Goal: Communication & Community: Participate in discussion

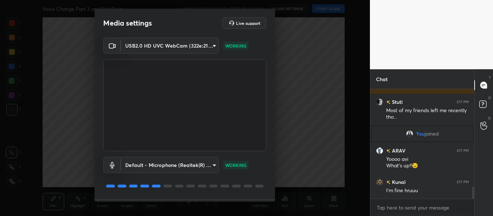
scroll to position [21, 0]
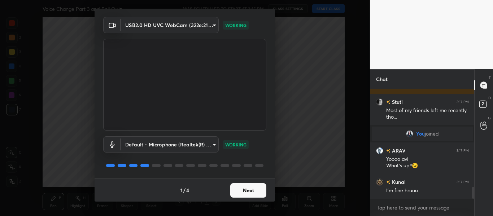
click at [247, 198] on div "1 / 4 Next" at bounding box center [185, 190] width 180 height 23
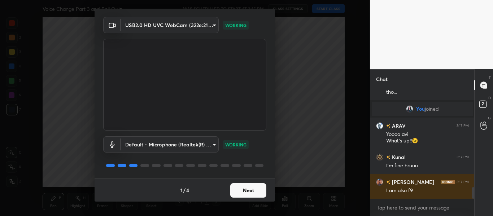
click at [244, 194] on button "Next" at bounding box center [248, 190] width 36 height 14
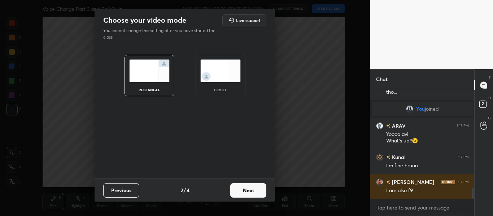
scroll to position [965, 0]
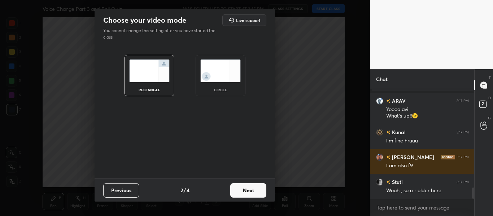
click at [222, 89] on div "circle" at bounding box center [220, 90] width 29 height 4
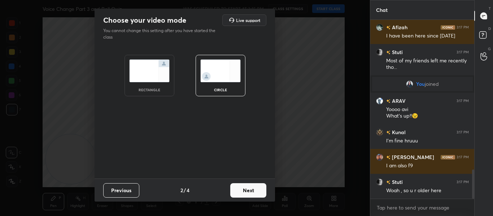
scroll to position [921, 0]
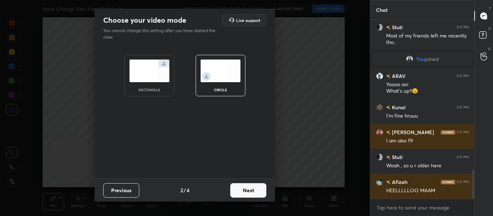
click at [241, 188] on button "Next" at bounding box center [248, 190] width 36 height 14
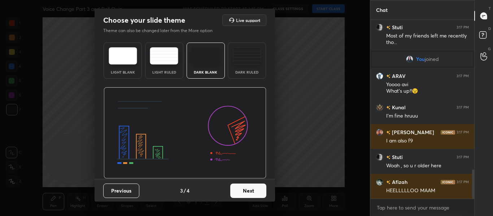
click at [241, 188] on button "Next" at bounding box center [248, 191] width 36 height 14
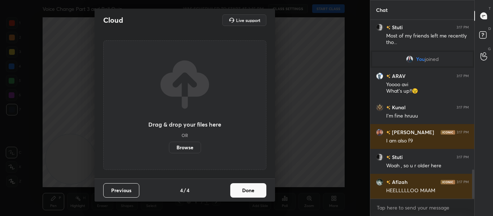
scroll to position [946, 0]
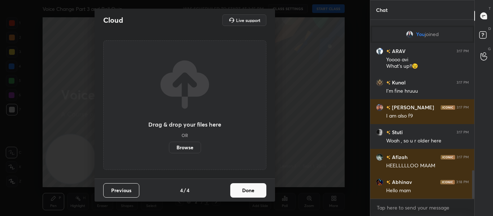
click at [249, 196] on button "Done" at bounding box center [248, 190] width 36 height 14
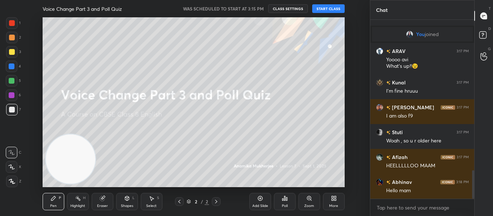
click at [329, 9] on button "START CLASS" at bounding box center [328, 8] width 32 height 9
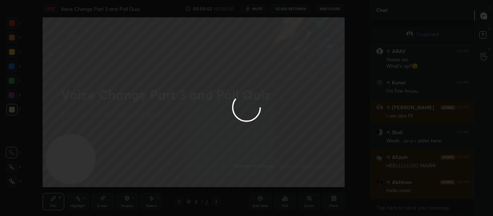
scroll to position [971, 0]
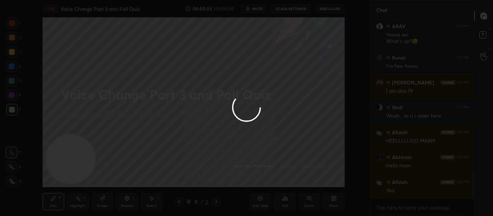
click at [13, 21] on div at bounding box center [246, 108] width 493 height 216
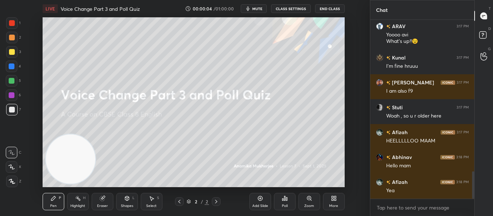
scroll to position [988, 0]
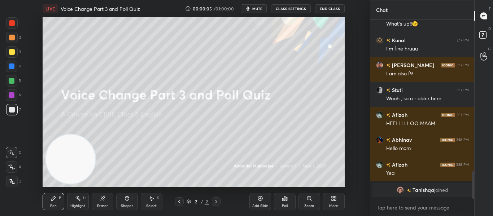
click at [13, 26] on div at bounding box center [12, 23] width 6 height 6
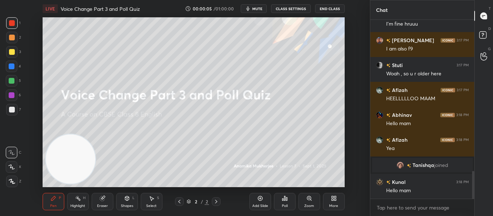
scroll to position [979, 0]
click at [52, 159] on video at bounding box center [70, 159] width 49 height 49
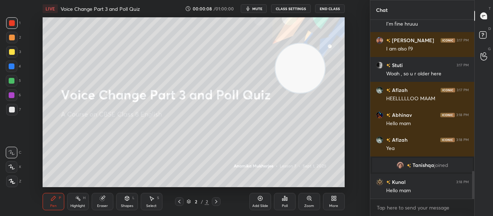
drag, startPoint x: 52, startPoint y: 159, endPoint x: 282, endPoint y: 68, distance: 247.2
click at [282, 68] on video at bounding box center [299, 68] width 49 height 49
click at [282, 68] on video at bounding box center [300, 68] width 49 height 49
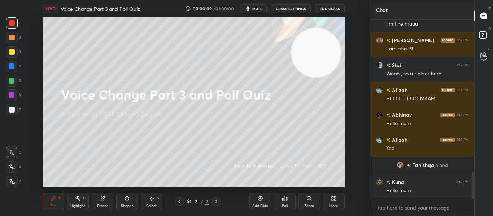
scroll to position [0, 0]
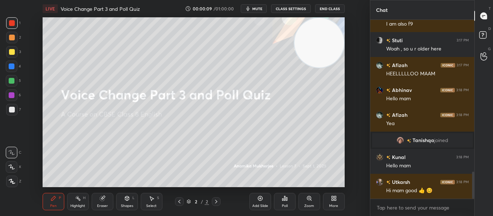
drag, startPoint x: 282, startPoint y: 68, endPoint x: 326, endPoint y: 35, distance: 54.6
click at [326, 35] on video at bounding box center [319, 42] width 49 height 49
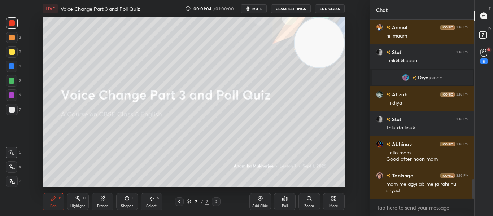
scroll to position [1493, 0]
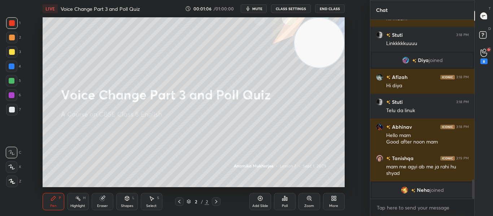
click at [260, 11] on span "mute" at bounding box center [257, 8] width 10 height 5
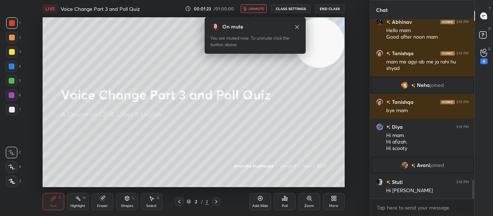
scroll to position [1534, 0]
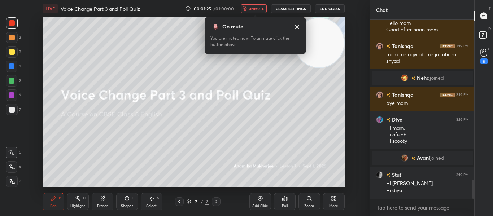
click at [257, 10] on span "unmute" at bounding box center [257, 8] width 16 height 5
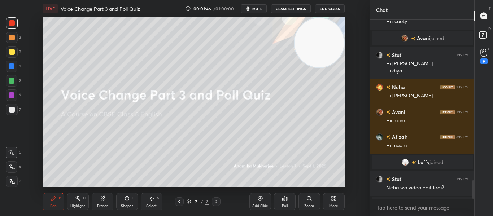
scroll to position [1573, 0]
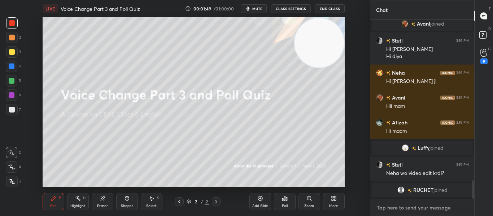
type textarea "x"
click at [393, 210] on textarea at bounding box center [422, 208] width 93 height 12
paste textarea "https://t.me/AnamikasChampsofUnacademy"
type textarea "https://t.me/AnamikasChampsofUnacademy"
type textarea "x"
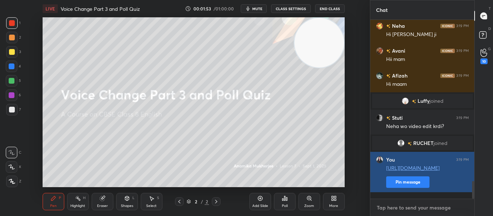
scroll to position [1619, 0]
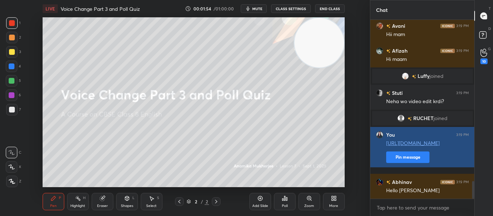
type textarea "x"
click at [401, 163] on button "Pin message" at bounding box center [407, 158] width 43 height 12
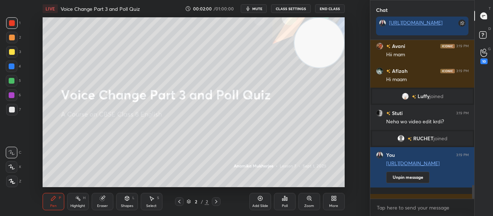
scroll to position [1664, 0]
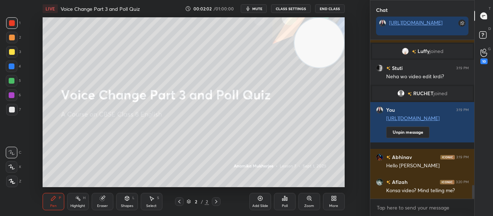
click at [332, 200] on icon at bounding box center [333, 200] width 2 height 2
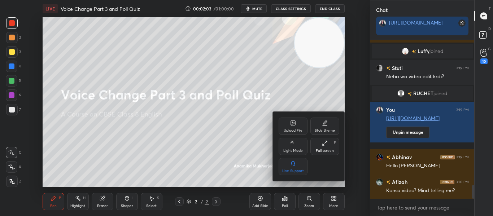
click at [297, 126] on div "Upload File" at bounding box center [293, 126] width 29 height 17
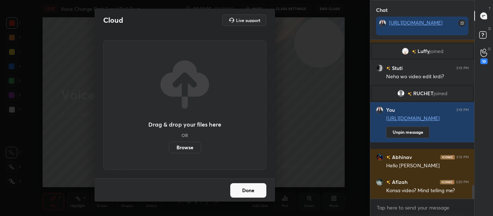
click at [191, 143] on label "Browse" at bounding box center [185, 148] width 32 height 12
click at [169, 143] on input "Browse" at bounding box center [169, 148] width 0 height 12
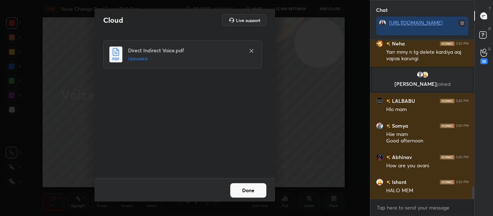
scroll to position [1885, 0]
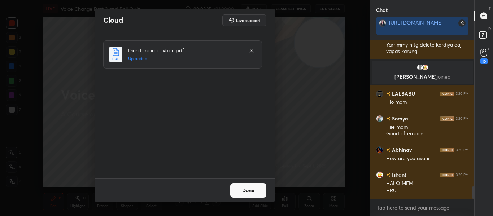
click at [251, 50] on icon at bounding box center [252, 51] width 6 height 6
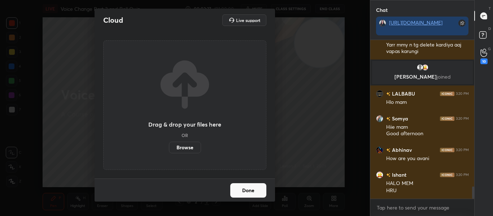
click at [253, 188] on button "Done" at bounding box center [248, 190] width 36 height 14
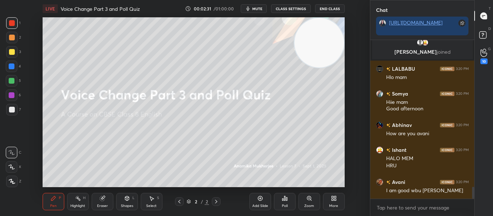
scroll to position [1941, 0]
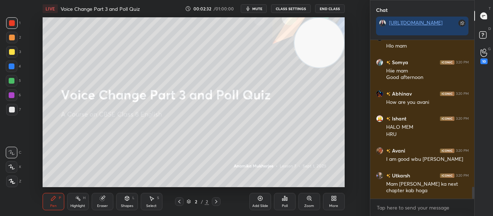
click at [271, 201] on div "Add Slide" at bounding box center [260, 201] width 22 height 17
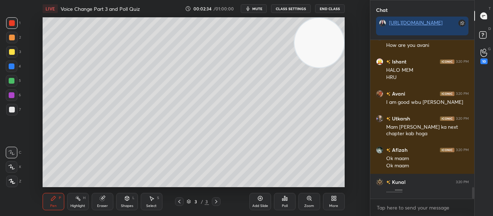
scroll to position [2023, 0]
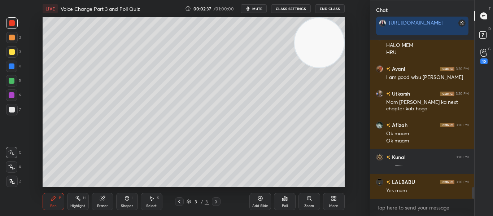
click at [8, 184] on div at bounding box center [12, 182] width 12 height 12
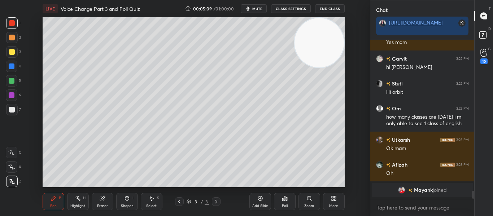
scroll to position [2840, 0]
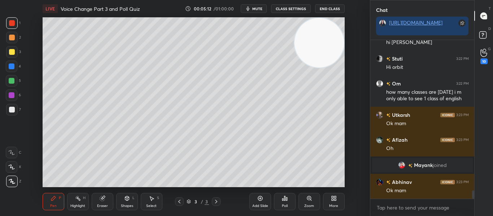
click at [279, 204] on div "Poll" at bounding box center [285, 201] width 22 height 17
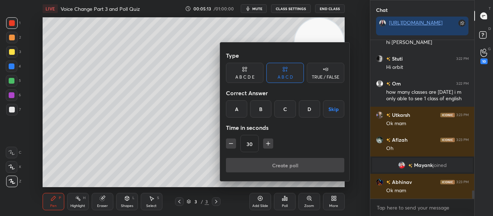
click at [313, 77] on div "TRUE / FALSE" at bounding box center [325, 77] width 27 height 4
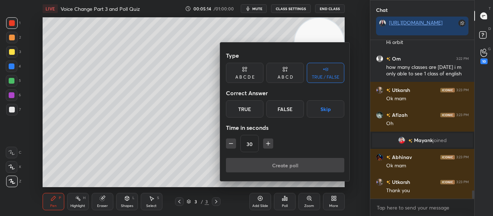
click at [250, 108] on div "True" at bounding box center [245, 108] width 38 height 17
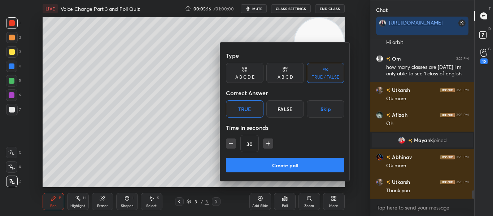
click at [270, 144] on icon "button" at bounding box center [268, 144] width 4 height 0
type input "60"
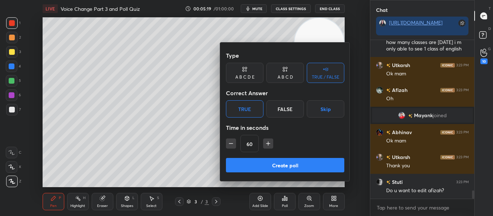
click at [284, 168] on button "Create poll" at bounding box center [285, 165] width 118 height 14
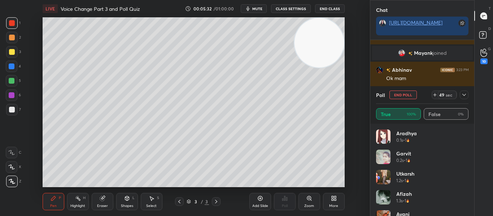
scroll to position [2983, 0]
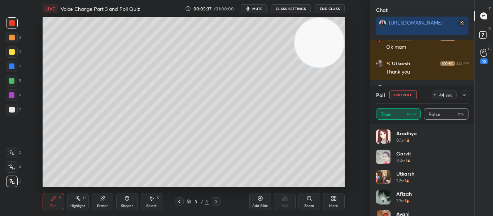
click at [466, 96] on icon at bounding box center [464, 95] width 6 height 6
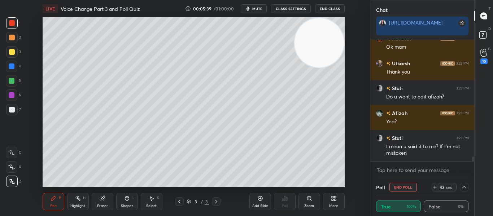
scroll to position [3008, 0]
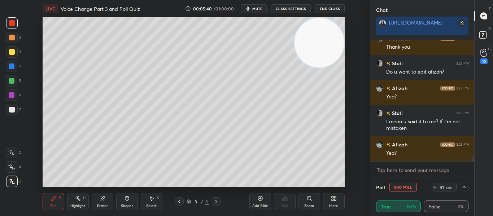
click at [335, 205] on div "More" at bounding box center [333, 206] width 9 height 4
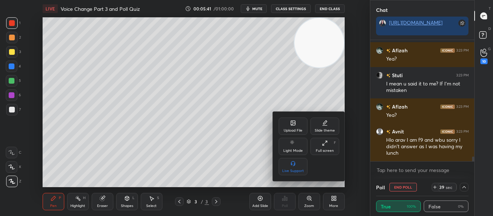
scroll to position [3064, 0]
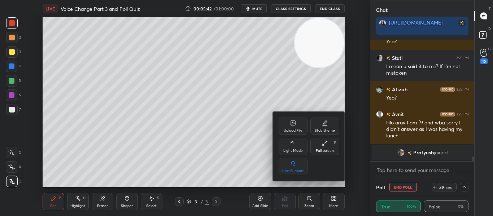
click at [252, 161] on div at bounding box center [246, 108] width 493 height 216
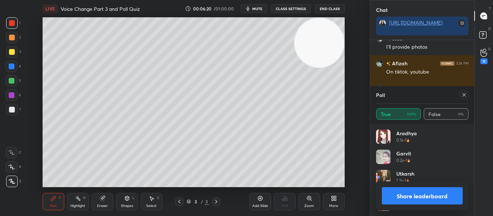
scroll to position [84, 90]
click at [466, 92] on icon at bounding box center [464, 95] width 6 height 6
type textarea "x"
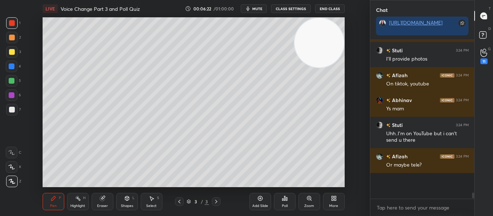
scroll to position [170, 102]
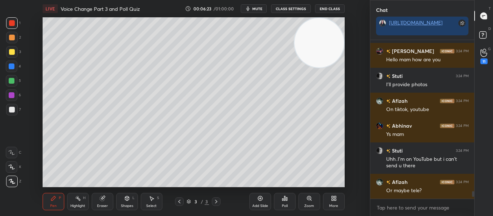
click at [337, 201] on div "More" at bounding box center [334, 201] width 22 height 17
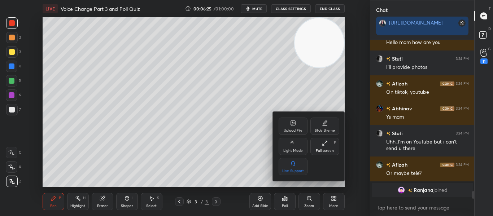
click at [296, 129] on div "Upload File" at bounding box center [293, 131] width 19 height 4
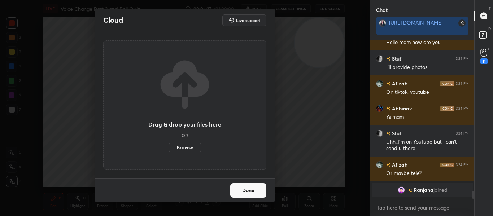
click at [178, 153] on div "Drag & drop your files here OR Browse" at bounding box center [184, 105] width 163 height 130
click at [179, 151] on label "Browse" at bounding box center [185, 148] width 32 height 12
click at [169, 151] on input "Browse" at bounding box center [169, 148] width 0 height 12
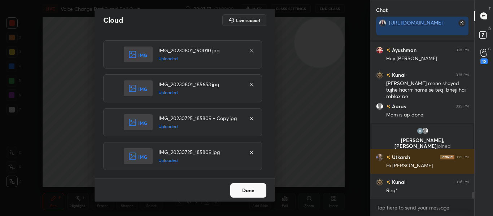
scroll to position [3564, 0]
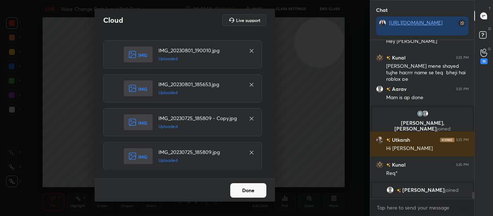
click at [232, 192] on button "Done" at bounding box center [248, 190] width 36 height 14
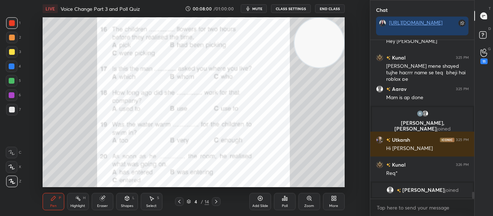
click at [217, 199] on icon at bounding box center [216, 202] width 6 height 6
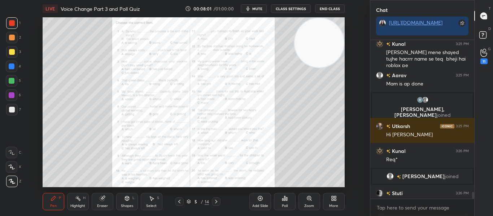
scroll to position [3575, 0]
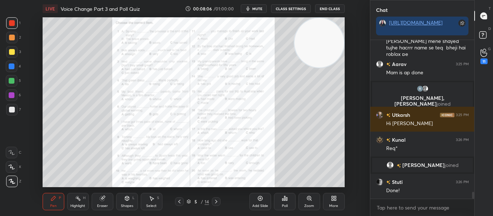
click at [217, 199] on icon at bounding box center [216, 202] width 6 height 6
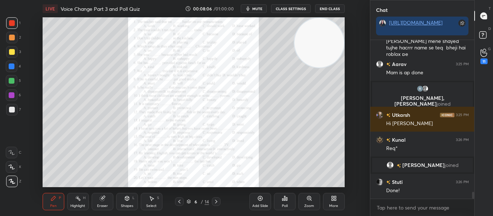
scroll to position [3600, 0]
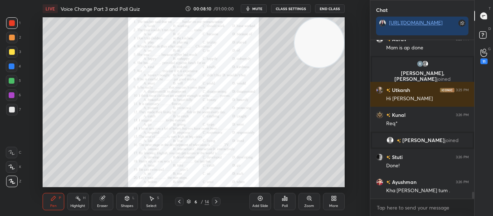
click at [305, 201] on div "Zoom" at bounding box center [309, 201] width 22 height 17
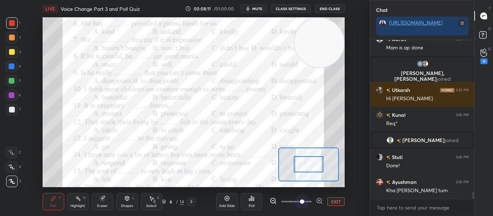
click at [305, 201] on span at bounding box center [296, 201] width 30 height 11
click at [318, 201] on icon at bounding box center [319, 200] width 7 height 7
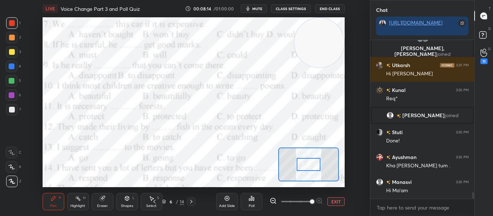
scroll to position [3657, 0]
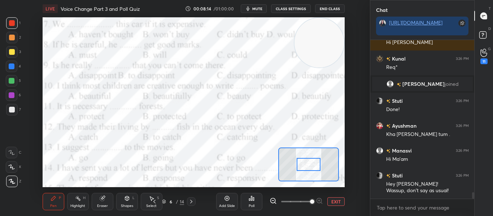
click at [273, 200] on icon at bounding box center [273, 200] width 7 height 7
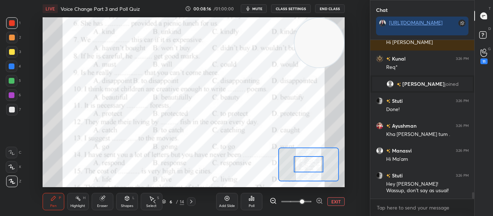
click at [307, 170] on div at bounding box center [309, 164] width 30 height 16
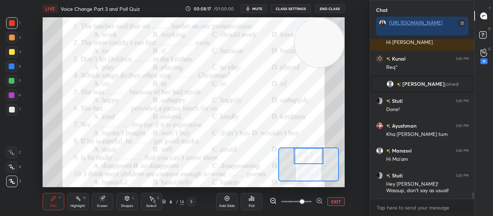
drag, startPoint x: 307, startPoint y: 170, endPoint x: 307, endPoint y: 156, distance: 13.7
click at [307, 156] on div at bounding box center [309, 156] width 30 height 16
click at [262, 8] on span "mute" at bounding box center [257, 8] width 10 height 5
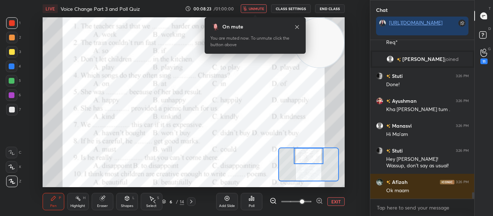
scroll to position [3699, 0]
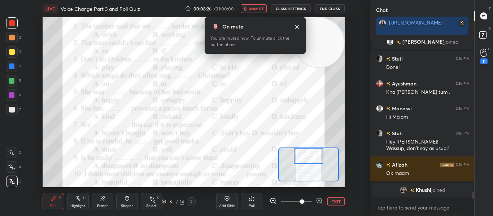
click at [10, 151] on icon at bounding box center [11, 152] width 6 height 5
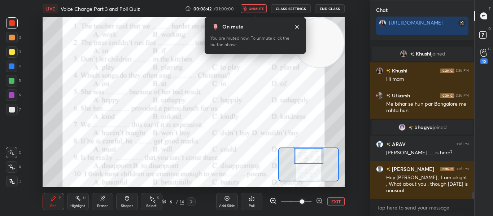
scroll to position [3778, 0]
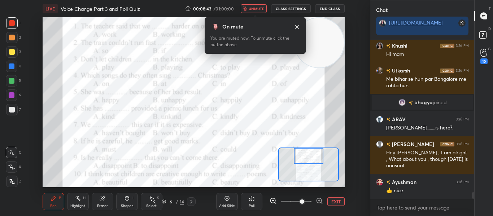
click at [247, 9] on icon "button" at bounding box center [245, 8] width 4 height 4
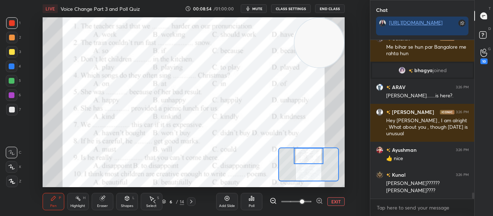
scroll to position [3835, 0]
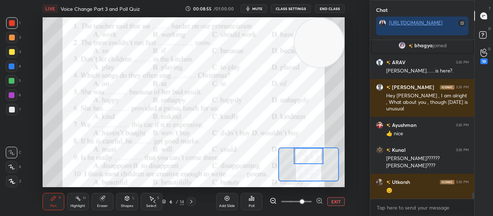
click at [249, 208] on div "Poll" at bounding box center [252, 206] width 6 height 4
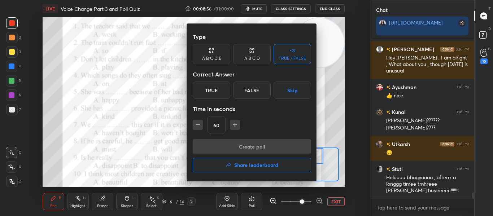
scroll to position [3898, 0]
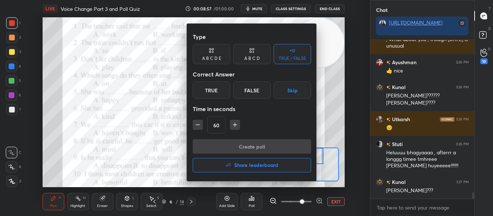
click at [250, 66] on div "Type A B C D E A B C D TRUE / FALSE Correct Answer True False Skip Time in seco…" at bounding box center [252, 85] width 118 height 110
click at [251, 61] on div "A B C D" at bounding box center [252, 58] width 16 height 4
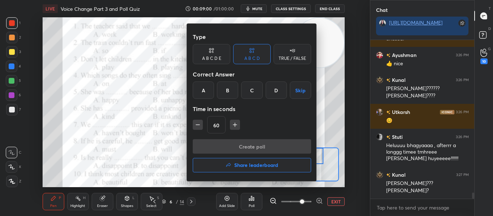
click at [198, 121] on button "button" at bounding box center [198, 125] width 10 height 10
type input "30"
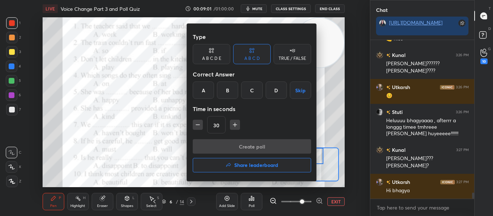
click at [258, 94] on div "C" at bounding box center [251, 90] width 21 height 17
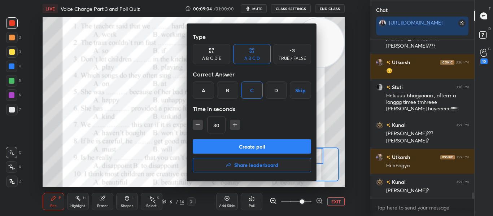
scroll to position [3980, 0]
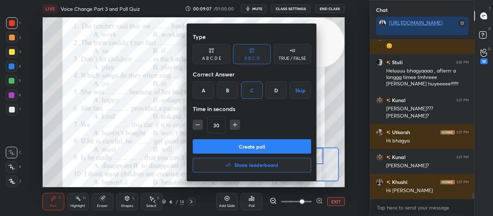
click at [264, 142] on button "Create poll" at bounding box center [252, 146] width 118 height 14
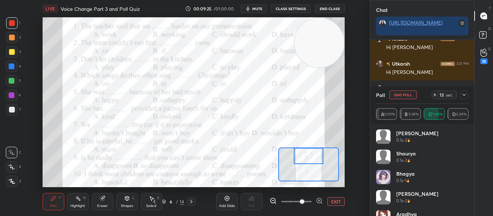
scroll to position [4155, 0]
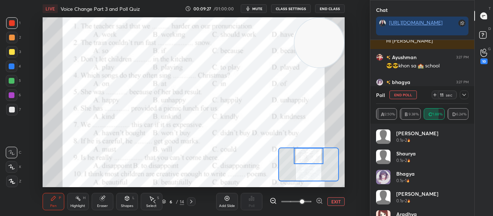
click at [462, 95] on icon at bounding box center [464, 95] width 6 height 6
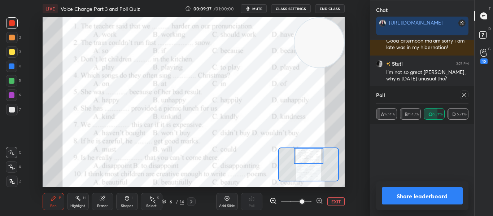
scroll to position [84, 90]
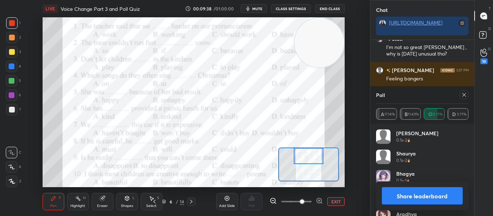
click at [462, 95] on icon at bounding box center [464, 95] width 6 height 6
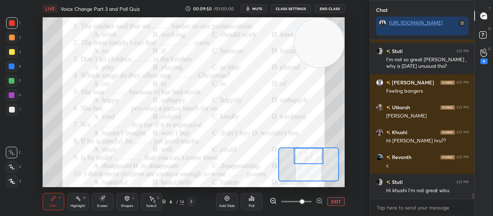
click at [250, 198] on icon at bounding box center [252, 199] width 6 height 6
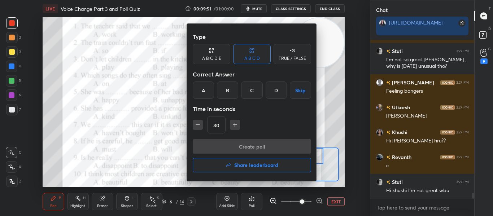
click at [280, 87] on div "D" at bounding box center [276, 90] width 21 height 17
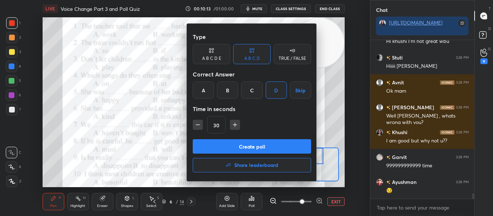
click at [239, 146] on button "Create poll" at bounding box center [252, 146] width 118 height 14
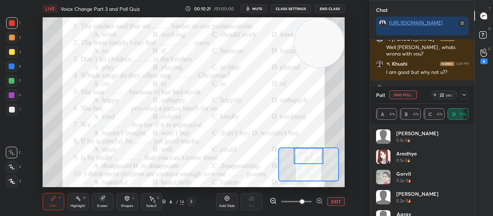
click at [462, 95] on icon at bounding box center [464, 95] width 6 height 6
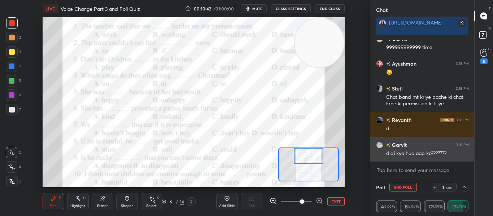
scroll to position [4541, 0]
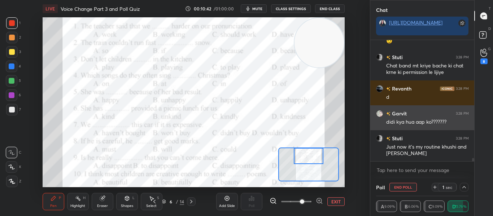
click at [376, 118] on div "Garvit 3:28 PM didi kya hua aap ko???????" at bounding box center [422, 117] width 104 height 25
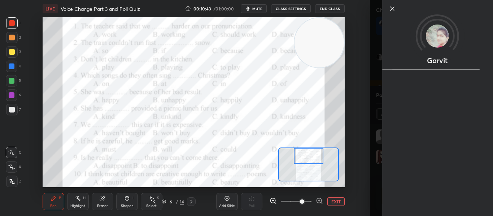
scroll to position [84, 90]
click at [389, 7] on icon at bounding box center [392, 8] width 9 height 9
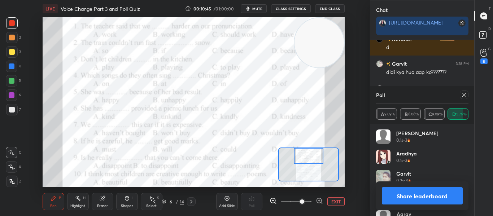
scroll to position [4598, 0]
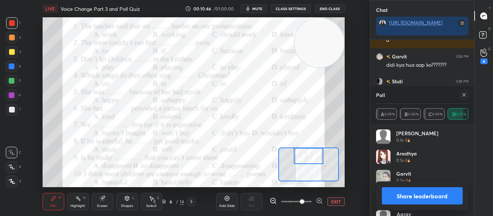
click at [468, 95] on div at bounding box center [464, 95] width 9 height 9
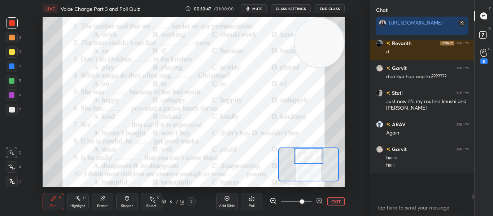
scroll to position [4562, 0]
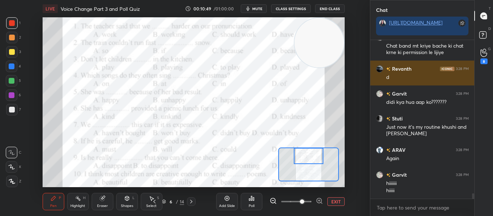
click at [376, 69] on div "grid" at bounding box center [379, 68] width 7 height 7
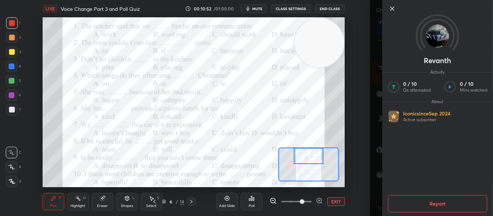
click at [425, 204] on button "Report" at bounding box center [437, 203] width 99 height 17
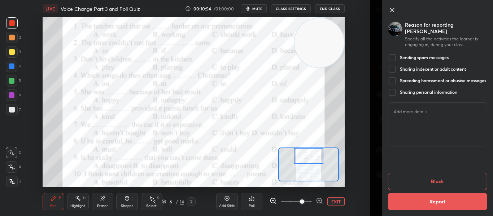
click at [392, 53] on div at bounding box center [392, 57] width 9 height 9
click at [411, 197] on button "Report" at bounding box center [437, 201] width 99 height 17
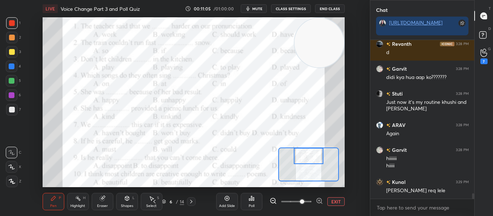
scroll to position [4611, 0]
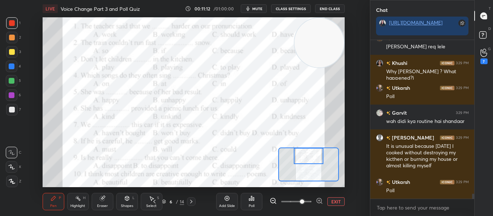
click at [252, 204] on div "Poll" at bounding box center [252, 206] width 6 height 4
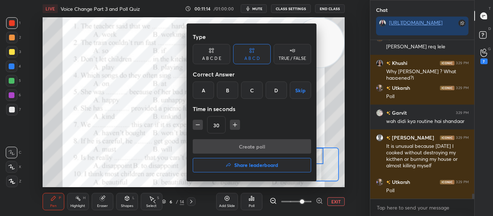
click at [206, 93] on div "A" at bounding box center [203, 90] width 21 height 17
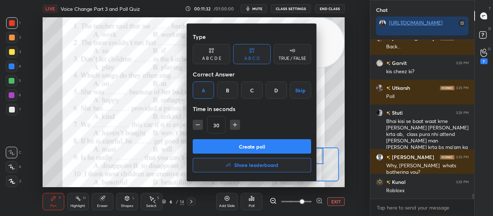
scroll to position [4924, 0]
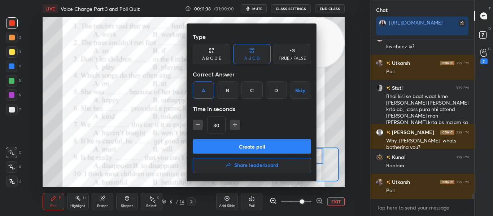
click at [226, 143] on button "Create poll" at bounding box center [252, 146] width 118 height 14
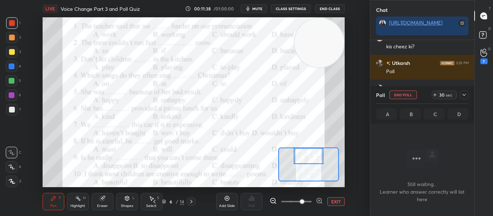
scroll to position [162, 102]
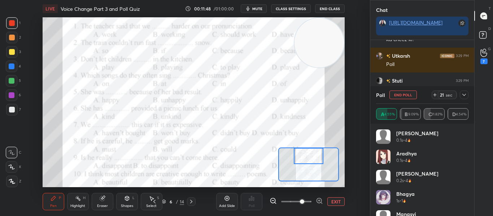
click at [250, 12] on button "mute" at bounding box center [254, 8] width 26 height 9
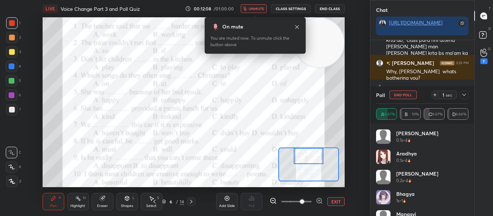
scroll to position [5031, 0]
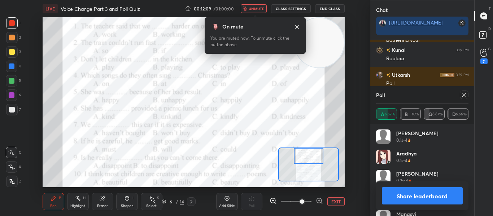
click at [463, 98] on div at bounding box center [464, 95] width 9 height 9
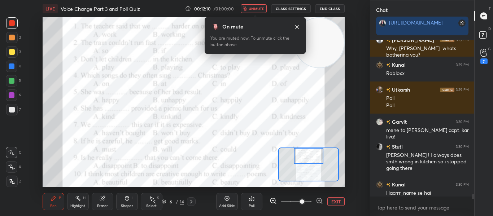
scroll to position [5020, 0]
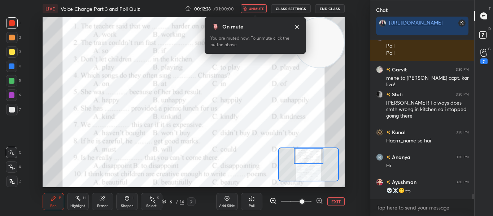
click at [250, 7] on span "unmute" at bounding box center [257, 8] width 16 height 5
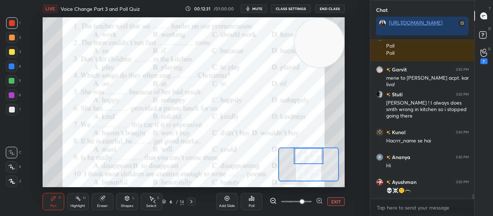
scroll to position [5093, 0]
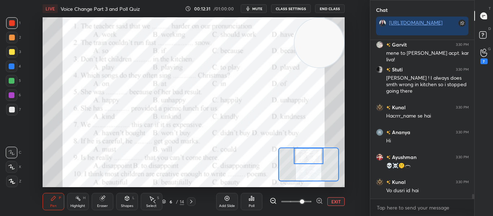
click at [244, 199] on div "Poll" at bounding box center [252, 201] width 22 height 17
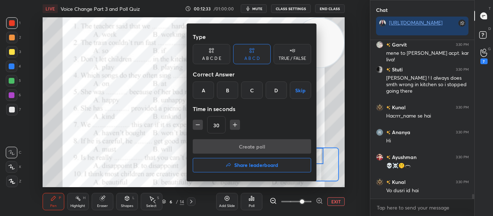
click at [199, 91] on div "A" at bounding box center [203, 90] width 21 height 17
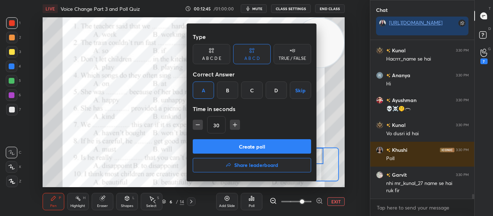
scroll to position [5182, 0]
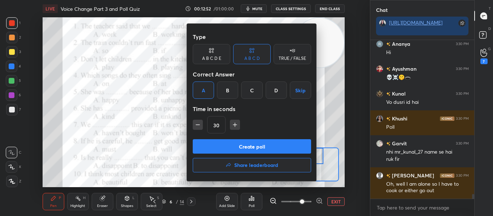
click at [236, 147] on button "Create poll" at bounding box center [252, 146] width 118 height 14
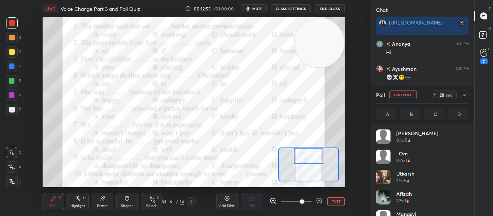
scroll to position [3, 3]
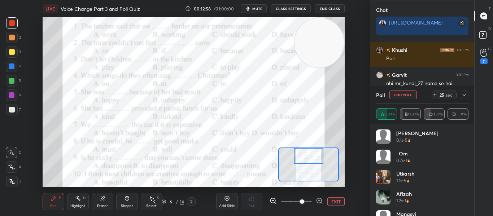
click at [465, 96] on icon at bounding box center [464, 95] width 6 height 6
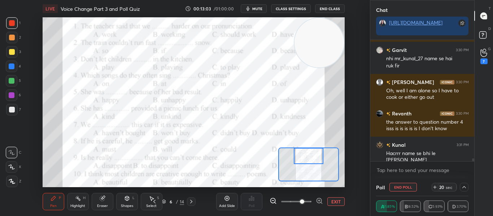
click at [465, 185] on icon at bounding box center [464, 187] width 6 height 6
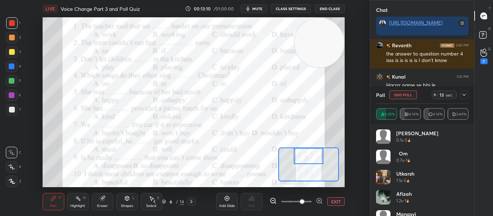
click at [464, 97] on icon at bounding box center [464, 95] width 6 height 6
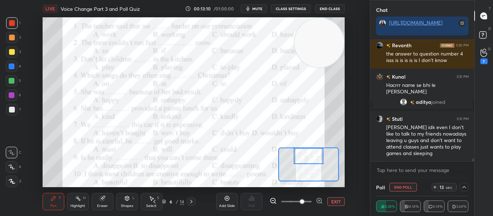
scroll to position [0, 3]
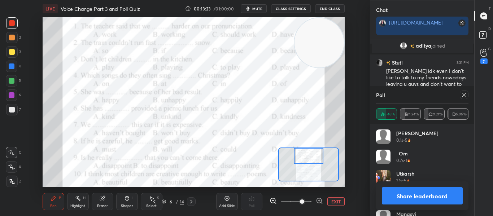
click at [464, 97] on icon at bounding box center [464, 95] width 6 height 6
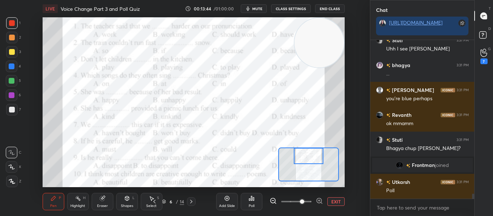
click at [246, 200] on div "Poll" at bounding box center [252, 201] width 22 height 17
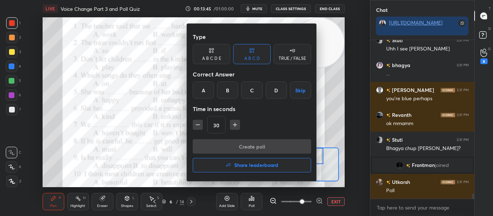
click at [222, 89] on div "B" at bounding box center [227, 90] width 21 height 17
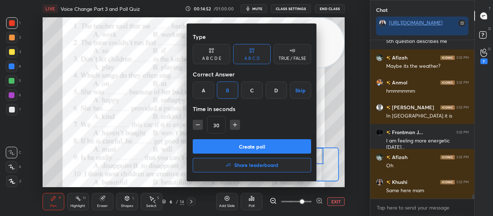
scroll to position [5696, 0]
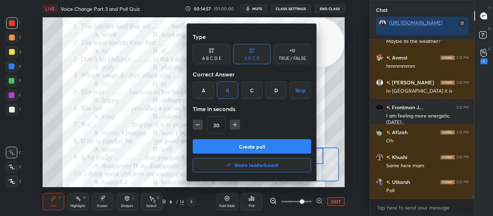
click at [249, 147] on button "Create poll" at bounding box center [252, 146] width 118 height 14
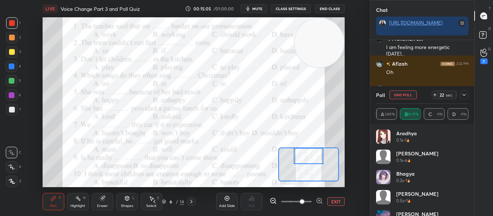
scroll to position [5796, 0]
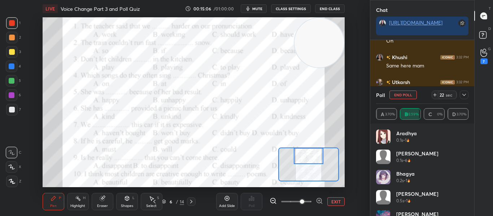
click at [464, 95] on icon at bounding box center [464, 95] width 6 height 6
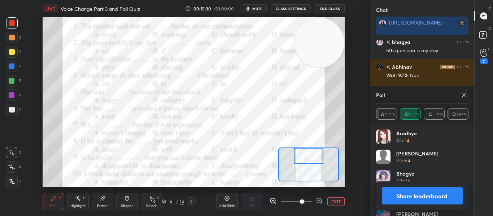
scroll to position [5973, 0]
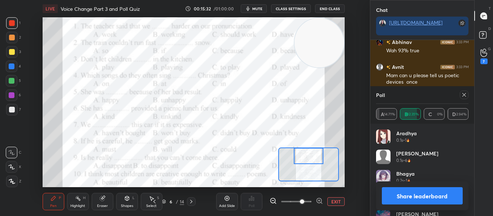
click at [461, 95] on div at bounding box center [464, 95] width 9 height 9
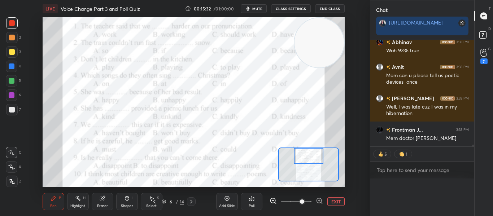
scroll to position [0, 3]
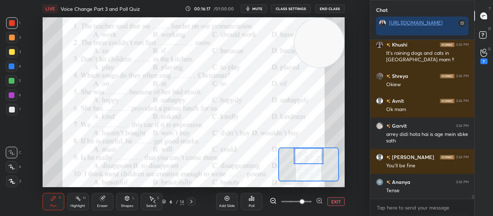
click at [252, 202] on div "Poll" at bounding box center [252, 201] width 22 height 17
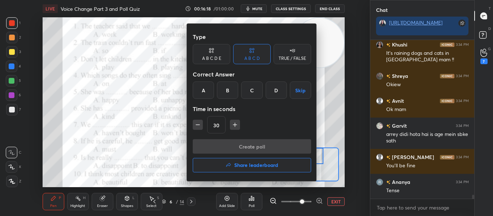
click at [253, 91] on div "C" at bounding box center [251, 90] width 21 height 17
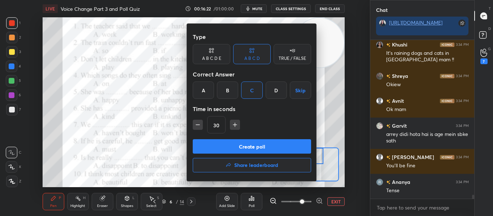
click at [245, 152] on button "Create poll" at bounding box center [252, 146] width 118 height 14
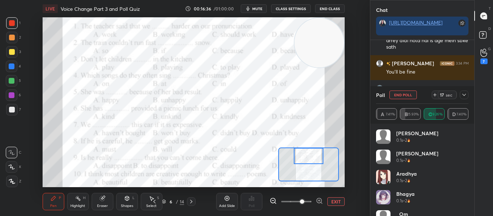
scroll to position [6583, 0]
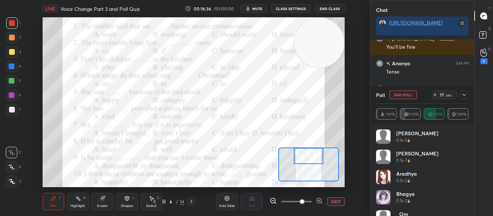
click at [462, 98] on div at bounding box center [464, 95] width 9 height 9
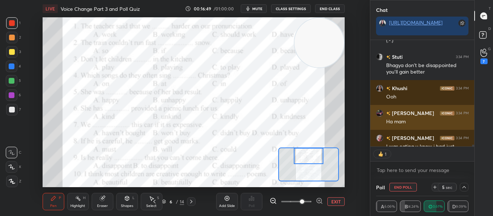
scroll to position [104, 102]
click at [381, 114] on img "grid" at bounding box center [379, 113] width 7 height 7
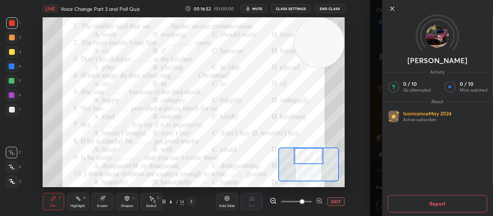
click at [391, 10] on icon at bounding box center [392, 9] width 4 height 4
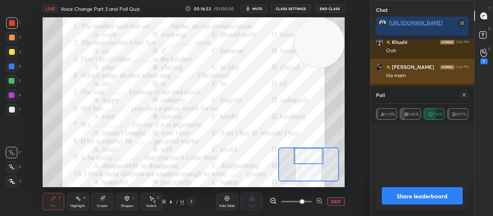
scroll to position [47, 90]
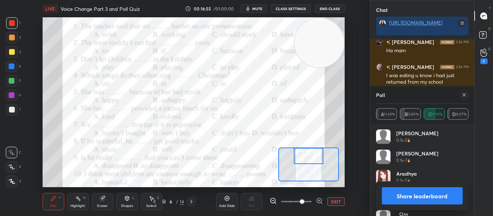
click at [465, 95] on icon at bounding box center [464, 95] width 6 height 6
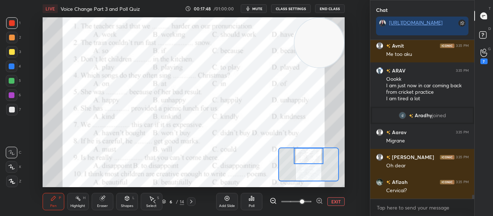
click at [253, 198] on icon at bounding box center [252, 199] width 6 height 6
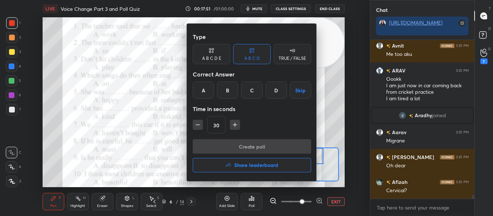
click at [218, 90] on div "B" at bounding box center [227, 90] width 21 height 17
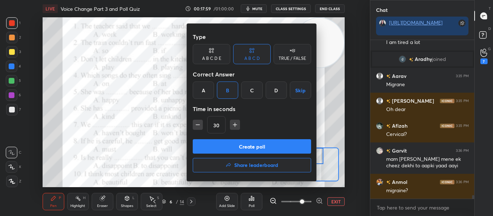
scroll to position [6589, 0]
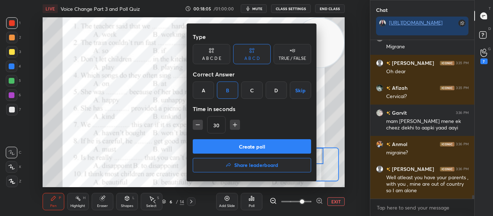
click at [243, 144] on button "Create poll" at bounding box center [252, 146] width 118 height 14
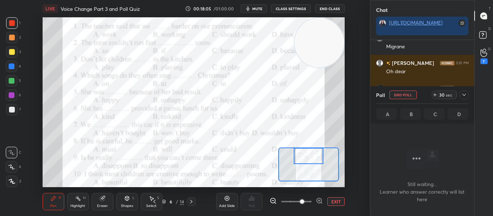
scroll to position [136, 102]
click at [255, 7] on span "mute" at bounding box center [257, 8] width 10 height 5
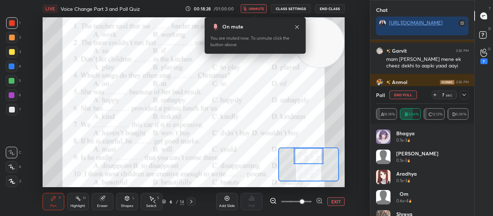
scroll to position [6683, 0]
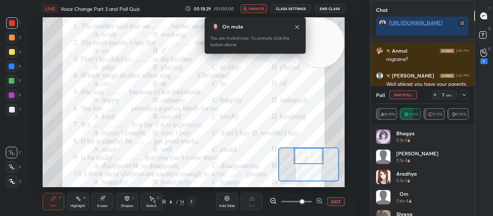
click at [255, 7] on span "unmute" at bounding box center [257, 8] width 16 height 5
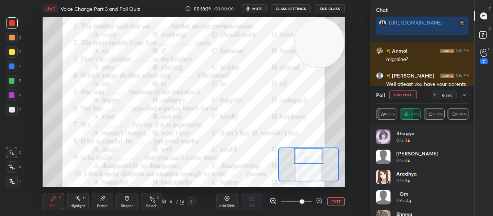
scroll to position [6708, 0]
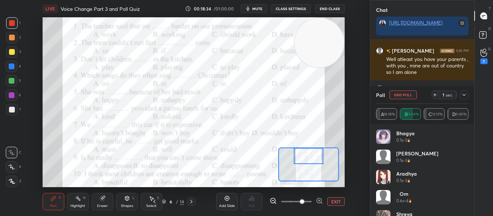
click at [463, 96] on icon at bounding box center [464, 95] width 6 height 6
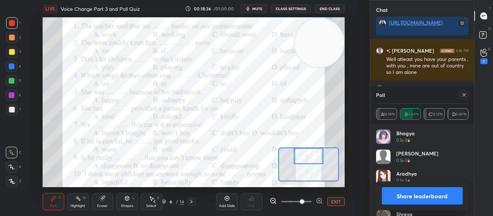
scroll to position [6733, 0]
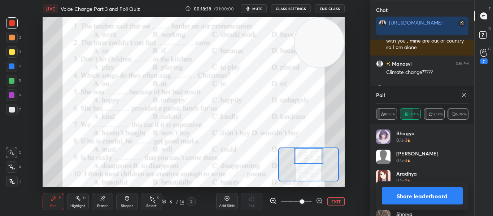
click at [462, 93] on icon at bounding box center [464, 95] width 6 height 6
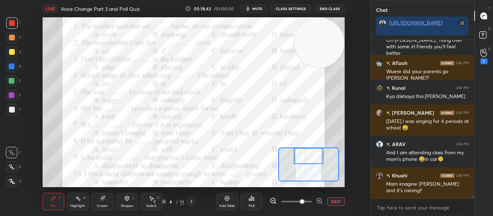
scroll to position [6821, 0]
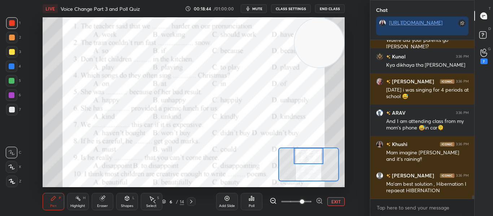
click at [305, 158] on div at bounding box center [309, 156] width 30 height 16
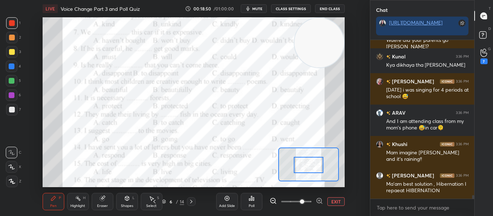
drag, startPoint x: 305, startPoint y: 158, endPoint x: 305, endPoint y: 167, distance: 9.0
click at [305, 167] on div at bounding box center [309, 165] width 30 height 16
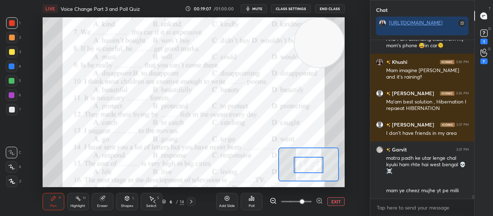
scroll to position [6935, 0]
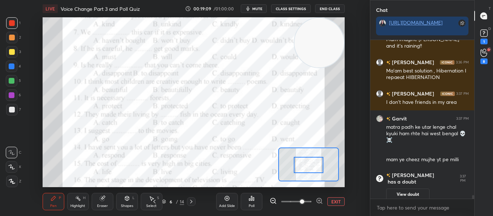
click at [254, 199] on div "Poll" at bounding box center [252, 201] width 22 height 17
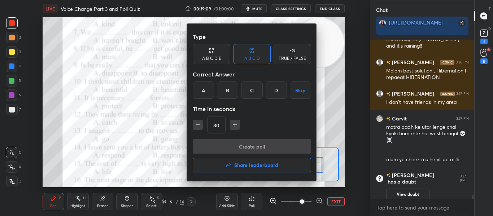
scroll to position [6804, 0]
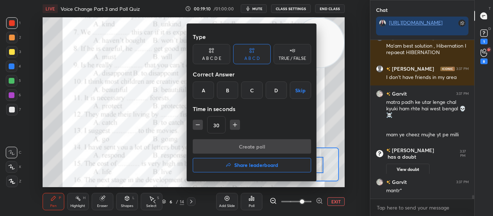
click at [276, 92] on div "D" at bounding box center [276, 90] width 21 height 17
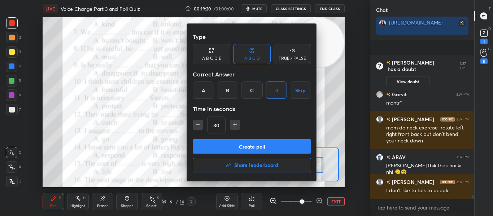
scroll to position [6941, 0]
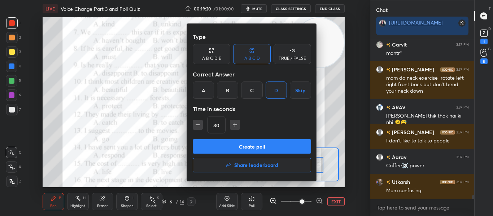
click at [277, 153] on button "Create poll" at bounding box center [252, 146] width 118 height 14
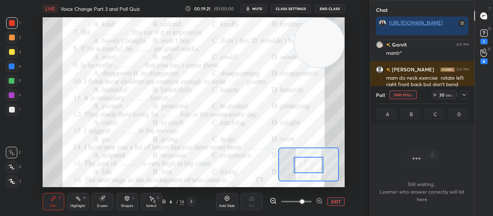
scroll to position [136, 102]
click at [464, 94] on icon at bounding box center [464, 95] width 6 height 6
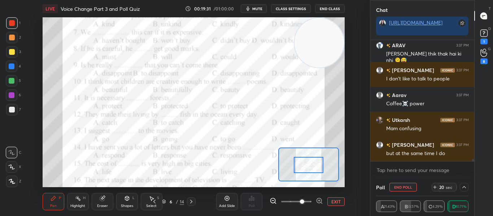
click at [461, 187] on div at bounding box center [464, 187] width 9 height 9
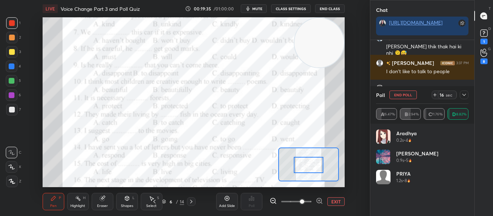
click at [461, 95] on div at bounding box center [464, 95] width 9 height 9
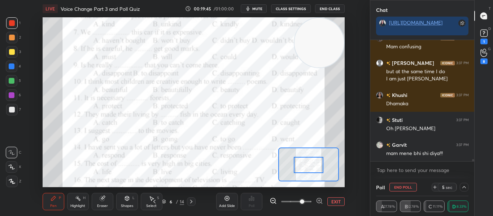
scroll to position [7110, 0]
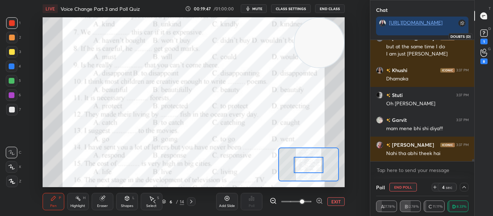
click at [481, 43] on div "1" at bounding box center [483, 42] width 7 height 6
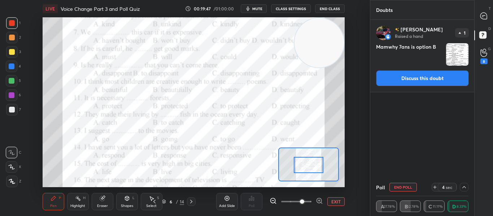
scroll to position [157, 102]
click at [445, 82] on button "Discuss this doubt" at bounding box center [422, 78] width 93 height 16
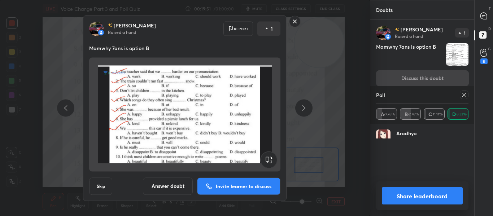
scroll to position [3, 3]
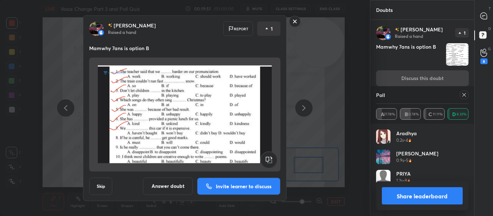
click at [294, 21] on rect at bounding box center [294, 21] width 11 height 11
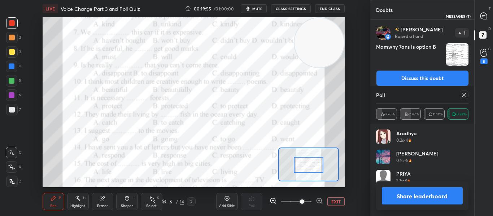
click at [483, 14] on icon at bounding box center [483, 16] width 6 height 6
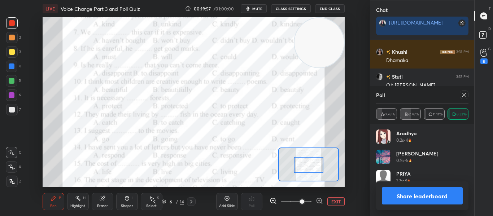
click at [464, 96] on icon at bounding box center [464, 95] width 6 height 6
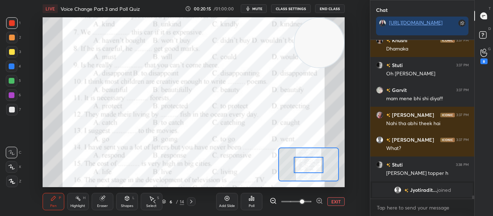
click at [241, 198] on div "Poll" at bounding box center [252, 201] width 22 height 17
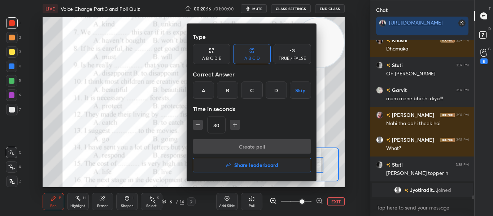
click at [271, 96] on div "D" at bounding box center [276, 90] width 21 height 17
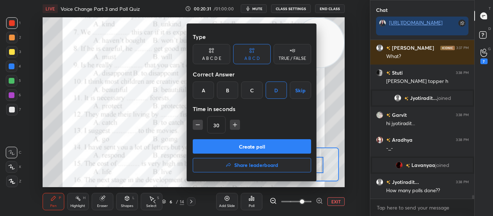
click at [249, 144] on button "Create poll" at bounding box center [252, 146] width 118 height 14
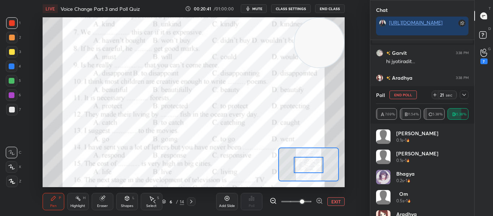
click at [464, 96] on icon at bounding box center [464, 95] width 4 height 2
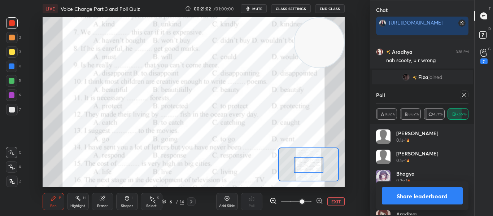
scroll to position [84, 90]
click at [464, 96] on icon at bounding box center [464, 95] width 6 height 6
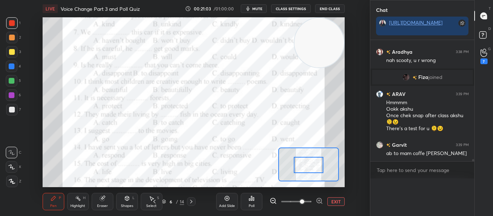
scroll to position [152, 102]
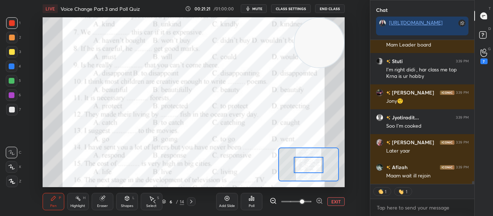
click at [252, 199] on icon at bounding box center [251, 198] width 1 height 4
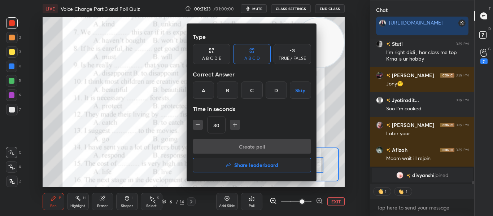
click at [204, 86] on div "A" at bounding box center [203, 90] width 21 height 17
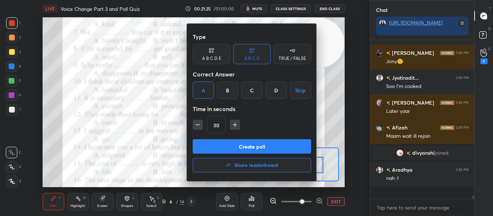
click at [188, 148] on div "Type A B C D E A B C D TRUE / FALSE Correct Answer A B C D Skip Time in seconds…" at bounding box center [252, 102] width 130 height 157
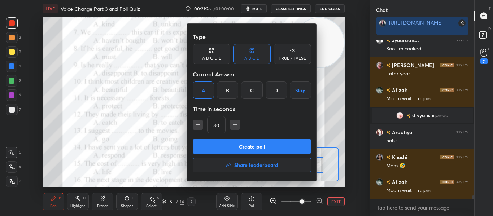
click at [178, 148] on div at bounding box center [246, 108] width 493 height 216
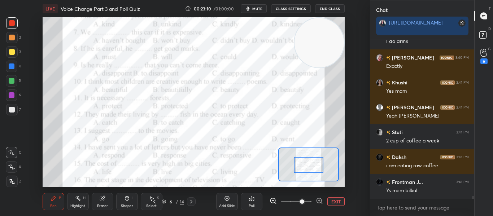
scroll to position [8138, 0]
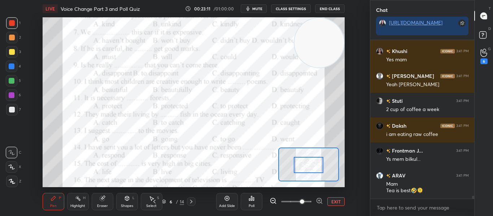
click at [259, 201] on div "Poll" at bounding box center [252, 201] width 22 height 17
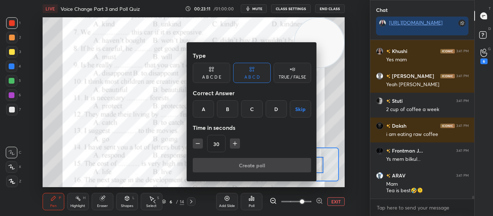
scroll to position [8155, 0]
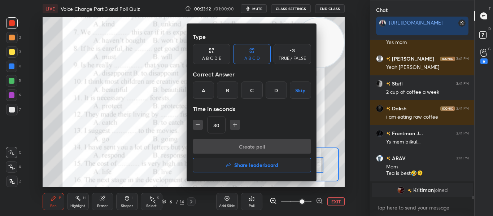
click at [209, 93] on div "A" at bounding box center [203, 90] width 21 height 17
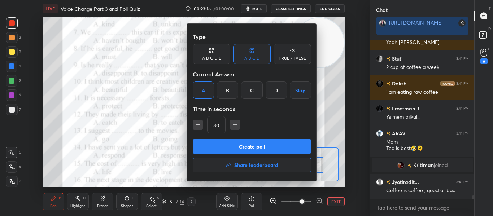
scroll to position [8017, 0]
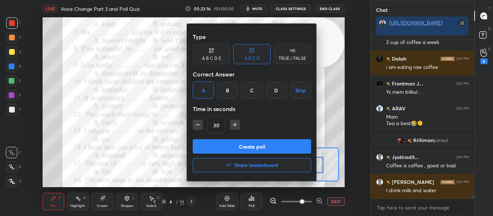
click at [249, 144] on button "Create poll" at bounding box center [252, 146] width 118 height 14
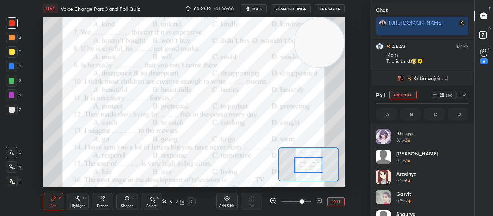
scroll to position [84, 90]
click at [465, 97] on icon at bounding box center [464, 95] width 6 height 6
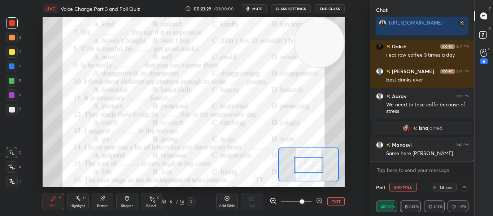
scroll to position [8104, 0]
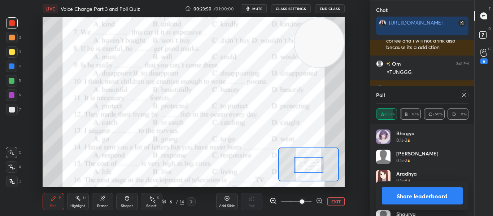
click at [465, 94] on icon at bounding box center [464, 95] width 4 height 4
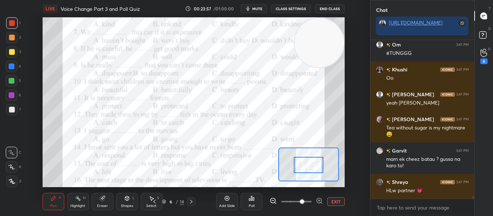
click at [252, 201] on icon at bounding box center [252, 199] width 6 height 6
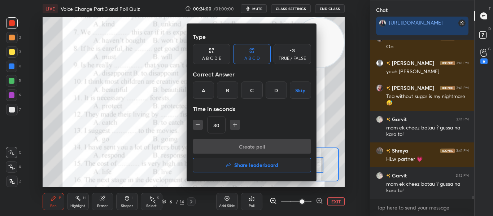
click at [264, 168] on h4 "Share leaderboard" at bounding box center [256, 165] width 44 height 5
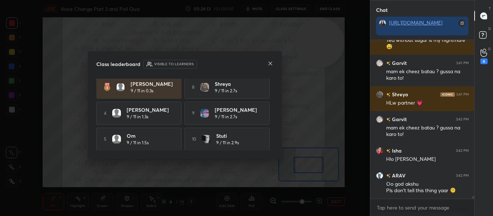
click at [268, 63] on icon at bounding box center [270, 64] width 6 height 6
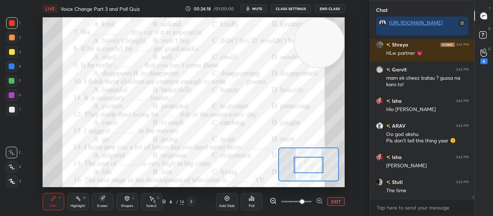
click at [301, 168] on div at bounding box center [309, 165] width 30 height 16
drag, startPoint x: 301, startPoint y: 168, endPoint x: 301, endPoint y: 173, distance: 4.7
click at [301, 173] on div at bounding box center [309, 170] width 30 height 16
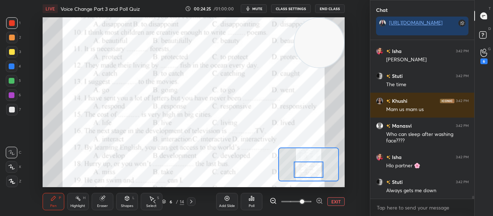
click at [253, 202] on div "Poll" at bounding box center [252, 201] width 22 height 17
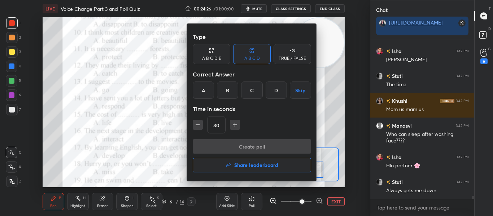
click at [248, 93] on div "C" at bounding box center [251, 90] width 21 height 17
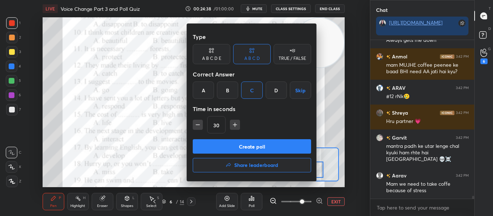
click at [249, 151] on button "Create poll" at bounding box center [252, 146] width 118 height 14
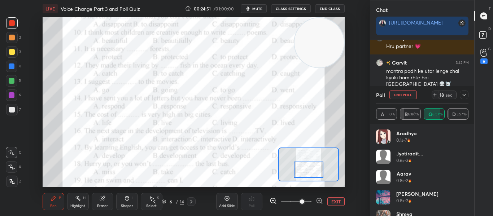
scroll to position [9047, 0]
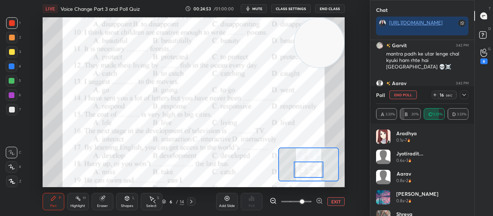
click at [468, 98] on div "16 sec" at bounding box center [450, 95] width 37 height 9
click at [464, 97] on icon at bounding box center [464, 95] width 6 height 6
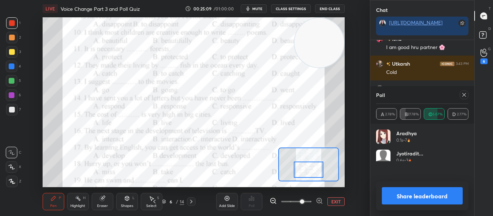
scroll to position [2, 3]
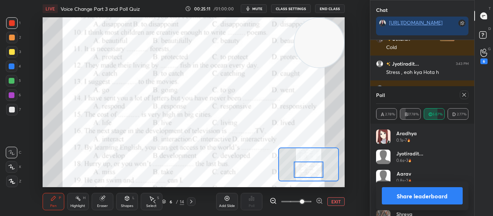
click at [468, 95] on div at bounding box center [464, 95] width 9 height 9
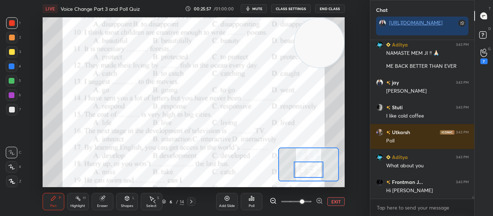
click at [255, 197] on div "Poll" at bounding box center [252, 201] width 22 height 17
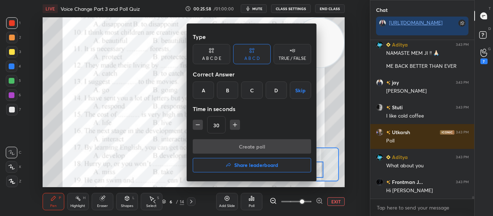
click at [248, 91] on div "C" at bounding box center [251, 90] width 21 height 17
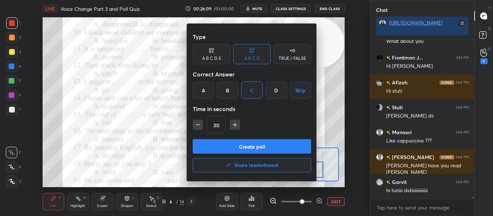
click at [248, 149] on button "Create poll" at bounding box center [252, 146] width 118 height 14
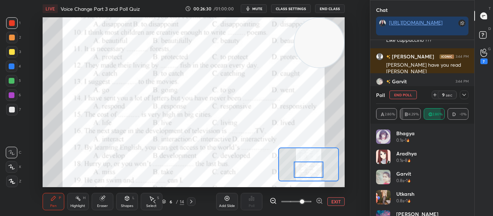
scroll to position [9469, 0]
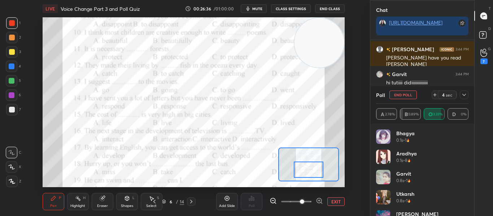
click at [463, 99] on div at bounding box center [464, 95] width 9 height 9
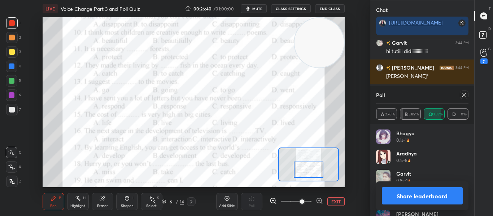
scroll to position [9525, 0]
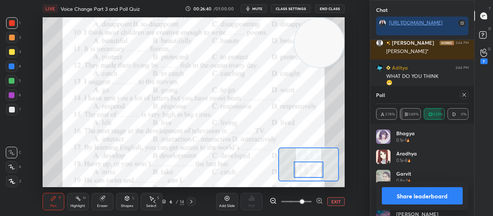
click at [463, 99] on div at bounding box center [464, 95] width 9 height 9
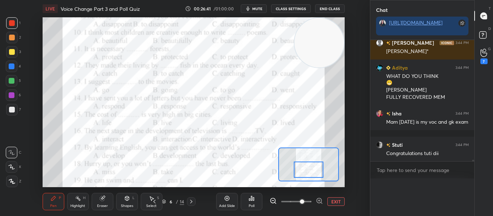
scroll to position [3, 3]
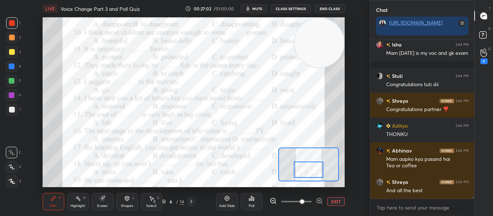
click at [261, 200] on div "Poll" at bounding box center [252, 201] width 22 height 17
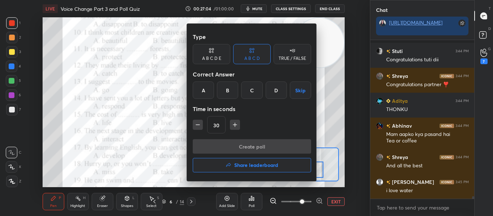
click at [230, 89] on div "B" at bounding box center [227, 90] width 21 height 17
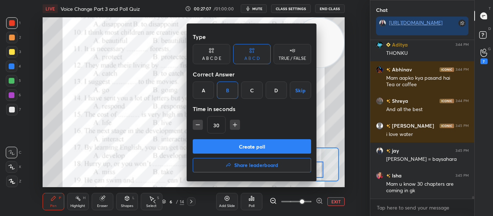
click at [156, 126] on div at bounding box center [246, 108] width 493 height 216
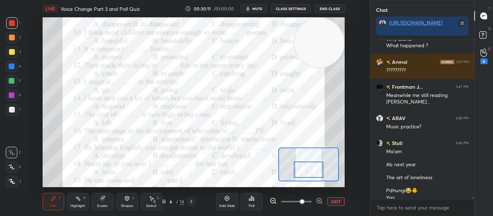
scroll to position [10758, 0]
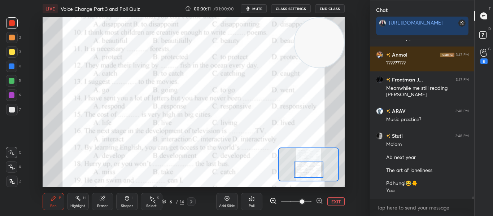
click at [248, 205] on div "Poll" at bounding box center [252, 201] width 22 height 17
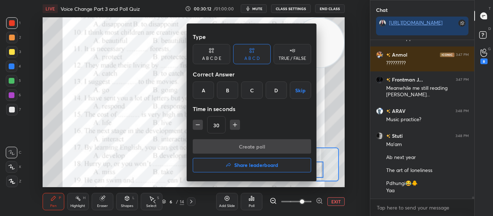
scroll to position [10782, 0]
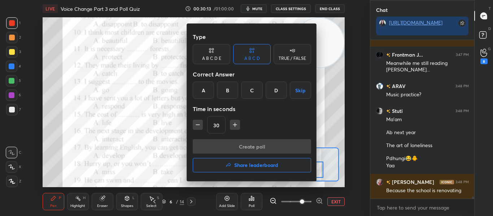
click at [226, 97] on div "B" at bounding box center [227, 90] width 21 height 17
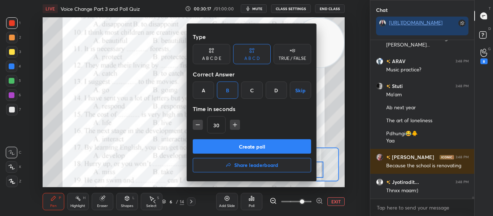
scroll to position [10832, 0]
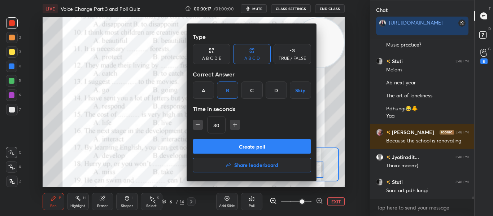
click at [259, 143] on button "Create poll" at bounding box center [252, 146] width 118 height 14
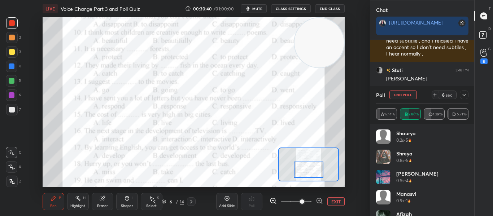
scroll to position [11038, 0]
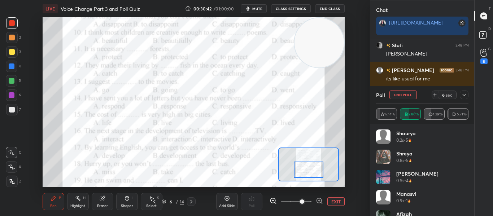
click at [462, 91] on div at bounding box center [464, 95] width 9 height 9
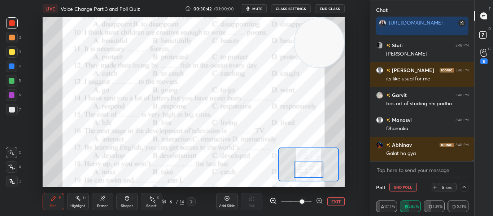
scroll to position [0, 3]
click at [473, 160] on div at bounding box center [472, 100] width 4 height 121
click at [473, 160] on div at bounding box center [473, 163] width 2 height 6
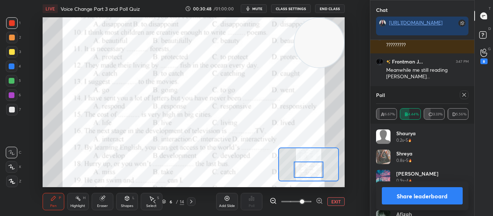
scroll to position [84, 90]
click at [472, 157] on div "Chat https://t.me/AnamikasChampsofUnacademy Utkarsh 3:47 PM Mam Tomorrow is my …" at bounding box center [422, 108] width 105 height 216
click at [465, 95] on icon at bounding box center [464, 95] width 6 height 6
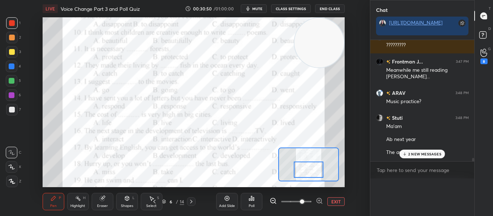
scroll to position [3, 3]
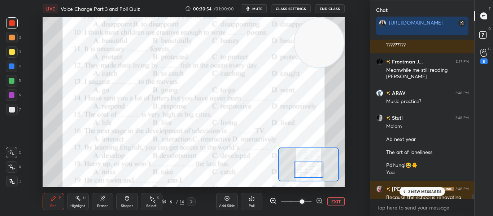
click at [405, 193] on icon at bounding box center [404, 191] width 5 height 4
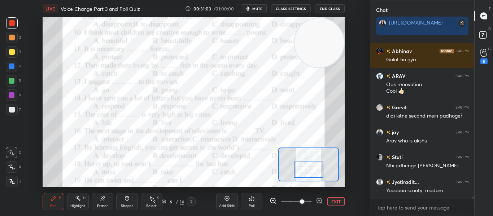
click at [251, 209] on div "Poll" at bounding box center [252, 201] width 22 height 17
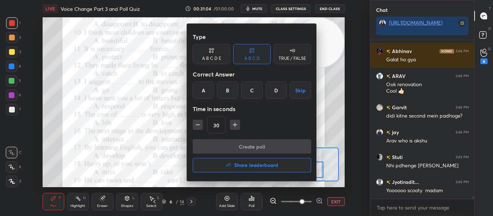
click at [248, 93] on div "C" at bounding box center [251, 90] width 21 height 17
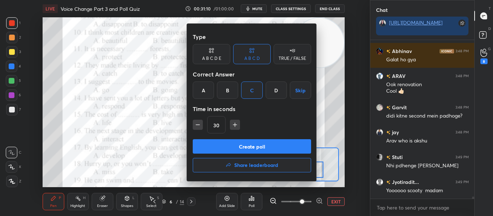
click at [253, 148] on button "Create poll" at bounding box center [252, 146] width 118 height 14
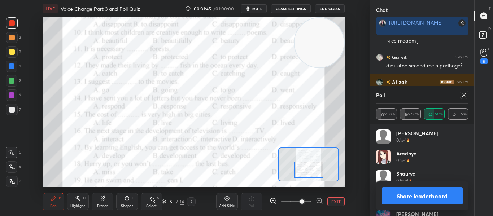
click at [461, 97] on icon at bounding box center [464, 95] width 6 height 6
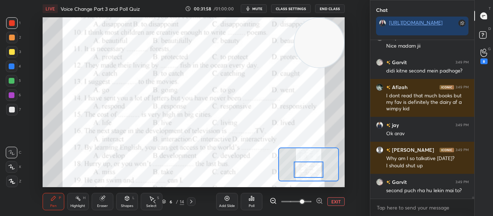
scroll to position [11440, 0]
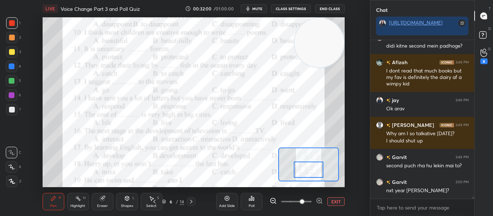
click at [249, 204] on div "Poll" at bounding box center [252, 206] width 6 height 4
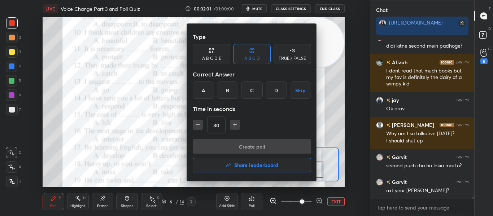
click at [250, 85] on div "C" at bounding box center [251, 90] width 21 height 17
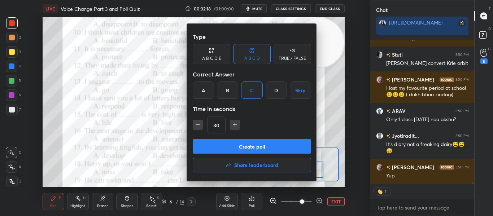
scroll to position [11642, 0]
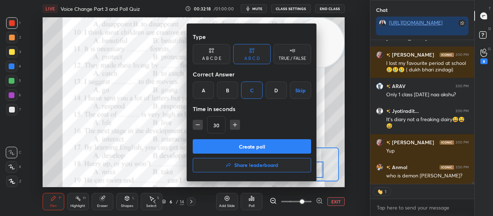
click at [252, 144] on button "Create poll" at bounding box center [252, 146] width 118 height 14
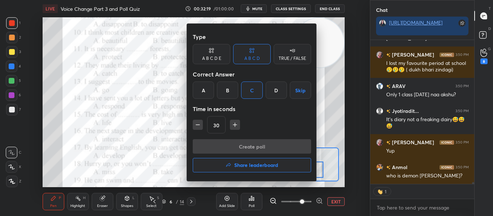
scroll to position [127, 102]
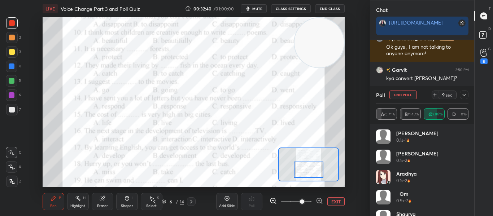
click at [464, 94] on icon at bounding box center [464, 95] width 6 height 6
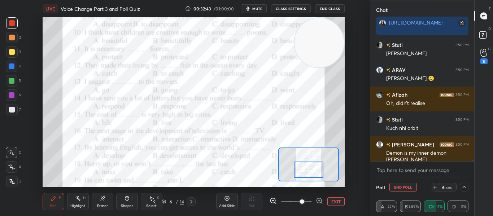
click at [309, 166] on div at bounding box center [309, 170] width 30 height 16
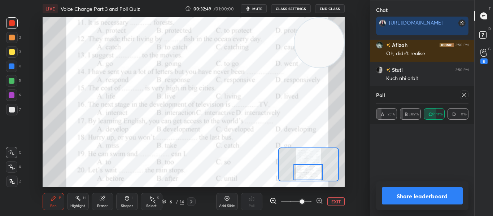
drag, startPoint x: 309, startPoint y: 166, endPoint x: 309, endPoint y: 170, distance: 4.0
click at [309, 170] on div at bounding box center [308, 172] width 30 height 16
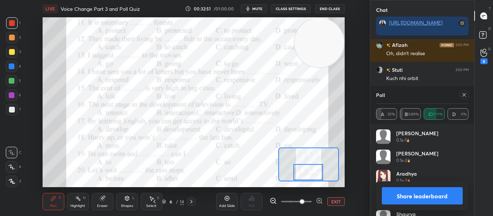
click at [465, 95] on icon at bounding box center [464, 95] width 6 height 6
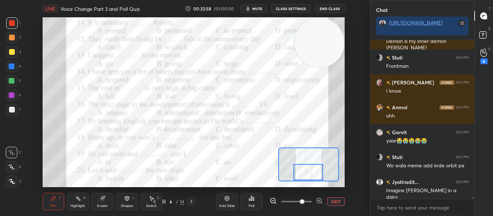
click at [247, 201] on div "Poll" at bounding box center [252, 201] width 22 height 17
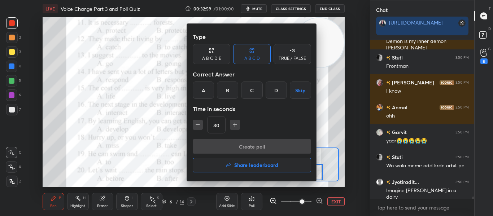
click at [253, 89] on div "C" at bounding box center [251, 90] width 21 height 17
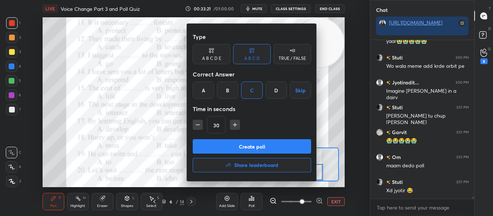
click at [249, 148] on button "Create poll" at bounding box center [252, 146] width 118 height 14
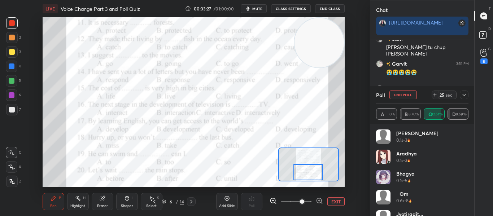
click at [463, 92] on icon at bounding box center [464, 95] width 6 height 6
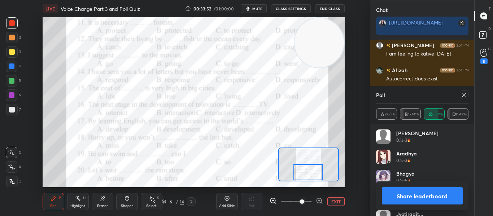
scroll to position [12332, 0]
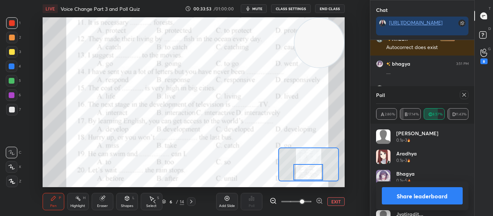
click at [463, 92] on icon at bounding box center [464, 95] width 6 height 6
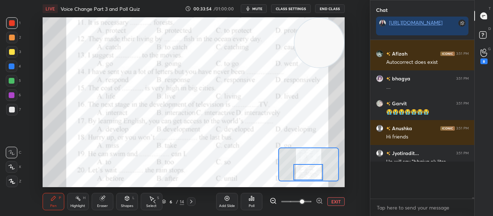
scroll to position [154, 102]
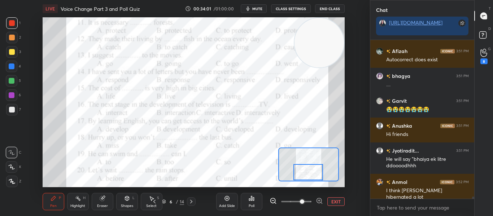
click at [250, 202] on div "Poll" at bounding box center [252, 201] width 22 height 17
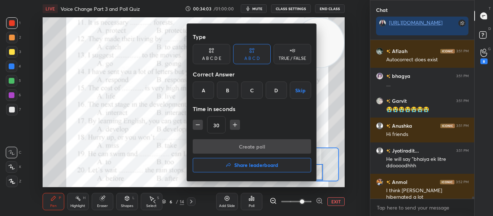
click at [229, 92] on div "B" at bounding box center [227, 90] width 21 height 17
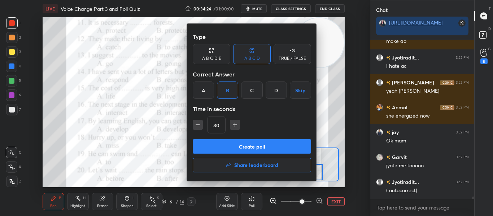
click at [231, 143] on button "Create poll" at bounding box center [252, 146] width 118 height 14
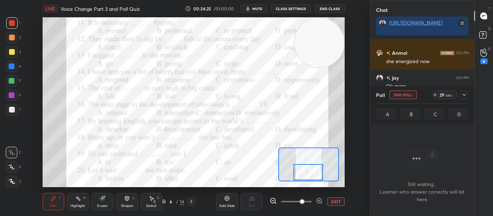
click at [256, 7] on span "mute" at bounding box center [257, 8] width 10 height 5
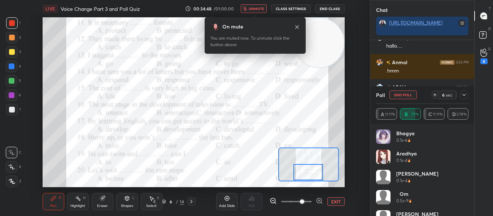
click at [261, 8] on span "unmute" at bounding box center [257, 8] width 16 height 5
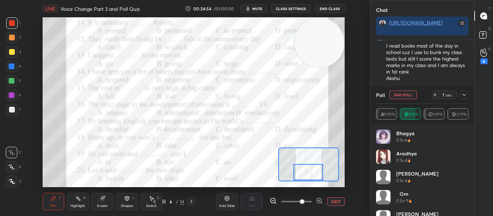
click at [465, 97] on icon at bounding box center [464, 95] width 6 height 6
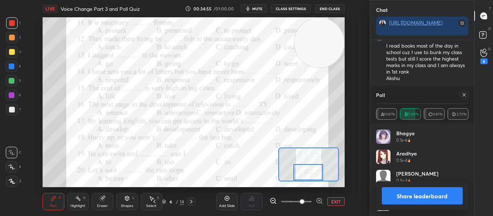
scroll to position [3, 3]
click at [465, 97] on icon at bounding box center [464, 95] width 6 height 6
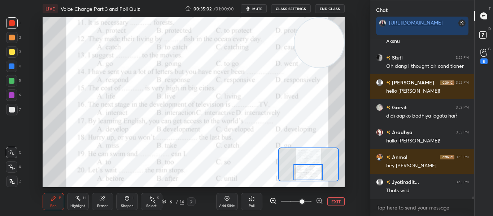
click at [248, 202] on div "Poll" at bounding box center [252, 201] width 22 height 17
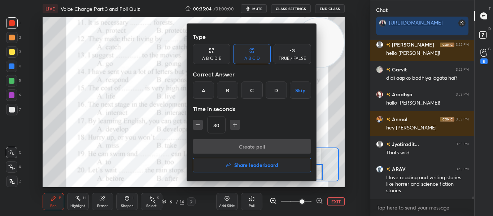
click at [259, 86] on div "C" at bounding box center [251, 90] width 21 height 17
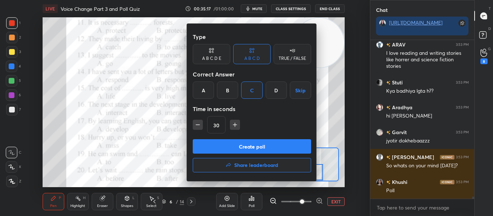
click at [248, 150] on button "Create poll" at bounding box center [252, 146] width 118 height 14
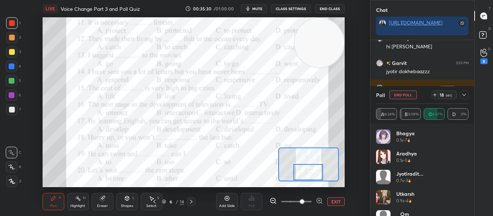
click at [466, 95] on icon at bounding box center [464, 95] width 6 height 6
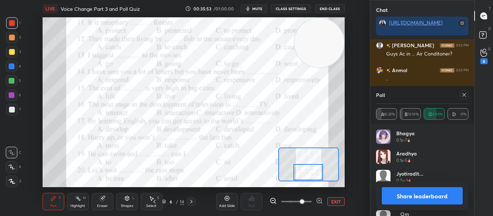
click at [466, 95] on icon at bounding box center [464, 95] width 6 height 6
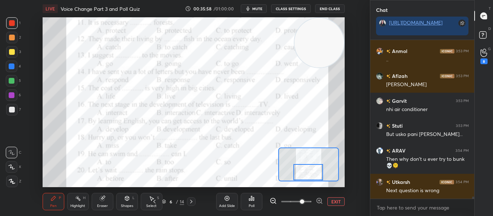
click at [259, 204] on div "Poll" at bounding box center [252, 201] width 22 height 17
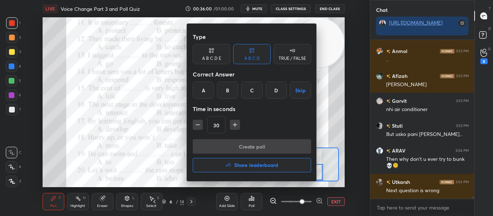
click at [253, 95] on div "C" at bounding box center [251, 90] width 21 height 17
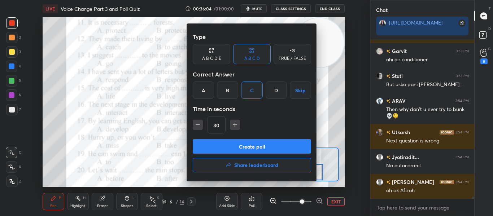
click at [154, 145] on div at bounding box center [246, 108] width 493 height 216
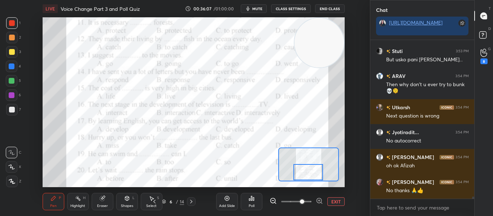
click at [246, 202] on div "Poll" at bounding box center [252, 201] width 22 height 17
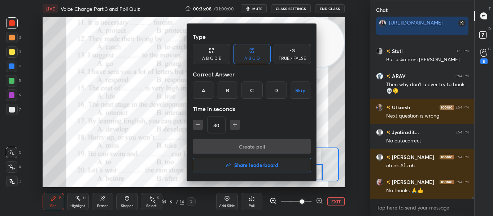
click at [252, 90] on div "C" at bounding box center [251, 90] width 21 height 17
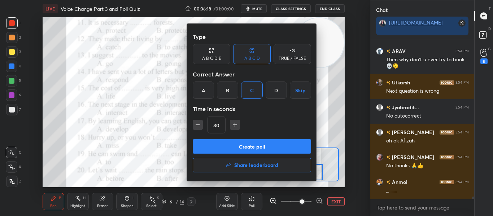
click at [244, 147] on button "Create poll" at bounding box center [252, 146] width 118 height 14
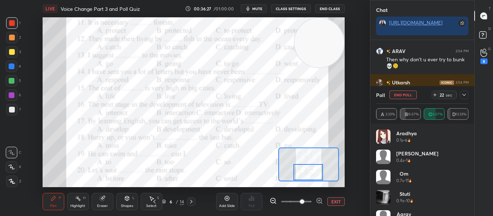
click at [464, 95] on icon at bounding box center [464, 95] width 6 height 6
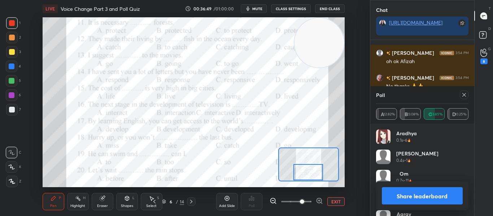
click at [464, 95] on icon at bounding box center [464, 95] width 4 height 4
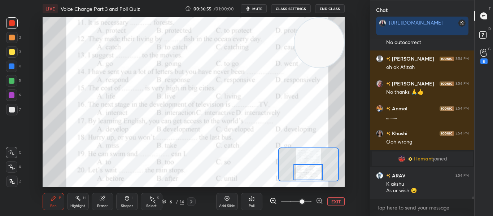
click at [251, 202] on div "Poll" at bounding box center [252, 201] width 22 height 17
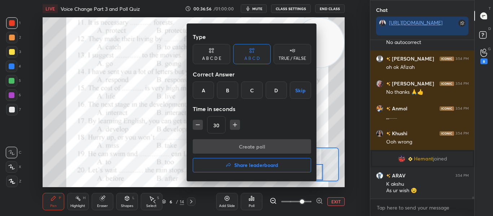
click at [250, 96] on div "C" at bounding box center [251, 90] width 21 height 17
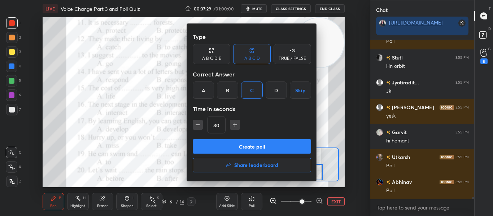
scroll to position [12616, 0]
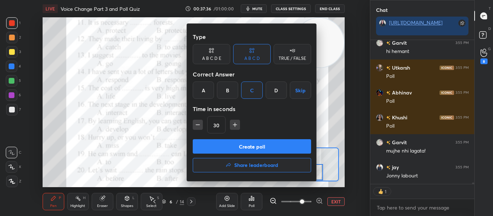
click at [260, 150] on button "Create poll" at bounding box center [252, 146] width 118 height 14
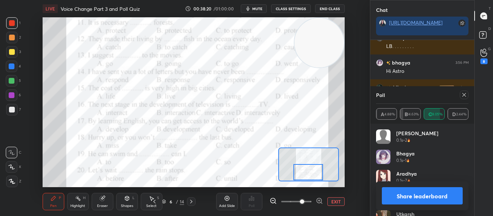
scroll to position [13072, 0]
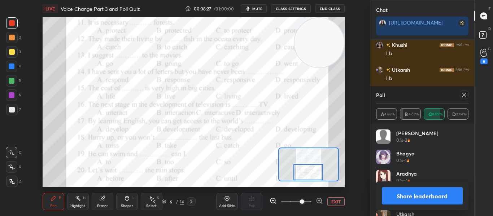
click at [404, 198] on button "Share leaderboard" at bounding box center [422, 195] width 81 height 17
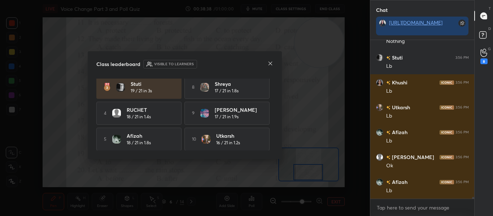
click at [269, 65] on icon at bounding box center [271, 64] width 4 height 4
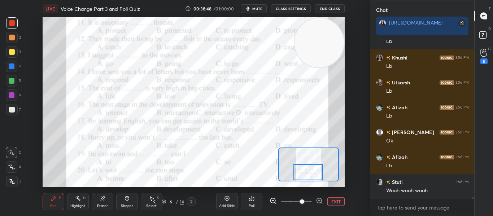
click at [330, 204] on button "EXIT" at bounding box center [335, 201] width 17 height 9
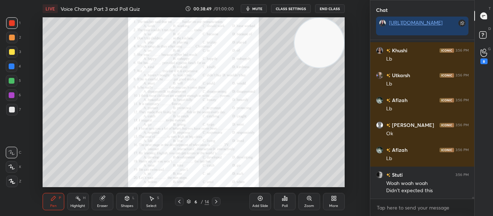
scroll to position [13241, 0]
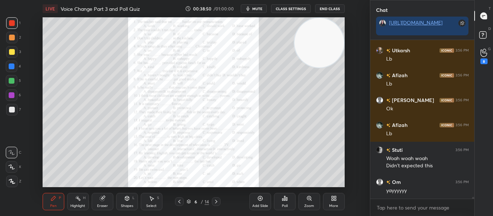
click at [176, 202] on div at bounding box center [179, 201] width 9 height 9
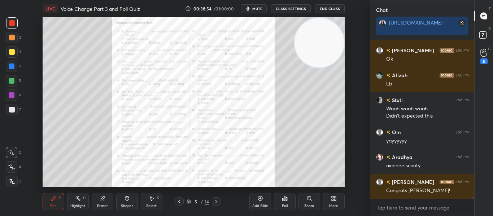
click at [217, 201] on icon at bounding box center [216, 202] width 2 height 4
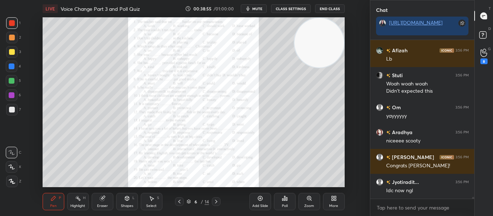
click at [217, 201] on icon at bounding box center [216, 202] width 2 height 4
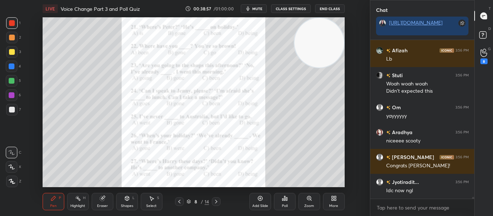
click at [217, 201] on icon at bounding box center [216, 202] width 2 height 4
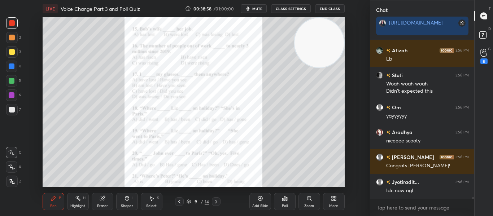
click at [217, 201] on icon at bounding box center [216, 202] width 2 height 4
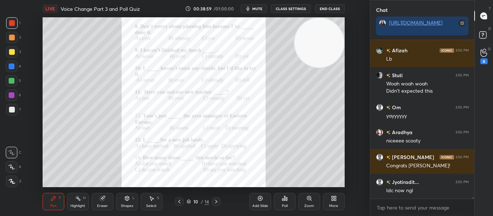
click at [217, 201] on icon at bounding box center [216, 202] width 2 height 4
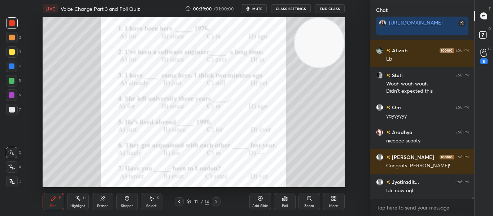
click at [217, 201] on icon at bounding box center [216, 202] width 2 height 4
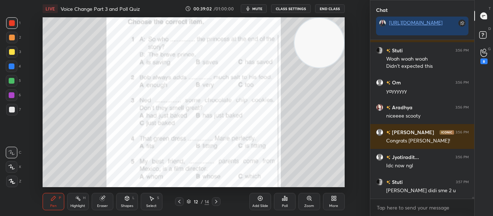
click at [217, 201] on icon at bounding box center [216, 202] width 2 height 4
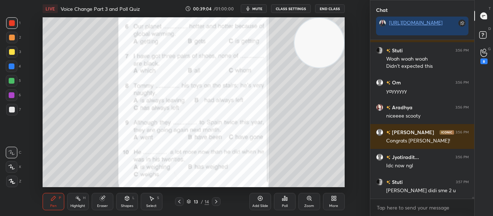
click at [177, 202] on icon at bounding box center [179, 202] width 6 height 6
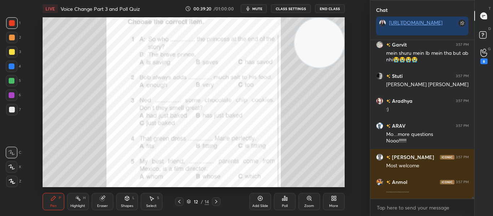
scroll to position [13528, 0]
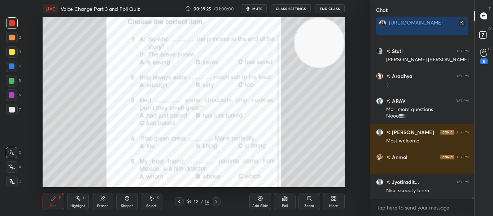
click at [277, 199] on div "Poll" at bounding box center [285, 201] width 22 height 17
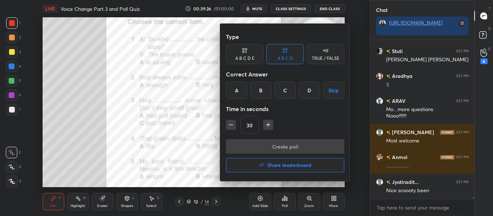
scroll to position [13553, 0]
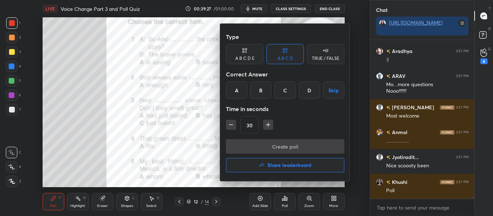
click at [264, 94] on div "B" at bounding box center [260, 90] width 21 height 17
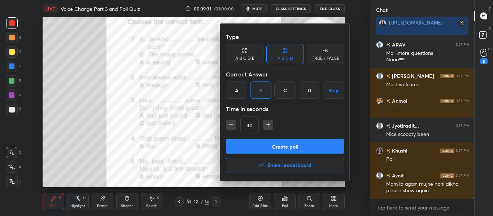
scroll to position [13609, 0]
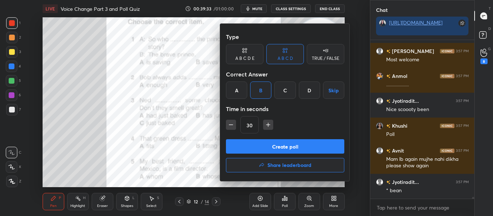
click at [251, 166] on button "Share leaderboard" at bounding box center [285, 165] width 118 height 14
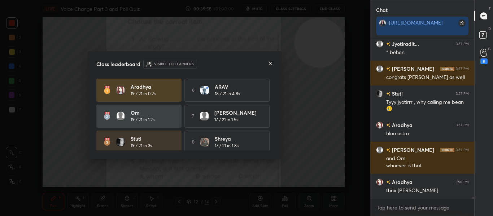
scroll to position [13822, 0]
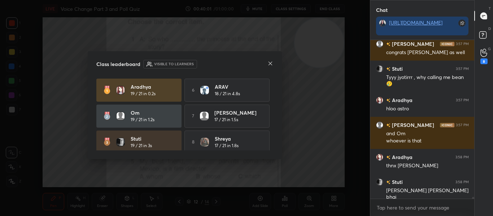
click at [268, 64] on icon at bounding box center [270, 64] width 6 height 6
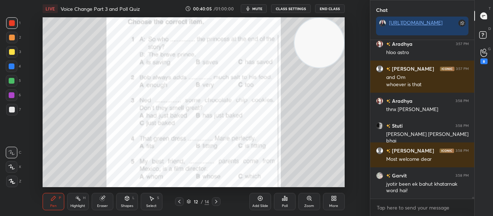
scroll to position [13903, 0]
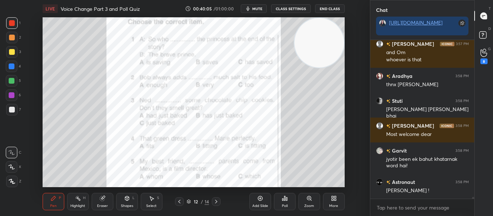
click at [258, 8] on span "mute" at bounding box center [257, 8] width 10 height 5
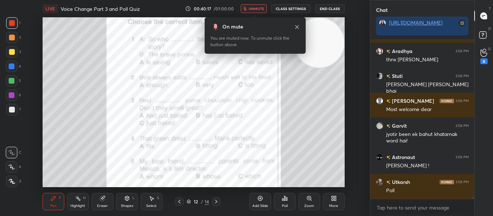
scroll to position [13953, 0]
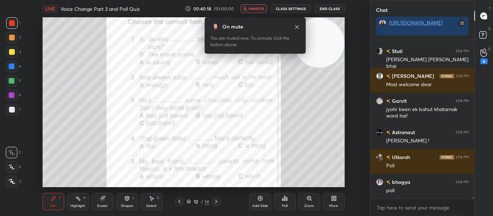
click at [262, 10] on span "unmute" at bounding box center [257, 8] width 16 height 5
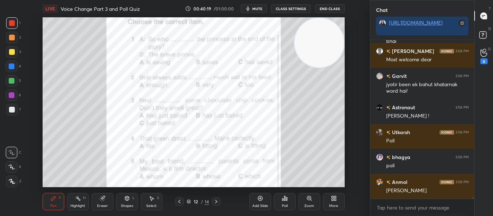
scroll to position [14028, 0]
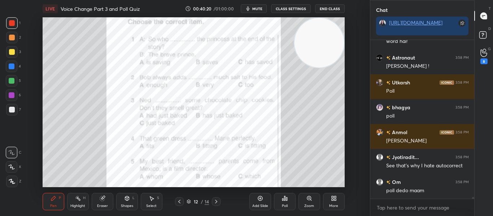
click at [285, 198] on icon at bounding box center [284, 198] width 1 height 4
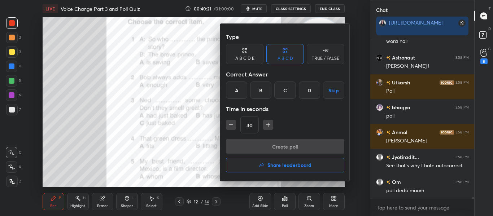
scroll to position [14059, 0]
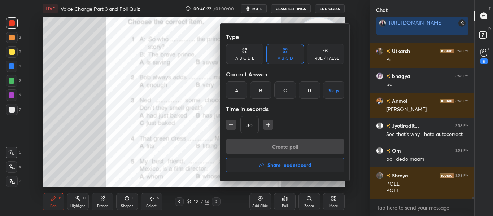
click at [260, 89] on div "B" at bounding box center [260, 90] width 21 height 17
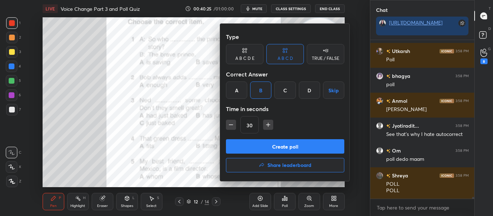
click at [279, 145] on button "Create poll" at bounding box center [285, 146] width 118 height 14
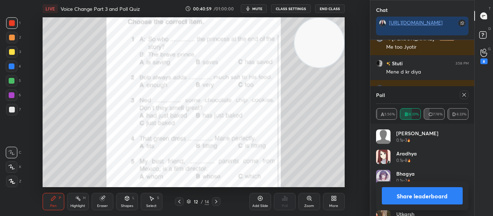
scroll to position [14409, 0]
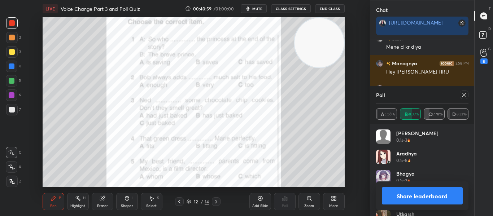
click at [464, 95] on icon at bounding box center [464, 95] width 4 height 4
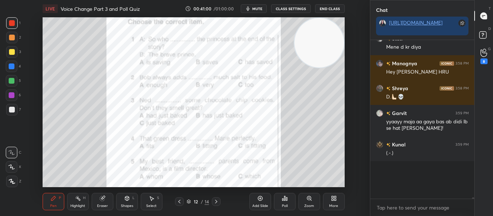
scroll to position [14397, 0]
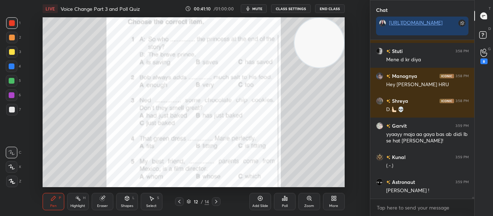
click at [288, 196] on div "Poll" at bounding box center [285, 201] width 22 height 17
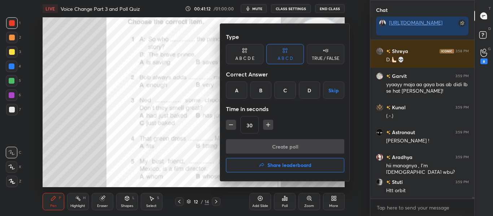
click at [289, 96] on div "C" at bounding box center [284, 90] width 21 height 17
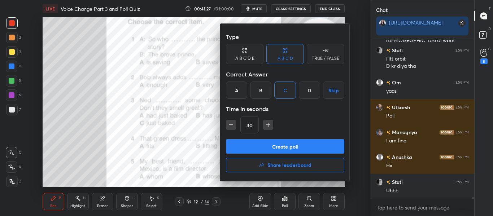
click at [264, 148] on button "Create poll" at bounding box center [285, 146] width 118 height 14
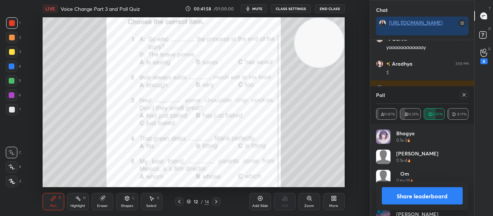
click at [461, 94] on div at bounding box center [464, 95] width 9 height 9
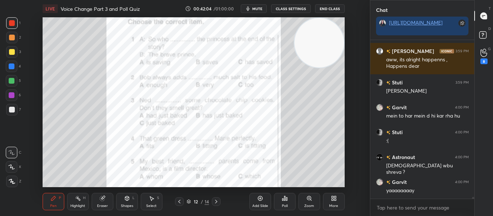
click at [283, 200] on icon at bounding box center [282, 200] width 1 height 2
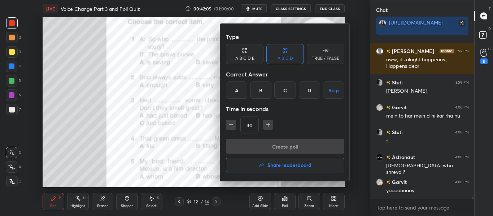
click at [269, 88] on div "B" at bounding box center [260, 90] width 21 height 17
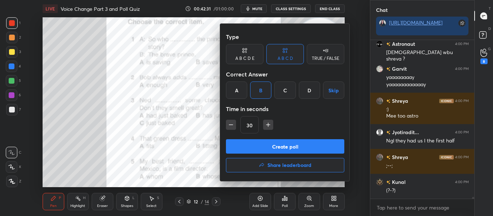
click at [291, 148] on button "Create poll" at bounding box center [285, 146] width 118 height 14
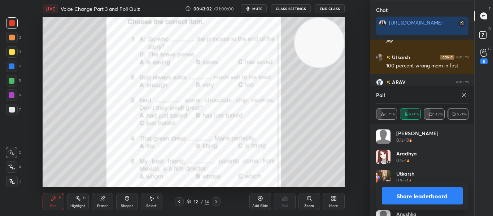
scroll to position [15640, 0]
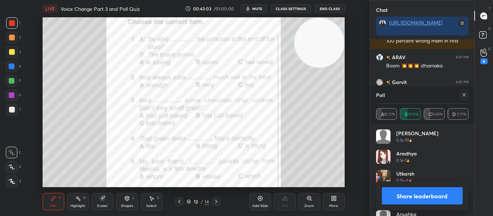
click at [461, 97] on icon at bounding box center [464, 95] width 6 height 6
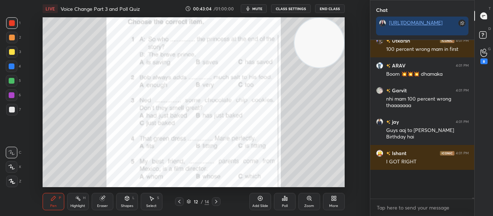
scroll to position [156, 102]
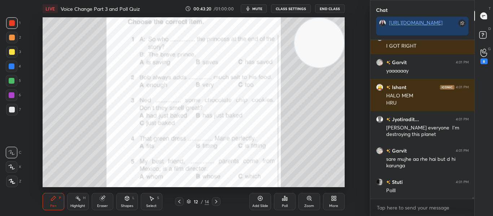
click at [282, 195] on div "Poll" at bounding box center [285, 201] width 22 height 17
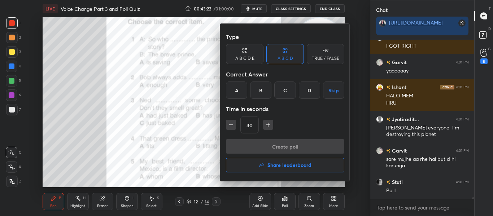
click at [193, 144] on div at bounding box center [246, 108] width 493 height 216
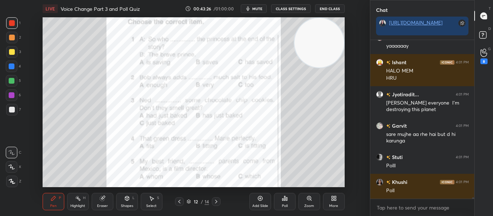
click at [280, 206] on div "Poll" at bounding box center [285, 201] width 22 height 17
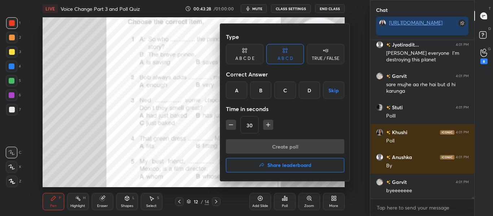
click at [237, 90] on div "A" at bounding box center [236, 90] width 21 height 17
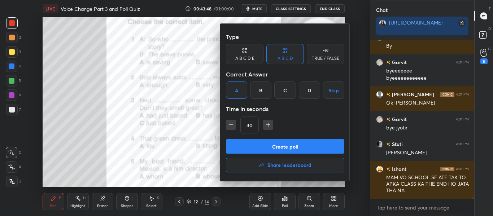
scroll to position [15967, 0]
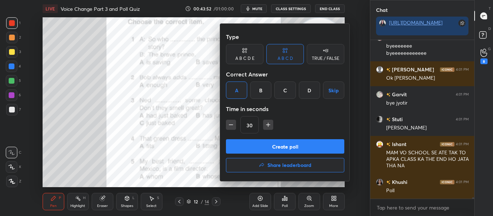
click at [275, 144] on button "Create poll" at bounding box center [285, 146] width 118 height 14
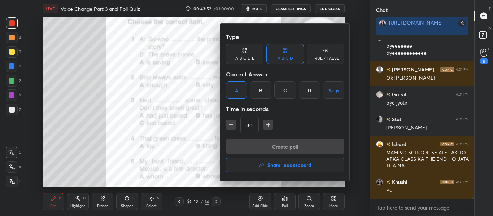
scroll to position [159, 102]
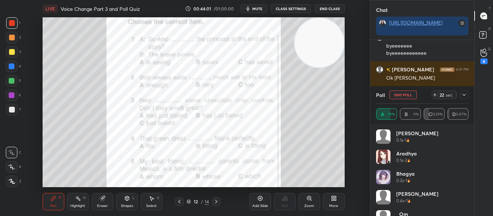
click at [464, 96] on icon at bounding box center [464, 95] width 6 height 6
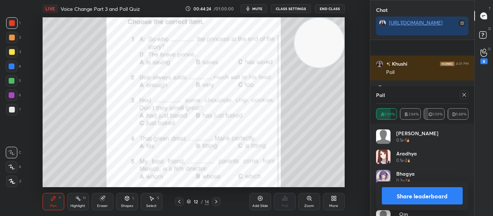
scroll to position [16135, 0]
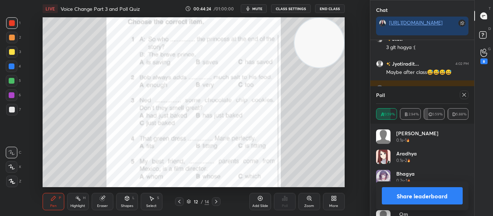
click at [464, 96] on icon at bounding box center [464, 95] width 6 height 6
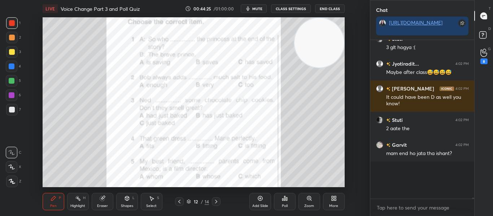
scroll to position [3, 3]
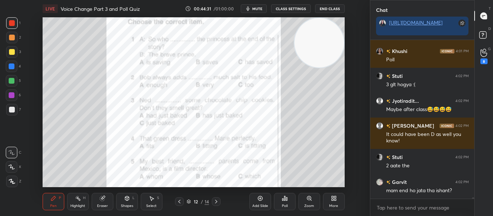
click at [282, 200] on icon at bounding box center [285, 199] width 6 height 6
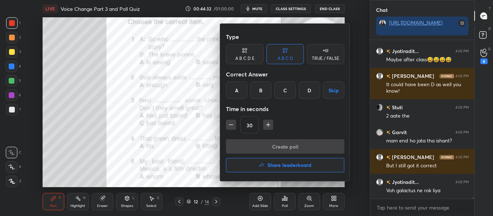
click at [267, 93] on div "B" at bounding box center [260, 90] width 21 height 17
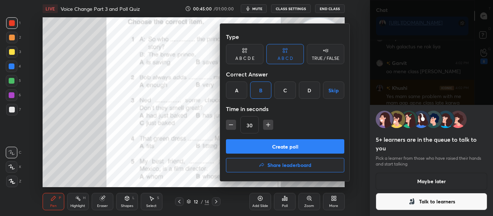
scroll to position [16317, 0]
click at [407, 184] on div at bounding box center [246, 108] width 493 height 216
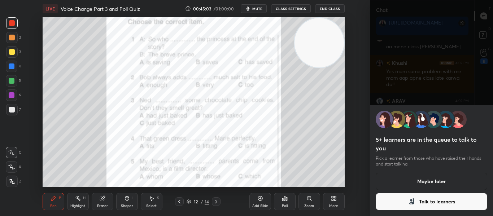
click at [407, 184] on button "Maybe later" at bounding box center [432, 181] width 112 height 17
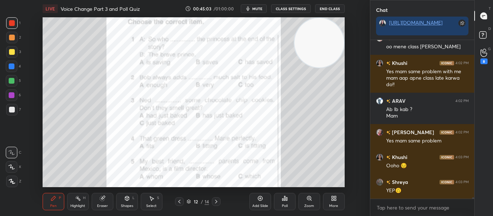
scroll to position [16334, 0]
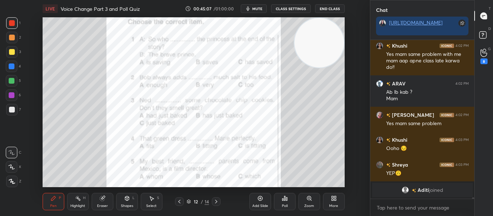
click at [282, 200] on icon at bounding box center [285, 199] width 6 height 6
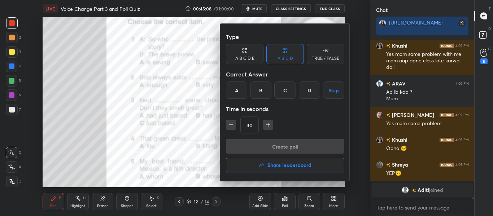
click at [236, 93] on div "A" at bounding box center [236, 90] width 21 height 17
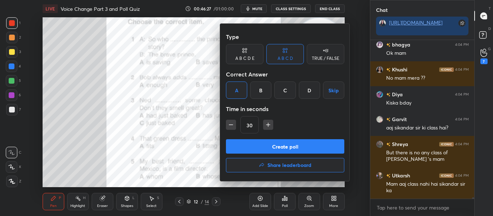
scroll to position [15667, 0]
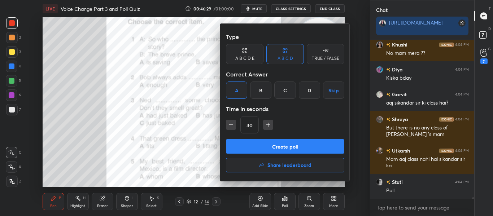
click at [250, 145] on button "Create poll" at bounding box center [285, 146] width 118 height 14
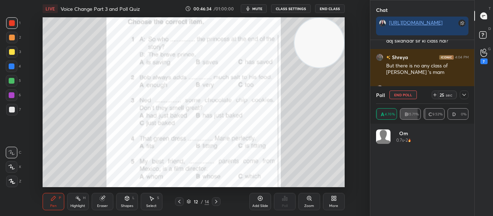
scroll to position [15754, 0]
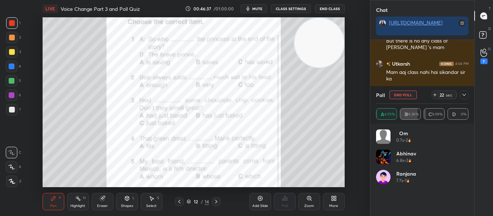
click at [403, 95] on button "End Poll" at bounding box center [402, 95] width 27 height 9
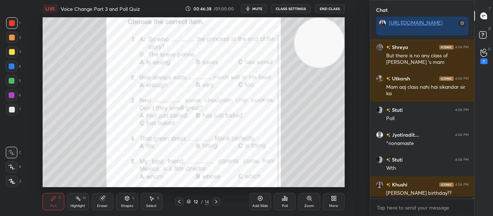
scroll to position [3, 3]
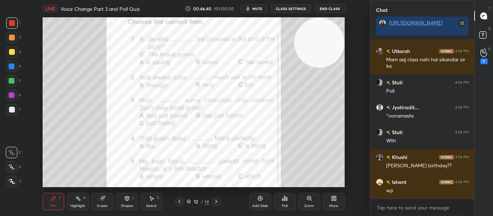
click at [280, 203] on div "Poll" at bounding box center [285, 201] width 22 height 17
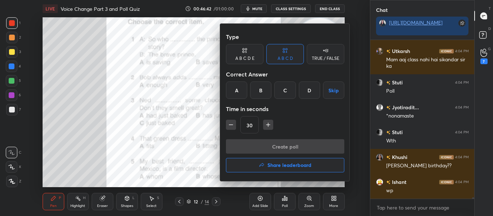
click at [265, 90] on div "B" at bounding box center [260, 90] width 21 height 17
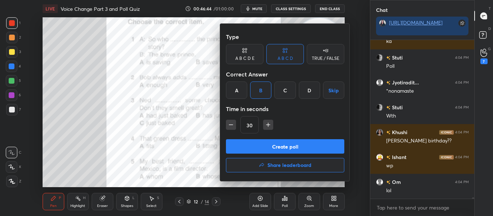
click at [262, 146] on button "Create poll" at bounding box center [285, 146] width 118 height 14
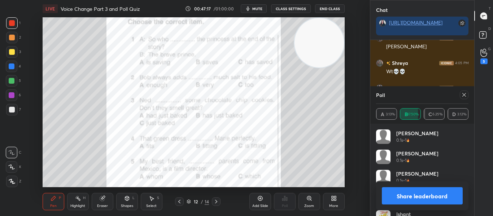
click at [467, 96] on div at bounding box center [464, 95] width 9 height 9
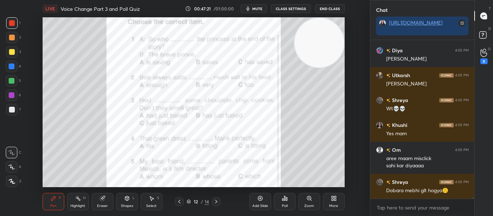
click at [216, 200] on icon at bounding box center [216, 202] width 6 height 6
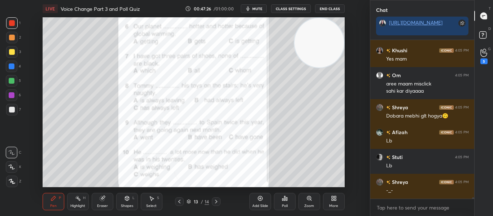
click at [282, 199] on icon at bounding box center [285, 199] width 6 height 6
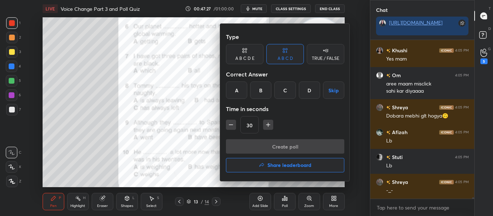
click at [287, 97] on div "C" at bounding box center [284, 90] width 21 height 17
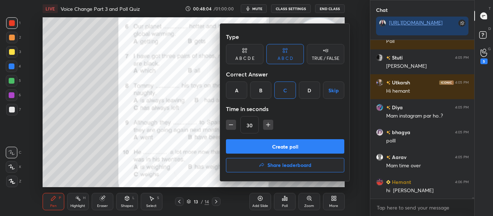
click at [285, 144] on button "Create poll" at bounding box center [285, 146] width 118 height 14
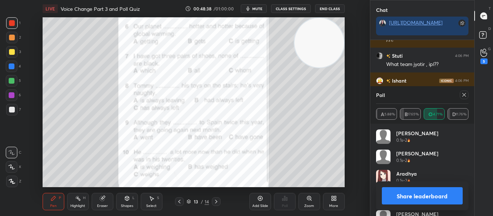
scroll to position [16755, 0]
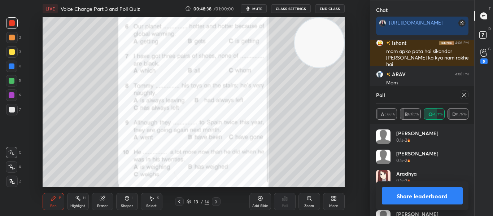
click at [462, 97] on icon at bounding box center [464, 95] width 6 height 6
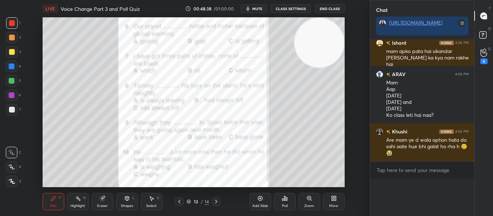
scroll to position [131, 102]
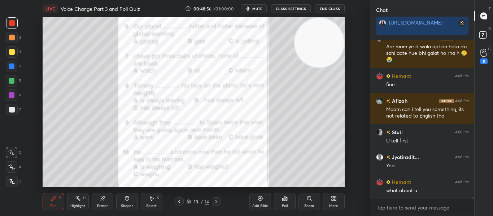
click at [282, 198] on icon at bounding box center [285, 199] width 6 height 6
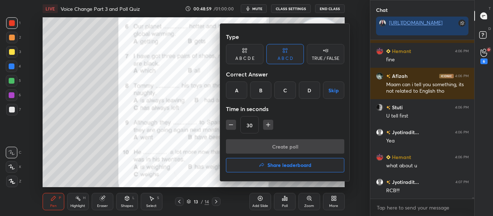
click at [229, 93] on div "A" at bounding box center [236, 90] width 21 height 17
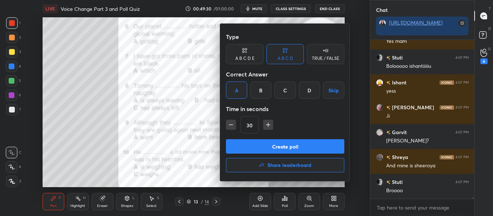
click at [271, 146] on button "Create poll" at bounding box center [285, 146] width 118 height 14
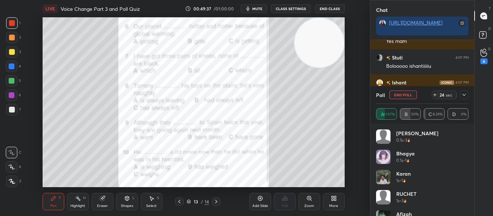
click at [463, 96] on icon at bounding box center [464, 95] width 6 height 6
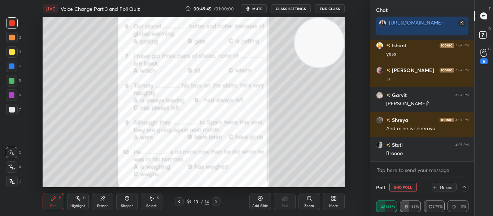
drag, startPoint x: 472, startPoint y: 160, endPoint x: 470, endPoint y: 171, distance: 10.7
click at [470, 171] on div "Stuti 4:07 PM Bolooooo ishantiiiiiu Ishant 4:07 PM yess Akshita 4:07 PM Ji Garv…" at bounding box center [422, 109] width 104 height 139
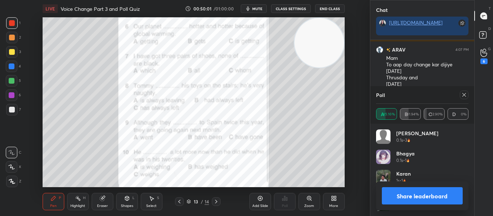
scroll to position [3, 3]
click at [462, 92] on icon at bounding box center [464, 95] width 6 height 6
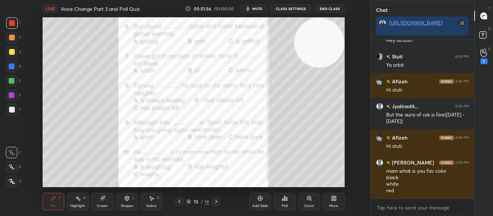
scroll to position [17462, 0]
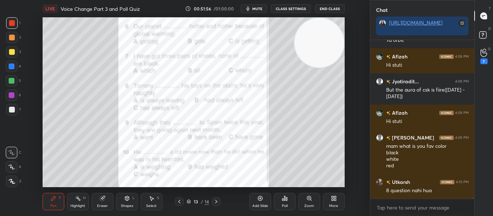
click at [278, 201] on div "Poll" at bounding box center [285, 201] width 22 height 17
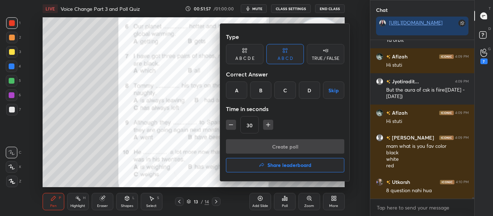
scroll to position [17487, 0]
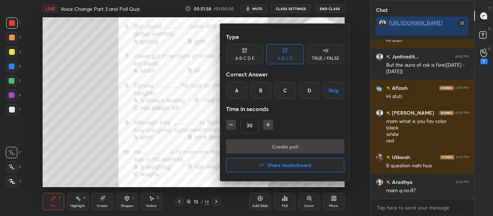
click at [265, 91] on div "B" at bounding box center [260, 90] width 21 height 17
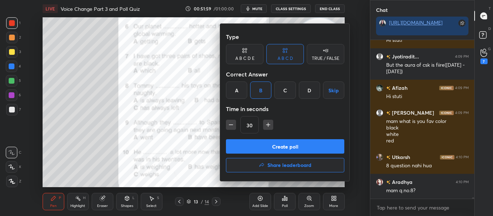
scroll to position [17512, 0]
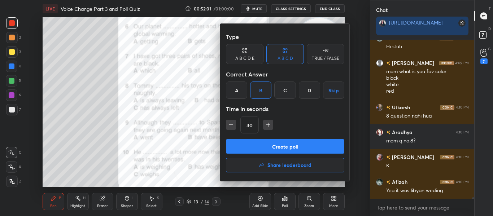
click at [185, 141] on div at bounding box center [246, 108] width 493 height 216
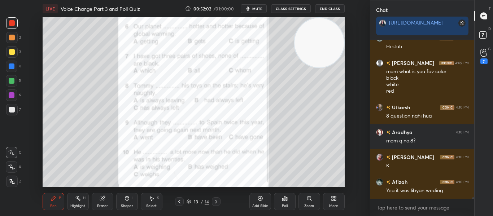
scroll to position [17562, 0]
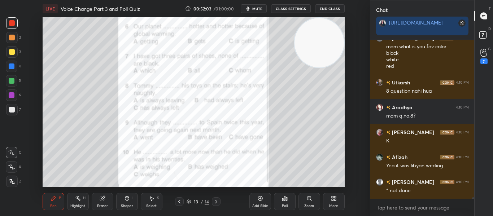
click at [101, 204] on div "Eraser" at bounding box center [102, 206] width 11 height 4
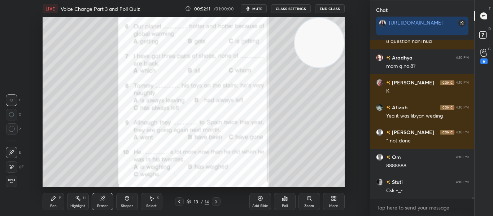
scroll to position [17636, 0]
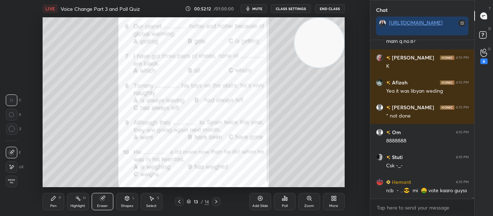
click at [279, 200] on div "Poll" at bounding box center [285, 201] width 22 height 17
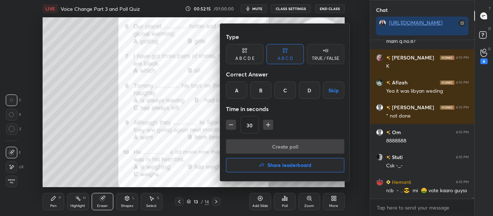
click at [173, 136] on div at bounding box center [246, 108] width 493 height 216
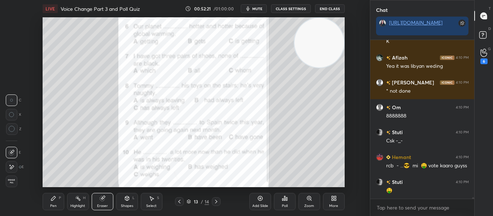
scroll to position [17686, 0]
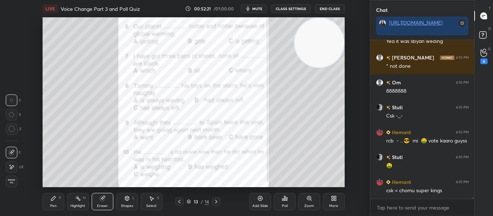
click at [292, 198] on div "Poll" at bounding box center [285, 201] width 22 height 17
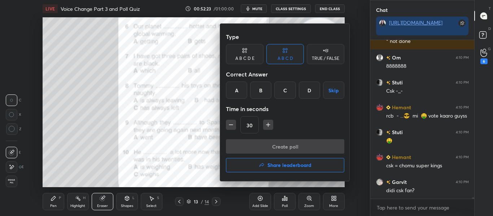
click at [235, 87] on div "A" at bounding box center [236, 90] width 21 height 17
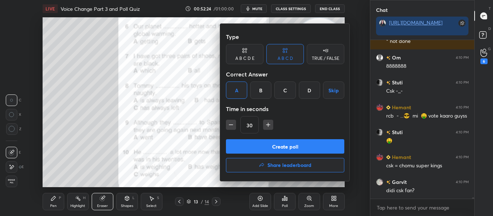
scroll to position [17736, 0]
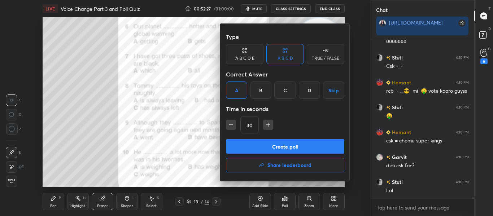
click at [258, 149] on button "Create poll" at bounding box center [285, 146] width 118 height 14
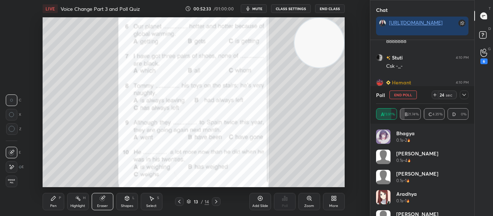
scroll to position [17798, 0]
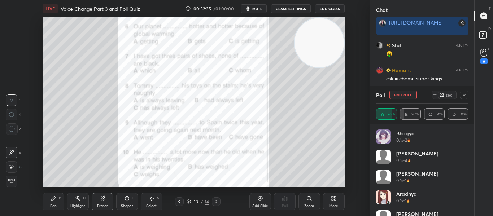
click at [260, 9] on span "mute" at bounding box center [257, 8] width 10 height 5
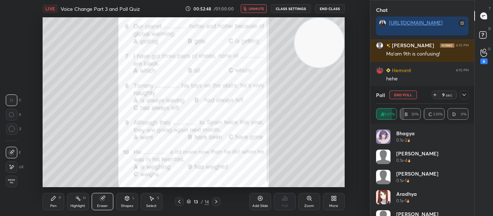
scroll to position [18054, 0]
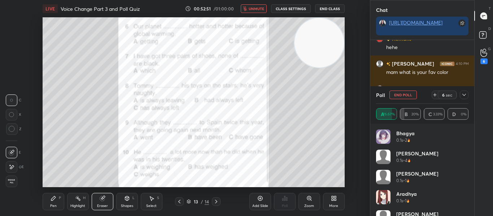
click at [260, 9] on span "unmute" at bounding box center [257, 8] width 16 height 5
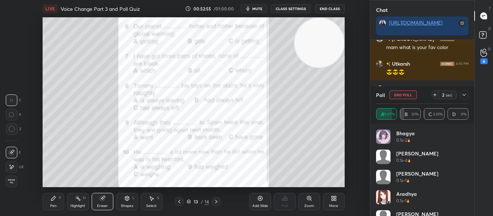
scroll to position [18103, 0]
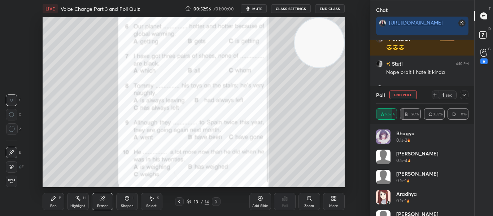
click at [467, 98] on div at bounding box center [464, 95] width 9 height 9
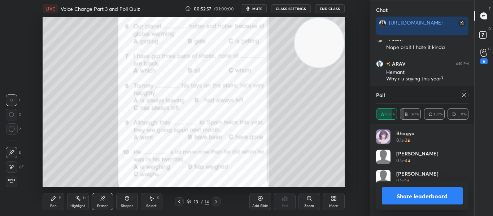
scroll to position [3, 3]
click at [467, 98] on div at bounding box center [464, 95] width 9 height 9
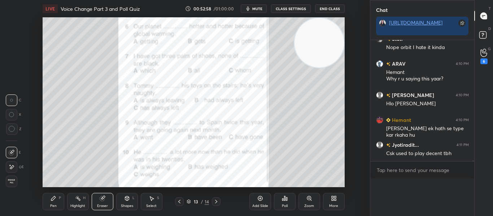
scroll to position [0, 0]
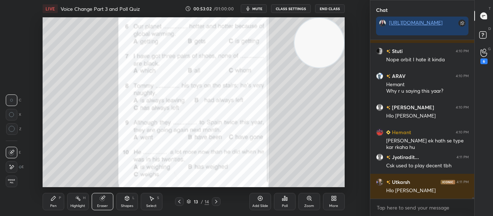
click at [51, 200] on icon at bounding box center [53, 198] width 4 height 4
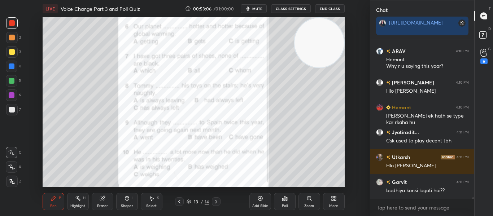
click at [282, 195] on div "Poll" at bounding box center [285, 201] width 22 height 17
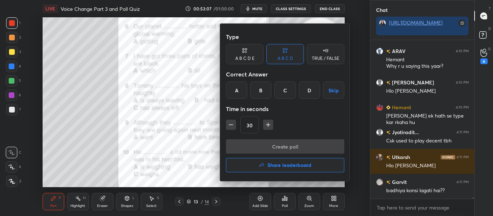
click at [259, 86] on div "B" at bounding box center [260, 90] width 21 height 17
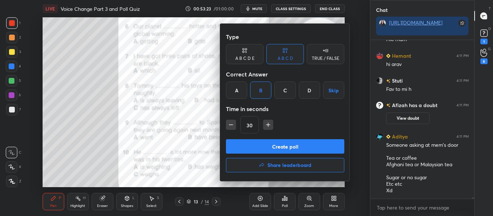
click at [266, 151] on button "Create poll" at bounding box center [285, 146] width 118 height 14
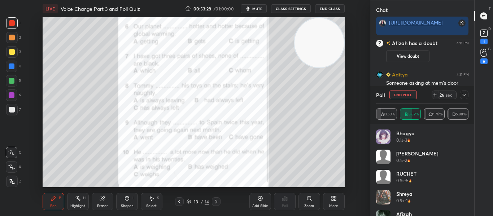
click at [461, 96] on div at bounding box center [464, 95] width 9 height 9
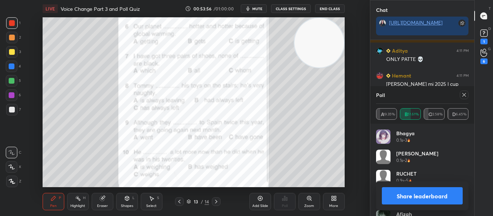
click at [465, 92] on icon at bounding box center [464, 95] width 6 height 6
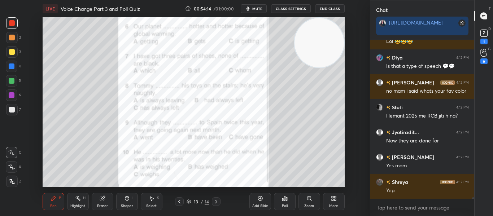
click at [282, 203] on div "Poll" at bounding box center [285, 201] width 22 height 17
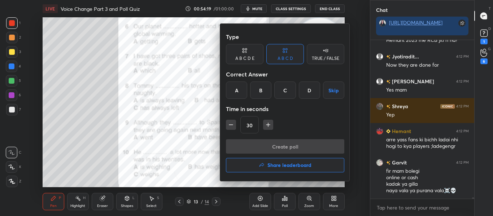
click at [282, 91] on div "C" at bounding box center [284, 90] width 21 height 17
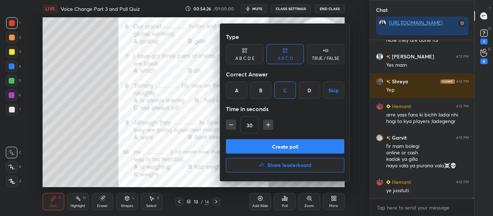
click at [282, 149] on button "Create poll" at bounding box center [285, 146] width 118 height 14
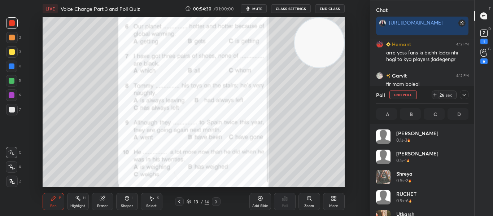
click at [466, 96] on icon at bounding box center [464, 95] width 6 height 6
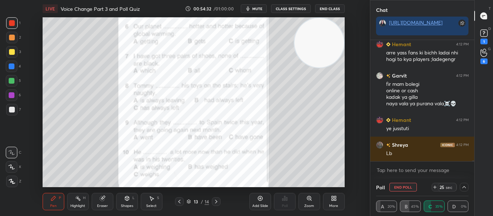
click at [254, 9] on span "mute" at bounding box center [257, 8] width 10 height 5
click at [254, 9] on span "unmute" at bounding box center [257, 8] width 16 height 5
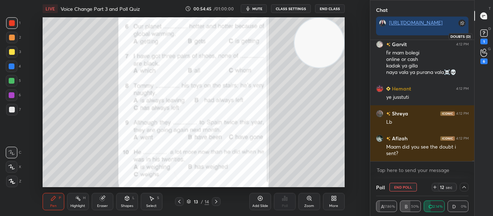
click at [481, 34] on rect at bounding box center [483, 33] width 7 height 7
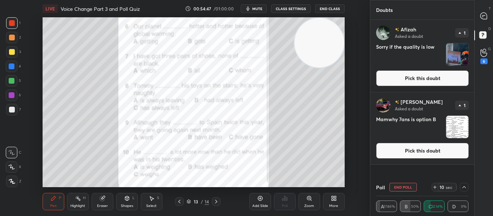
click at [422, 75] on button "Pick this doubt" at bounding box center [422, 78] width 93 height 16
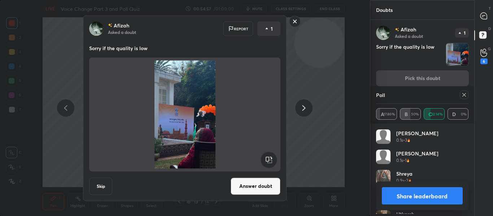
scroll to position [84, 90]
click at [292, 22] on rect at bounding box center [294, 21] width 11 height 11
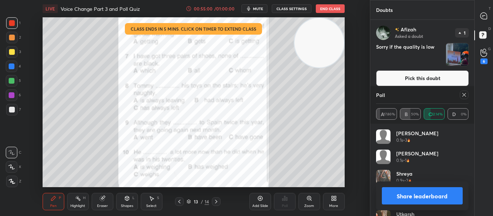
click at [465, 97] on icon at bounding box center [464, 95] width 6 height 6
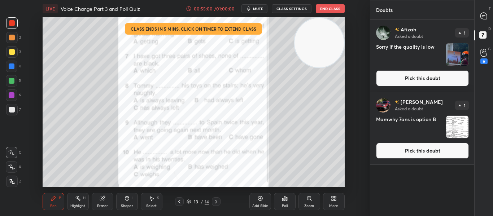
scroll to position [191, 102]
click at [484, 18] on icon at bounding box center [483, 16] width 6 height 6
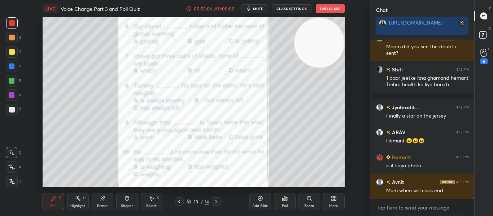
click at [216, 203] on icon at bounding box center [216, 202] width 6 height 6
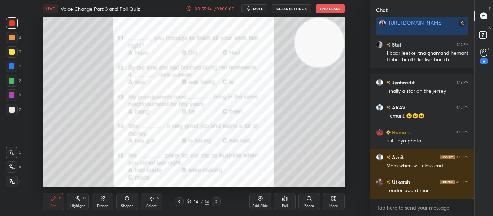
click at [286, 195] on div "Poll" at bounding box center [285, 201] width 22 height 17
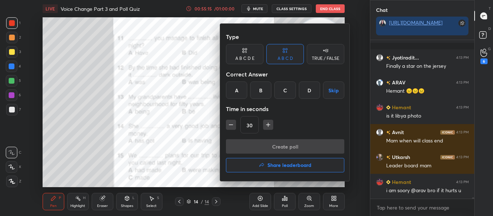
click at [268, 95] on div "B" at bounding box center [260, 90] width 21 height 17
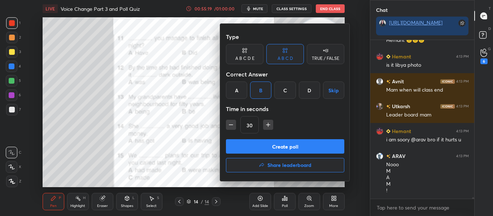
click at [272, 150] on button "Create poll" at bounding box center [285, 146] width 118 height 14
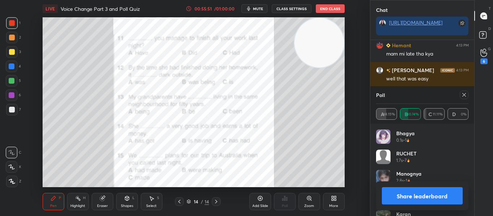
click at [464, 94] on icon at bounding box center [464, 95] width 6 height 6
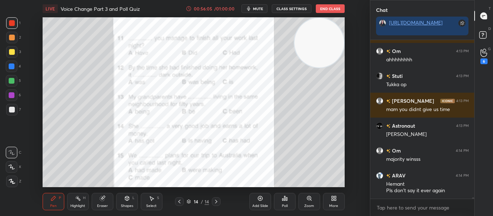
scroll to position [19115, 0]
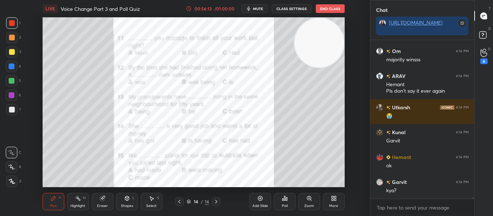
click at [284, 200] on icon at bounding box center [285, 199] width 6 height 6
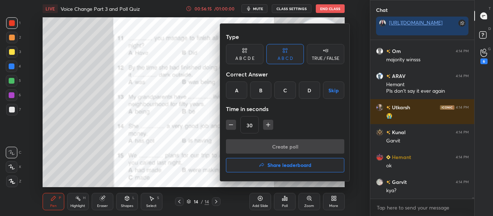
click at [234, 87] on div "A" at bounding box center [236, 90] width 21 height 17
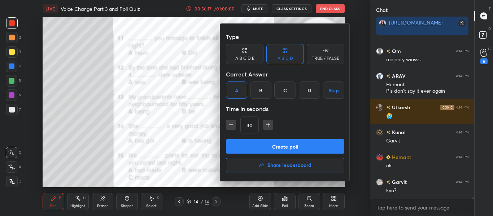
click at [286, 93] on div "C" at bounding box center [284, 90] width 21 height 17
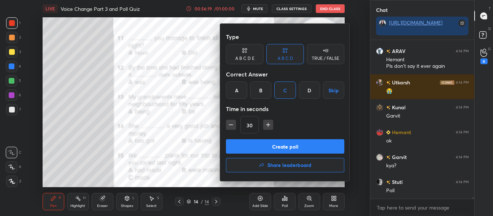
click at [231, 91] on div "A" at bounding box center [236, 90] width 21 height 17
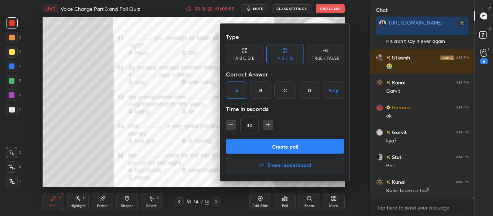
scroll to position [19265, 0]
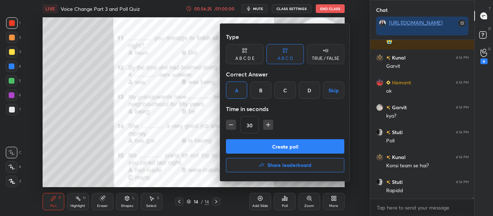
click at [266, 148] on button "Create poll" at bounding box center [285, 146] width 118 height 14
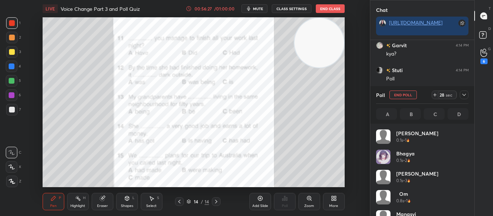
scroll to position [3, 3]
click at [466, 97] on icon at bounding box center [464, 95] width 6 height 6
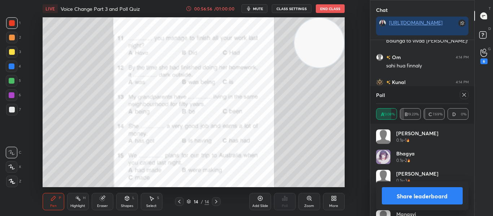
click at [466, 97] on icon at bounding box center [464, 95] width 6 height 6
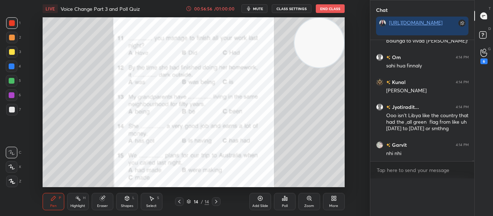
scroll to position [0, 0]
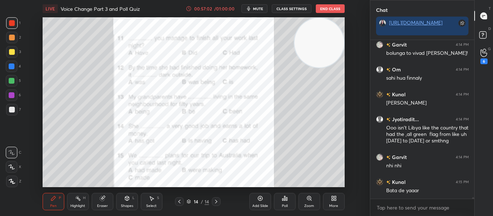
click at [283, 200] on icon at bounding box center [282, 200] width 1 height 2
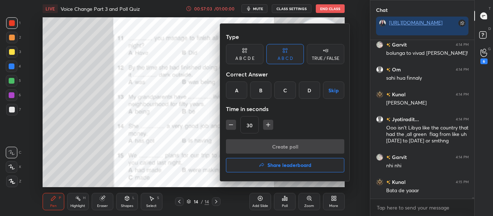
click at [282, 87] on div "C" at bounding box center [284, 90] width 21 height 17
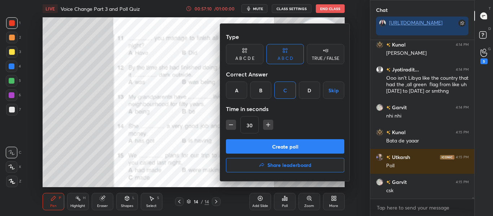
click at [276, 152] on button "Create poll" at bounding box center [285, 146] width 118 height 14
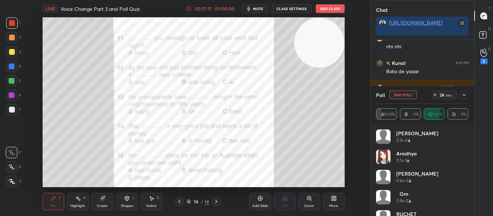
click at [261, 7] on span "mute" at bounding box center [258, 8] width 10 height 5
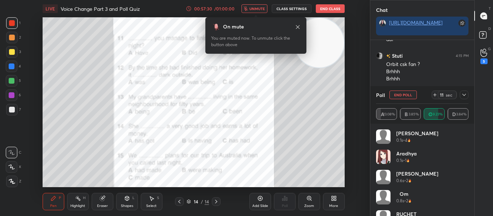
click at [261, 7] on span "unmute" at bounding box center [257, 8] width 16 height 5
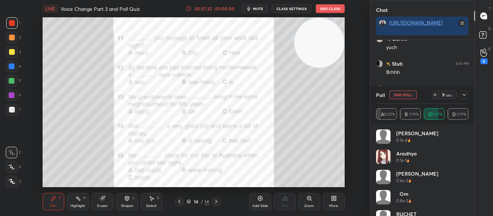
click at [462, 94] on icon at bounding box center [464, 95] width 6 height 6
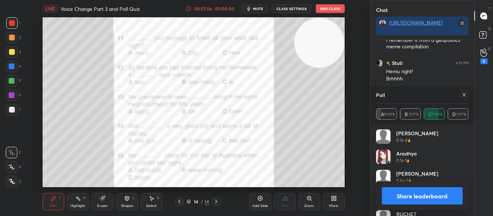
click at [467, 95] on icon at bounding box center [464, 95] width 6 height 6
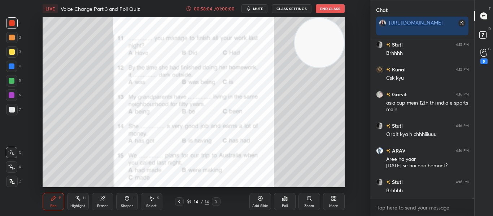
click at [288, 201] on div "Poll" at bounding box center [285, 201] width 22 height 17
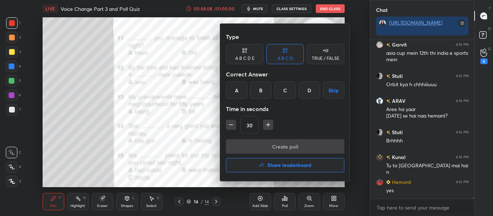
click at [254, 93] on div "B" at bounding box center [260, 90] width 21 height 17
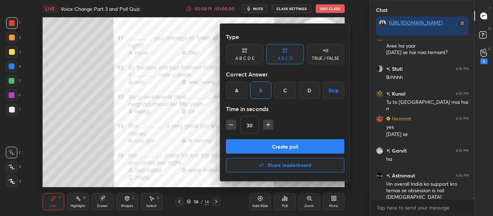
click at [271, 147] on button "Create poll" at bounding box center [285, 146] width 118 height 14
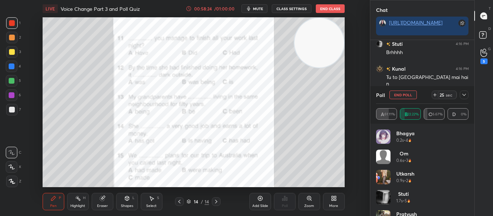
click at [465, 96] on icon at bounding box center [464, 95] width 6 height 6
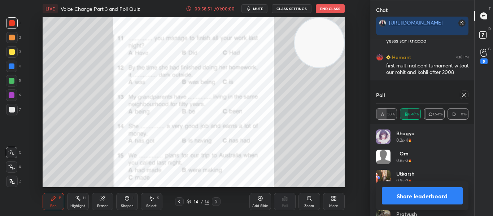
click at [463, 100] on div "Poll" at bounding box center [422, 94] width 93 height 17
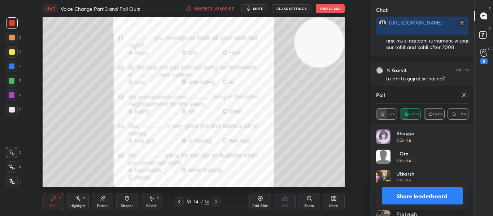
click at [463, 96] on icon at bounding box center [464, 95] width 6 height 6
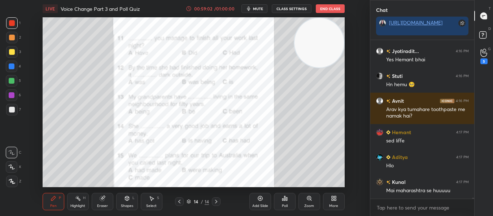
click at [287, 203] on div "Poll" at bounding box center [285, 201] width 22 height 17
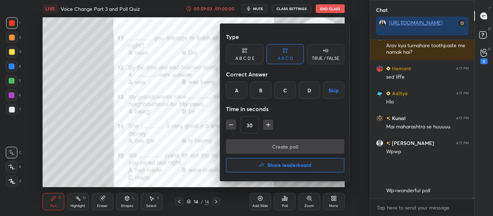
click at [261, 92] on div "B" at bounding box center [260, 90] width 21 height 17
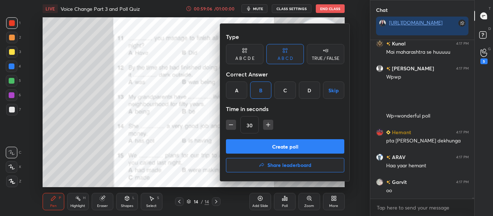
click at [267, 145] on button "Create poll" at bounding box center [285, 146] width 118 height 14
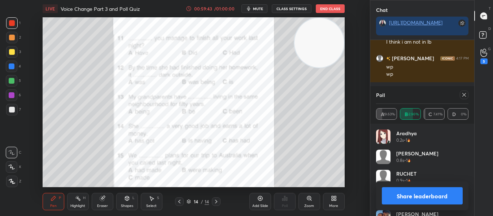
click at [401, 195] on button "Share leaderboard" at bounding box center [422, 195] width 81 height 17
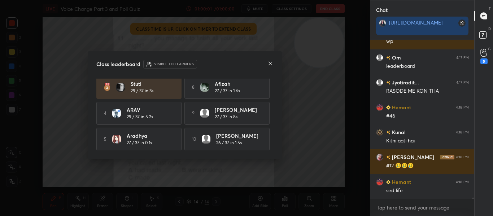
click at [269, 63] on icon at bounding box center [270, 64] width 6 height 6
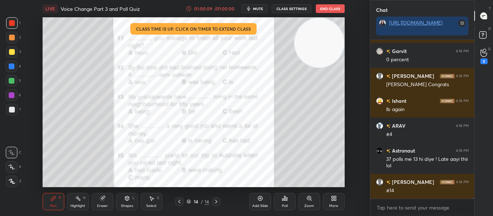
click at [323, 9] on button "End Class" at bounding box center [330, 8] width 29 height 9
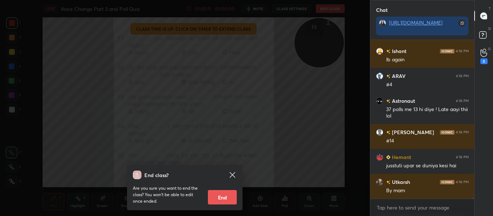
click at [211, 191] on button "End" at bounding box center [222, 197] width 29 height 14
type textarea "x"
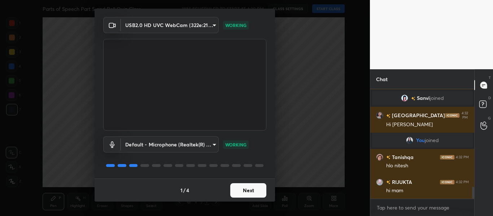
scroll to position [918, 0]
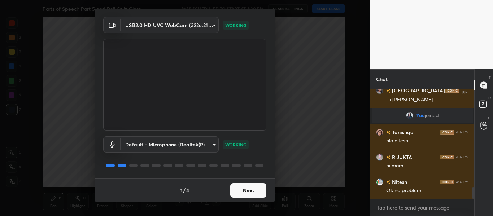
click at [251, 190] on button "Next" at bounding box center [248, 190] width 36 height 14
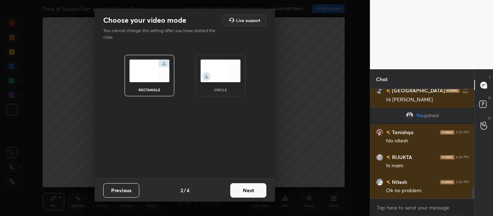
click at [225, 90] on div "circle" at bounding box center [220, 90] width 29 height 4
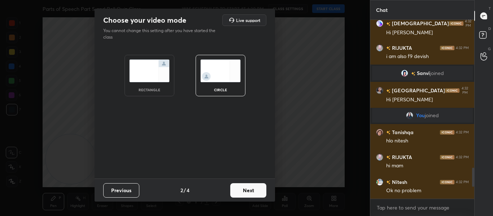
scroll to position [849, 0]
click at [239, 191] on button "Next" at bounding box center [248, 190] width 36 height 14
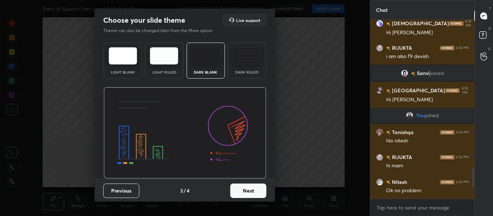
click at [239, 191] on button "Next" at bounding box center [248, 191] width 36 height 14
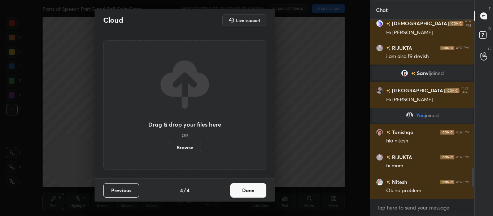
scroll to position [866, 0]
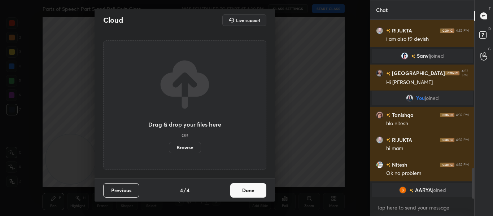
click at [239, 191] on button "Done" at bounding box center [248, 190] width 36 height 14
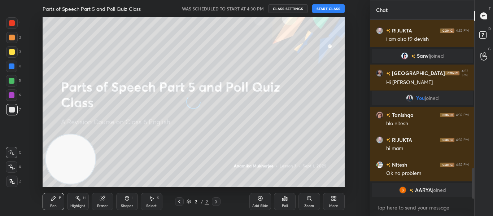
scroll to position [883, 0]
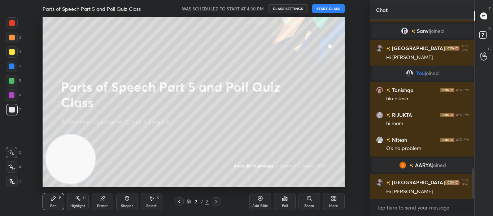
click at [324, 12] on button "START CLASS" at bounding box center [328, 8] width 32 height 9
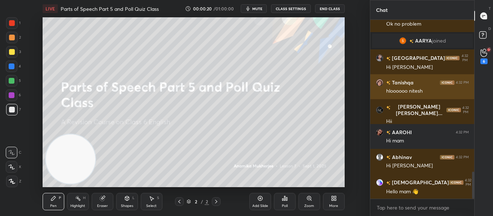
scroll to position [0, 0]
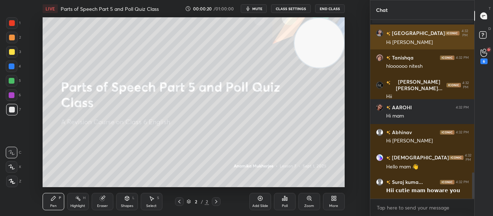
drag, startPoint x: 71, startPoint y: 155, endPoint x: 379, endPoint y: 30, distance: 332.7
click at [379, 30] on div "1 2 3 4 5 6 7 C X Z C X Z E E Erase all H H LIVE Parts of Speech Part 5 and Pol…" at bounding box center [246, 108] width 493 height 216
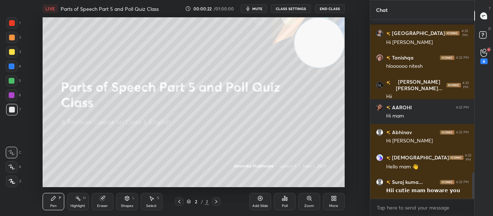
click at [12, 24] on div at bounding box center [12, 23] width 6 height 6
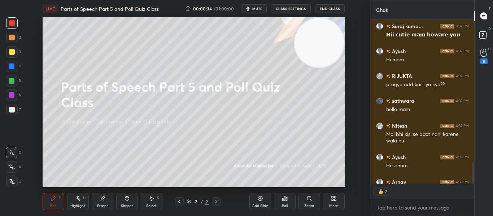
click at [335, 200] on icon at bounding box center [335, 200] width 2 height 2
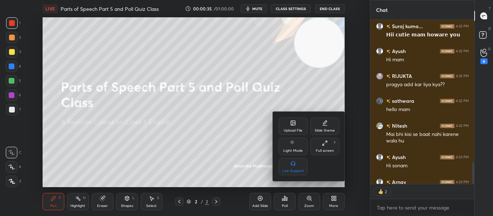
click at [296, 126] on icon at bounding box center [293, 123] width 6 height 6
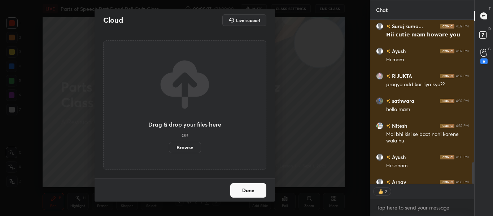
click at [178, 146] on label "Browse" at bounding box center [185, 148] width 32 height 12
click at [169, 146] on input "Browse" at bounding box center [169, 148] width 0 height 12
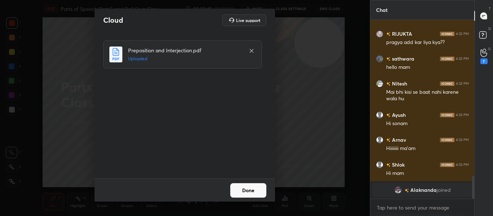
scroll to position [1170, 0]
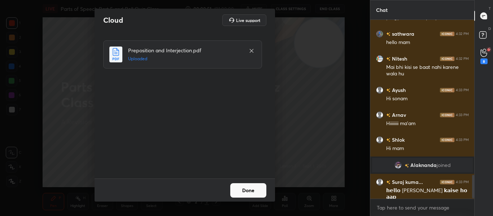
click at [260, 190] on button "Done" at bounding box center [248, 190] width 36 height 14
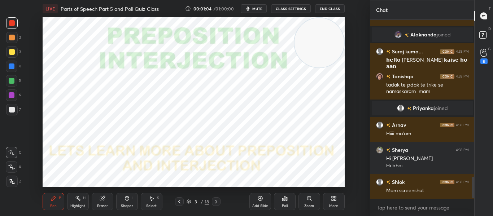
scroll to position [1312, 0]
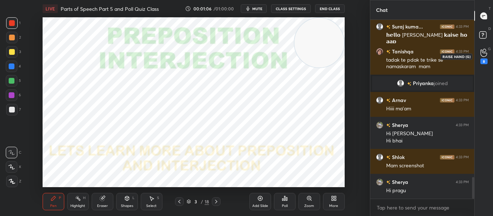
click at [481, 56] on icon at bounding box center [483, 53] width 7 height 8
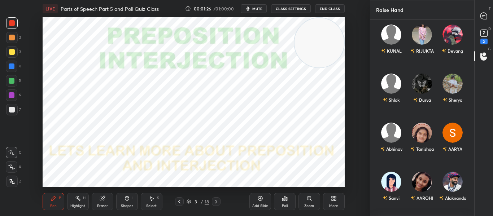
scroll to position [14, 0]
click at [483, 19] on icon at bounding box center [483, 16] width 6 height 6
type textarea "x"
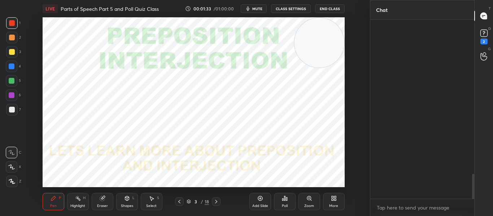
scroll to position [177, 102]
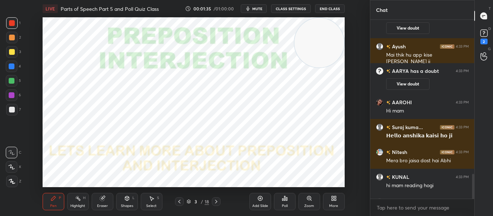
click at [284, 209] on div "Poll" at bounding box center [285, 201] width 22 height 17
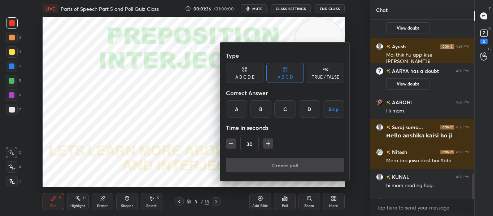
click at [322, 75] on div "TRUE / FALSE" at bounding box center [325, 77] width 27 height 4
click at [241, 108] on div "True" at bounding box center [245, 108] width 38 height 17
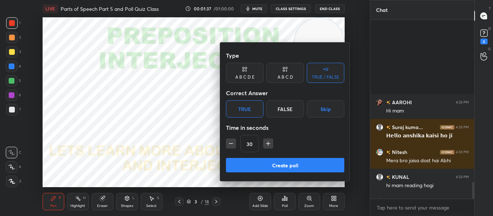
scroll to position [1771, 0]
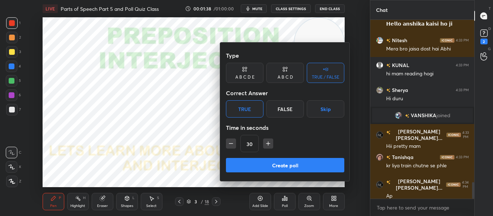
click at [267, 146] on icon "button" at bounding box center [268, 143] width 7 height 7
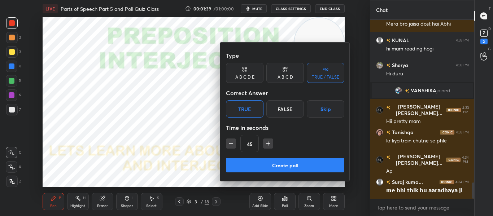
click at [267, 146] on icon "button" at bounding box center [268, 143] width 7 height 7
type input "60"
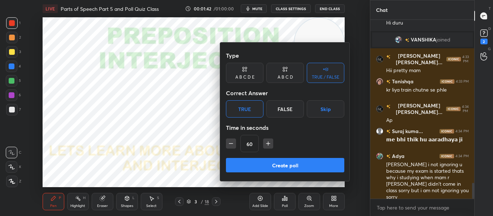
click at [273, 159] on button "Create poll" at bounding box center [285, 165] width 118 height 14
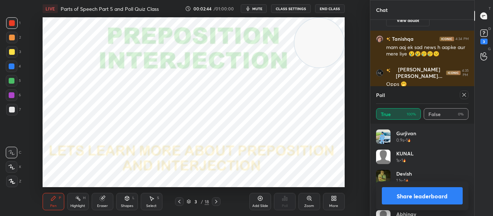
scroll to position [2031, 0]
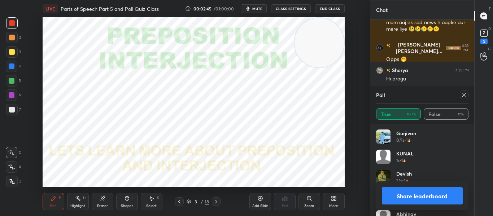
click at [464, 95] on icon at bounding box center [464, 95] width 6 height 6
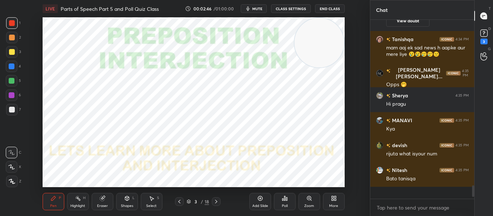
scroll to position [1998, 0]
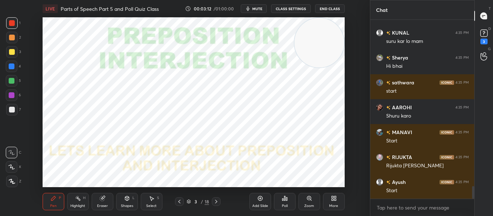
click at [212, 201] on div at bounding box center [216, 201] width 9 height 9
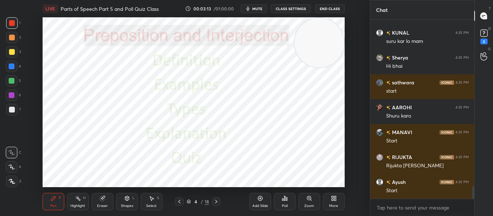
click at [212, 201] on div at bounding box center [216, 201] width 9 height 9
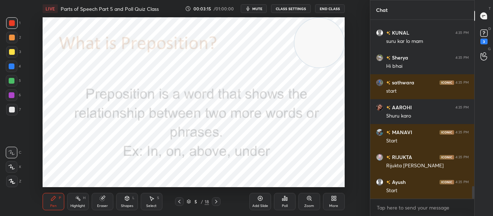
click at [179, 200] on icon at bounding box center [179, 202] width 6 height 6
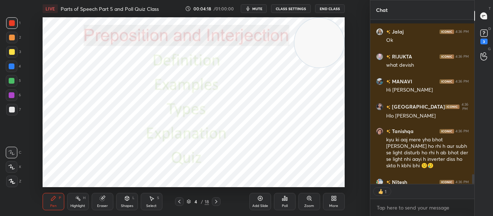
scroll to position [2573, 0]
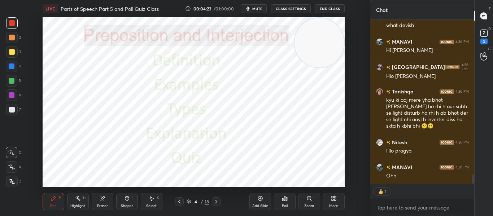
click at [213, 202] on div at bounding box center [216, 201] width 9 height 9
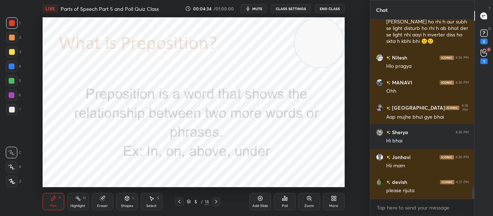
scroll to position [2682, 0]
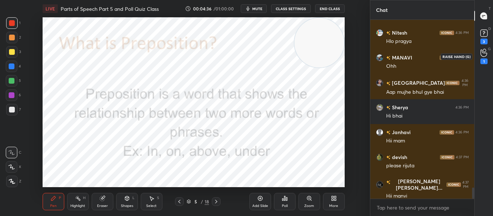
click at [482, 52] on icon at bounding box center [483, 52] width 6 height 7
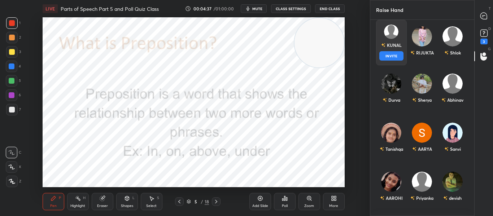
click at [396, 48] on div "KUNAL" at bounding box center [394, 45] width 15 height 6
click at [384, 61] on div "KUNAL INVITE" at bounding box center [391, 42] width 31 height 45
click at [386, 57] on button "INVITE" at bounding box center [391, 55] width 24 height 9
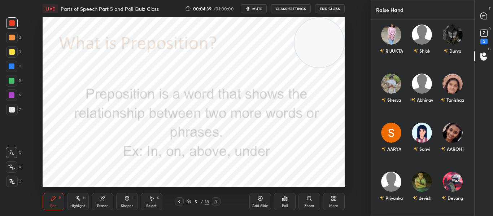
scroll to position [165, 102]
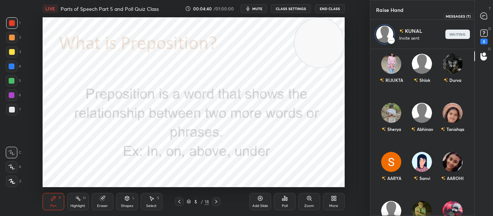
click at [482, 20] on div at bounding box center [484, 15] width 14 height 13
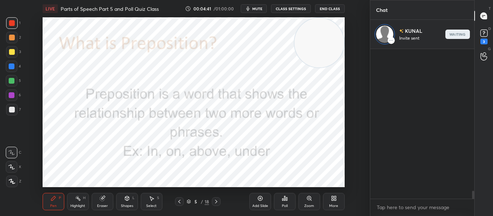
scroll to position [148, 102]
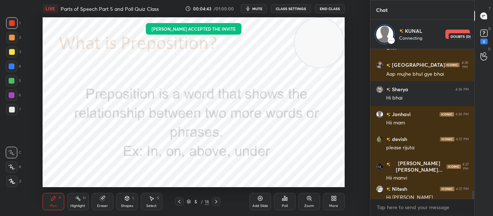
click at [479, 34] on icon at bounding box center [484, 33] width 11 height 11
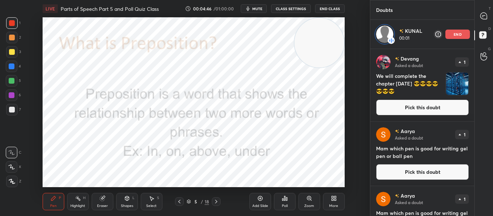
click at [454, 109] on button "Pick this doubt" at bounding box center [422, 108] width 93 height 16
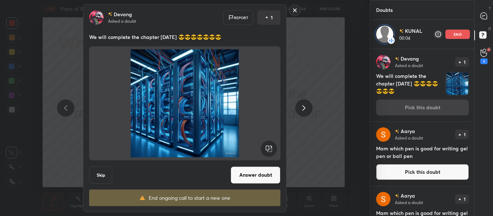
click at [293, 12] on rect at bounding box center [294, 10] width 11 height 11
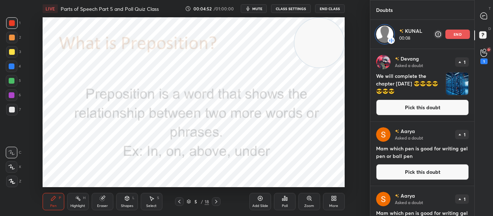
scroll to position [35, 0]
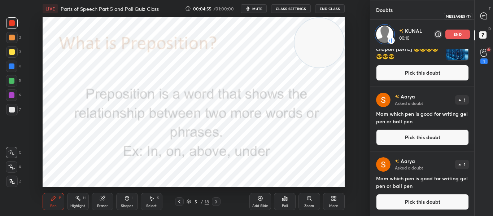
click at [482, 18] on icon at bounding box center [483, 16] width 6 height 6
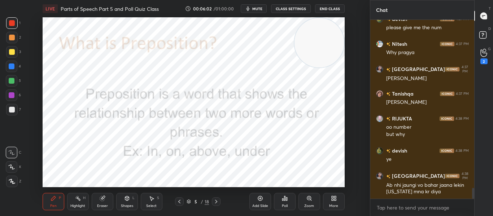
scroll to position [2848, 0]
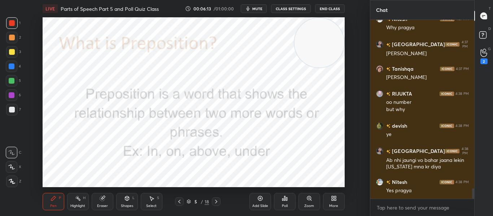
click at [217, 200] on icon at bounding box center [216, 202] width 6 height 6
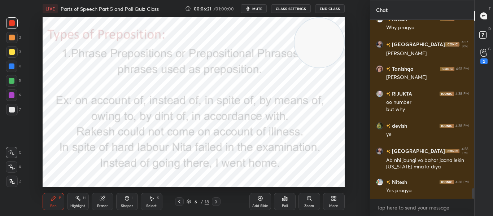
click at [475, 58] on div "G Raise Hand (G) 2" at bounding box center [484, 56] width 18 height 20
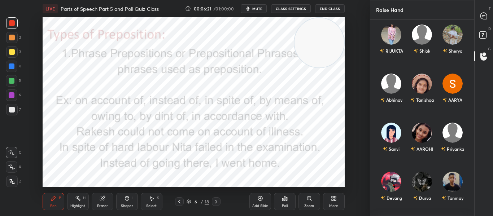
scroll to position [194, 102]
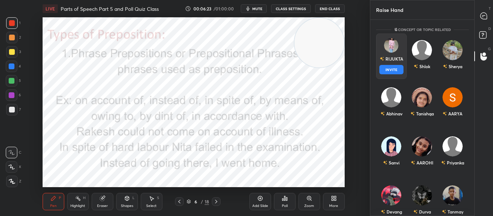
click at [392, 57] on div "RIJUKTA INVITE" at bounding box center [391, 56] width 31 height 45
click at [386, 66] on button "INVITE" at bounding box center [391, 69] width 24 height 9
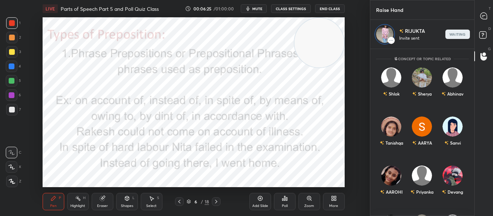
scroll to position [165, 102]
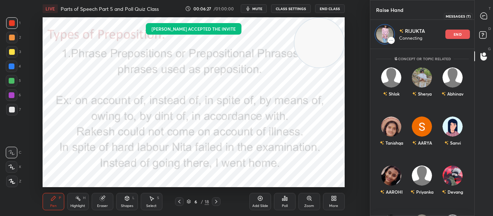
click at [485, 16] on icon at bounding box center [483, 16] width 6 height 6
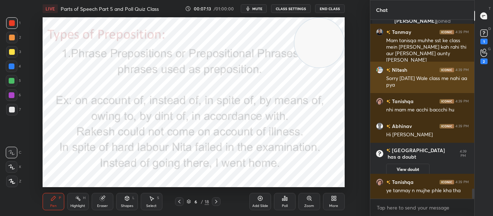
scroll to position [2981, 0]
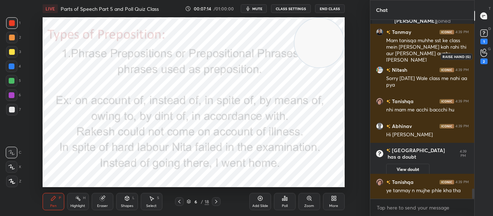
click at [477, 58] on div "2" at bounding box center [484, 56] width 14 height 13
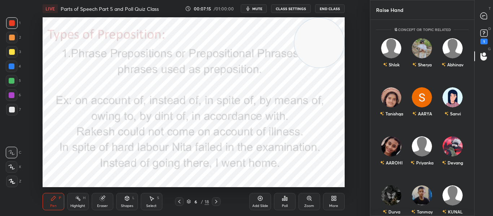
scroll to position [194, 102]
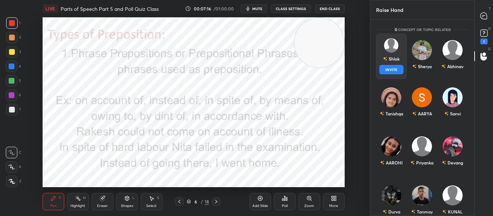
click at [397, 55] on div "Shlok INVITE" at bounding box center [391, 56] width 31 height 45
click at [389, 72] on button "INVITE" at bounding box center [391, 69] width 24 height 9
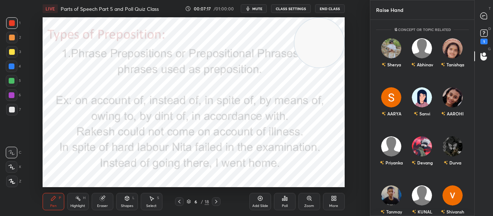
scroll to position [165, 102]
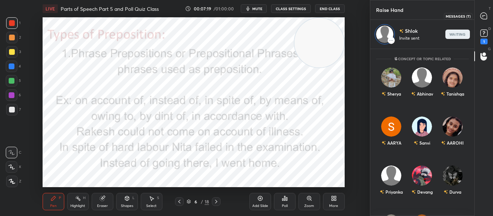
click at [481, 17] on icon at bounding box center [483, 16] width 6 height 6
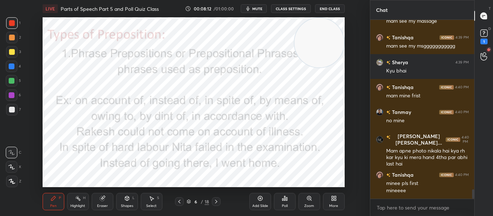
scroll to position [3313, 0]
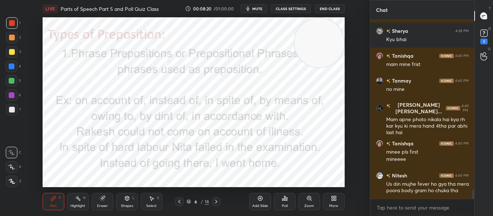
click at [216, 204] on icon at bounding box center [216, 202] width 6 height 6
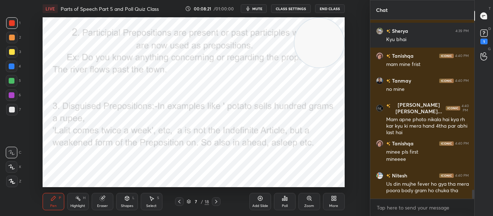
scroll to position [3338, 0]
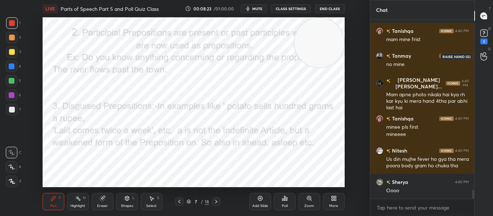
click at [487, 53] on icon at bounding box center [483, 56] width 7 height 8
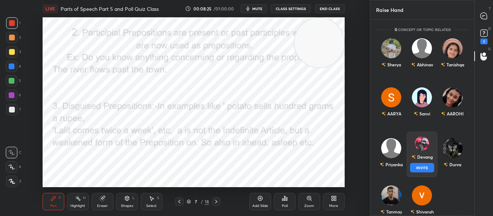
click at [418, 138] on img "grid" at bounding box center [422, 143] width 14 height 14
click at [418, 169] on button "INVITE" at bounding box center [422, 167] width 24 height 9
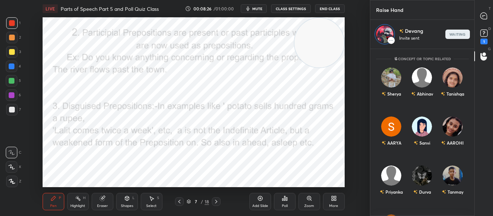
scroll to position [165, 102]
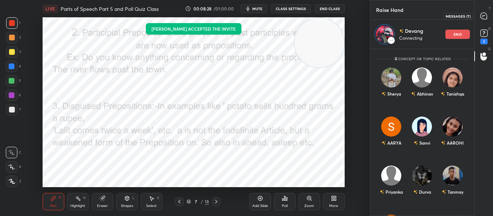
click at [483, 16] on icon at bounding box center [483, 16] width 3 height 0
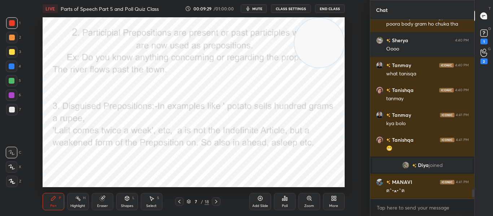
scroll to position [3256, 0]
click at [484, 57] on div "2" at bounding box center [483, 57] width 7 height 16
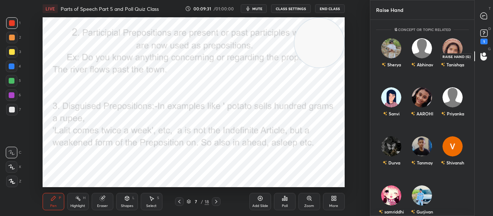
scroll to position [194, 102]
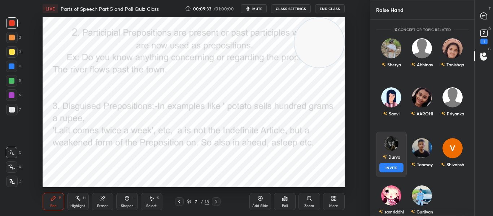
click at [392, 150] on img "grid" at bounding box center [391, 143] width 14 height 14
click at [385, 165] on button "INVITE" at bounding box center [391, 167] width 24 height 9
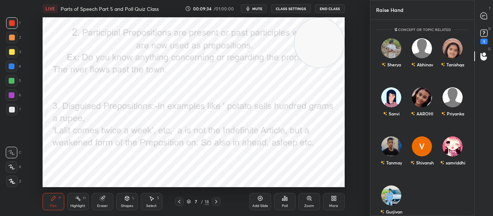
scroll to position [165, 102]
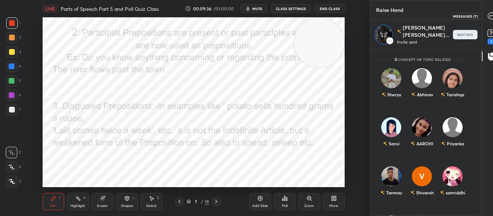
click at [484, 20] on div at bounding box center [491, 15] width 14 height 13
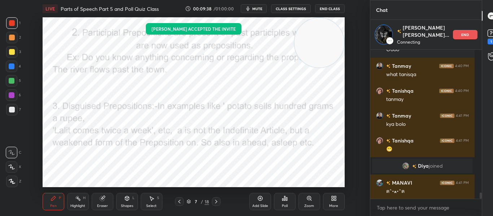
scroll to position [3417, 0]
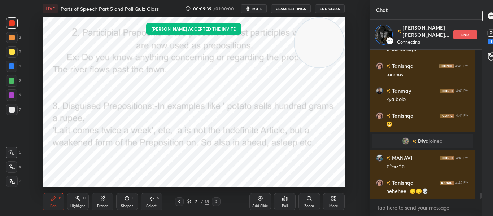
click at [484, 20] on div at bounding box center [491, 15] width 14 height 13
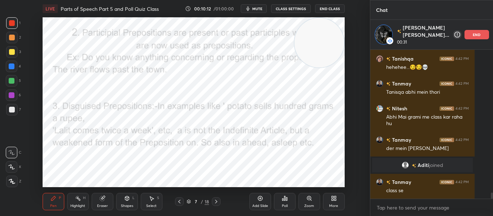
scroll to position [3413, 0]
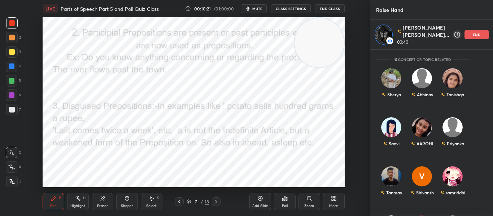
click at [493, 78] on div "T Messages (T) D Doubts (D) 1 G Raise Hand (G)" at bounding box center [502, 108] width 19 height 216
drag, startPoint x: 474, startPoint y: 78, endPoint x: 475, endPoint y: 137, distance: 58.5
click at [493, 137] on div "T Messages (T) D Doubts (D) 1 G Raise Hand (G)" at bounding box center [502, 108] width 19 height 216
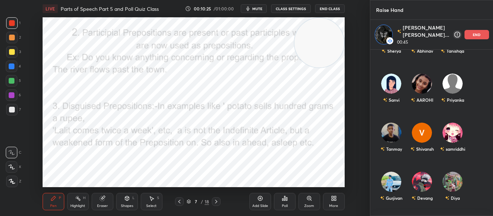
scroll to position [0, 0]
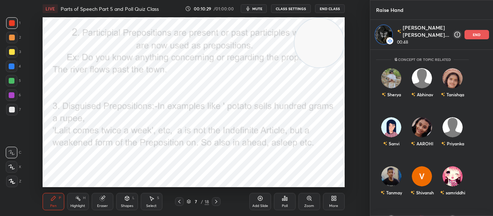
click at [465, 38] on div "end" at bounding box center [477, 34] width 25 height 9
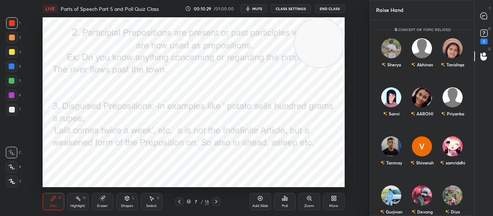
scroll to position [194, 102]
click at [218, 204] on icon at bounding box center [216, 202] width 6 height 6
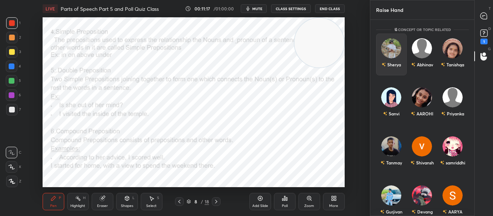
click at [396, 57] on div "Sherya" at bounding box center [391, 55] width 31 height 42
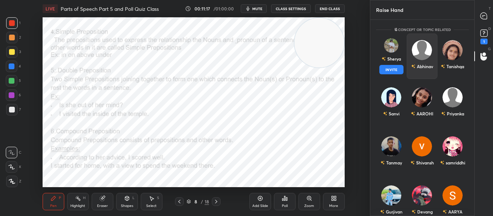
click at [393, 69] on button "INVITE" at bounding box center [391, 69] width 24 height 9
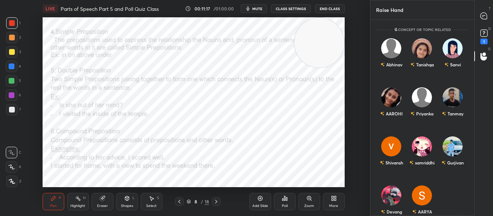
scroll to position [165, 102]
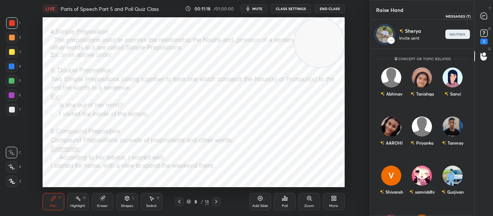
click at [482, 15] on icon at bounding box center [483, 16] width 6 height 6
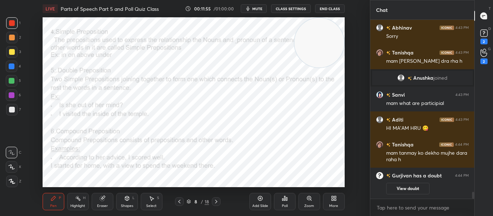
scroll to position [3823, 0]
click at [481, 56] on icon at bounding box center [483, 53] width 7 height 8
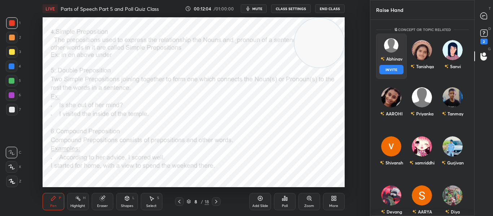
click at [388, 49] on img "grid" at bounding box center [391, 45] width 14 height 14
click at [385, 73] on button "INVITE" at bounding box center [391, 69] width 24 height 9
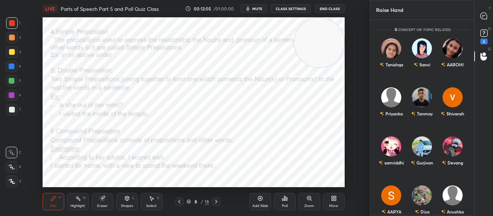
scroll to position [165, 102]
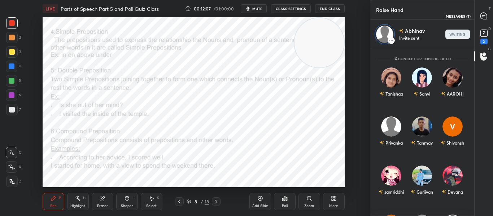
click at [487, 18] on icon at bounding box center [484, 16] width 8 height 8
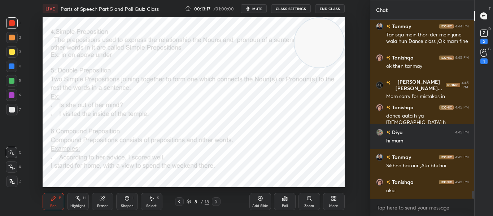
scroll to position [3905, 0]
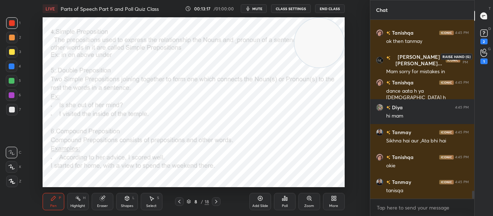
click at [483, 56] on icon at bounding box center [483, 53] width 7 height 8
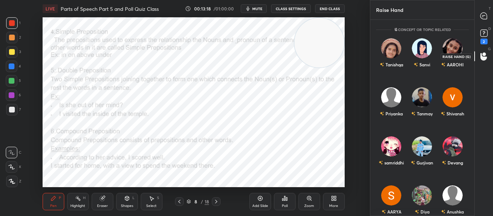
scroll to position [194, 102]
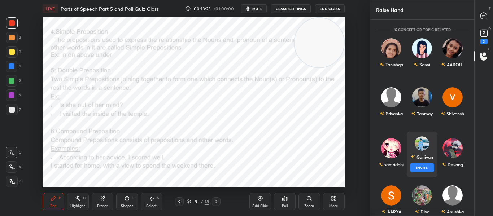
click at [410, 151] on div "Gurjivan INVITE" at bounding box center [421, 154] width 31 height 45
click at [420, 169] on button "INVITE" at bounding box center [422, 167] width 24 height 9
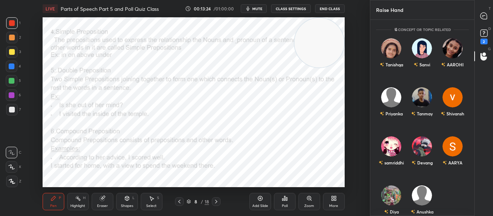
scroll to position [165, 102]
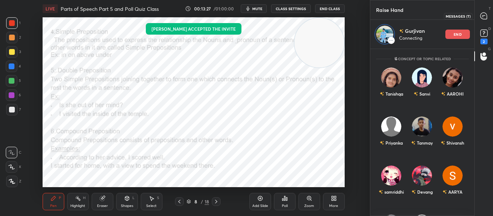
click at [487, 17] on icon at bounding box center [483, 16] width 6 height 6
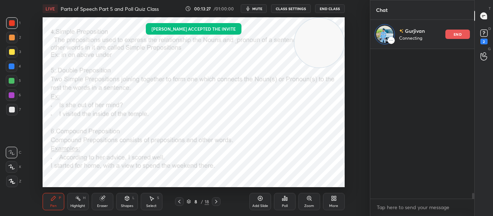
scroll to position [148, 102]
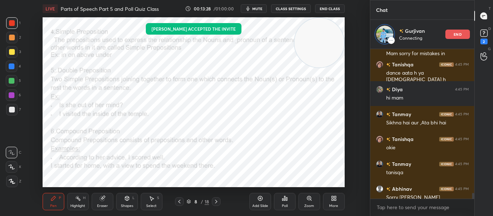
click at [247, 7] on icon "button" at bounding box center [248, 9] width 6 height 6
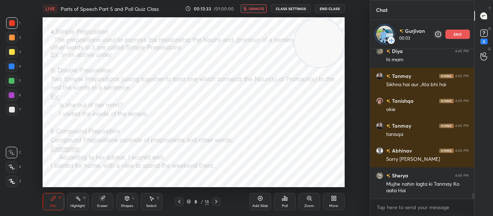
scroll to position [4015, 0]
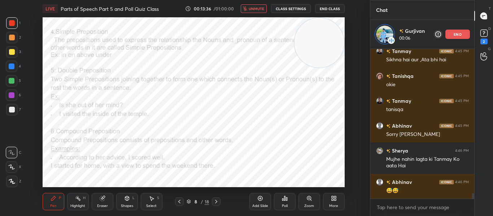
click at [247, 7] on icon "button" at bounding box center [245, 8] width 4 height 4
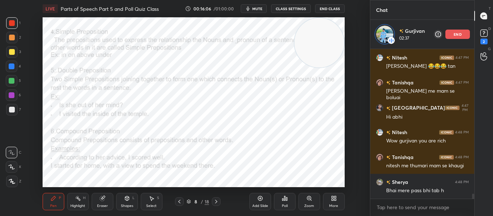
scroll to position [4402, 0]
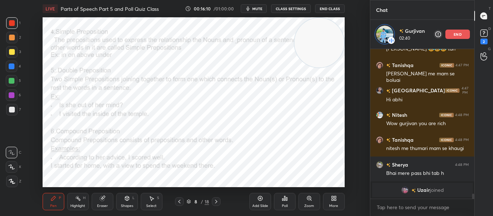
click at [462, 37] on div "end" at bounding box center [457, 34] width 25 height 9
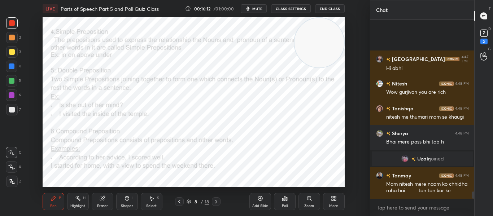
scroll to position [4179, 0]
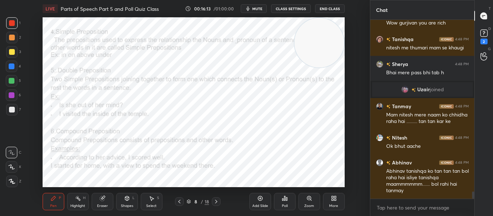
click at [215, 201] on icon at bounding box center [216, 202] width 2 height 4
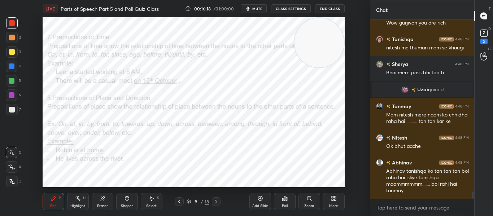
scroll to position [4197, 0]
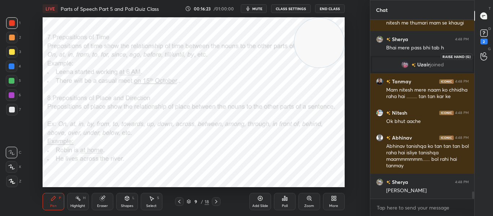
click at [484, 56] on icon at bounding box center [483, 56] width 7 height 8
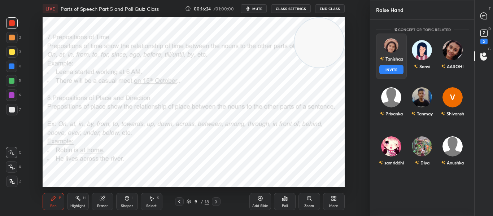
click at [382, 67] on div "Tanishqa INVITE" at bounding box center [391, 56] width 31 height 45
click at [382, 67] on button "INVITE" at bounding box center [391, 69] width 24 height 9
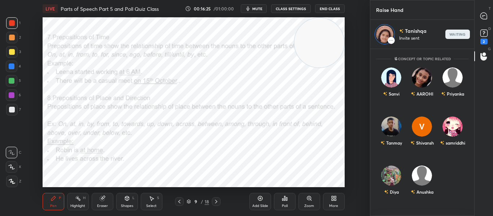
scroll to position [165, 102]
click at [486, 16] on icon at bounding box center [483, 16] width 6 height 6
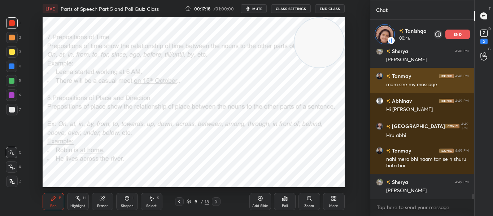
scroll to position [4489, 0]
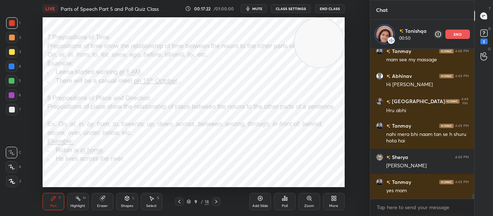
click at [457, 35] on p "end" at bounding box center [458, 34] width 8 height 4
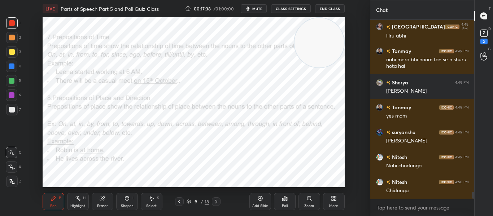
scroll to position [4559, 0]
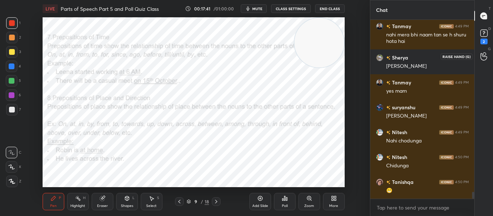
click at [480, 59] on icon at bounding box center [483, 56] width 7 height 8
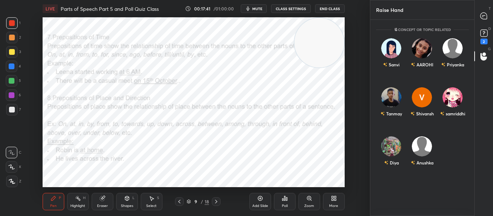
scroll to position [194, 102]
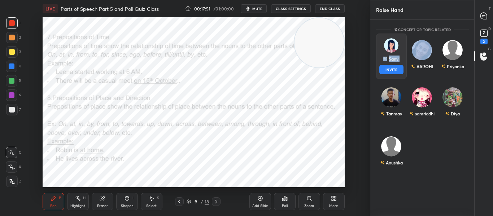
drag, startPoint x: 379, startPoint y: 55, endPoint x: 393, endPoint y: 67, distance: 18.6
click at [393, 67] on div "Sanvi INVITE" at bounding box center [391, 56] width 31 height 45
click at [393, 67] on button "INVITE" at bounding box center [391, 69] width 24 height 9
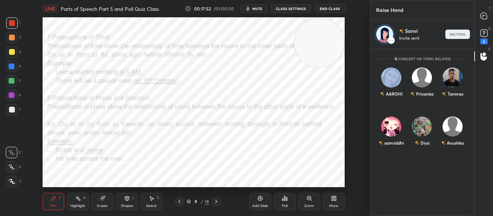
scroll to position [165, 102]
click at [483, 17] on icon at bounding box center [482, 17] width 1 height 0
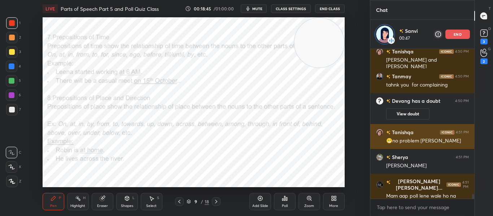
scroll to position [4578, 0]
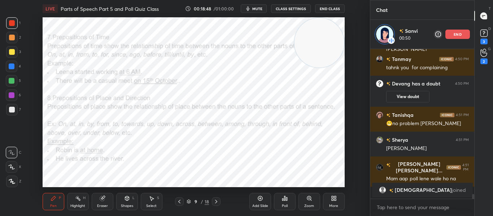
click at [454, 36] on p "end" at bounding box center [458, 34] width 8 height 4
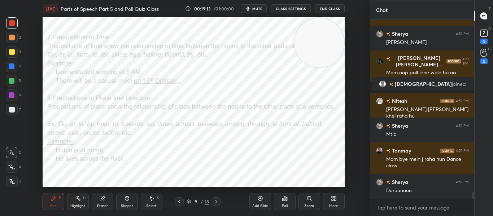
scroll to position [4660, 0]
click at [218, 201] on icon at bounding box center [216, 202] width 6 height 6
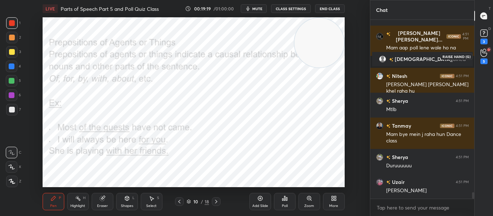
click at [482, 59] on div "5" at bounding box center [483, 61] width 7 height 6
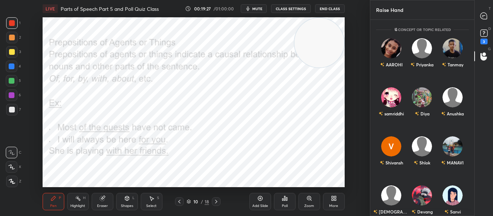
click at [393, 77] on div "AAROHI Priyanka Tanmay" at bounding box center [422, 58] width 104 height 49
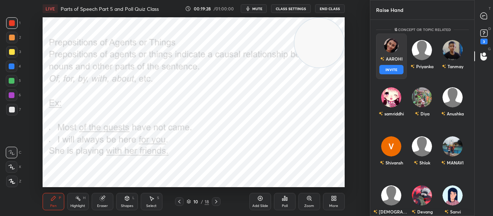
click at [391, 69] on div "AAROHI INVITE" at bounding box center [391, 56] width 31 height 45
click at [391, 69] on button "INVITE" at bounding box center [391, 69] width 24 height 9
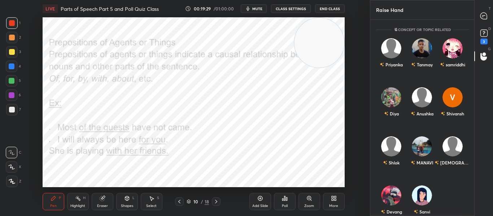
scroll to position [165, 102]
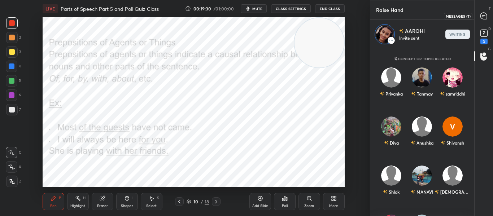
click at [484, 19] on icon at bounding box center [484, 16] width 8 height 8
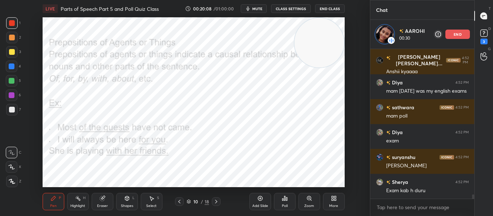
scroll to position [5044, 0]
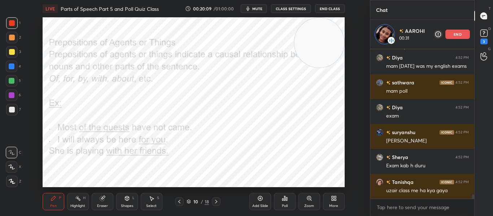
click at [463, 34] on div "end" at bounding box center [457, 34] width 25 height 9
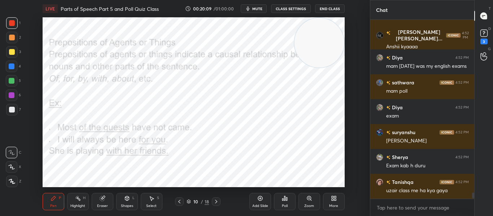
click at [463, 34] on div "4:52 PM" at bounding box center [465, 35] width 7 height 9
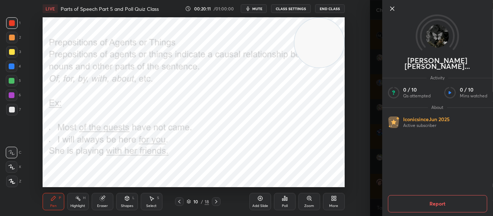
click at [388, 10] on icon at bounding box center [392, 8] width 9 height 9
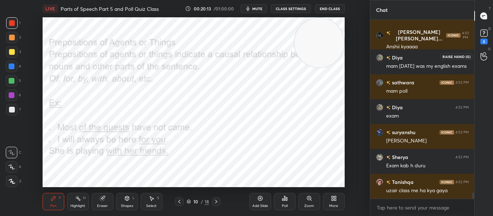
click at [481, 56] on icon at bounding box center [483, 56] width 6 height 7
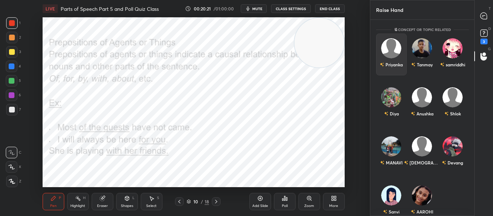
click at [380, 64] on div "Priyanka" at bounding box center [391, 64] width 23 height 12
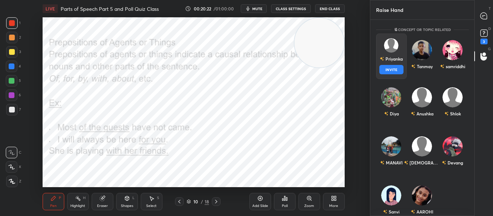
click at [388, 73] on button "INVITE" at bounding box center [391, 69] width 24 height 9
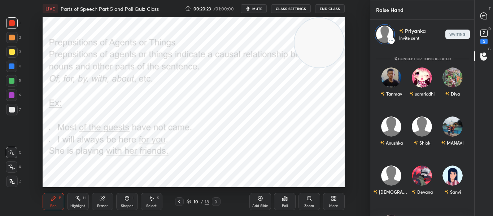
scroll to position [165, 102]
click at [483, 16] on icon at bounding box center [483, 16] width 3 height 0
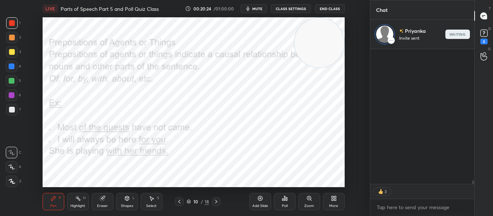
scroll to position [133, 102]
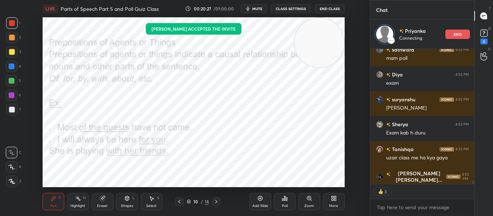
click at [263, 12] on button "mute" at bounding box center [254, 8] width 26 height 9
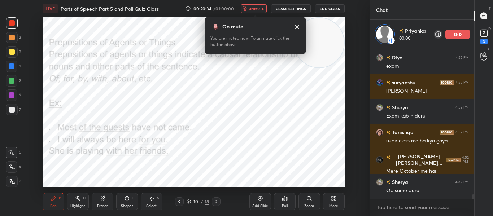
click at [260, 9] on span "unmute" at bounding box center [257, 8] width 16 height 5
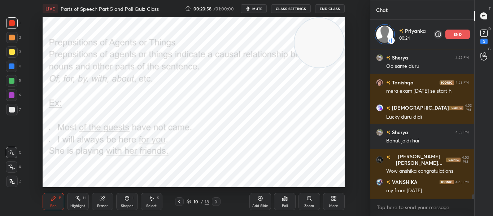
scroll to position [5257, 0]
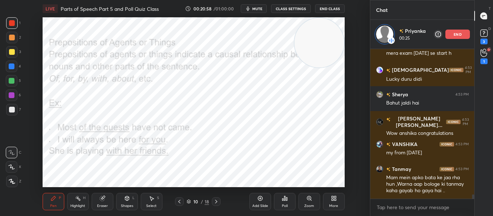
click at [453, 33] on div "end" at bounding box center [457, 34] width 25 height 9
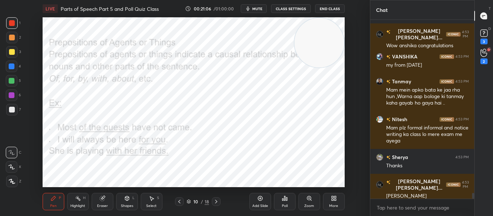
scroll to position [5340, 0]
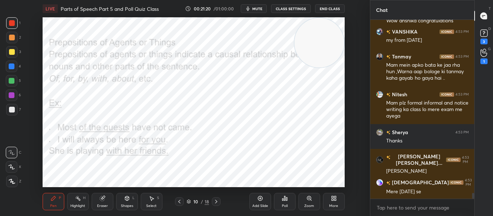
click at [264, 10] on button "mute" at bounding box center [254, 8] width 26 height 9
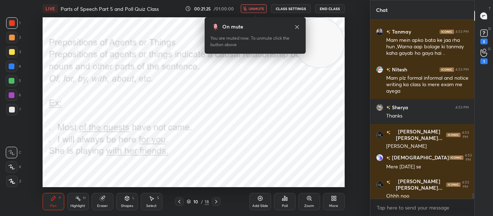
scroll to position [5390, 0]
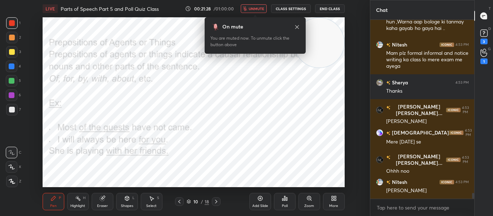
click at [264, 10] on span "unmute" at bounding box center [257, 8] width 16 height 5
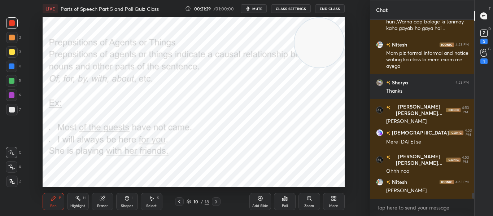
scroll to position [5415, 0]
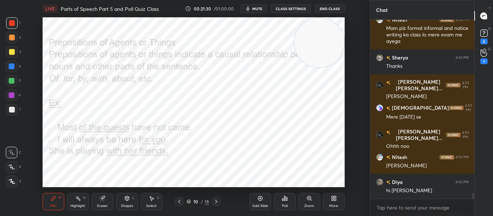
click at [217, 200] on icon at bounding box center [216, 202] width 6 height 6
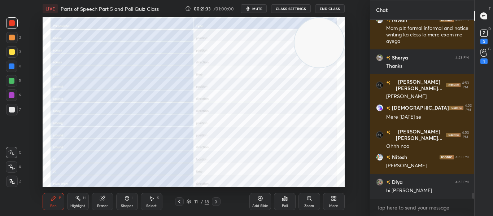
click at [217, 198] on div at bounding box center [216, 201] width 9 height 9
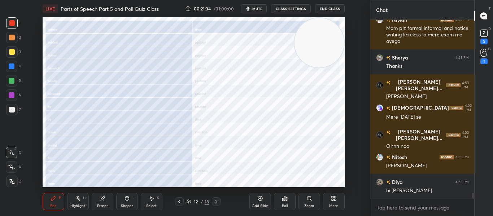
click at [217, 198] on div at bounding box center [216, 201] width 9 height 9
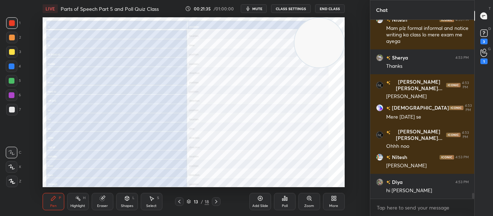
click at [217, 198] on div at bounding box center [216, 201] width 9 height 9
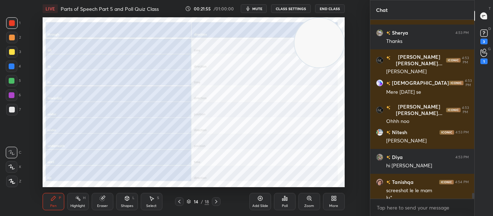
scroll to position [5447, 0]
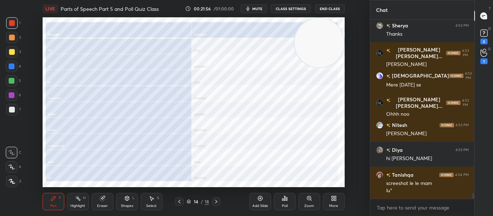
click at [215, 206] on div at bounding box center [216, 201] width 9 height 9
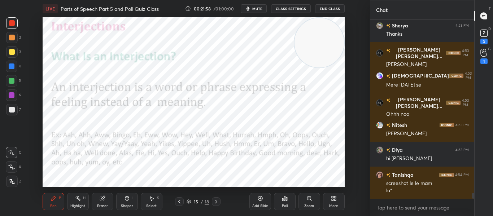
click at [178, 202] on icon at bounding box center [179, 202] width 6 height 6
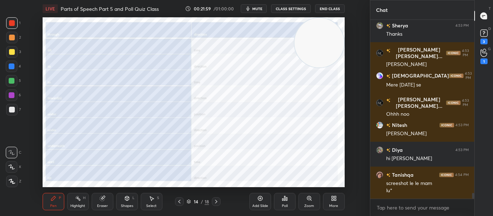
click at [178, 202] on icon at bounding box center [179, 202] width 6 height 6
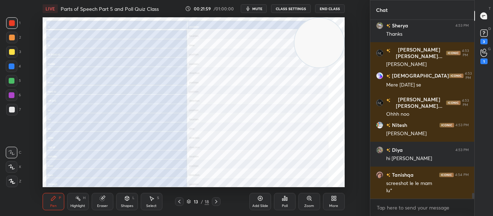
click at [178, 202] on icon at bounding box center [179, 202] width 6 height 6
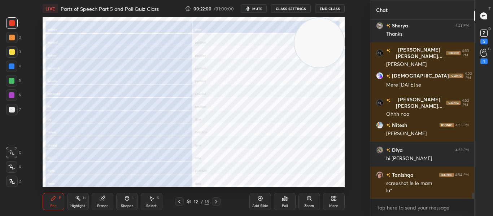
scroll to position [5472, 0]
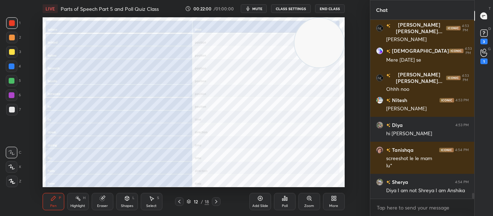
click at [178, 202] on icon at bounding box center [179, 202] width 6 height 6
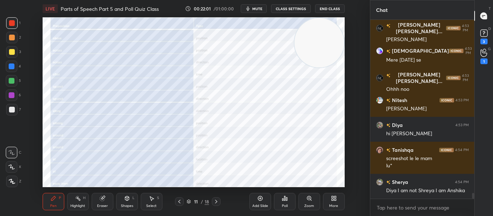
click at [178, 202] on icon at bounding box center [179, 202] width 6 height 6
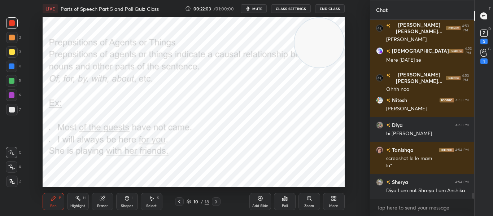
click at [212, 203] on div at bounding box center [216, 201] width 9 height 9
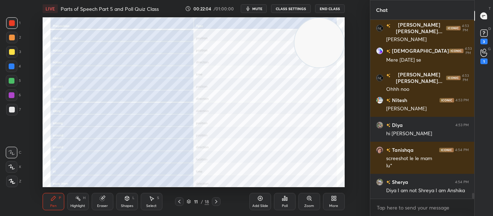
scroll to position [5497, 0]
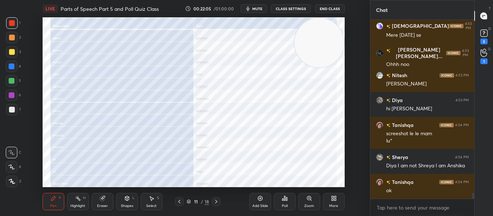
click at [212, 203] on div at bounding box center [216, 201] width 9 height 9
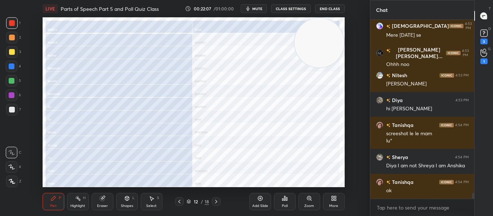
click at [212, 203] on div at bounding box center [216, 201] width 9 height 9
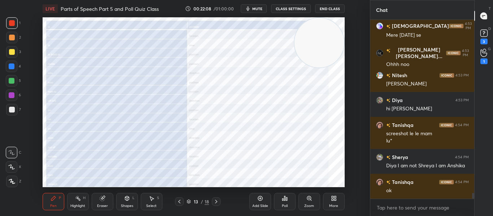
click at [212, 203] on div at bounding box center [216, 201] width 9 height 9
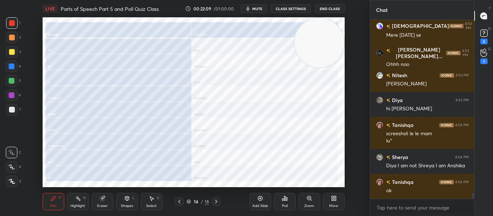
click at [212, 203] on div at bounding box center [216, 201] width 9 height 9
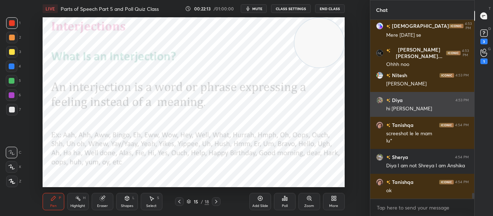
scroll to position [5504, 0]
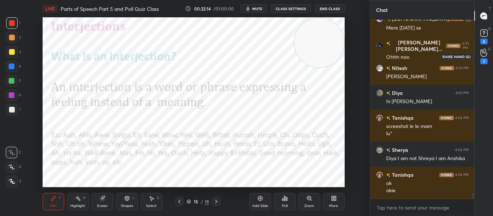
click at [482, 52] on icon at bounding box center [483, 52] width 6 height 7
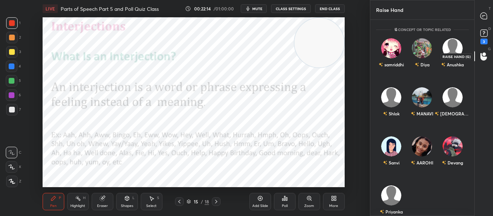
scroll to position [194, 102]
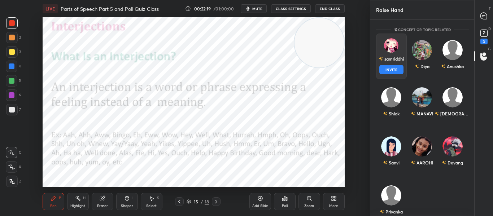
click at [387, 64] on div "samriddhi" at bounding box center [391, 59] width 25 height 12
click at [393, 69] on button "INVITE" at bounding box center [391, 69] width 24 height 9
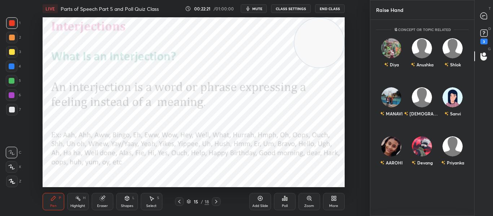
scroll to position [165, 102]
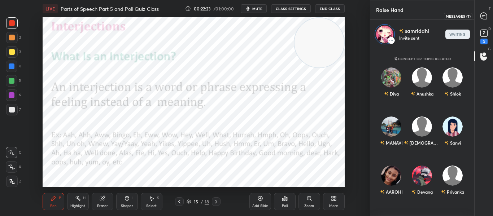
click at [481, 14] on icon at bounding box center [483, 16] width 6 height 6
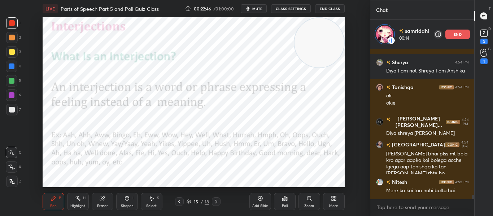
scroll to position [5646, 0]
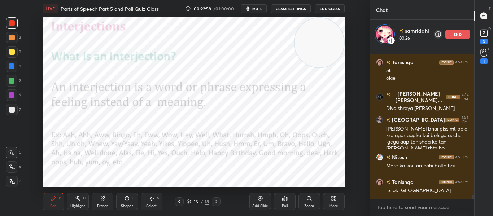
click at [463, 32] on div "end" at bounding box center [457, 34] width 25 height 9
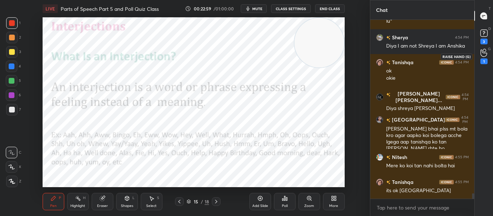
click at [484, 53] on icon at bounding box center [483, 53] width 7 height 8
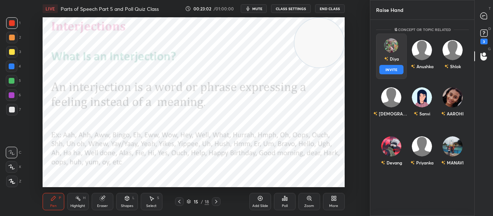
click at [389, 60] on div "Diya" at bounding box center [391, 59] width 15 height 12
click at [394, 71] on button "INVITE" at bounding box center [391, 69] width 24 height 9
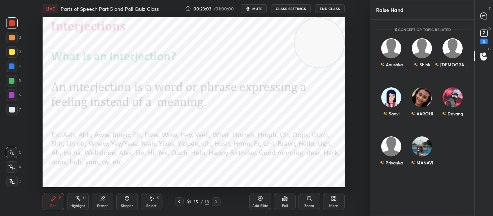
scroll to position [165, 102]
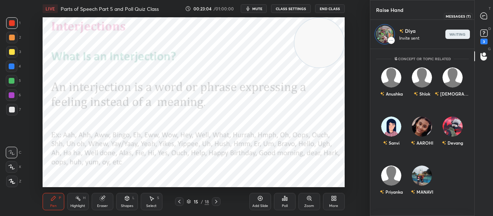
click at [482, 17] on icon at bounding box center [483, 16] width 6 height 6
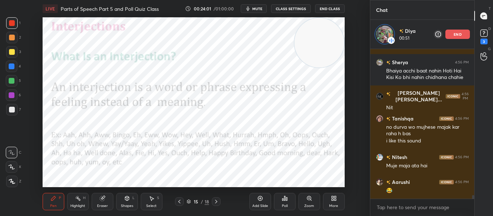
scroll to position [5850, 0]
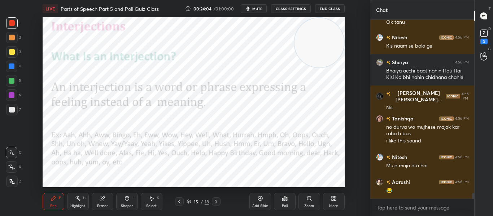
click at [216, 208] on div "Pen P Highlight H Eraser Shapes L Select S 15 / 18 Add Slide Poll Zoom More" at bounding box center [194, 201] width 302 height 29
click at [216, 201] on icon at bounding box center [216, 202] width 2 height 4
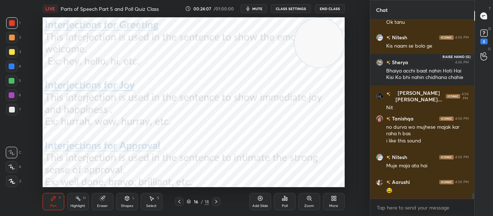
click at [479, 55] on div at bounding box center [484, 56] width 14 height 13
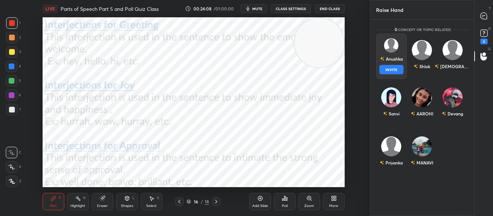
click at [394, 58] on div "Anushka" at bounding box center [391, 59] width 23 height 12
click at [388, 71] on button "INVITE" at bounding box center [391, 69] width 24 height 9
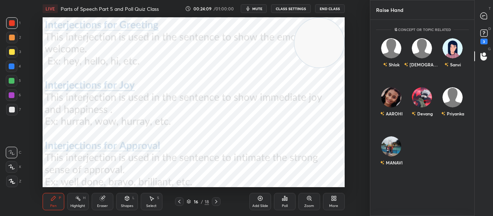
scroll to position [165, 102]
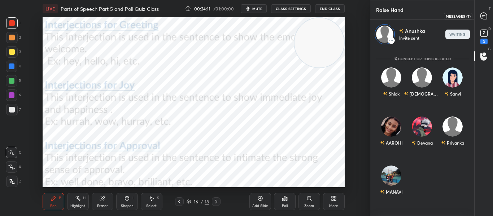
click at [483, 17] on icon at bounding box center [482, 17] width 1 height 0
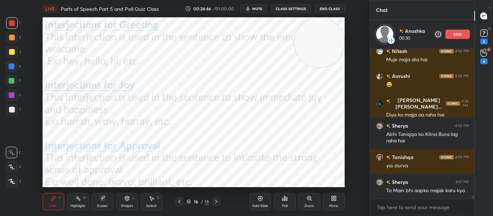
scroll to position [5956, 0]
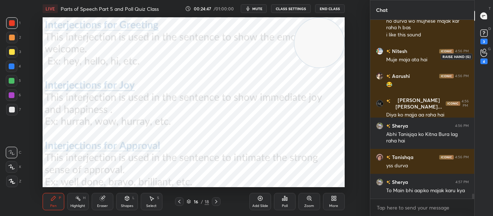
click at [482, 52] on icon at bounding box center [483, 53] width 7 height 8
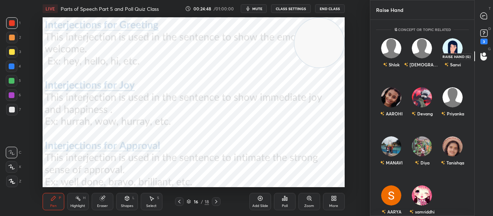
scroll to position [194, 102]
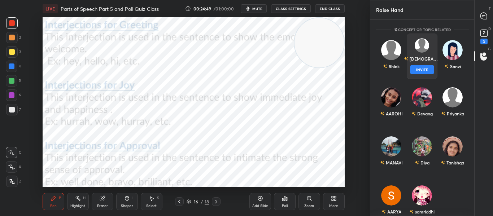
click at [412, 64] on div "Vaishnavi" at bounding box center [422, 59] width 36 height 12
click at [413, 66] on button "INVITE" at bounding box center [422, 69] width 24 height 9
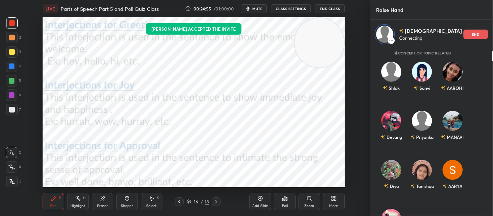
scroll to position [0, 0]
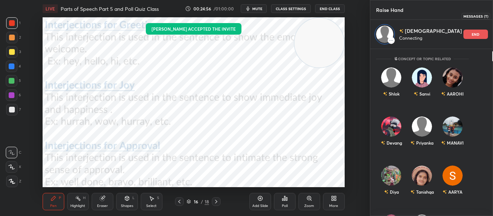
click at [493, 16] on icon at bounding box center [501, 16] width 6 height 6
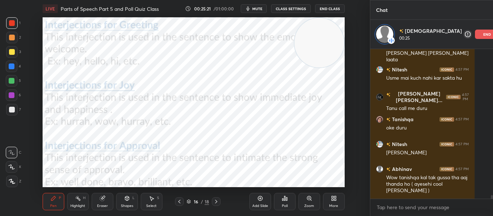
scroll to position [6179, 0]
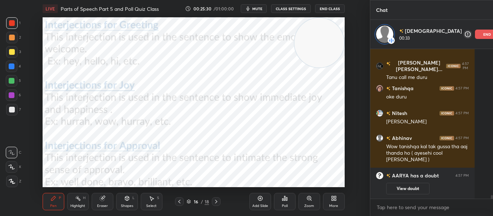
click at [475, 32] on div "end" at bounding box center [487, 34] width 25 height 9
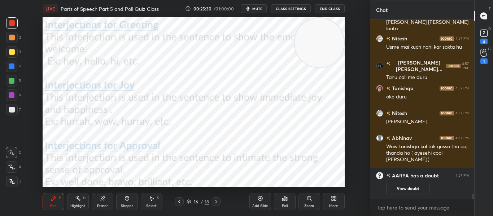
scroll to position [6150, 0]
click at [480, 34] on rect at bounding box center [483, 33] width 7 height 7
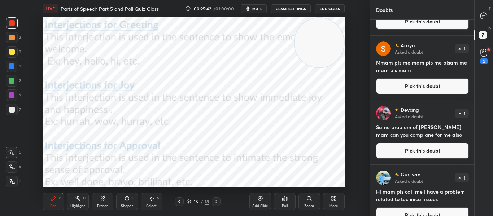
scroll to position [256, 0]
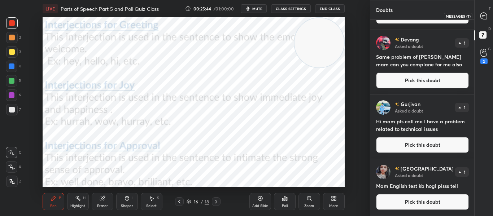
click at [482, 17] on icon at bounding box center [483, 16] width 6 height 6
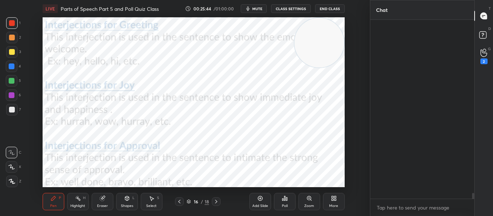
scroll to position [177, 102]
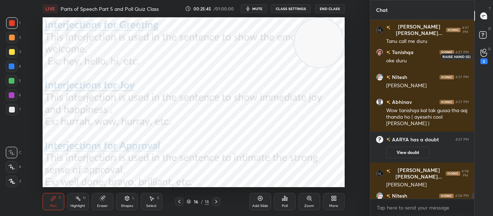
click at [482, 54] on icon at bounding box center [483, 53] width 7 height 8
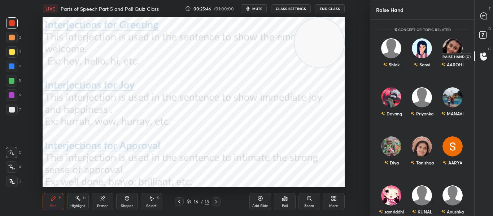
scroll to position [194, 102]
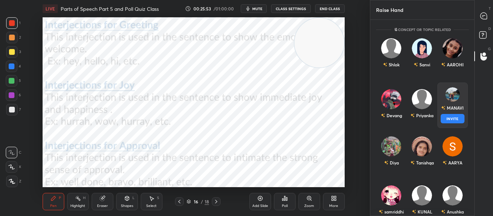
click at [453, 113] on div "MANAVI" at bounding box center [452, 108] width 23 height 12
click at [445, 121] on button "INVITE" at bounding box center [452, 118] width 24 height 9
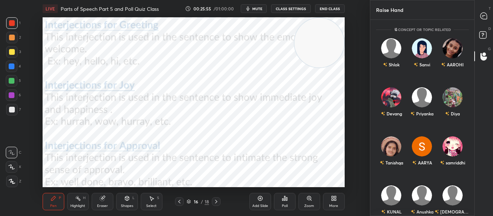
scroll to position [165, 102]
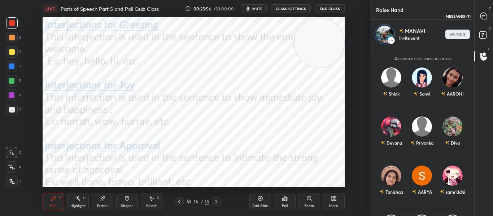
click at [484, 13] on icon at bounding box center [483, 16] width 6 height 6
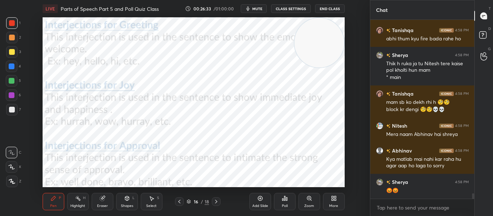
scroll to position [5900, 0]
click at [479, 57] on div at bounding box center [484, 56] width 14 height 13
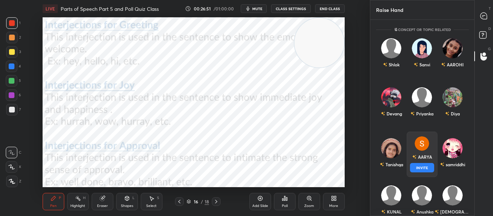
click at [420, 150] on img "grid" at bounding box center [422, 143] width 14 height 14
click at [417, 166] on button "INVITE" at bounding box center [422, 167] width 24 height 9
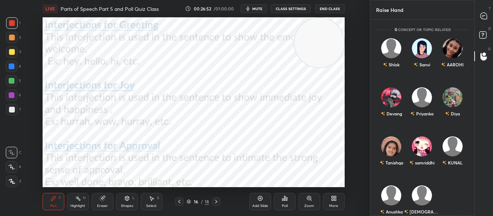
scroll to position [165, 102]
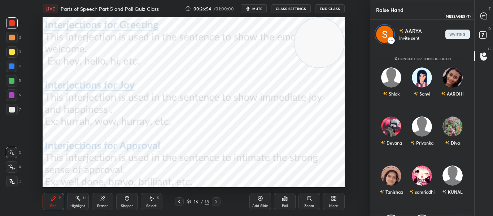
click at [484, 17] on icon at bounding box center [483, 16] width 6 height 6
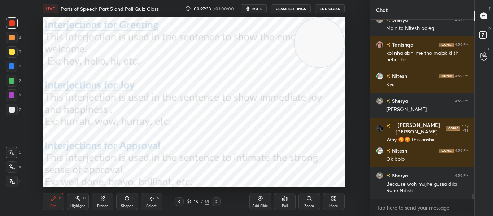
scroll to position [6112, 0]
click at [215, 201] on icon at bounding box center [216, 202] width 2 height 4
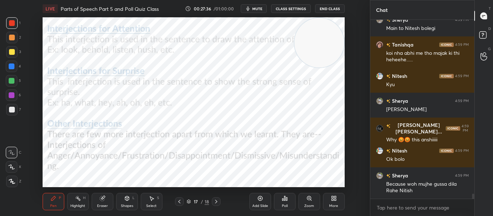
scroll to position [6137, 0]
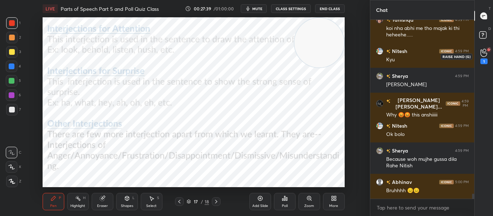
click at [486, 62] on div "1" at bounding box center [483, 61] width 7 height 6
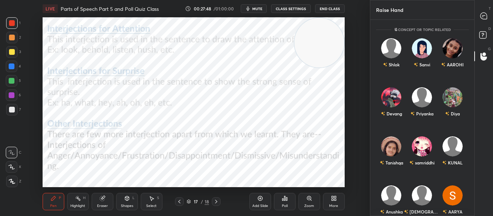
scroll to position [14, 0]
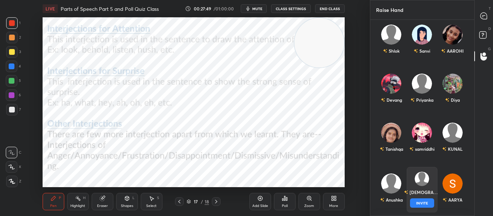
click at [419, 197] on div "Vaishnavi" at bounding box center [422, 192] width 36 height 12
click at [416, 201] on button "INVITE" at bounding box center [422, 203] width 24 height 9
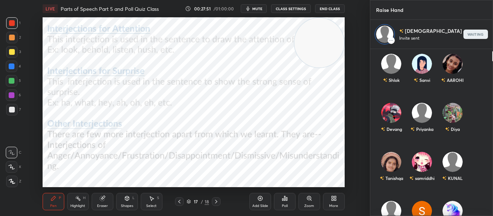
scroll to position [165, 102]
click at [493, 13] on icon at bounding box center [501, 16] width 6 height 6
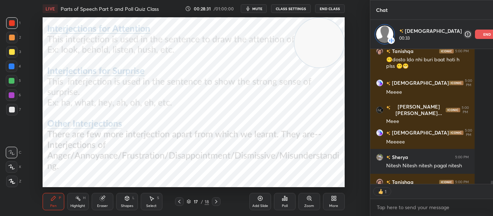
scroll to position [6461, 0]
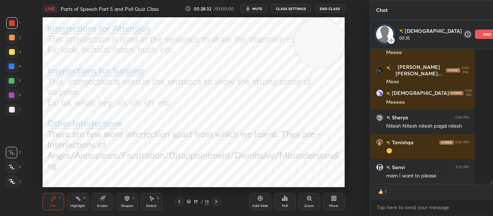
click at [475, 37] on div "end" at bounding box center [487, 34] width 25 height 9
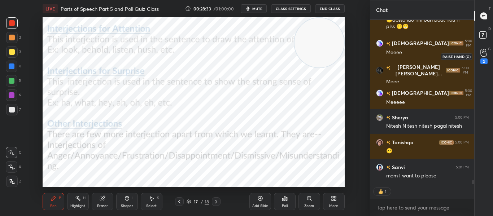
click at [485, 55] on icon at bounding box center [483, 53] width 7 height 8
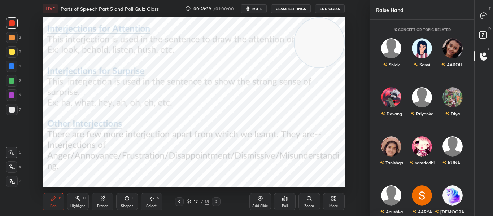
scroll to position [63, 0]
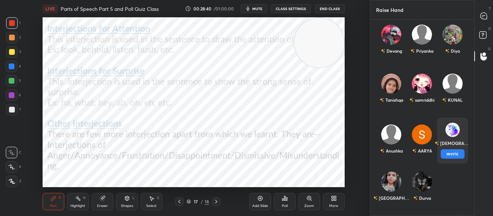
click at [455, 145] on div "Shanvi" at bounding box center [453, 143] width 36 height 12
click at [450, 156] on button "INVITE" at bounding box center [452, 153] width 24 height 9
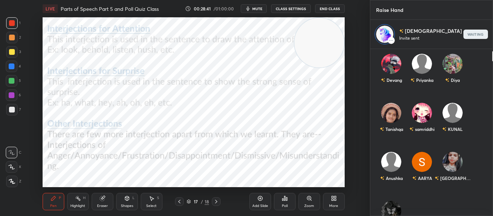
scroll to position [165, 102]
click at [493, 19] on icon at bounding box center [502, 16] width 8 height 8
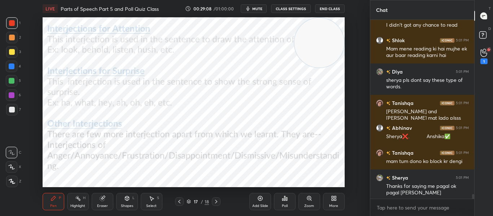
scroll to position [194, 102]
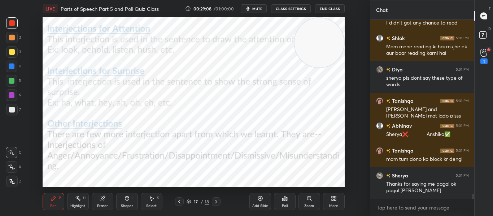
click at [457, 34] on div "Nitesh 5:00 PM Ok bolo bolo Diya 5:00 PM Mam pls call me Tanishqa 5:00 PM 😶dost…" at bounding box center [422, 109] width 104 height 179
click at [482, 56] on icon at bounding box center [483, 52] width 6 height 7
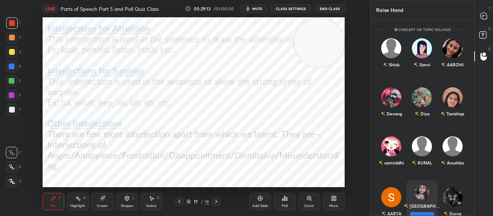
click at [430, 196] on div "Pragya INVITE" at bounding box center [421, 203] width 31 height 45
click at [415, 214] on button "INVITE" at bounding box center [422, 216] width 24 height 9
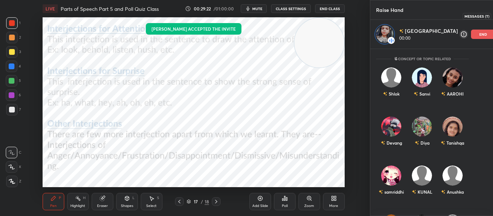
click at [493, 19] on icon at bounding box center [502, 16] width 6 height 6
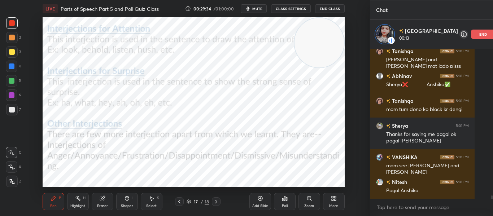
click at [491, 197] on div at bounding box center [492, 199] width 2 height 6
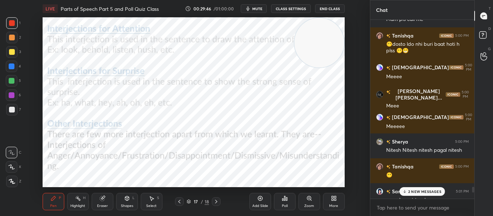
scroll to position [177, 102]
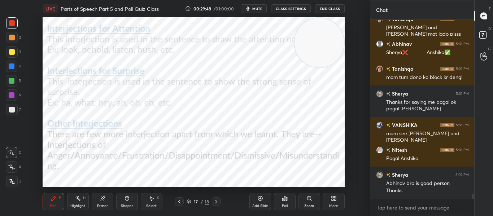
drag, startPoint x: 473, startPoint y: 197, endPoint x: 470, endPoint y: 232, distance: 35.9
click at [470, 0] on html "1 2 3 4 5 6 7 C X Z C X Z E E Erase all H H LIVE Parts of Speech Part 5 and Pol…" at bounding box center [246, 0] width 493 height 0
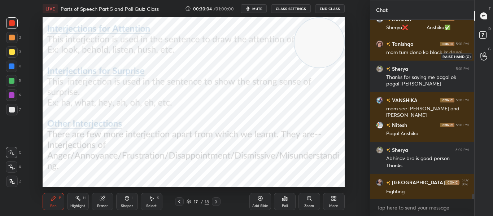
scroll to position [6774, 0]
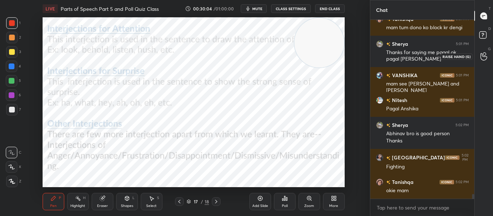
click at [484, 54] on icon at bounding box center [483, 56] width 7 height 8
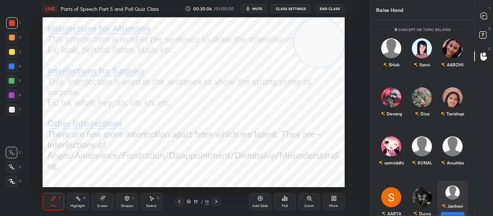
click at [455, 209] on div "Janhavi" at bounding box center [456, 206] width 16 height 6
click at [446, 213] on button "INVITE" at bounding box center [452, 216] width 24 height 9
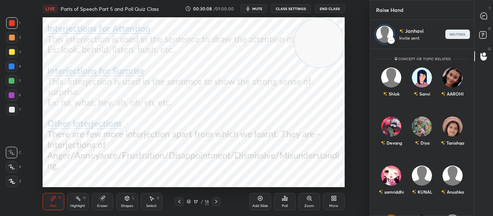
scroll to position [165, 102]
click at [481, 17] on icon at bounding box center [483, 16] width 6 height 6
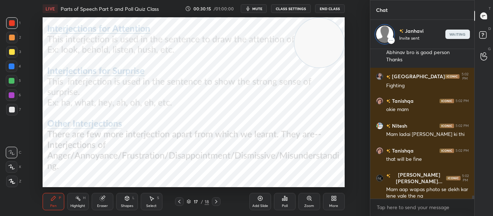
scroll to position [3, 3]
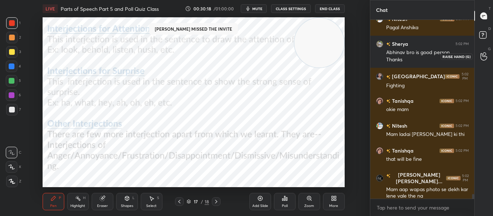
click at [480, 53] on div at bounding box center [484, 56] width 14 height 13
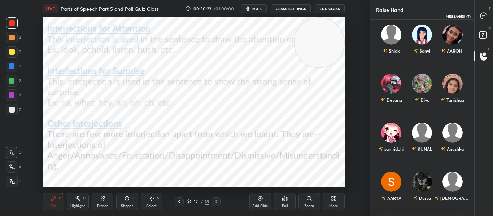
click at [478, 13] on div at bounding box center [484, 15] width 14 height 13
type textarea "x"
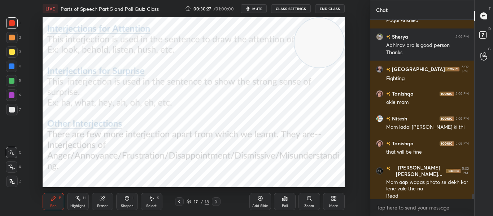
click at [326, 204] on div "More" at bounding box center [334, 201] width 22 height 17
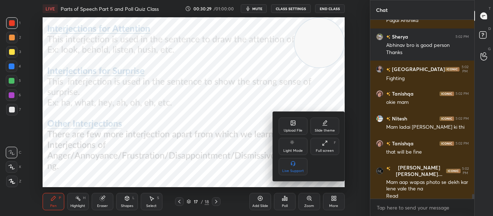
click at [284, 130] on div "Upload File" at bounding box center [293, 131] width 19 height 4
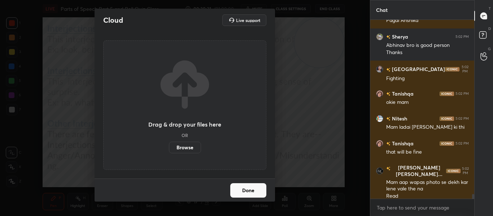
click at [186, 153] on label "Browse" at bounding box center [185, 148] width 32 height 12
click at [169, 153] on input "Browse" at bounding box center [169, 148] width 0 height 12
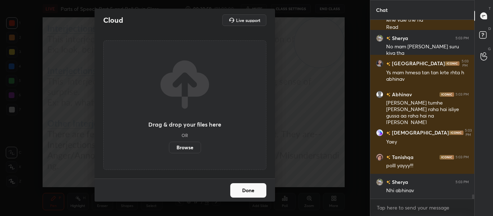
scroll to position [7057, 0]
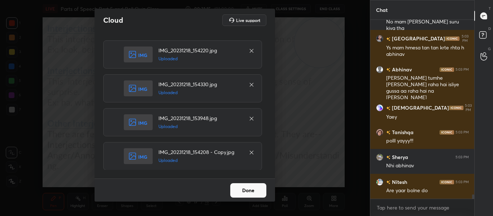
click at [249, 185] on button "Done" at bounding box center [248, 190] width 36 height 14
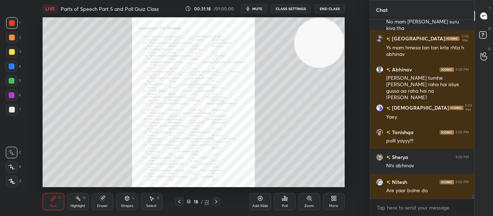
scroll to position [7081, 0]
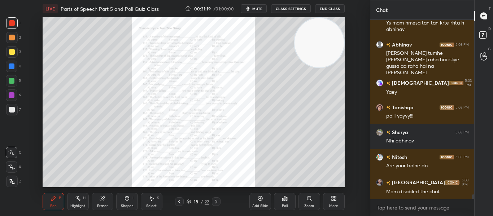
click at [215, 202] on icon at bounding box center [216, 202] width 6 height 6
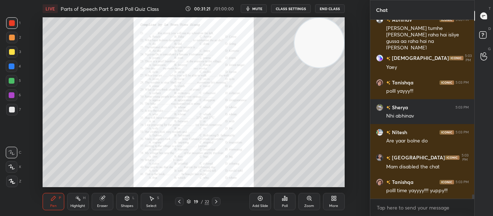
click at [298, 8] on button "CLASS SETTINGS" at bounding box center [291, 8] width 40 height 9
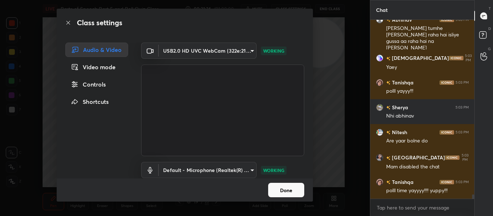
click at [92, 86] on div "Controls" at bounding box center [96, 84] width 63 height 14
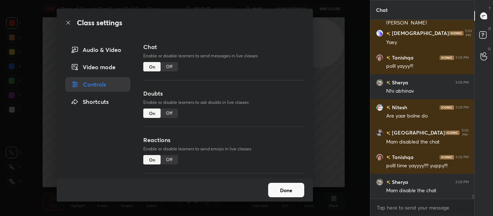
click at [170, 65] on div "Off" at bounding box center [169, 66] width 17 height 9
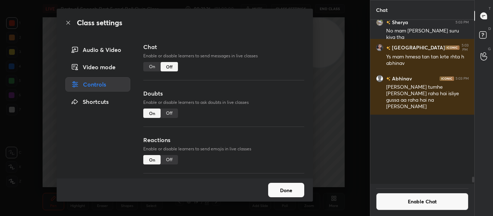
scroll to position [162, 102]
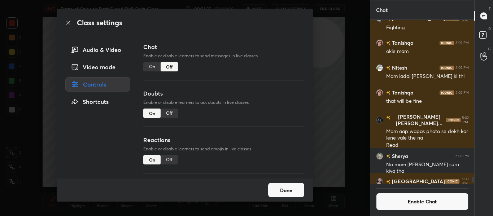
click at [167, 112] on div "Off" at bounding box center [169, 113] width 17 height 9
click at [289, 191] on button "Done" at bounding box center [286, 190] width 36 height 14
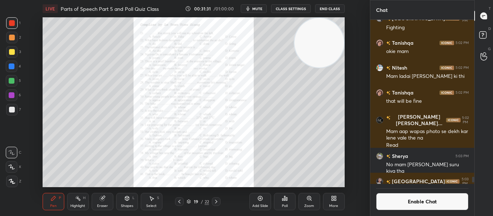
click at [308, 203] on div "Zoom" at bounding box center [309, 201] width 22 height 17
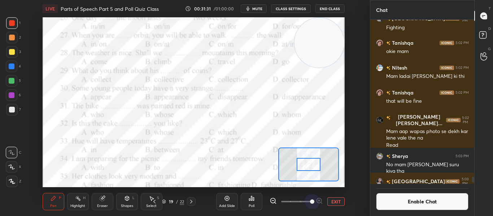
click at [308, 203] on span at bounding box center [296, 201] width 30 height 11
click at [305, 163] on div at bounding box center [308, 164] width 23 height 13
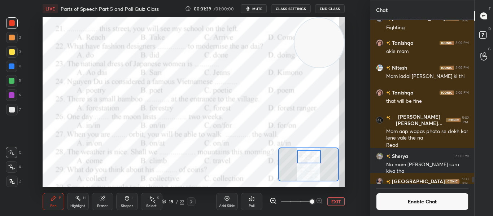
drag, startPoint x: 305, startPoint y: 163, endPoint x: 305, endPoint y: 156, distance: 7.2
click at [305, 156] on div at bounding box center [308, 157] width 23 height 13
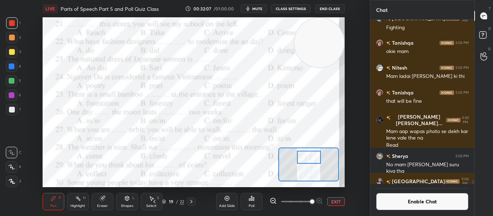
scroll to position [6618, 0]
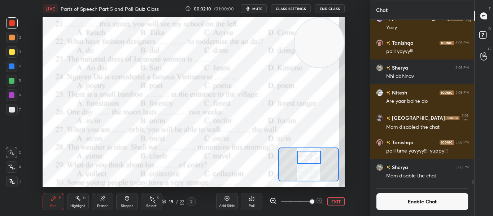
click at [253, 199] on icon at bounding box center [253, 198] width 1 height 3
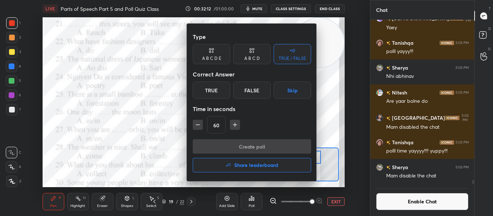
click at [246, 50] on div "A B C D" at bounding box center [252, 54] width 38 height 20
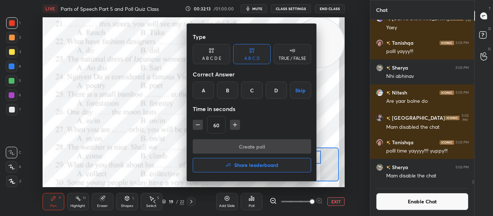
click at [225, 89] on div "B" at bounding box center [227, 90] width 21 height 17
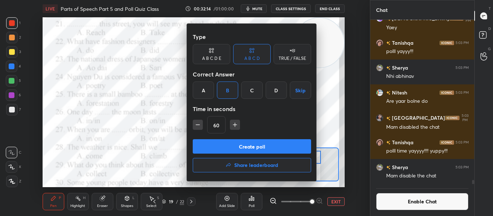
click at [197, 127] on icon "button" at bounding box center [197, 124] width 7 height 7
type input "45"
click at [239, 148] on button "Create poll" at bounding box center [252, 146] width 118 height 14
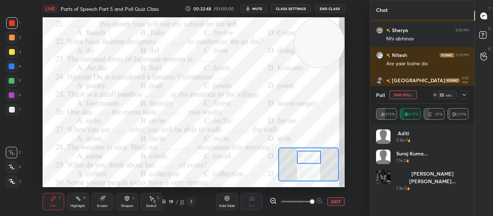
scroll to position [110, 102]
click at [465, 96] on icon at bounding box center [464, 95] width 6 height 6
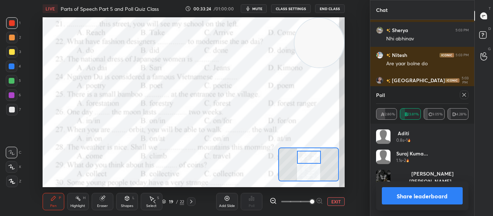
scroll to position [84, 90]
click at [467, 95] on div at bounding box center [464, 95] width 9 height 9
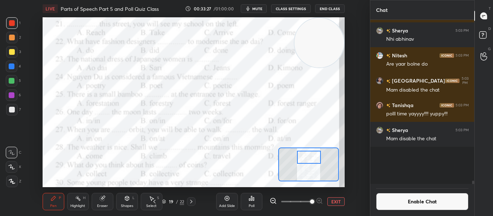
scroll to position [140, 102]
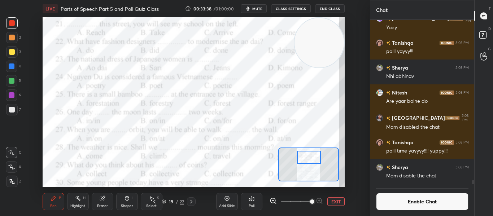
click at [257, 206] on div "Poll" at bounding box center [252, 201] width 22 height 17
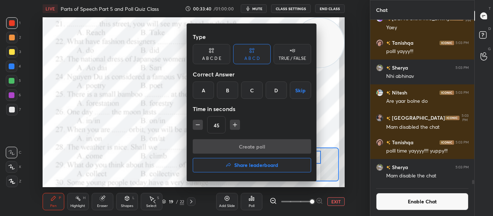
click at [256, 97] on div "C" at bounding box center [251, 90] width 21 height 17
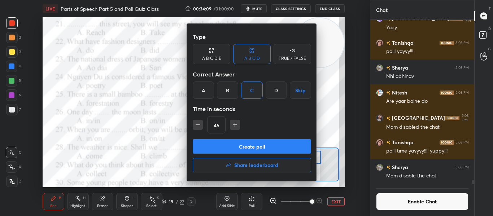
scroll to position [6618, 0]
click at [238, 144] on button "Create poll" at bounding box center [252, 146] width 118 height 14
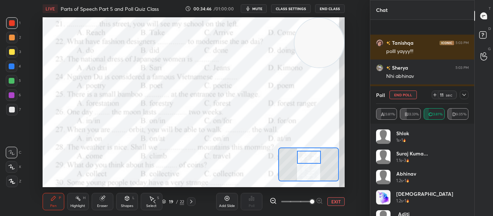
scroll to position [6656, 0]
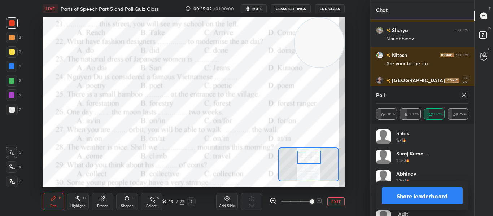
click at [464, 94] on icon at bounding box center [464, 95] width 6 height 6
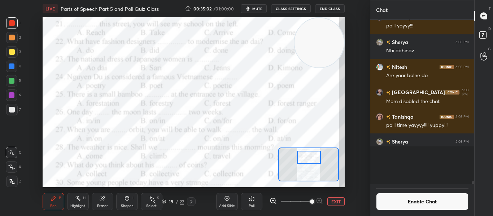
scroll to position [6622, 0]
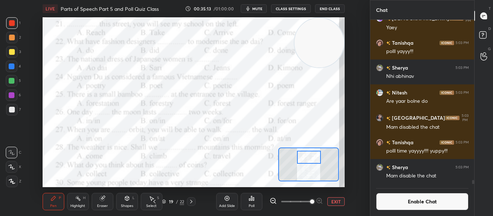
click at [252, 200] on icon at bounding box center [252, 199] width 6 height 6
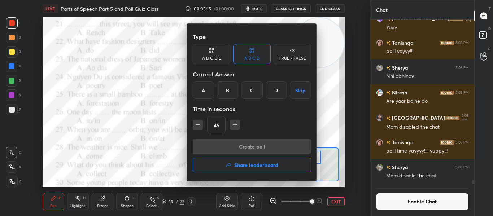
click at [273, 93] on div "D" at bounding box center [276, 90] width 21 height 17
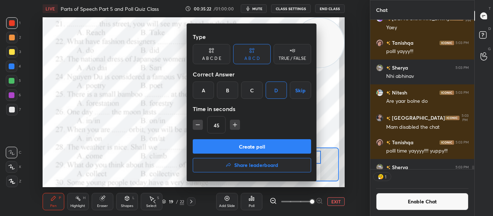
scroll to position [147, 102]
click at [243, 152] on button "Create poll" at bounding box center [252, 146] width 118 height 14
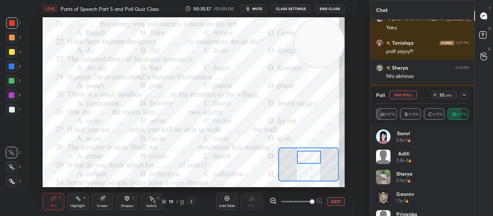
scroll to position [6656, 0]
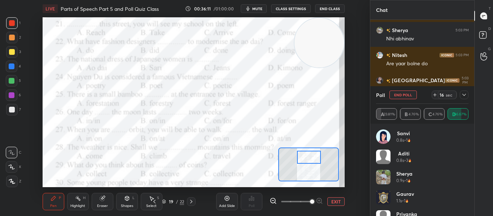
click at [464, 97] on icon at bounding box center [464, 95] width 6 height 6
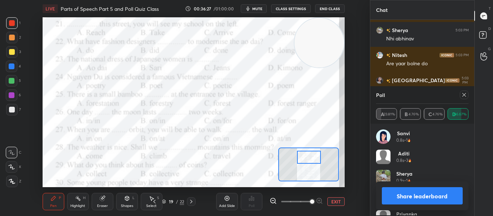
scroll to position [84, 90]
click at [464, 97] on icon at bounding box center [464, 95] width 6 height 6
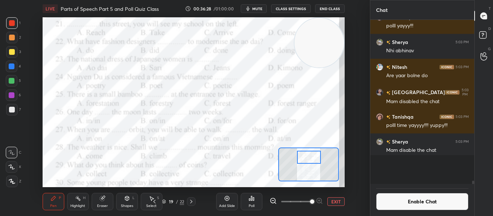
scroll to position [6618, 0]
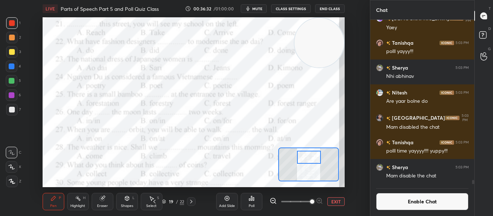
click at [259, 203] on div "Poll" at bounding box center [252, 201] width 22 height 17
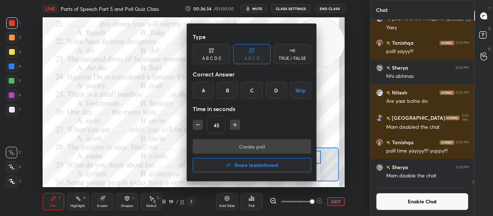
click at [228, 94] on div "B" at bounding box center [227, 90] width 21 height 17
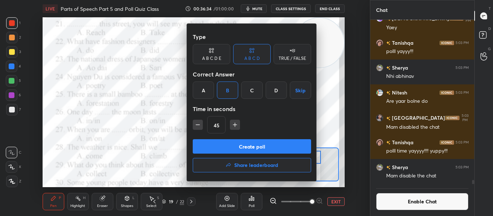
scroll to position [147, 102]
click at [250, 143] on button "Create poll" at bounding box center [252, 146] width 118 height 14
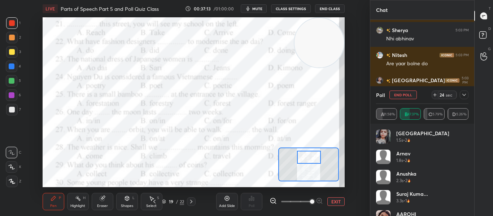
scroll to position [110, 102]
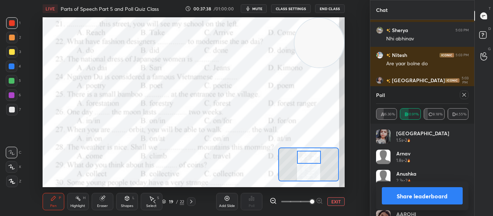
click at [463, 96] on icon at bounding box center [464, 95] width 4 height 4
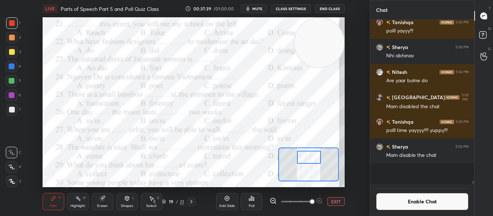
scroll to position [194, 102]
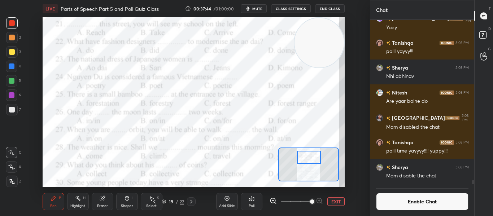
click at [248, 198] on div "Poll" at bounding box center [252, 201] width 22 height 17
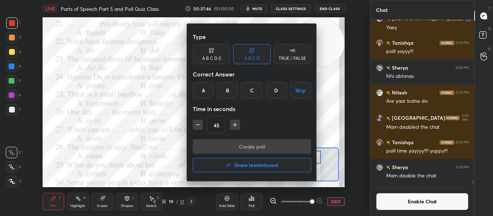
click at [246, 91] on div "C" at bounding box center [251, 90] width 21 height 17
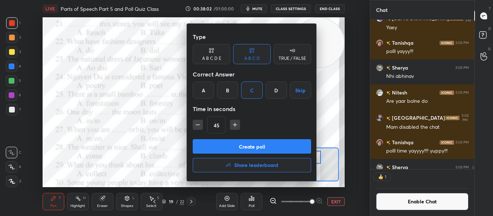
scroll to position [162, 102]
click at [248, 149] on button "Create poll" at bounding box center [252, 146] width 118 height 14
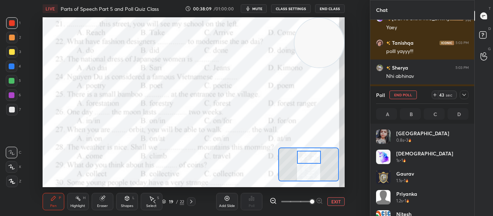
scroll to position [84, 90]
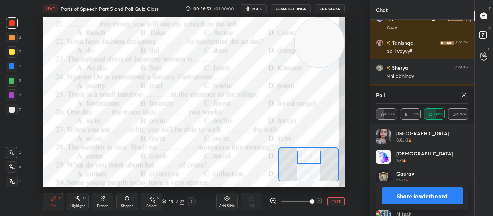
click at [464, 98] on div at bounding box center [464, 95] width 9 height 9
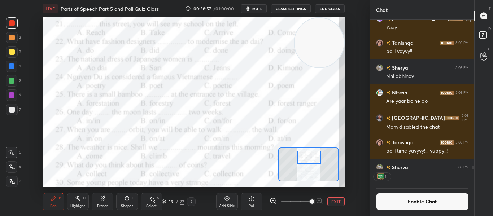
scroll to position [147, 102]
click at [307, 162] on div at bounding box center [308, 157] width 23 height 13
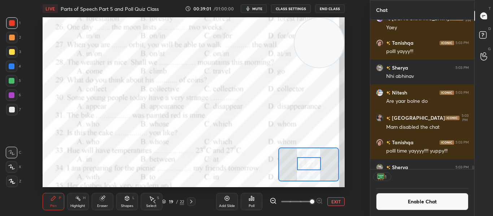
drag, startPoint x: 307, startPoint y: 162, endPoint x: 307, endPoint y: 169, distance: 6.5
click at [307, 169] on div at bounding box center [308, 163] width 23 height 13
click at [251, 197] on icon at bounding box center [251, 198] width 1 height 4
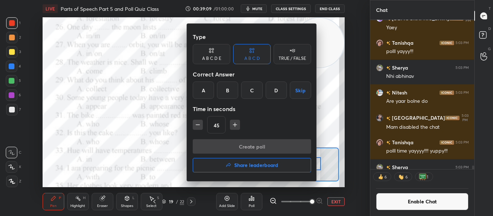
click at [250, 92] on div "C" at bounding box center [251, 90] width 21 height 17
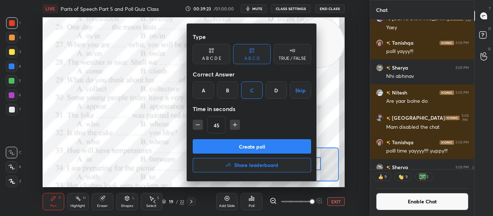
click at [252, 143] on button "Create poll" at bounding box center [252, 146] width 118 height 14
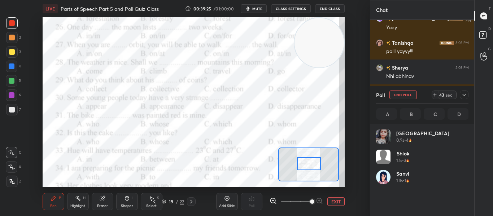
scroll to position [84, 90]
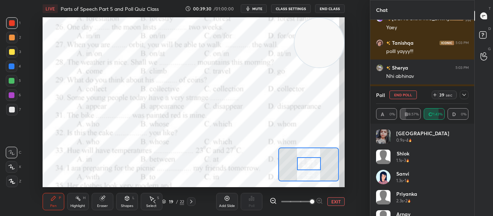
click at [464, 97] on icon at bounding box center [464, 95] width 6 height 6
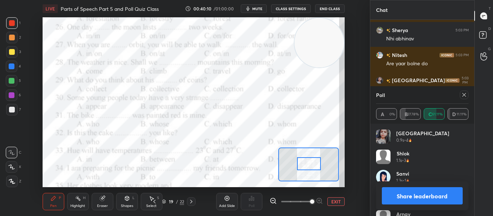
click at [464, 97] on icon at bounding box center [464, 95] width 6 height 6
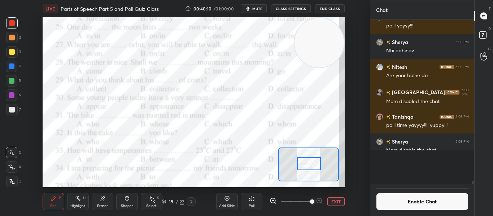
scroll to position [6622, 0]
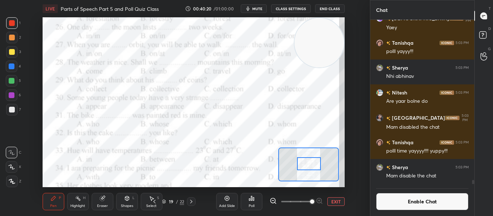
click at [249, 199] on icon at bounding box center [252, 199] width 6 height 6
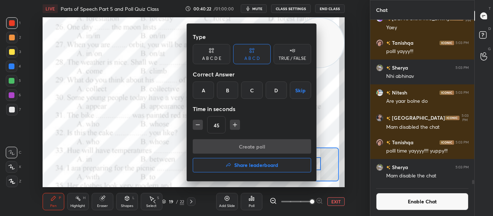
click at [208, 89] on div "A" at bounding box center [203, 90] width 21 height 17
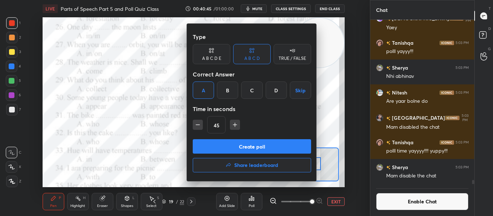
click at [244, 144] on button "Create poll" at bounding box center [252, 146] width 118 height 14
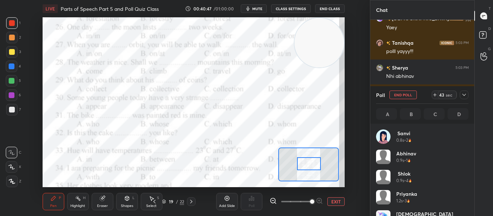
scroll to position [84, 90]
click at [463, 95] on icon at bounding box center [464, 95] width 6 height 6
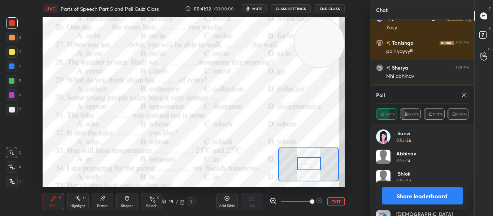
click at [463, 95] on icon at bounding box center [464, 95] width 6 height 6
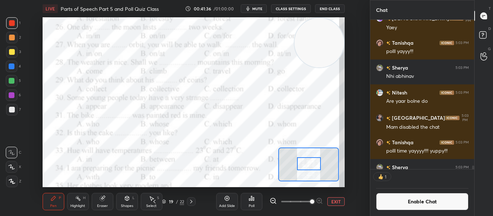
scroll to position [147, 102]
click at [251, 206] on div "Poll" at bounding box center [252, 206] width 6 height 4
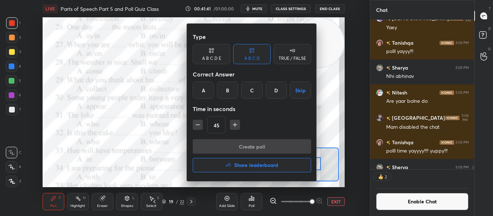
click at [227, 93] on div "B" at bounding box center [227, 90] width 21 height 17
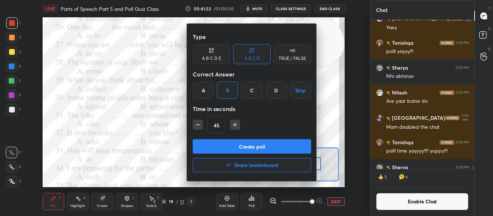
click at [227, 93] on div "B" at bounding box center [227, 90] width 21 height 17
click at [222, 147] on button "Create poll" at bounding box center [252, 146] width 118 height 14
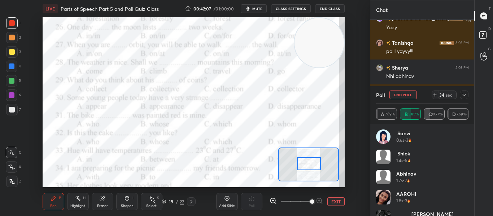
scroll to position [6656, 0]
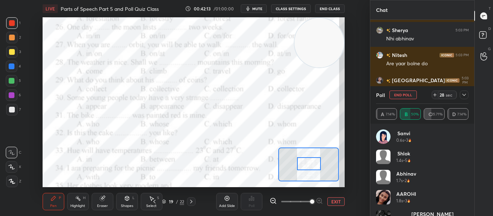
click at [465, 95] on icon at bounding box center [464, 95] width 6 height 6
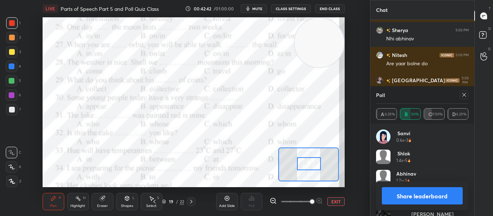
scroll to position [125, 102]
click at [465, 95] on icon at bounding box center [464, 95] width 6 height 6
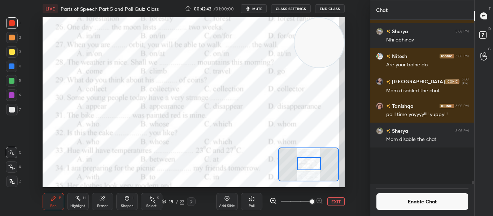
scroll to position [6647, 0]
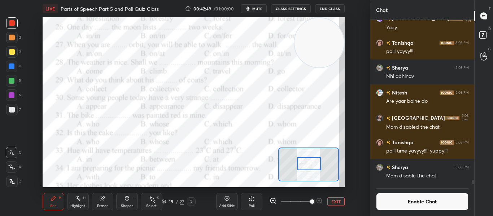
click at [247, 202] on div "Poll" at bounding box center [252, 201] width 22 height 17
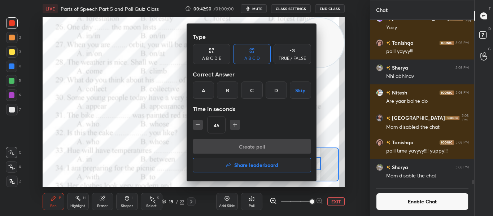
click at [241, 93] on div "C" at bounding box center [251, 90] width 21 height 17
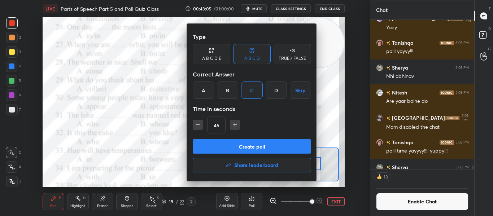
click at [250, 145] on button "Create poll" at bounding box center [252, 146] width 118 height 14
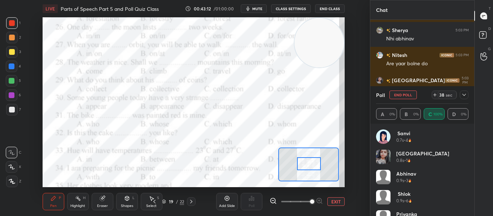
click at [465, 98] on div at bounding box center [464, 95] width 9 height 9
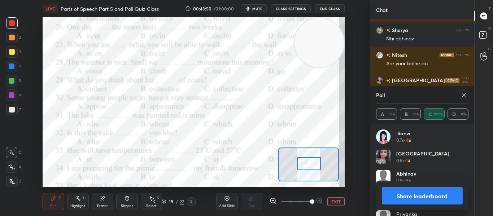
scroll to position [3, 3]
click at [465, 98] on div at bounding box center [464, 95] width 9 height 9
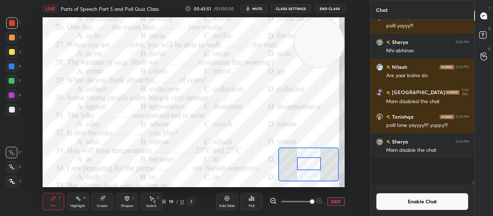
scroll to position [191, 102]
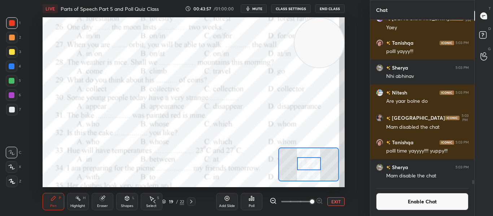
click at [249, 200] on icon at bounding box center [249, 200] width 1 height 2
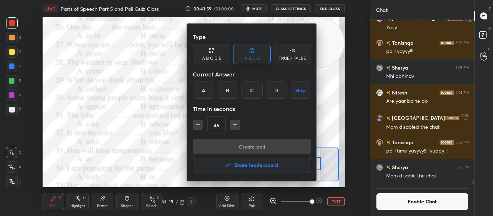
click at [224, 98] on div "B" at bounding box center [227, 90] width 21 height 17
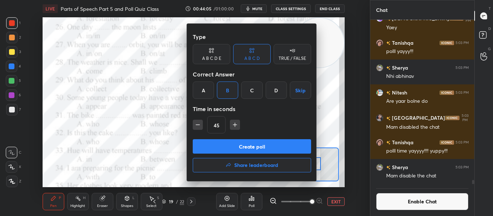
click at [248, 143] on button "Create poll" at bounding box center [252, 146] width 118 height 14
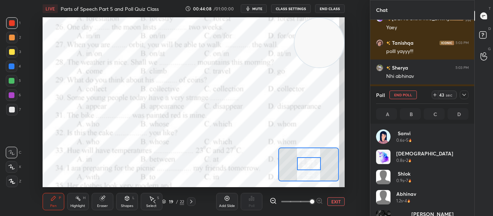
scroll to position [84, 90]
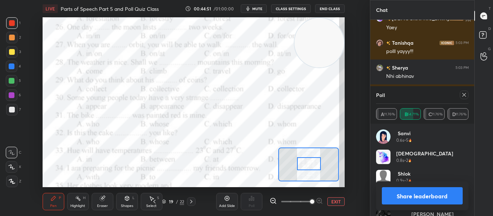
click at [464, 96] on icon at bounding box center [464, 95] width 6 height 6
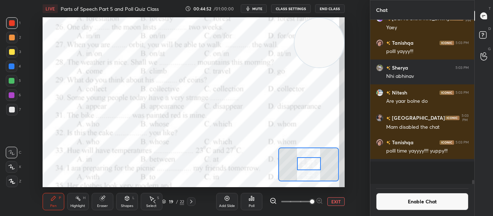
scroll to position [194, 102]
click at [250, 203] on div "Poll" at bounding box center [252, 201] width 22 height 17
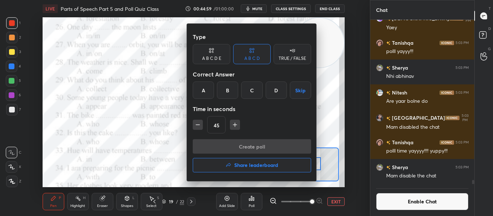
click at [247, 93] on div "C" at bounding box center [251, 90] width 21 height 17
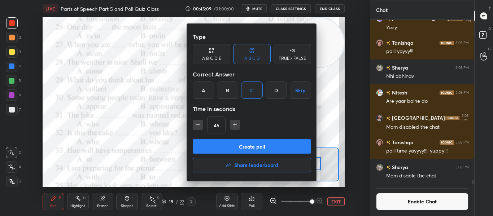
scroll to position [147, 102]
click at [251, 143] on button "Create poll" at bounding box center [252, 146] width 118 height 14
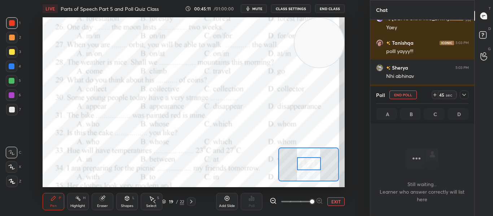
scroll to position [157, 102]
click at [309, 161] on div at bounding box center [308, 163] width 23 height 13
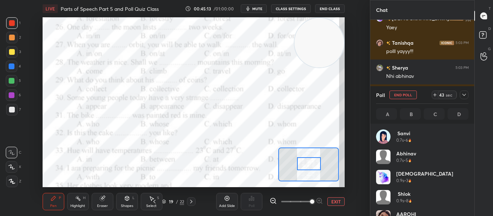
scroll to position [84, 90]
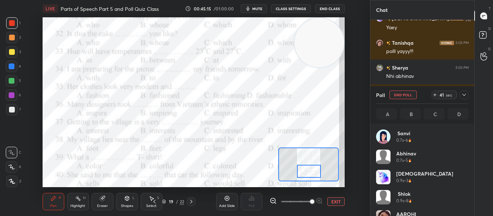
drag, startPoint x: 309, startPoint y: 161, endPoint x: 309, endPoint y: 169, distance: 7.6
click at [309, 169] on div at bounding box center [308, 171] width 23 height 13
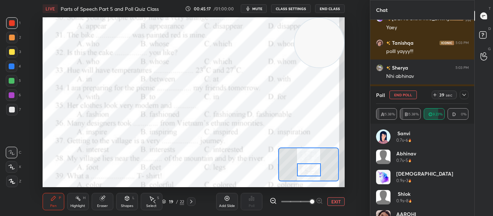
click at [308, 167] on div at bounding box center [308, 170] width 23 height 13
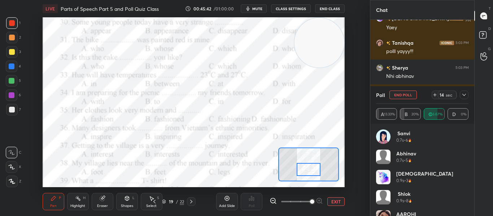
scroll to position [6656, 0]
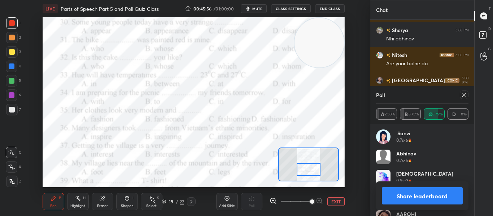
click at [462, 97] on icon at bounding box center [464, 95] width 6 height 6
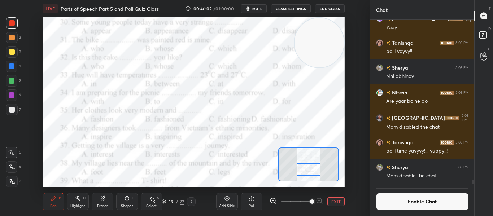
scroll to position [147, 102]
click at [250, 200] on icon at bounding box center [249, 200] width 1 height 2
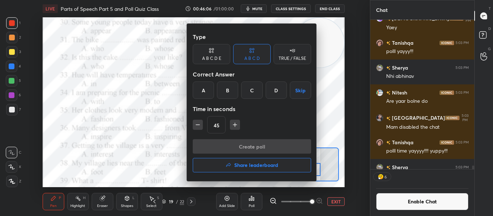
click at [248, 96] on div "C" at bounding box center [251, 90] width 21 height 17
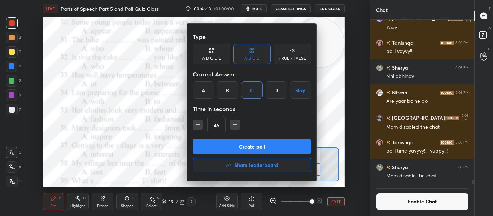
scroll to position [6618, 0]
click at [249, 147] on button "Create poll" at bounding box center [252, 146] width 118 height 14
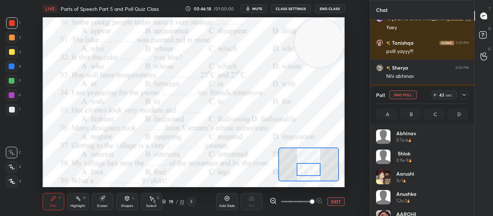
scroll to position [84, 90]
click at [465, 93] on icon at bounding box center [464, 95] width 6 height 6
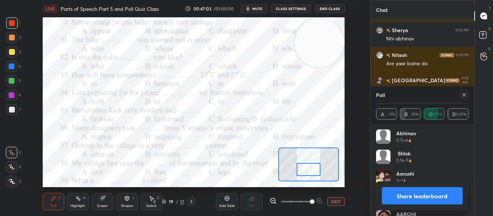
click at [465, 93] on icon at bounding box center [464, 95] width 6 height 6
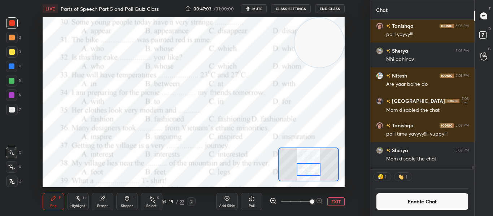
scroll to position [6633, 0]
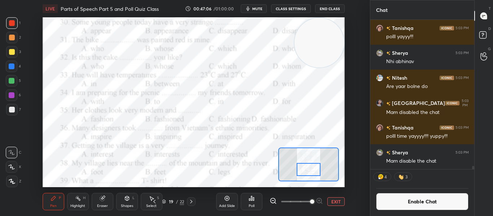
click at [247, 198] on div "Poll" at bounding box center [252, 201] width 22 height 17
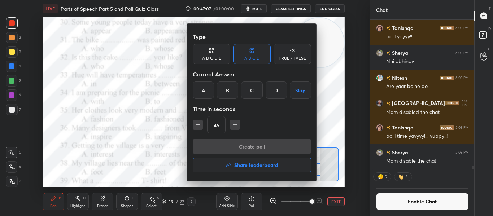
click at [244, 170] on button "Share leaderboard" at bounding box center [252, 165] width 118 height 14
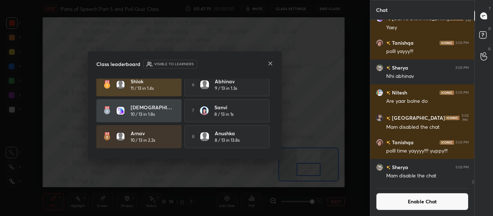
scroll to position [0, 0]
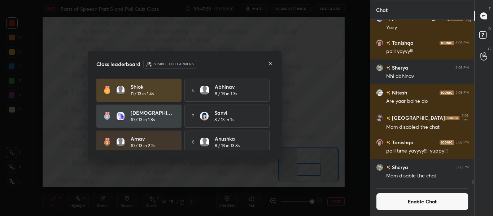
click at [269, 65] on icon at bounding box center [271, 64] width 4 height 4
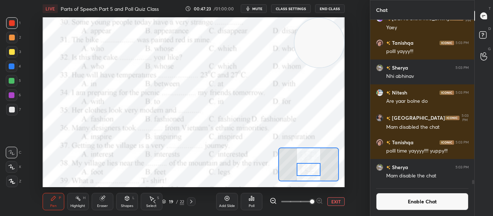
click at [304, 168] on div at bounding box center [308, 169] width 23 height 13
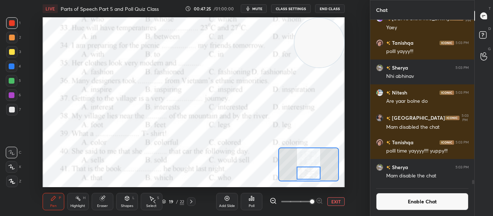
click at [304, 172] on div at bounding box center [308, 173] width 23 height 13
click at [247, 209] on div "Poll" at bounding box center [252, 201] width 22 height 17
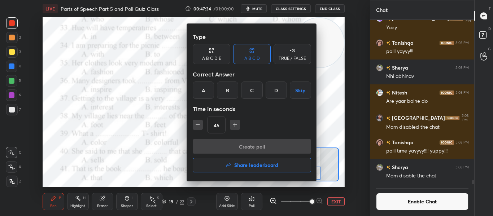
click at [223, 97] on div "B" at bounding box center [227, 90] width 21 height 17
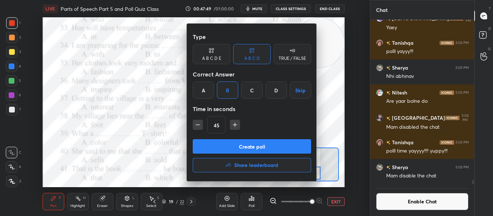
click at [234, 151] on button "Create poll" at bounding box center [252, 146] width 118 height 14
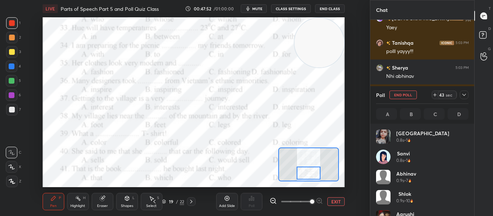
scroll to position [3, 3]
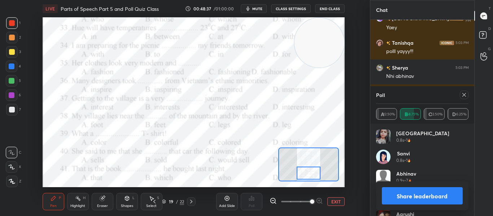
click at [464, 96] on icon at bounding box center [464, 95] width 6 height 6
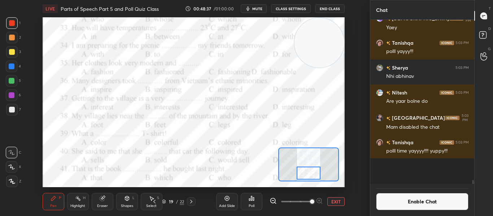
scroll to position [194, 102]
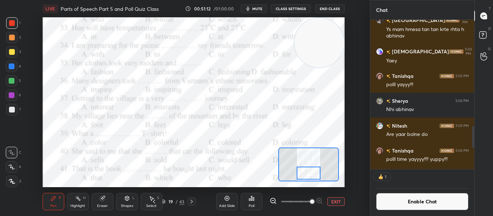
scroll to position [147, 102]
drag, startPoint x: 75, startPoint y: 159, endPoint x: 357, endPoint y: 4, distance: 322.2
click at [357, 4] on div "LIVE Parts of Speech Part 5 and Poll Quiz Class 00:51:13 / 01:00:00 mute CLASS …" at bounding box center [193, 108] width 341 height 216
click at [248, 205] on div "Poll" at bounding box center [252, 201] width 22 height 17
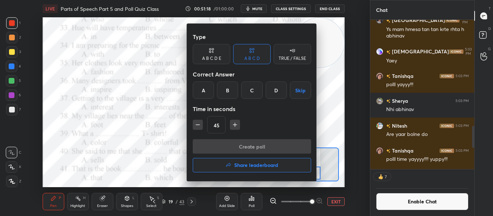
click at [202, 89] on div "A" at bounding box center [203, 90] width 21 height 17
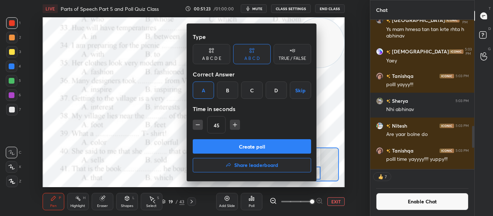
click at [235, 145] on button "Create poll" at bounding box center [252, 146] width 118 height 14
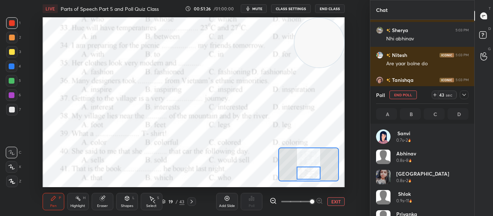
scroll to position [84, 90]
click at [461, 95] on div at bounding box center [464, 95] width 9 height 9
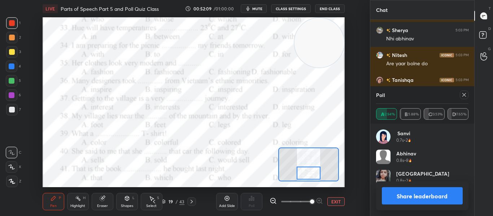
scroll to position [3, 3]
click at [461, 95] on div at bounding box center [464, 95] width 9 height 9
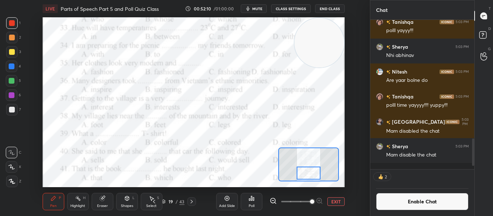
scroll to position [194, 102]
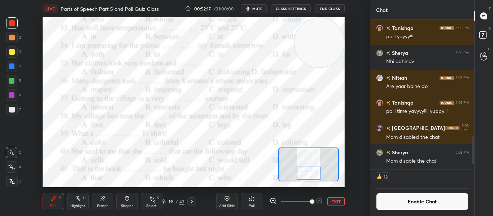
click at [245, 200] on div "Poll" at bounding box center [252, 201] width 22 height 17
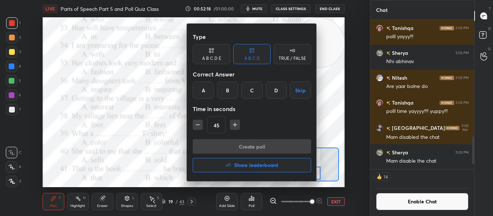
click at [270, 94] on div "D" at bounding box center [276, 90] width 21 height 17
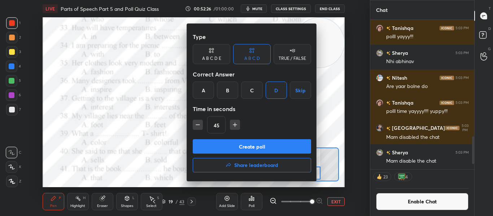
click at [250, 148] on button "Create poll" at bounding box center [252, 146] width 118 height 14
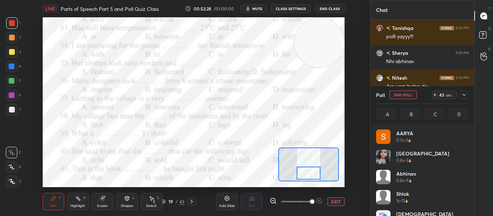
scroll to position [84, 90]
click at [466, 97] on icon at bounding box center [464, 95] width 6 height 6
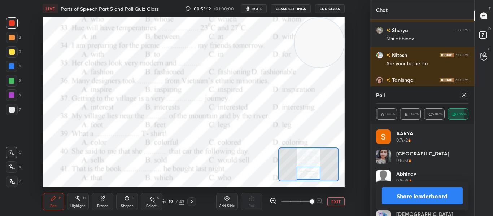
scroll to position [3, 3]
click at [466, 97] on icon at bounding box center [464, 95] width 6 height 6
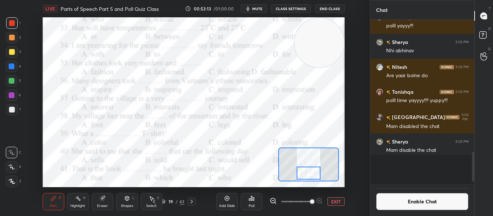
scroll to position [518, 0]
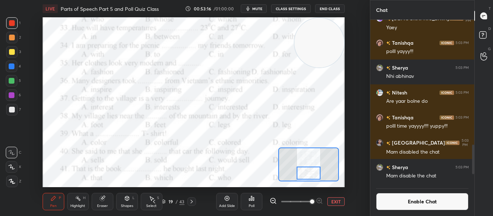
click at [252, 203] on div "Poll" at bounding box center [252, 201] width 22 height 17
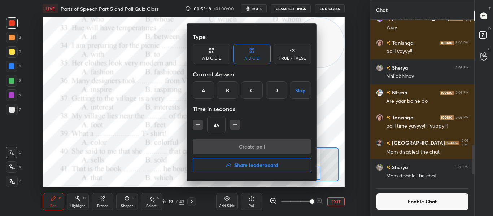
click at [193, 123] on button "button" at bounding box center [198, 125] width 10 height 10
type input "30"
click at [278, 97] on div "D" at bounding box center [276, 90] width 21 height 17
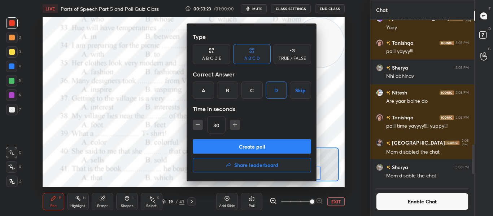
click at [254, 143] on button "Create poll" at bounding box center [252, 146] width 118 height 14
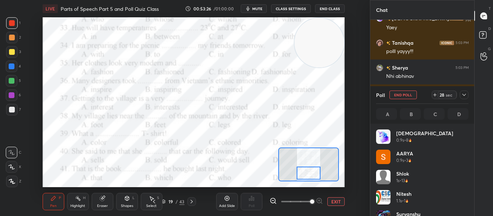
scroll to position [84, 90]
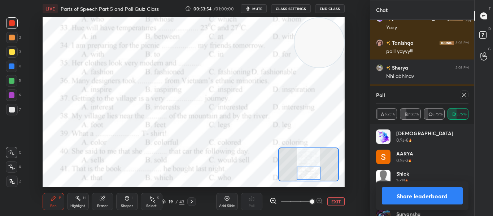
click at [463, 94] on icon at bounding box center [464, 95] width 6 height 6
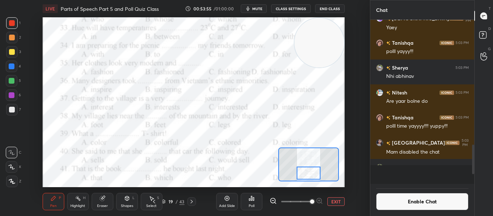
scroll to position [162, 102]
click at [248, 8] on icon "button" at bounding box center [247, 8] width 3 height 4
click at [247, 8] on icon "button" at bounding box center [245, 8] width 4 height 4
click at [247, 197] on div "Poll" at bounding box center [252, 201] width 22 height 17
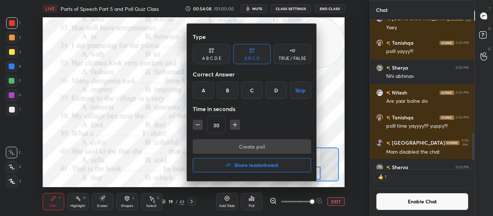
click at [278, 96] on div "D" at bounding box center [276, 90] width 21 height 17
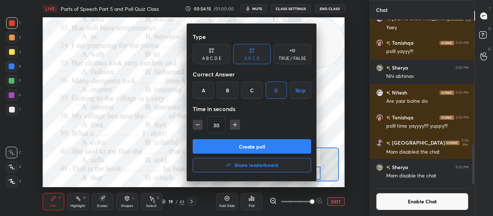
click at [250, 147] on button "Create poll" at bounding box center [252, 146] width 118 height 14
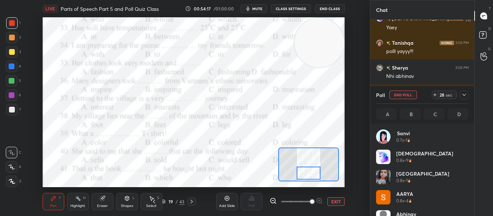
scroll to position [84, 90]
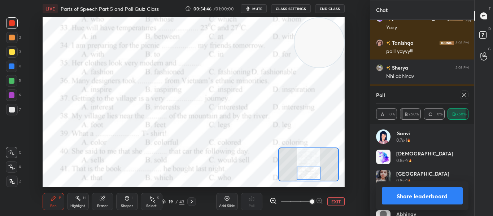
click at [464, 94] on icon at bounding box center [464, 95] width 6 height 6
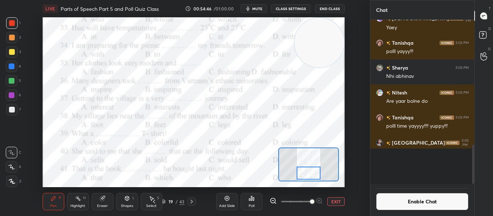
scroll to position [156, 102]
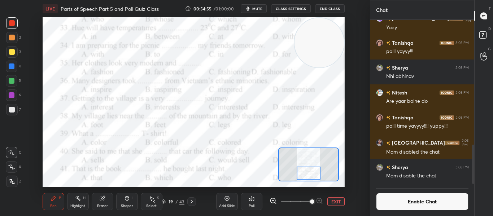
click at [254, 203] on div "Poll" at bounding box center [252, 201] width 22 height 17
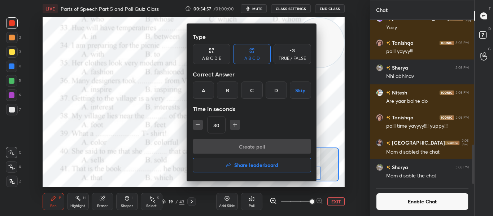
click at [231, 87] on div "B" at bounding box center [227, 90] width 21 height 17
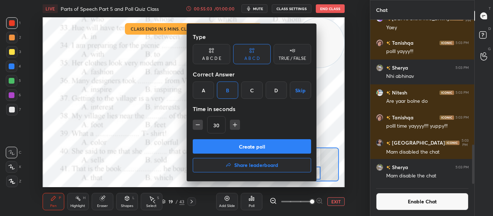
click at [251, 143] on button "Create poll" at bounding box center [252, 146] width 118 height 14
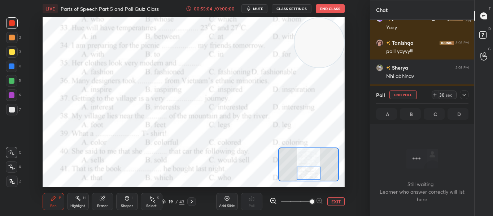
scroll to position [157, 102]
click at [311, 171] on div at bounding box center [308, 173] width 23 height 13
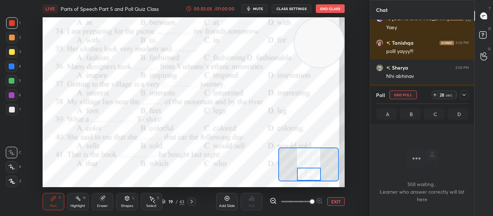
drag, startPoint x: 311, startPoint y: 171, endPoint x: 311, endPoint y: 175, distance: 4.0
click at [311, 175] on div at bounding box center [308, 174] width 23 height 13
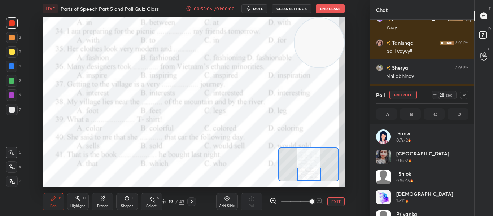
scroll to position [84, 90]
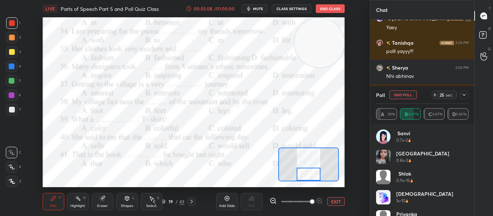
click at [311, 176] on div at bounding box center [308, 174] width 23 height 13
click at [463, 95] on icon at bounding box center [464, 95] width 4 height 2
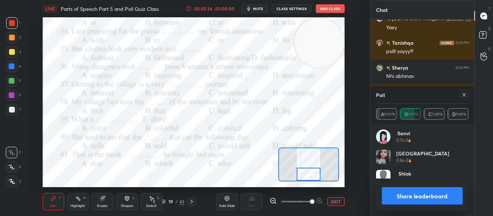
scroll to position [3, 3]
click at [463, 95] on icon at bounding box center [464, 95] width 6 height 6
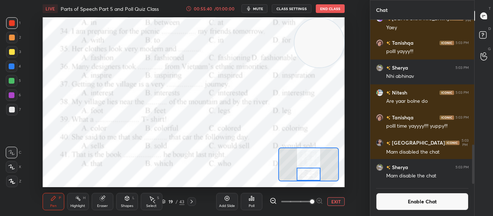
click at [258, 200] on div "Poll" at bounding box center [252, 201] width 22 height 17
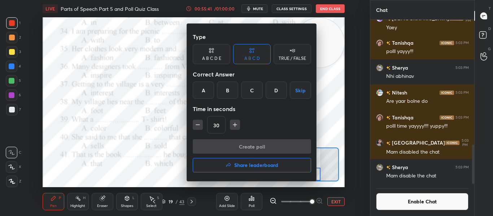
click at [229, 91] on div "B" at bounding box center [227, 90] width 21 height 17
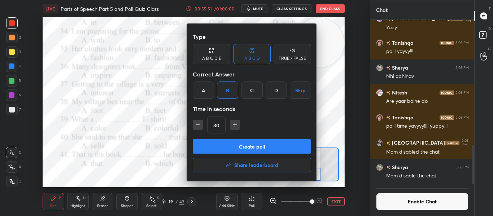
click at [247, 146] on button "Create poll" at bounding box center [252, 146] width 118 height 14
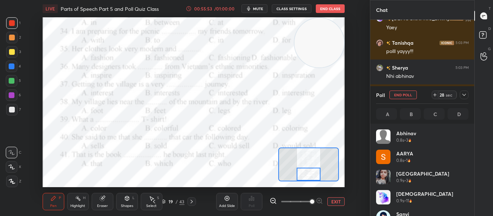
scroll to position [84, 90]
click at [467, 97] on div at bounding box center [464, 95] width 9 height 9
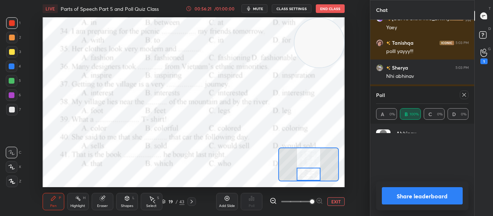
scroll to position [79, 90]
click at [463, 187] on div "Share leaderboard" at bounding box center [422, 196] width 93 height 29
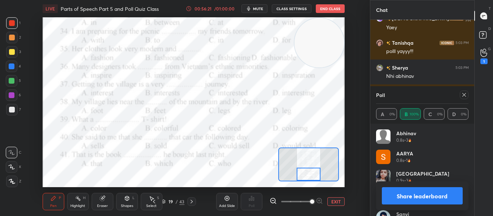
scroll to position [84, 90]
click at [466, 93] on icon at bounding box center [464, 95] width 6 height 6
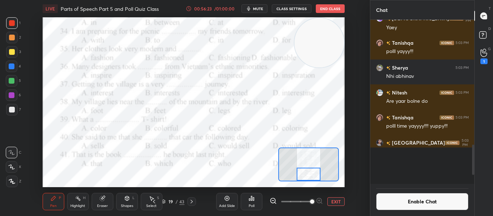
scroll to position [3, 3]
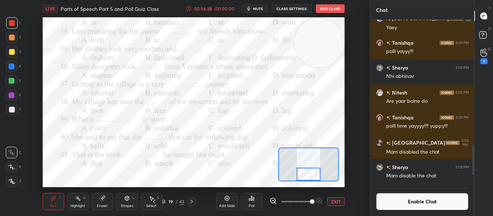
click at [252, 199] on icon at bounding box center [251, 198] width 1 height 4
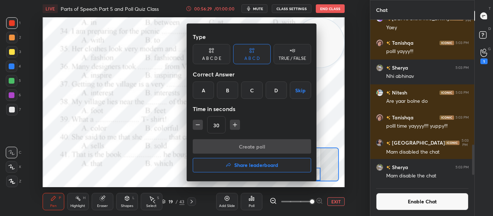
click at [250, 85] on div "C" at bounding box center [251, 90] width 21 height 17
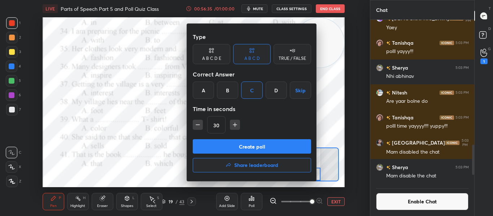
click at [257, 141] on button "Create poll" at bounding box center [252, 146] width 118 height 14
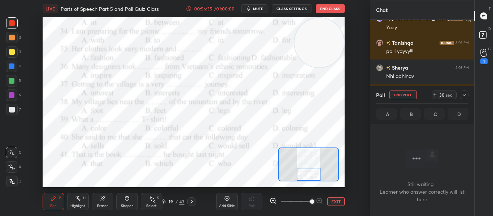
scroll to position [157, 102]
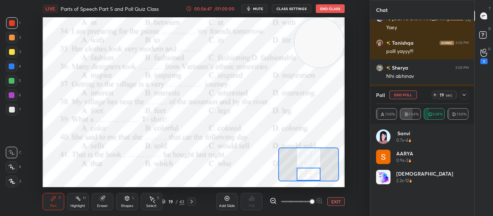
click at [465, 96] on icon at bounding box center [464, 95] width 6 height 6
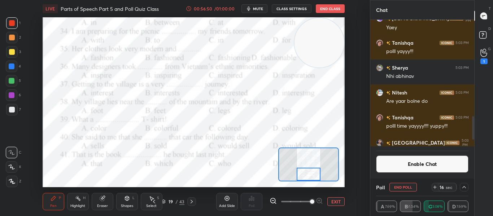
click at [465, 187] on icon at bounding box center [464, 187] width 6 height 6
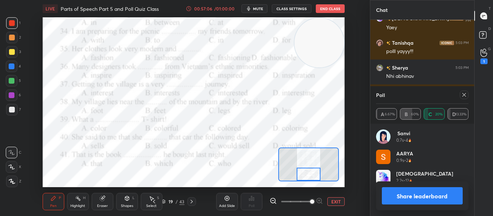
click at [466, 94] on icon at bounding box center [464, 95] width 6 height 6
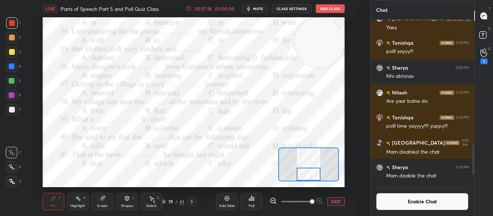
click at [248, 201] on div "Poll" at bounding box center [252, 201] width 22 height 17
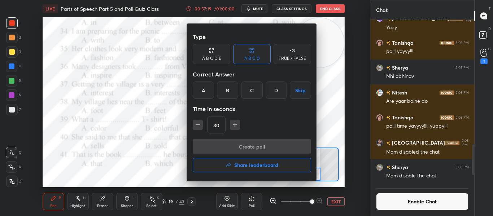
click at [232, 91] on div "B" at bounding box center [227, 90] width 21 height 17
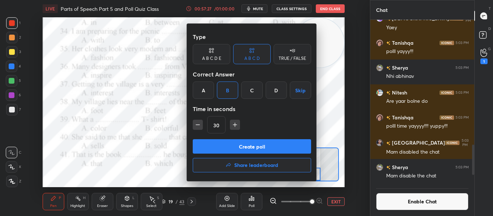
click at [244, 147] on button "Create poll" at bounding box center [252, 146] width 118 height 14
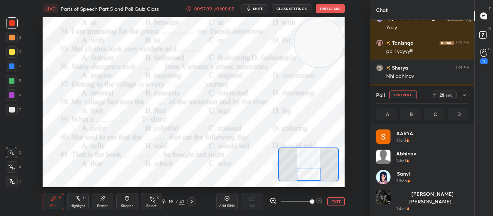
scroll to position [3, 3]
click at [461, 97] on icon at bounding box center [464, 95] width 6 height 6
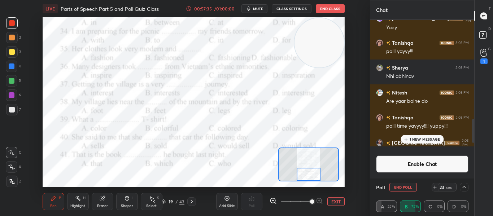
scroll to position [555, 0]
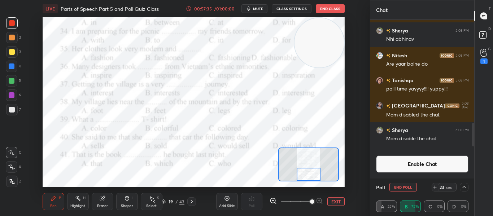
drag, startPoint x: 474, startPoint y: 126, endPoint x: 473, endPoint y: 157, distance: 31.0
click at [473, 157] on div "Shanvi 5:03 PM Yaey Tanishqa 5:03 PM polll yayyy!!! Sherya 5:03 PM Nhi abhinav …" at bounding box center [422, 99] width 104 height 159
click at [252, 10] on icon "button" at bounding box center [249, 9] width 6 height 6
click at [252, 10] on span "unmute" at bounding box center [257, 8] width 16 height 5
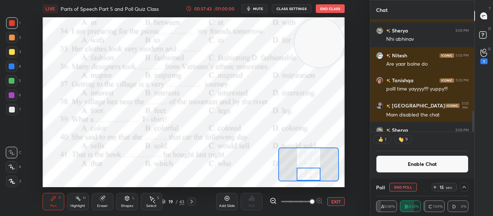
click at [252, 10] on icon "button" at bounding box center [249, 9] width 6 height 6
click at [252, 10] on span "unmute" at bounding box center [257, 8] width 16 height 5
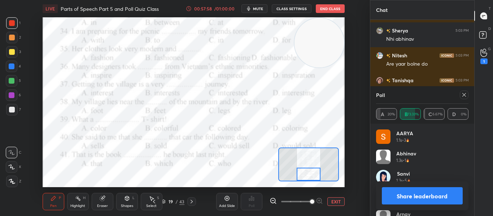
scroll to position [84, 90]
click at [462, 98] on div at bounding box center [464, 95] width 9 height 9
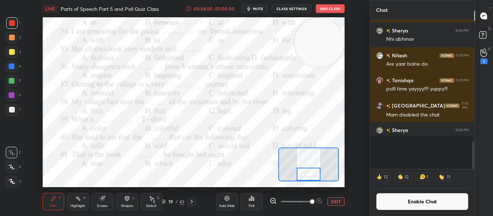
scroll to position [3, 3]
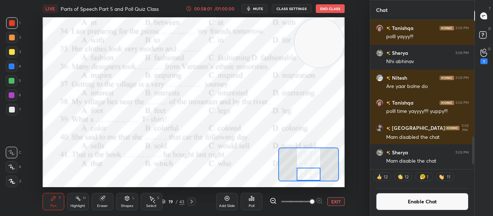
click at [380, 204] on button "Enable Chat" at bounding box center [422, 201] width 93 height 17
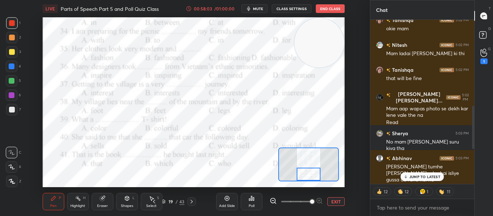
click at [333, 204] on button "EXIT" at bounding box center [335, 201] width 17 height 9
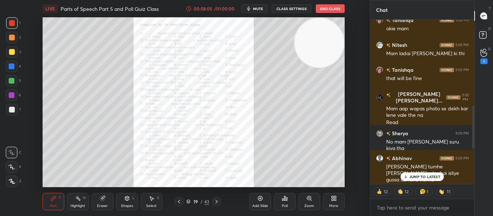
click at [407, 176] on icon at bounding box center [406, 177] width 5 height 4
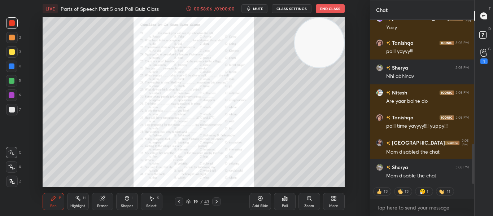
click at [280, 203] on div "Poll" at bounding box center [285, 201] width 22 height 17
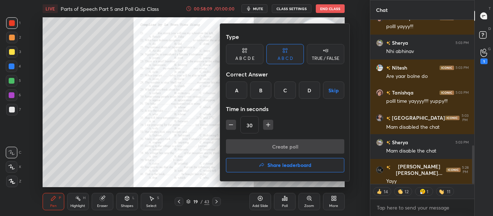
click at [270, 163] on h4 "Share leaderboard" at bounding box center [289, 165] width 44 height 5
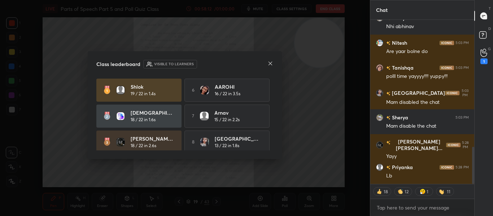
click at [271, 92] on div "Shlok 19 / 22 in 1.4s 6 AAROHI 16 / 22 in 3.5s Shanvi 18 / 22 in 1.6s 7 Arnav 1…" at bounding box center [184, 142] width 177 height 127
drag, startPoint x: 271, startPoint y: 92, endPoint x: 271, endPoint y: 109, distance: 17.0
click at [271, 109] on div "Shlok 19 / 22 in 1.4s 6 AAROHI 16 / 22 in 3.5s Shanvi 18 / 22 in 1.6s 7 Arnav 1…" at bounding box center [184, 142] width 177 height 127
drag, startPoint x: 271, startPoint y: 109, endPoint x: 272, endPoint y: 103, distance: 6.2
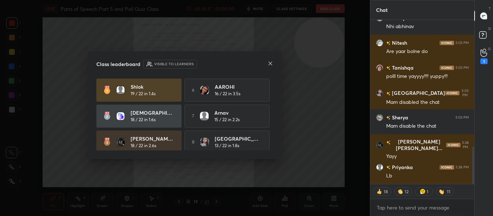
click at [272, 103] on div "Shlok 19 / 22 in 1.4s 6 AAROHI 16 / 22 in 3.5s Shanvi 18 / 22 in 1.6s 7 Arnav 1…" at bounding box center [184, 115] width 177 height 72
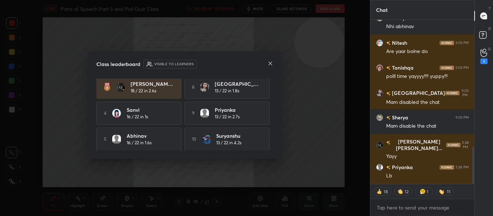
type textarea "x"
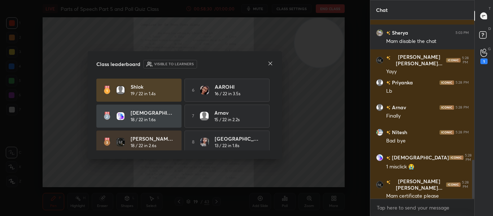
click at [270, 64] on icon at bounding box center [271, 64] width 4 height 4
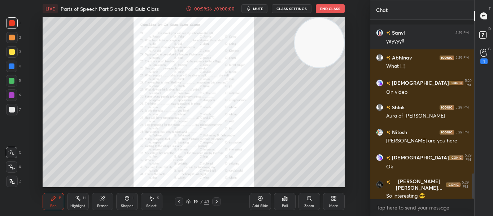
scroll to position [1083, 0]
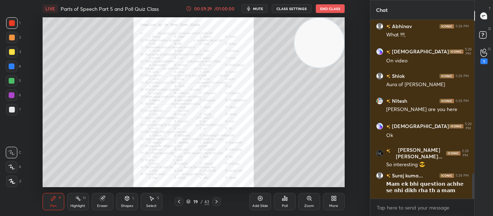
click at [335, 10] on button "End Class" at bounding box center [330, 8] width 29 height 9
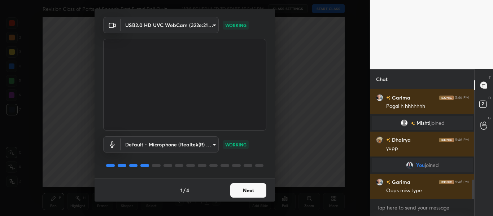
scroll to position [546, 0]
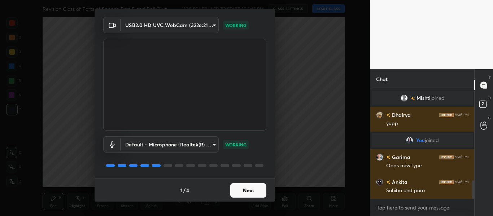
click at [249, 188] on button "Next" at bounding box center [248, 190] width 36 height 14
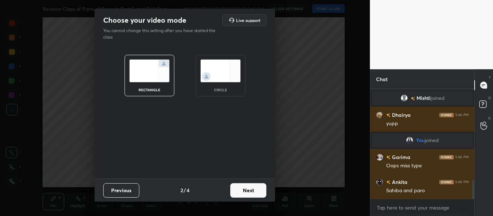
scroll to position [0, 0]
click at [222, 82] on div "circle" at bounding box center [221, 76] width 50 height 42
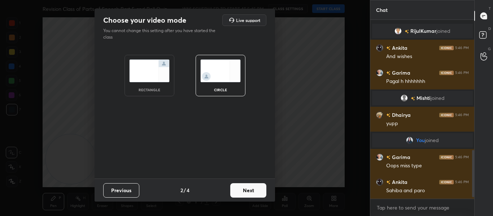
scroll to position [501, 0]
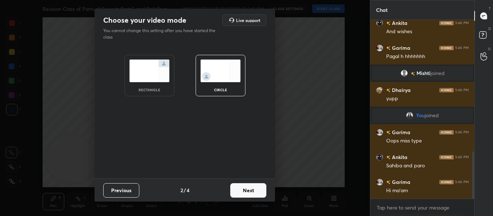
click at [261, 186] on button "Next" at bounding box center [248, 190] width 36 height 14
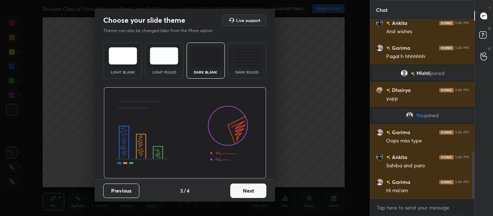
scroll to position [526, 0]
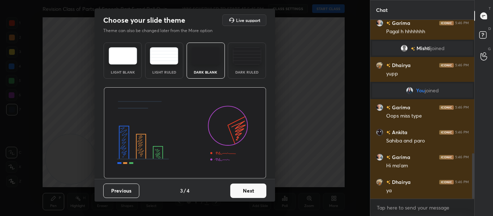
click at [261, 186] on button "Next" at bounding box center [248, 191] width 36 height 14
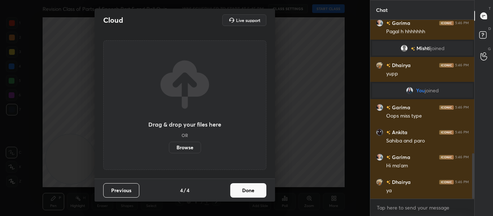
click at [261, 186] on button "Done" at bounding box center [248, 190] width 36 height 14
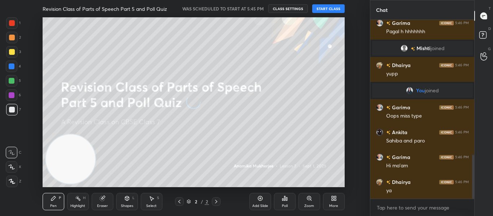
scroll to position [551, 0]
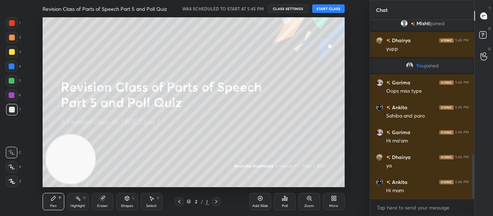
click at [323, 8] on button "START CLASS" at bounding box center [328, 8] width 32 height 9
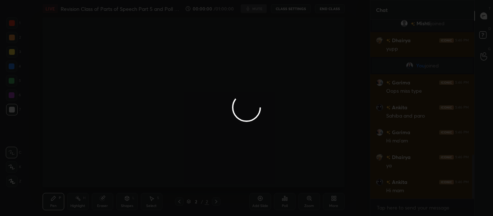
scroll to position [568, 0]
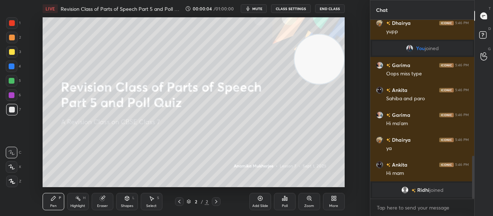
drag, startPoint x: 65, startPoint y: 161, endPoint x: 316, endPoint y: 61, distance: 270.0
click at [316, 61] on video at bounding box center [319, 59] width 49 height 49
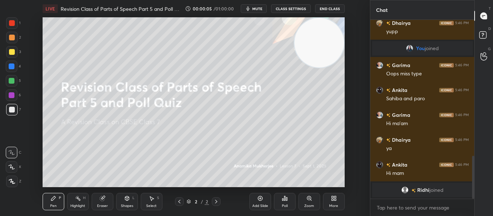
drag, startPoint x: 316, startPoint y: 61, endPoint x: 323, endPoint y: 40, distance: 21.8
click at [323, 40] on video at bounding box center [319, 42] width 49 height 49
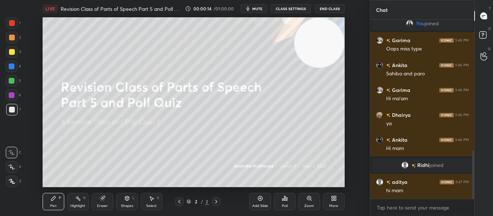
scroll to position [0, 0]
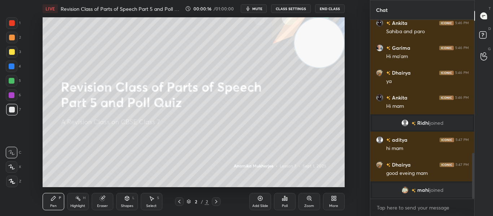
click at [16, 22] on div at bounding box center [12, 23] width 12 height 12
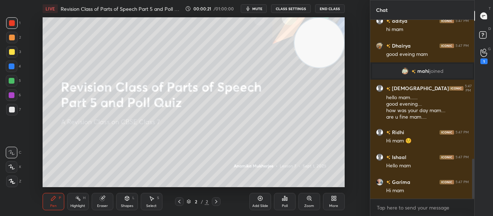
click at [335, 201] on icon at bounding box center [334, 199] width 6 height 6
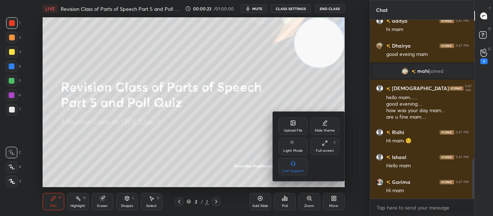
click at [294, 124] on icon at bounding box center [293, 124] width 4 height 3
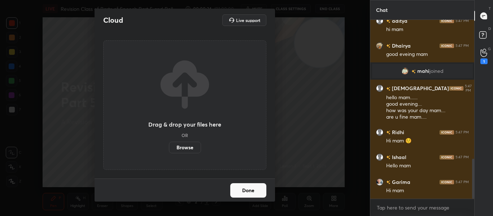
click at [183, 147] on label "Browse" at bounding box center [185, 148] width 32 height 12
click at [169, 147] on input "Browse" at bounding box center [169, 148] width 0 height 12
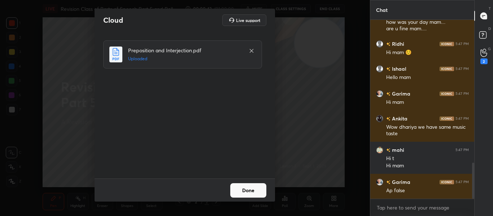
click at [237, 197] on button "Done" at bounding box center [248, 190] width 36 height 14
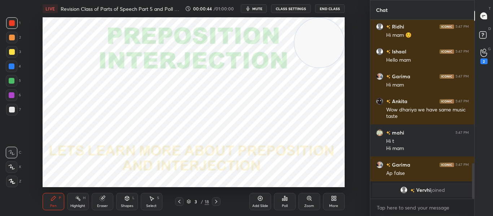
click at [253, 12] on button "mute" at bounding box center [254, 8] width 26 height 9
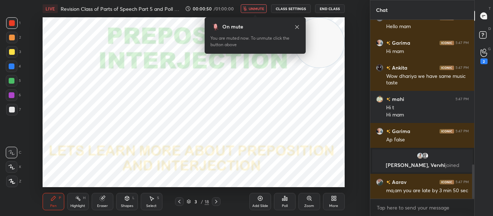
scroll to position [752, 0]
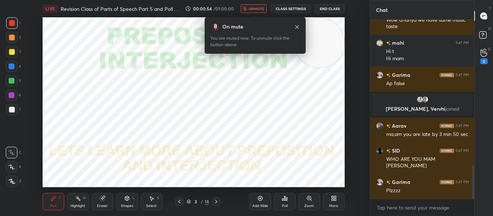
click at [251, 12] on button "unmute" at bounding box center [254, 8] width 26 height 9
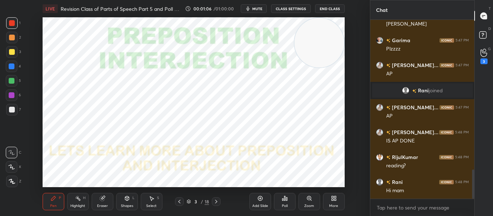
scroll to position [924, 0]
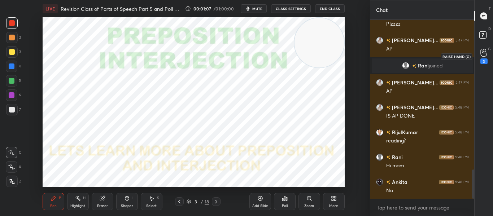
click at [485, 61] on div "3" at bounding box center [483, 61] width 7 height 6
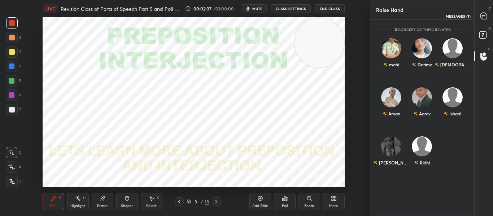
click at [482, 19] on icon at bounding box center [484, 16] width 8 height 8
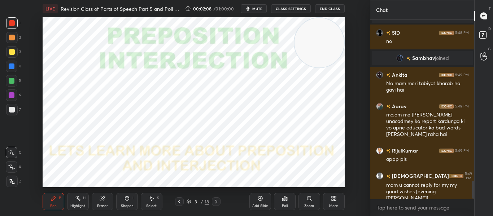
scroll to position [1637, 0]
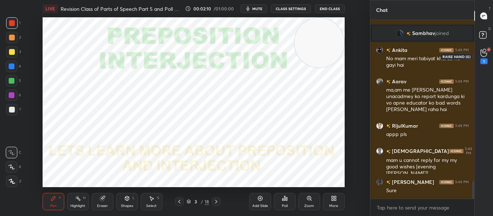
click at [483, 53] on icon at bounding box center [483, 52] width 6 height 7
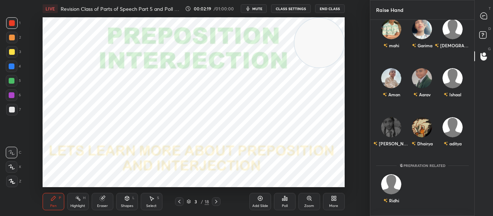
scroll to position [20, 0]
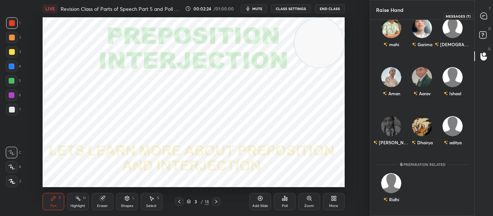
click at [480, 22] on div at bounding box center [484, 15] width 14 height 13
type textarea "x"
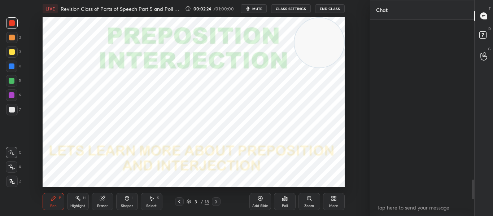
scroll to position [177, 102]
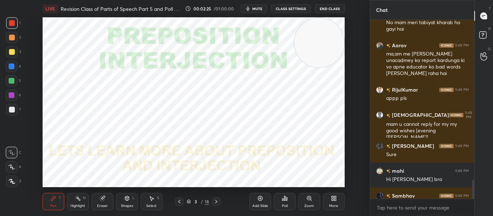
click at [287, 195] on div "Poll" at bounding box center [285, 201] width 22 height 17
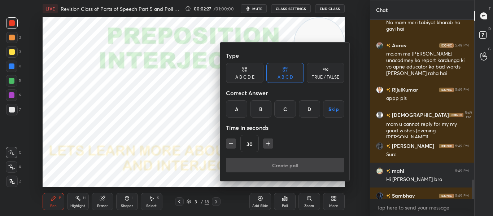
click at [321, 73] on div "TRUE / FALSE" at bounding box center [326, 73] width 38 height 20
click at [259, 110] on div "True" at bounding box center [245, 108] width 38 height 17
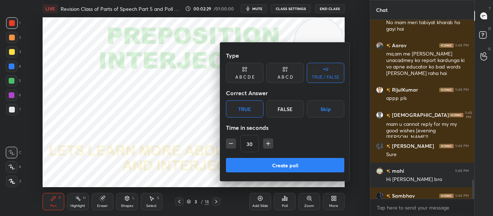
click at [267, 144] on icon "button" at bounding box center [268, 144] width 4 height 0
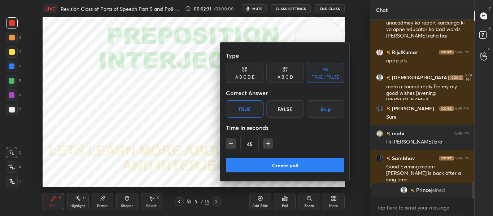
click at [269, 141] on icon "button" at bounding box center [268, 143] width 7 height 7
type input "60"
click at [262, 169] on button "Create poll" at bounding box center [285, 165] width 118 height 14
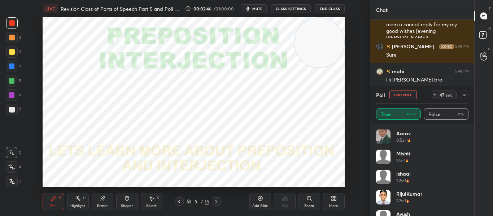
scroll to position [1426, 0]
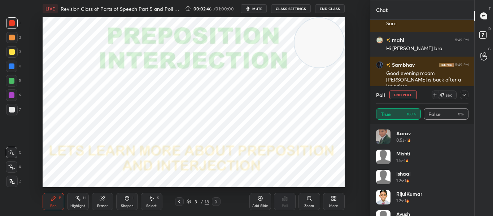
click at [466, 95] on icon at bounding box center [464, 95] width 6 height 6
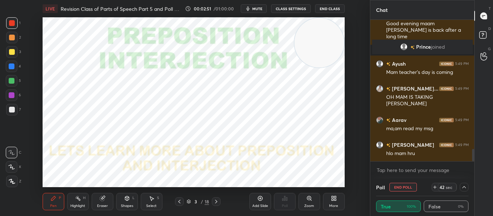
scroll to position [1501, 0]
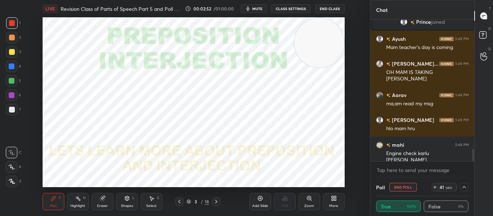
click at [474, 156] on div at bounding box center [473, 155] width 2 height 12
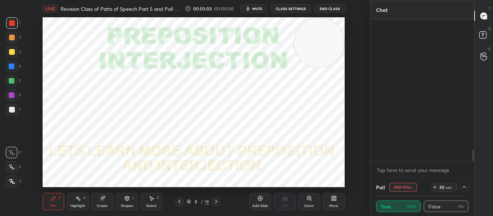
scroll to position [1636, 0]
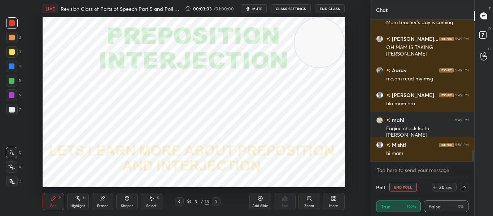
drag, startPoint x: 474, startPoint y: 156, endPoint x: 448, endPoint y: 233, distance: 81.0
click at [448, 0] on html "1 2 3 4 5 6 7 C X Z C X Z E E Erase all H H LIVE Revision Class of Parts of Spe…" at bounding box center [246, 0] width 493 height 0
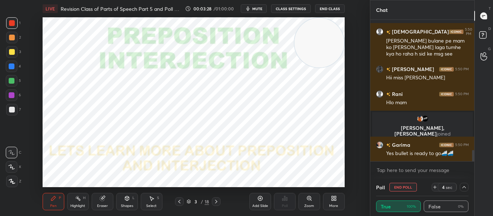
scroll to position [1635, 0]
click at [215, 201] on icon at bounding box center [216, 202] width 6 height 6
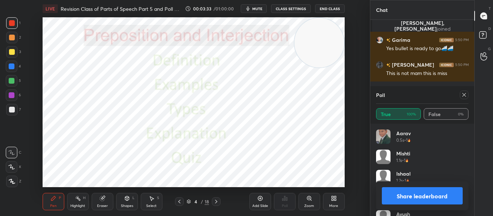
scroll to position [1681, 0]
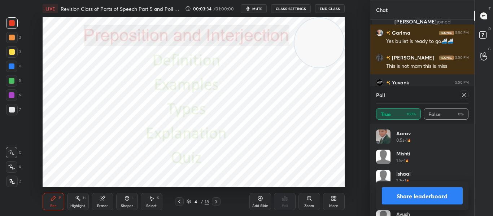
click at [463, 96] on icon at bounding box center [464, 95] width 6 height 6
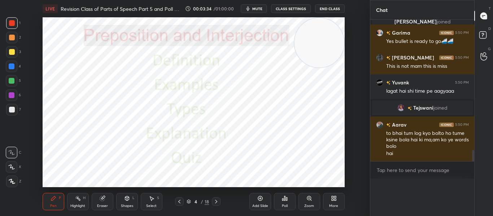
scroll to position [154, 102]
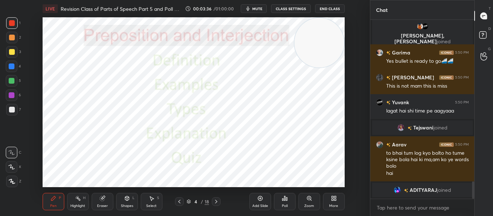
click at [219, 199] on div at bounding box center [216, 201] width 9 height 9
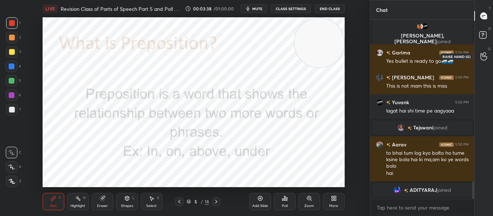
click at [480, 54] on div at bounding box center [484, 56] width 14 height 13
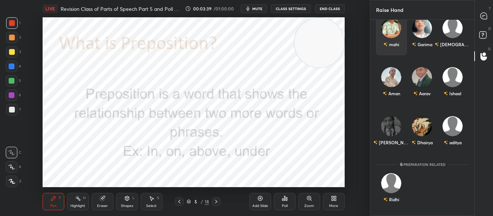
click at [394, 47] on div "mahi" at bounding box center [391, 34] width 31 height 42
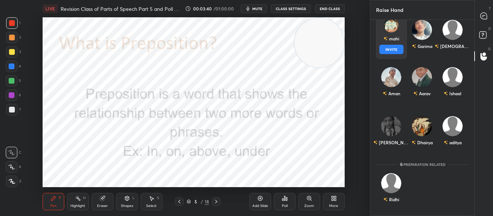
click at [394, 47] on button "INVITE" at bounding box center [391, 49] width 24 height 9
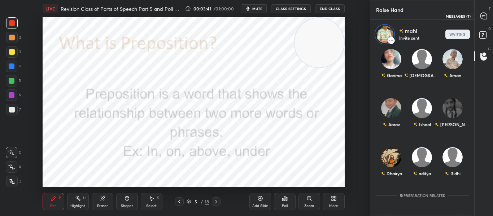
click at [480, 14] on icon at bounding box center [484, 16] width 8 height 8
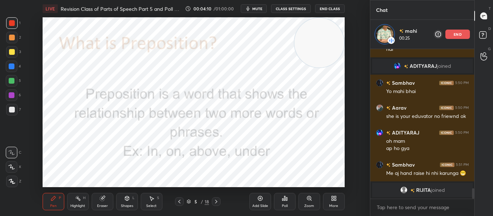
click at [456, 35] on p "end" at bounding box center [458, 34] width 8 height 4
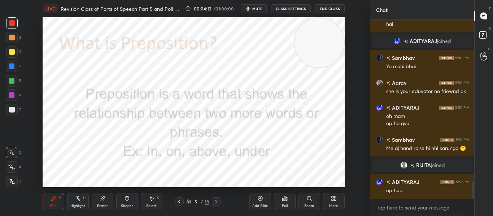
click at [214, 201] on icon at bounding box center [216, 202] width 6 height 6
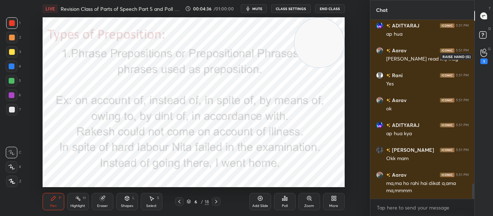
scroll to position [1931, 0]
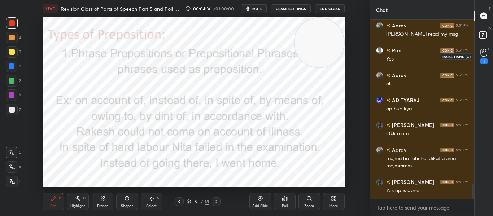
click at [483, 57] on div "1" at bounding box center [483, 57] width 7 height 16
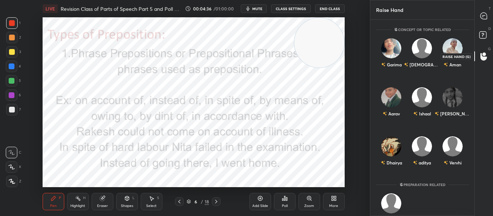
scroll to position [194, 102]
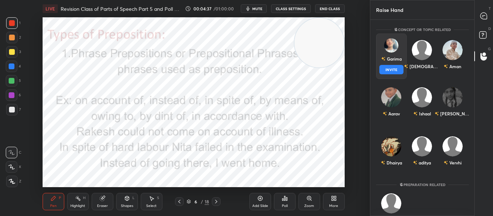
click at [404, 60] on div "Garima INVITE" at bounding box center [391, 56] width 31 height 45
click at [393, 71] on button "INVITE" at bounding box center [391, 69] width 24 height 9
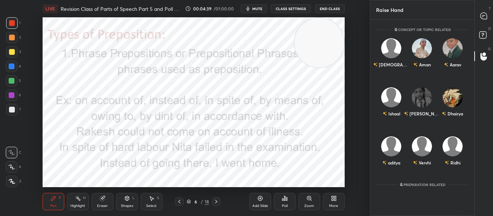
scroll to position [165, 102]
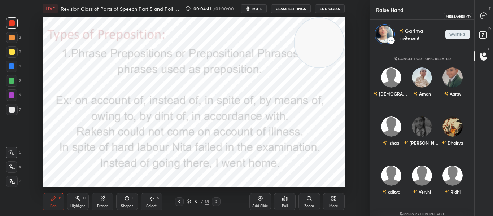
click at [484, 16] on icon at bounding box center [483, 16] width 3 height 0
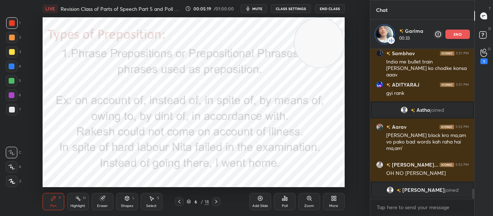
scroll to position [2049, 0]
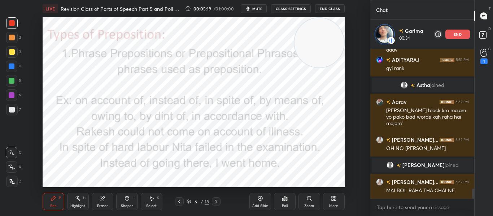
click at [456, 38] on div "end" at bounding box center [457, 34] width 25 height 9
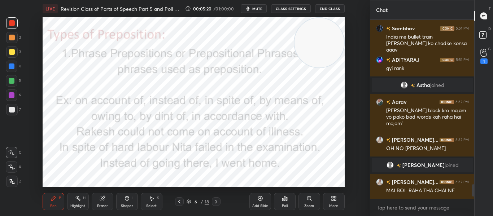
scroll to position [2020, 0]
click at [481, 55] on icon at bounding box center [483, 53] width 7 height 8
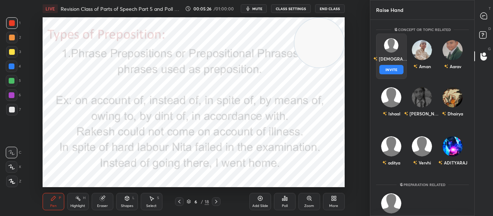
click at [398, 60] on div "Krishna" at bounding box center [391, 59] width 36 height 12
click at [388, 71] on button "INVITE" at bounding box center [391, 69] width 24 height 9
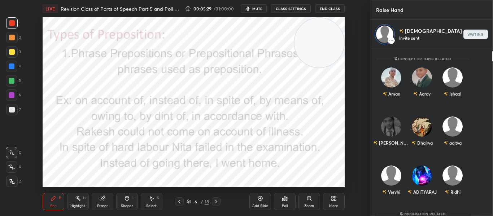
scroll to position [165, 102]
click at [493, 17] on icon at bounding box center [500, 17] width 1 height 0
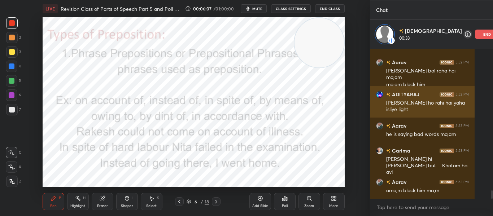
scroll to position [2535, 0]
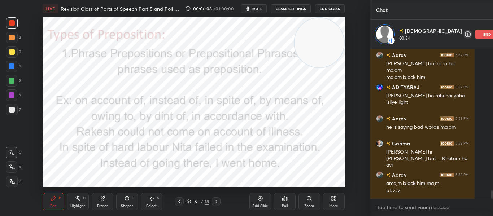
click at [475, 35] on div "end" at bounding box center [487, 34] width 25 height 9
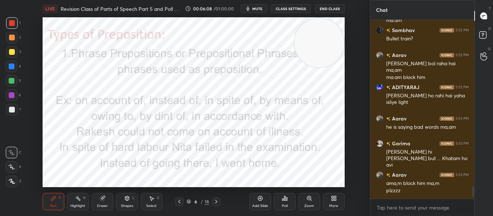
scroll to position [3, 3]
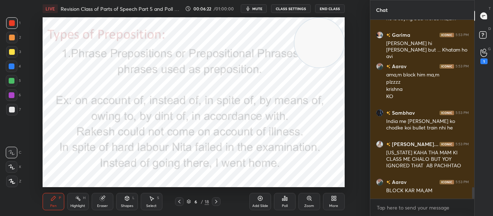
click at [473, 197] on div at bounding box center [473, 193] width 2 height 12
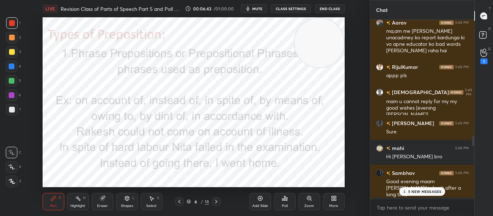
scroll to position [1500, 0]
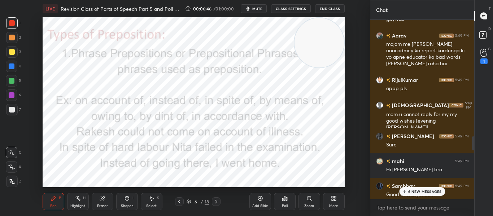
drag, startPoint x: 473, startPoint y: 197, endPoint x: 478, endPoint y: 131, distance: 66.2
click at [478, 131] on div "Chat Aarav 5:48 PM % Aman Hussa... 5:48 PM MAM IS AP DONE PLS TELL Garima 5:48 …" at bounding box center [431, 108] width 123 height 216
click at [430, 192] on p "6 NEW MESSAGES" at bounding box center [425, 191] width 34 height 4
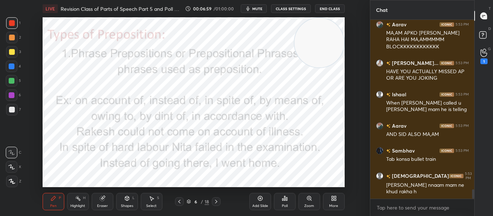
scroll to position [3213, 0]
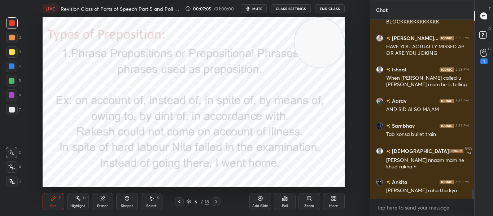
click at [474, 191] on div at bounding box center [473, 193] width 2 height 9
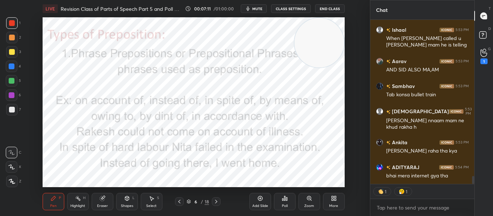
scroll to position [3270, 0]
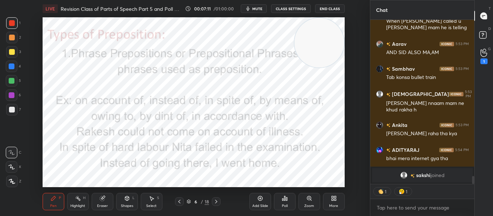
drag, startPoint x: 474, startPoint y: 191, endPoint x: 485, endPoint y: 233, distance: 43.4
click at [485, 0] on html "1 2 3 4 5 6 7 C X Z C X Z E E Erase all H H LIVE Revision Class of Parts of Spe…" at bounding box center [246, 0] width 493 height 0
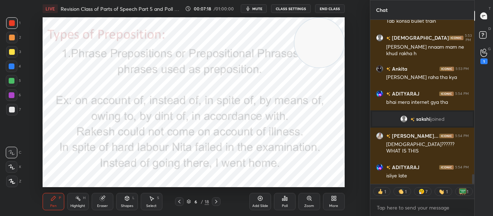
scroll to position [2670, 0]
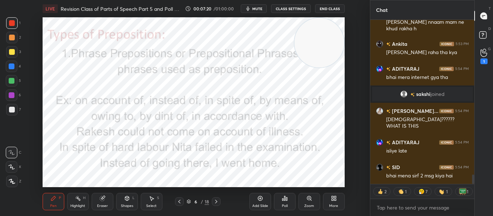
click at [216, 203] on icon at bounding box center [216, 202] width 6 height 6
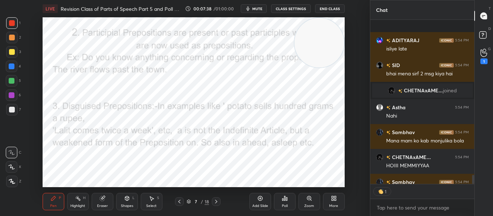
scroll to position [2798, 0]
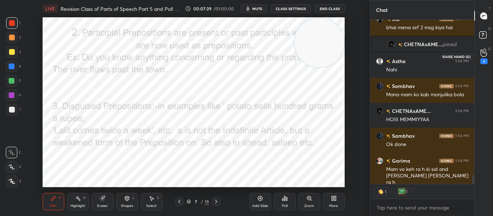
click at [485, 56] on icon at bounding box center [483, 52] width 6 height 7
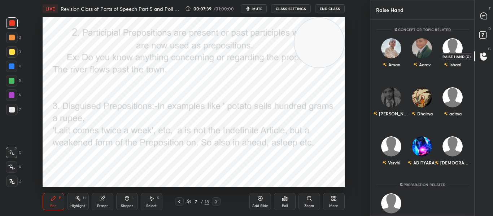
scroll to position [194, 102]
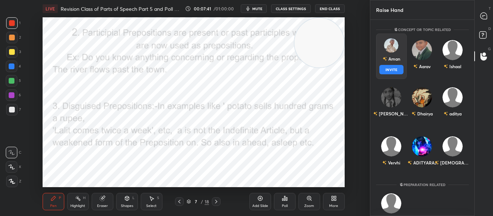
click at [390, 61] on div "Aman" at bounding box center [391, 59] width 18 height 12
click at [389, 66] on button "INVITE" at bounding box center [391, 69] width 24 height 9
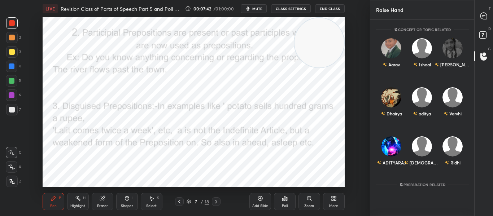
scroll to position [165, 102]
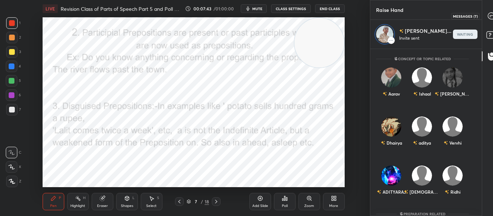
click at [488, 18] on icon at bounding box center [492, 16] width 8 height 8
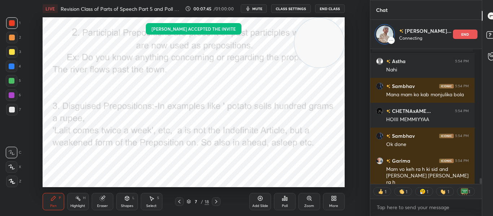
scroll to position [3041, 0]
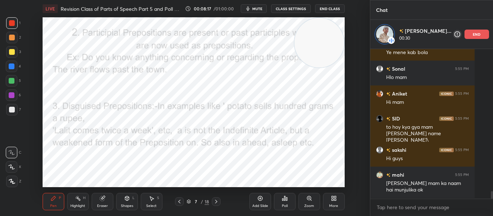
click at [465, 38] on div "end" at bounding box center [477, 34] width 25 height 9
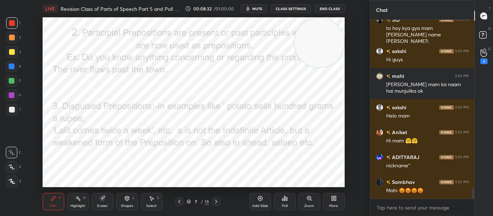
drag, startPoint x: 314, startPoint y: 53, endPoint x: 331, endPoint y: 6, distance: 49.7
click at [331, 6] on div "LIVE Revision Class of Parts of Speech Part 5 and Poll Quiz 00:08:32 / 01:00:00…" at bounding box center [193, 108] width 341 height 216
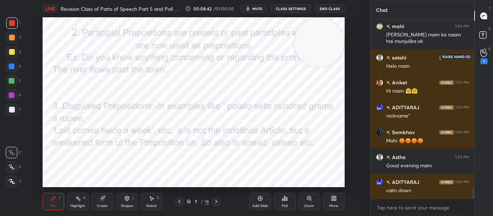
click at [485, 58] on div "1" at bounding box center [483, 57] width 7 height 16
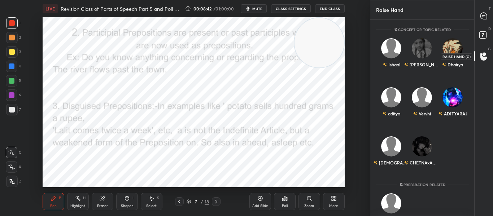
scroll to position [194, 102]
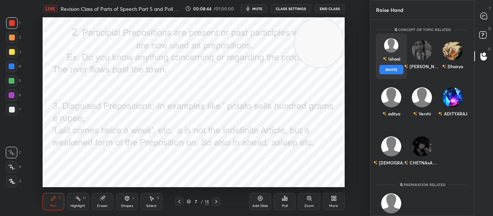
click at [389, 65] on div "Ishaal INVITE" at bounding box center [391, 56] width 31 height 45
click at [389, 65] on button "INVITE" at bounding box center [391, 69] width 24 height 9
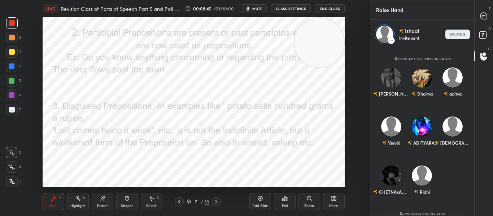
scroll to position [165, 102]
click at [485, 20] on div at bounding box center [484, 15] width 14 height 13
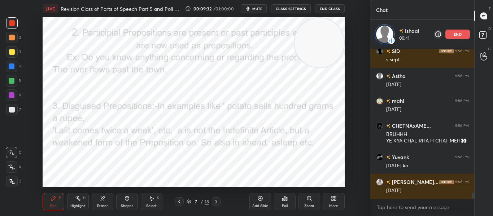
scroll to position [3709, 0]
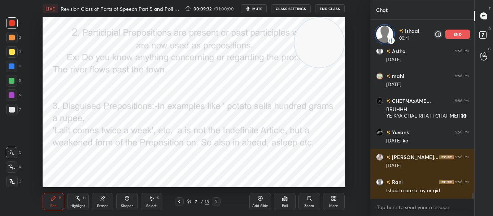
click at [453, 34] on div "end" at bounding box center [457, 34] width 25 height 9
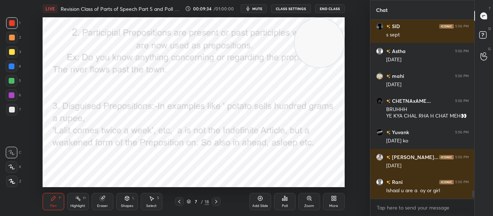
click at [216, 201] on icon at bounding box center [216, 202] width 2 height 4
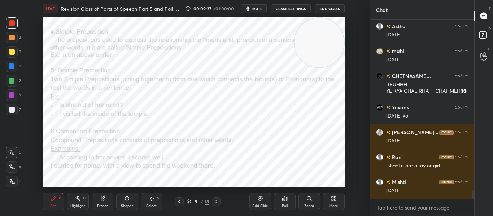
scroll to position [3729, 0]
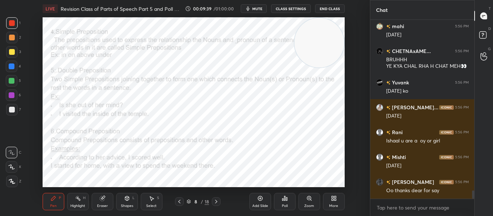
click at [282, 207] on div "LIVE Revision Class of Parts of Speech Part 5 and Poll Quiz 00:09:39 / 01:00:00…" at bounding box center [193, 108] width 341 height 216
click at [97, 206] on div "Eraser" at bounding box center [103, 201] width 22 height 17
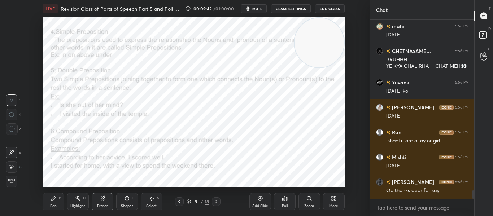
click at [10, 183] on span "Erase all" at bounding box center [11, 181] width 11 height 5
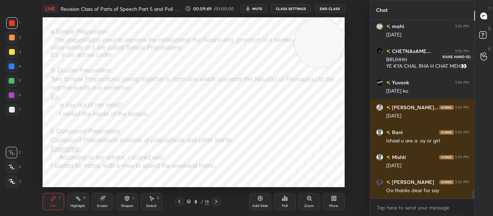
click at [485, 58] on icon at bounding box center [483, 56] width 7 height 8
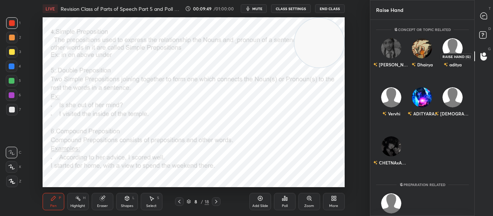
scroll to position [194, 102]
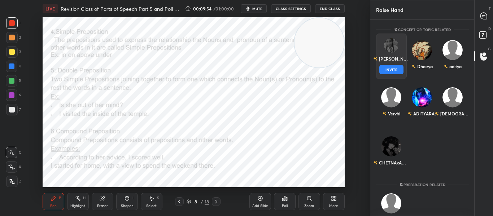
click at [387, 61] on div "[PERSON_NAME]" at bounding box center [391, 59] width 36 height 12
click at [388, 69] on button "INVITE" at bounding box center [391, 69] width 24 height 9
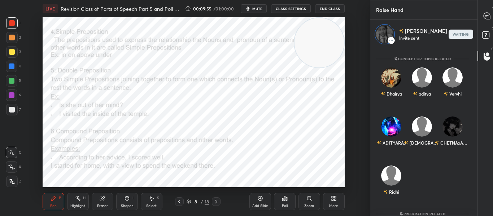
scroll to position [165, 102]
click at [484, 19] on icon at bounding box center [487, 16] width 6 height 6
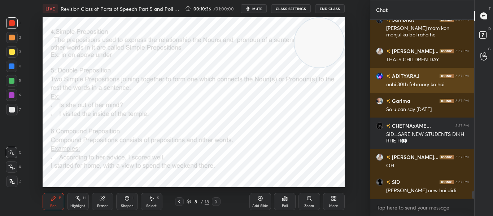
scroll to position [4097, 0]
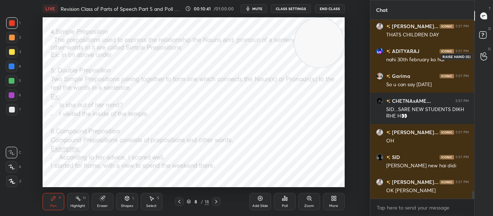
click at [480, 55] on div at bounding box center [484, 56] width 14 height 13
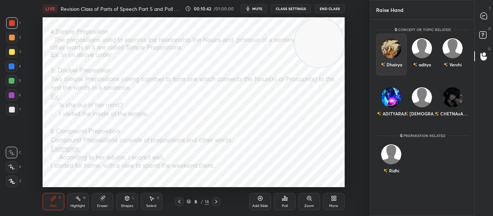
click at [393, 62] on div "Dhairya" at bounding box center [390, 64] width 21 height 12
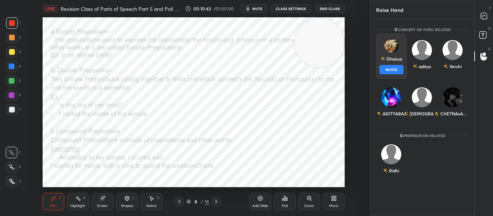
click at [393, 69] on button "INVITE" at bounding box center [391, 69] width 24 height 9
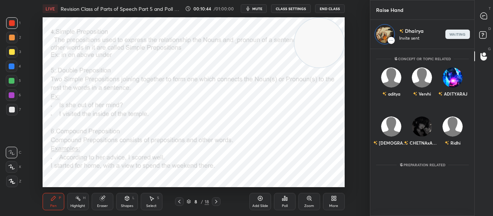
scroll to position [165, 102]
click at [483, 17] on icon at bounding box center [482, 17] width 1 height 0
type textarea "x"
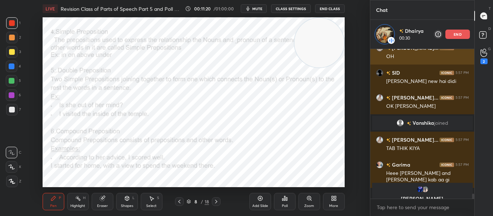
scroll to position [4220, 0]
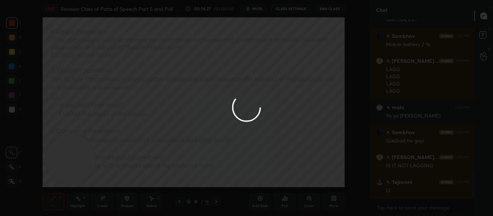
scroll to position [942, 0]
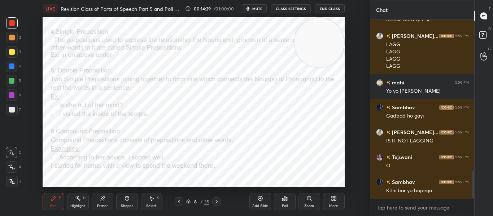
drag, startPoint x: 66, startPoint y: 149, endPoint x: 358, endPoint y: -13, distance: 333.8
click at [358, 0] on html "1 2 3 4 5 6 7 C X Z C X Z E E Erase all H H LIVE Revision Class of Parts of Spe…" at bounding box center [246, 0] width 493 height 0
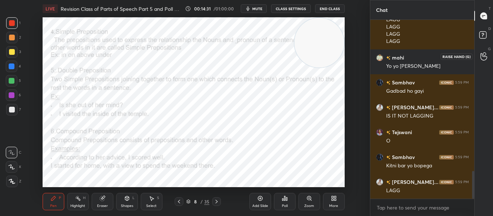
click at [485, 55] on icon at bounding box center [483, 56] width 7 height 8
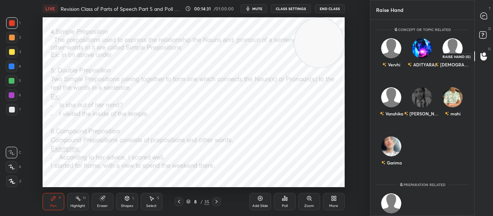
scroll to position [3, 3]
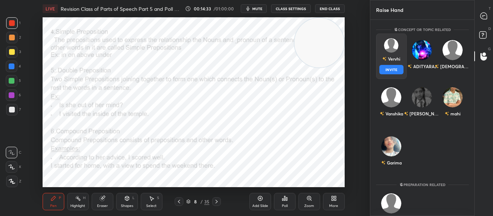
click at [399, 73] on div "Vervhi INVITE" at bounding box center [391, 56] width 31 height 45
click at [399, 73] on button "INVITE" at bounding box center [391, 69] width 24 height 9
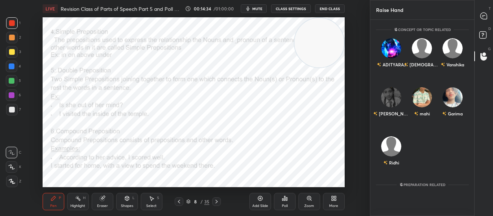
scroll to position [165, 102]
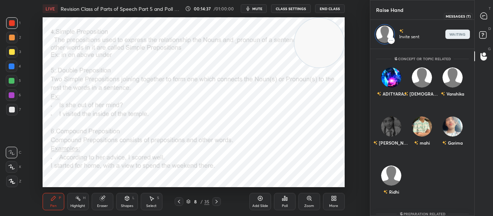
click at [484, 19] on icon at bounding box center [484, 16] width 8 height 8
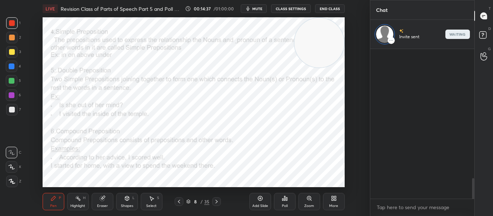
scroll to position [148, 102]
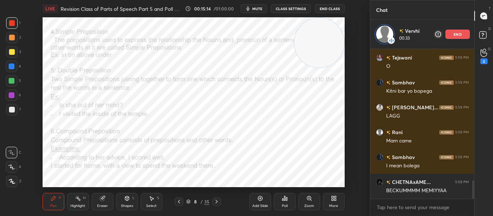
click at [454, 35] on p "end" at bounding box center [458, 34] width 8 height 4
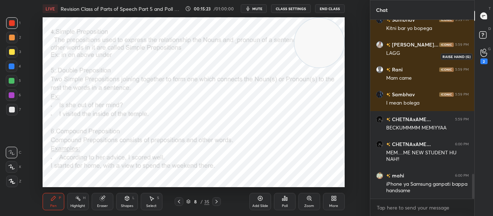
scroll to position [1129, 0]
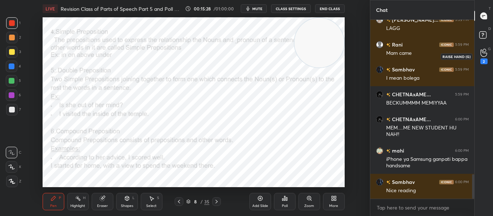
click at [482, 62] on div "2" at bounding box center [483, 61] width 7 height 6
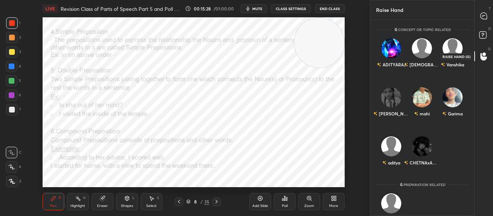
scroll to position [194, 102]
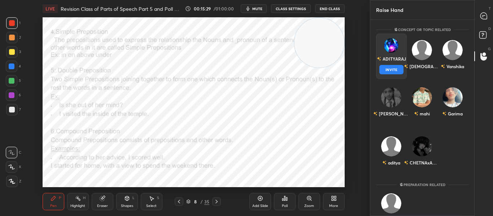
click at [382, 70] on div "[PERSON_NAME] INVITE" at bounding box center [391, 56] width 31 height 45
click at [382, 70] on button "INVITE" at bounding box center [391, 69] width 24 height 9
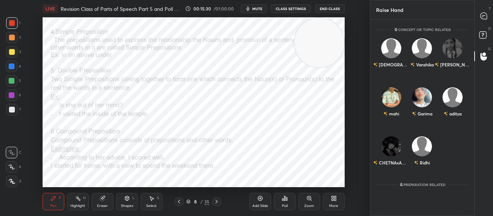
scroll to position [165, 102]
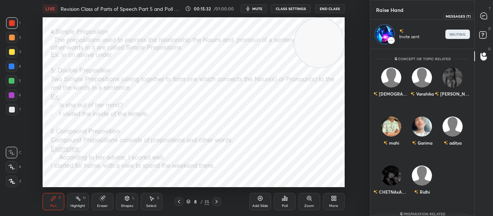
click at [483, 14] on icon at bounding box center [483, 16] width 6 height 6
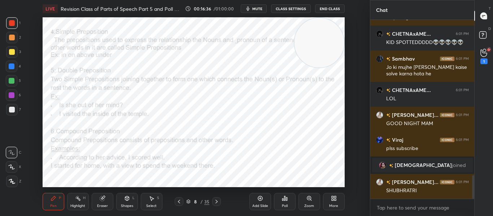
scroll to position [1177, 0]
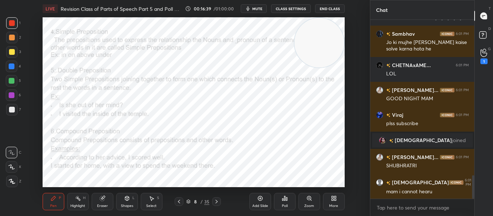
click at [215, 202] on icon at bounding box center [217, 202] width 6 height 6
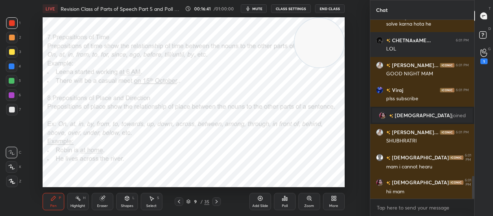
scroll to position [1227, 0]
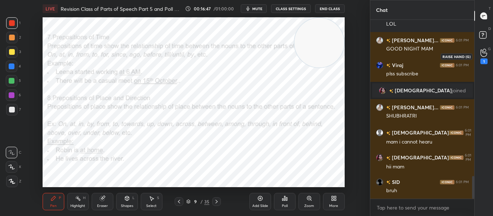
click at [484, 58] on div "1" at bounding box center [483, 57] width 7 height 16
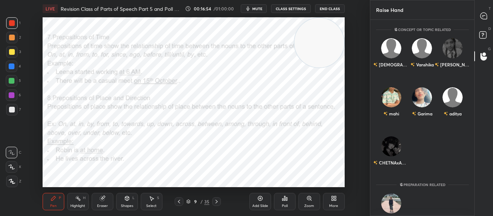
scroll to position [22, 0]
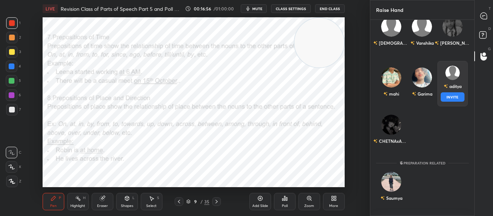
click at [451, 82] on div "aditya INVITE" at bounding box center [452, 83] width 31 height 45
click at [452, 96] on button "INVITE" at bounding box center [452, 96] width 24 height 9
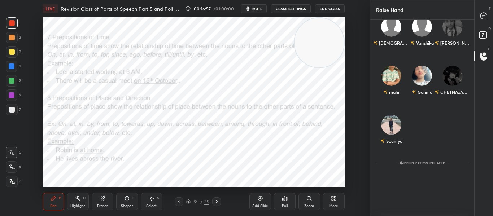
scroll to position [165, 102]
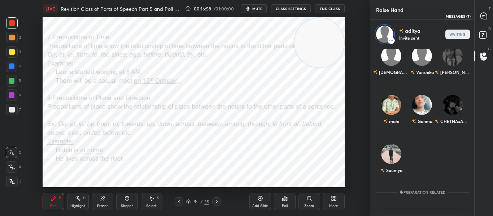
click at [482, 20] on div at bounding box center [484, 15] width 14 height 13
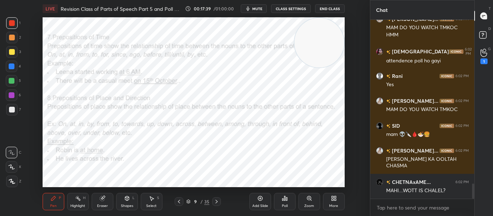
scroll to position [1608, 0]
click at [460, 36] on div "CHETNAxAME... 6:01 PM LOL [PERSON_NAME]... 6:01 PM GOOD NIGHT MAM [PERSON_NAME]…" at bounding box center [422, 109] width 104 height 179
click at [483, 57] on div "1" at bounding box center [483, 57] width 7 height 16
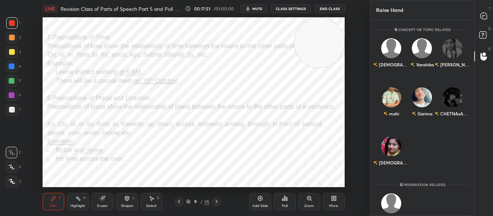
click at [474, 154] on div "Raise Hand Enable hand raising Enable raise hand to speak to learners. Once ena…" at bounding box center [431, 108] width 123 height 216
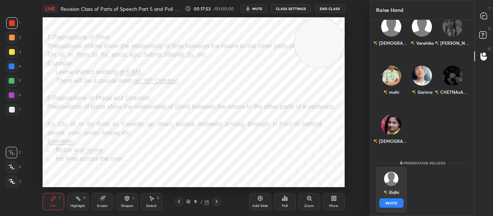
click at [387, 199] on div "[DEMOGRAPHIC_DATA] INVITE" at bounding box center [391, 189] width 31 height 45
click at [387, 199] on button "INVITE" at bounding box center [391, 203] width 24 height 9
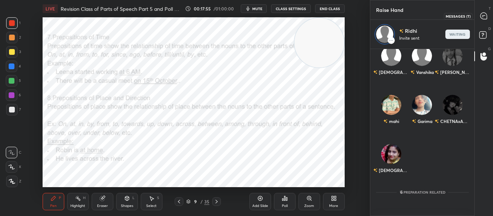
click at [480, 19] on div at bounding box center [484, 15] width 14 height 13
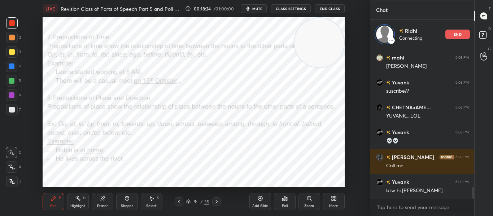
scroll to position [1843, 0]
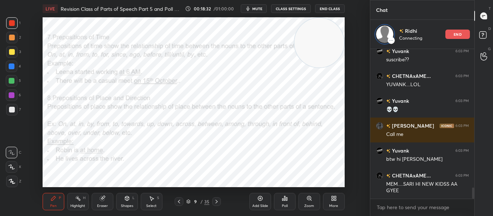
click at [460, 34] on p "end" at bounding box center [458, 34] width 8 height 4
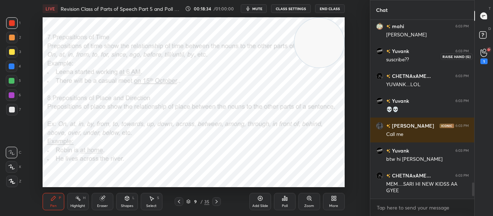
click at [483, 52] on icon at bounding box center [483, 53] width 7 height 8
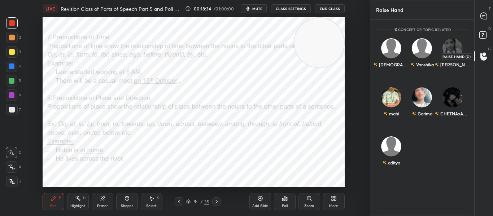
scroll to position [194, 102]
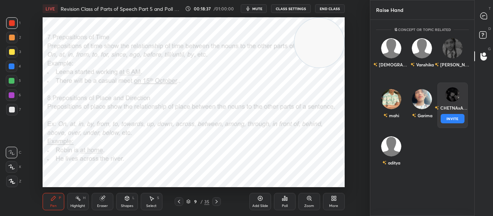
click at [450, 113] on div "CHETNAxAME..." at bounding box center [453, 108] width 36 height 12
click at [451, 115] on button "INVITE" at bounding box center [452, 118] width 24 height 9
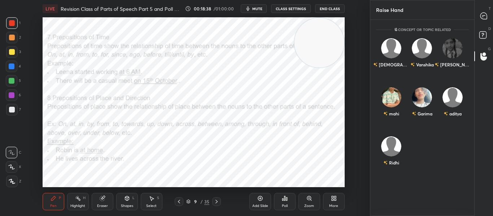
scroll to position [165, 102]
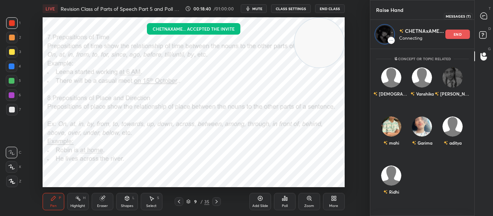
click at [486, 16] on icon at bounding box center [483, 16] width 6 height 6
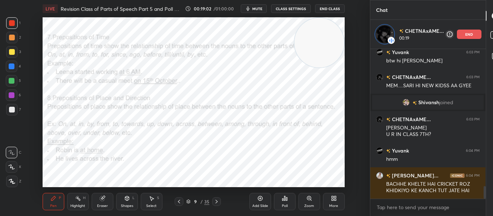
scroll to position [1660, 0]
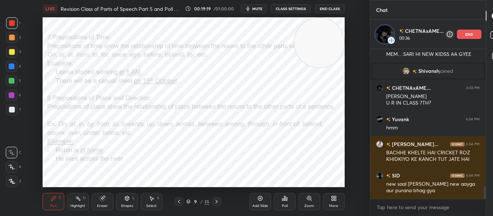
click at [469, 31] on div "end" at bounding box center [469, 34] width 25 height 9
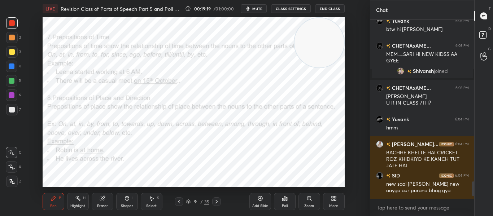
scroll to position [3, 3]
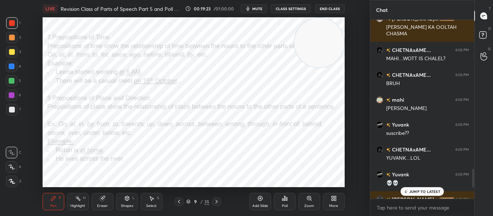
click at [406, 189] on div "JUMP TO LATEST" at bounding box center [422, 191] width 43 height 9
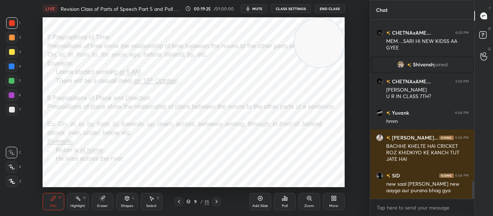
click at [216, 201] on icon at bounding box center [217, 202] width 6 height 6
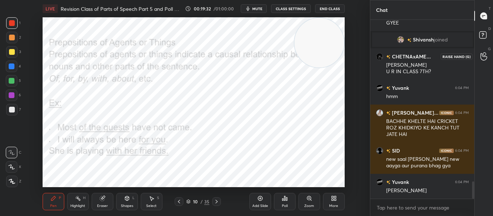
click at [482, 56] on icon at bounding box center [483, 56] width 7 height 8
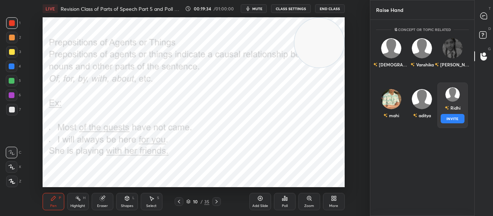
click at [452, 109] on div "Ridhi" at bounding box center [452, 108] width 16 height 12
click at [451, 121] on button "INVITE" at bounding box center [452, 118] width 24 height 9
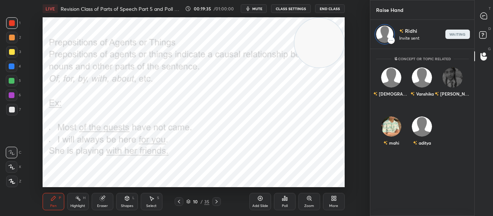
scroll to position [165, 102]
click at [481, 20] on div at bounding box center [484, 15] width 14 height 13
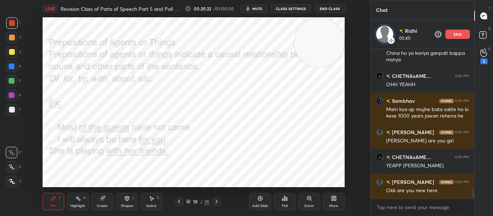
scroll to position [2159, 0]
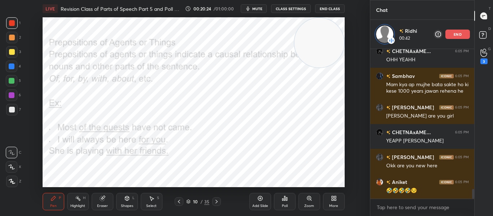
click at [453, 35] on div "end" at bounding box center [457, 34] width 25 height 9
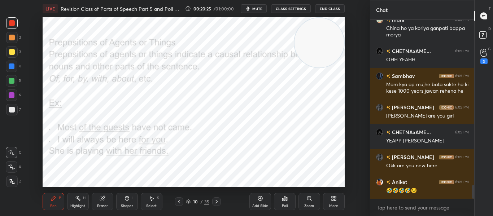
scroll to position [2155, 0]
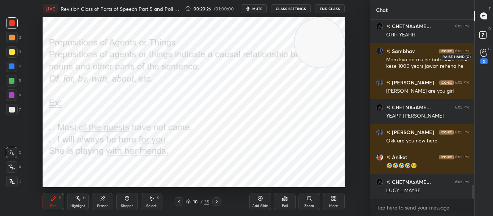
click at [479, 56] on div "3" at bounding box center [484, 56] width 14 height 13
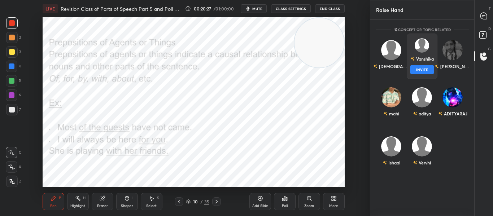
click at [428, 65] on div "Vanshika" at bounding box center [421, 59] width 23 height 12
click at [418, 72] on button "INVITE" at bounding box center [422, 69] width 24 height 9
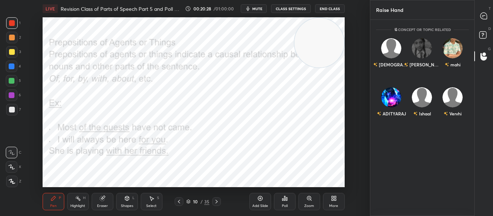
scroll to position [165, 102]
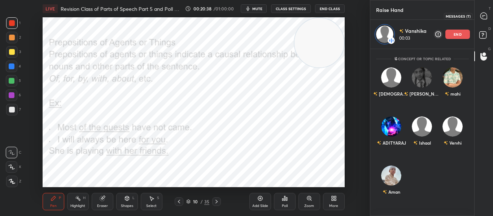
click at [483, 22] on div at bounding box center [484, 15] width 14 height 13
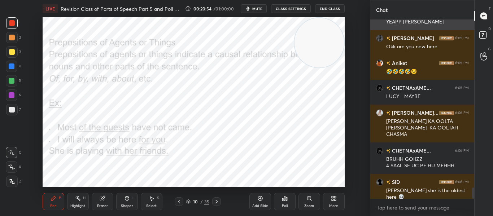
scroll to position [2249, 0]
click at [211, 202] on div "10 / 35" at bounding box center [198, 201] width 46 height 9
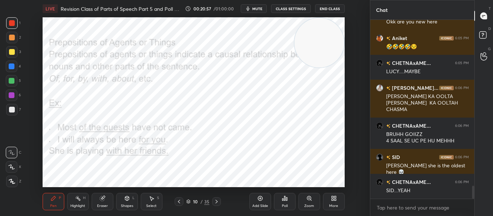
click at [217, 201] on icon at bounding box center [216, 202] width 2 height 4
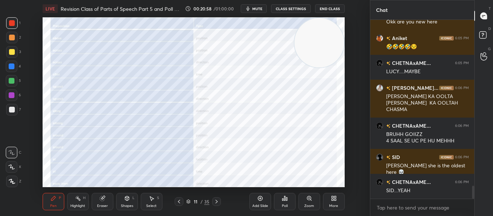
click at [217, 201] on icon at bounding box center [216, 202] width 2 height 4
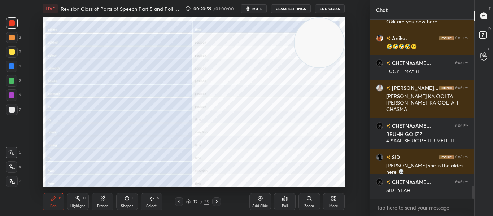
click at [217, 201] on icon at bounding box center [216, 202] width 2 height 4
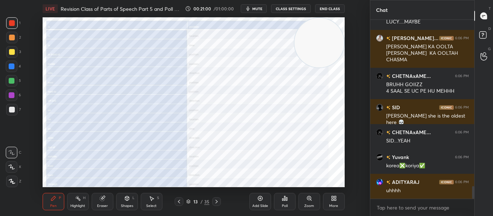
scroll to position [2349, 0]
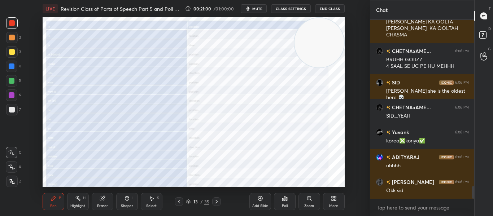
click at [217, 201] on icon at bounding box center [216, 202] width 2 height 4
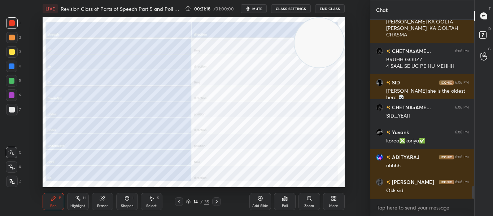
click at [218, 200] on icon at bounding box center [217, 202] width 6 height 6
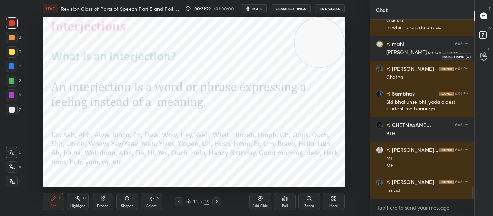
scroll to position [2544, 0]
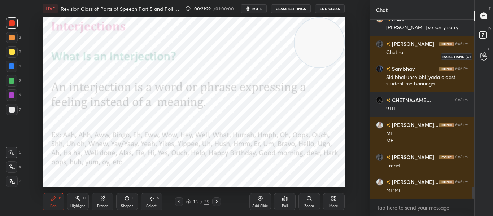
click at [484, 61] on div at bounding box center [484, 56] width 14 height 13
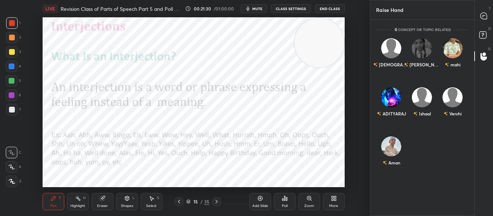
scroll to position [194, 102]
click at [404, 140] on div "Aman INVITE" at bounding box center [391, 154] width 31 height 45
click at [386, 165] on button "INVITE" at bounding box center [391, 167] width 24 height 9
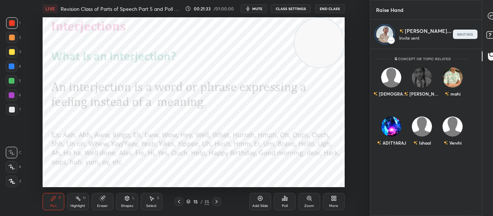
scroll to position [165, 102]
click at [488, 15] on icon at bounding box center [491, 16] width 6 height 6
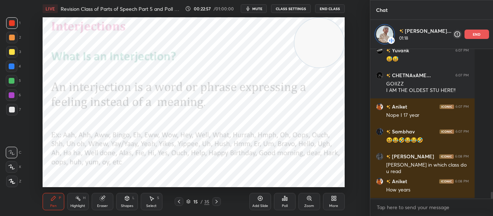
scroll to position [3153, 0]
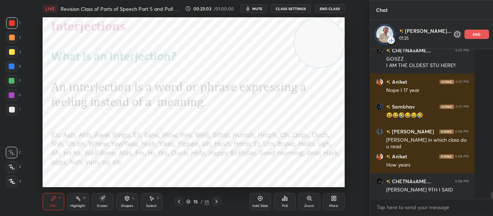
click at [465, 36] on div "end" at bounding box center [477, 34] width 25 height 9
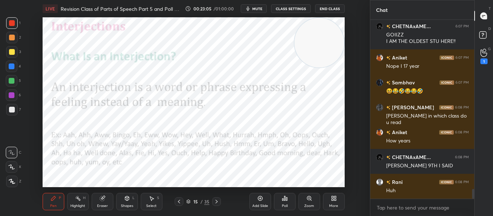
scroll to position [3173, 0]
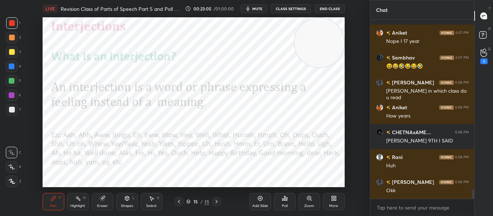
click at [216, 200] on icon at bounding box center [217, 202] width 6 height 6
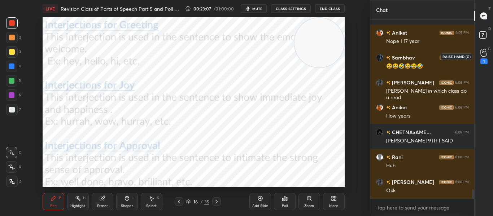
click at [484, 58] on div "1" at bounding box center [483, 57] width 7 height 16
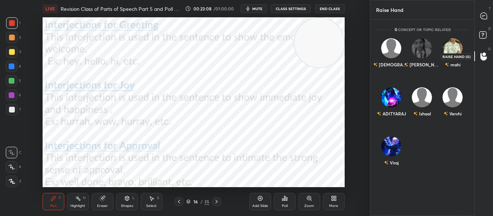
scroll to position [194, 102]
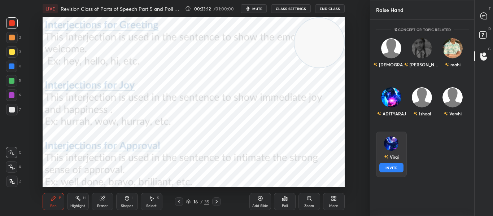
click at [388, 138] on img "grid" at bounding box center [391, 143] width 14 height 14
click at [383, 165] on button "INVITE" at bounding box center [391, 167] width 24 height 9
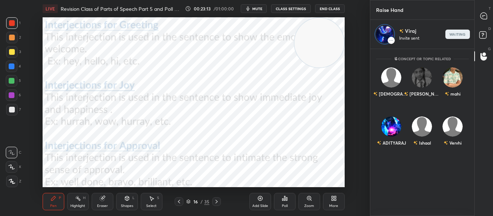
scroll to position [165, 102]
click at [481, 17] on icon at bounding box center [483, 16] width 6 height 6
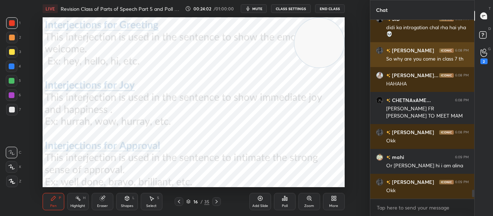
scroll to position [3361, 0]
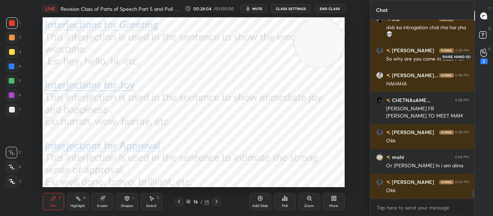
click at [485, 54] on icon at bounding box center [483, 53] width 7 height 8
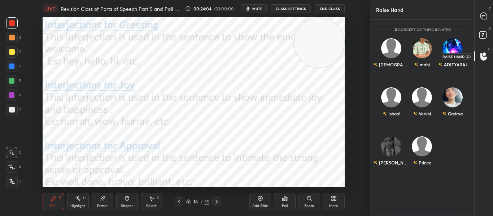
scroll to position [194, 102]
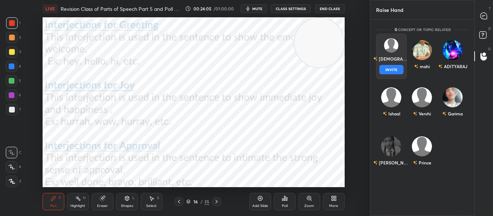
click at [393, 61] on div "[DEMOGRAPHIC_DATA]" at bounding box center [391, 59] width 36 height 12
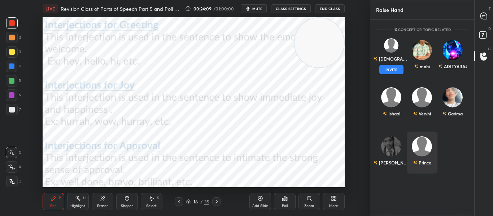
click at [419, 137] on img "grid" at bounding box center [422, 146] width 20 height 20
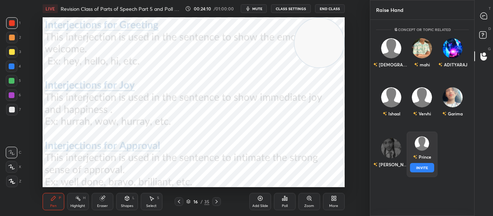
click at [414, 171] on button "INVITE" at bounding box center [422, 167] width 24 height 9
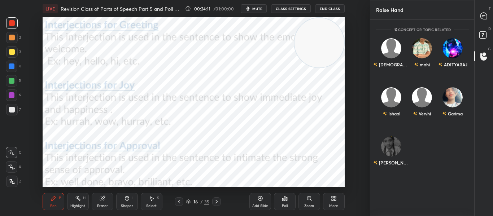
scroll to position [165, 102]
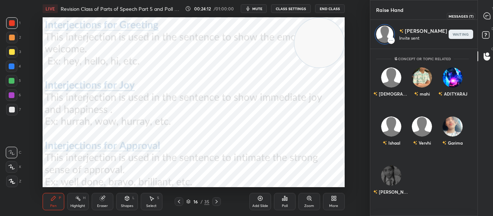
click at [483, 19] on icon at bounding box center [487, 16] width 8 height 8
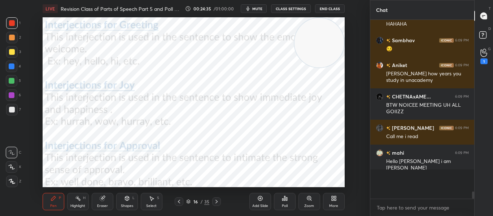
scroll to position [3573, 0]
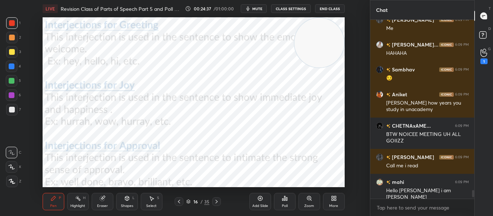
click at [217, 203] on icon at bounding box center [217, 202] width 6 height 6
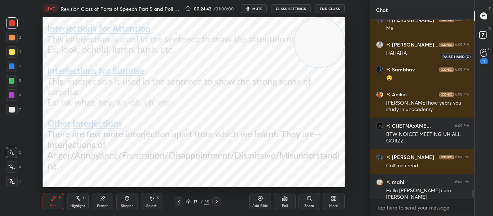
click at [481, 62] on div "1" at bounding box center [483, 61] width 7 height 6
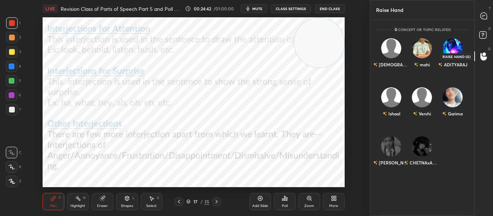
scroll to position [194, 102]
click at [483, 18] on icon at bounding box center [483, 16] width 6 height 6
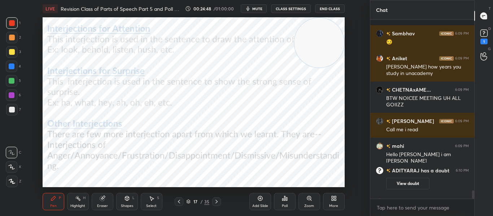
scroll to position [3667, 0]
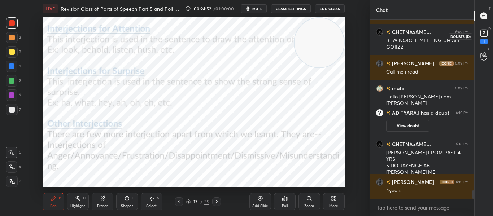
click at [484, 37] on icon at bounding box center [484, 33] width 11 height 11
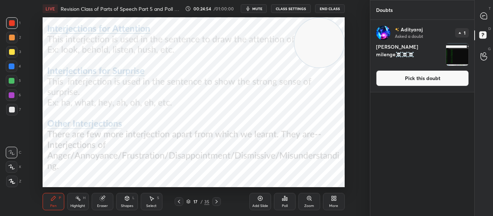
click at [428, 72] on button "Pick this doubt" at bounding box center [422, 78] width 93 height 16
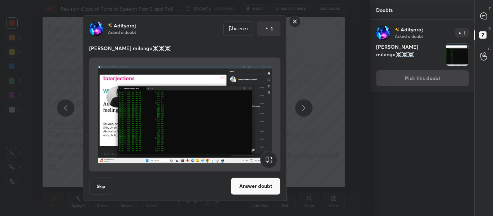
click at [293, 25] on rect at bounding box center [294, 21] width 11 height 11
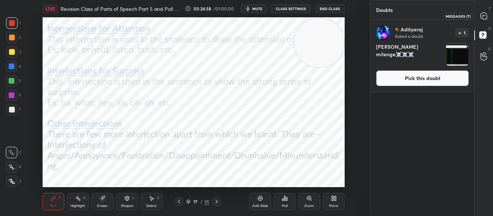
click at [482, 13] on icon at bounding box center [483, 16] width 6 height 6
type textarea "x"
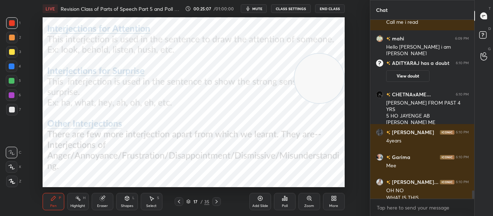
scroll to position [3724, 0]
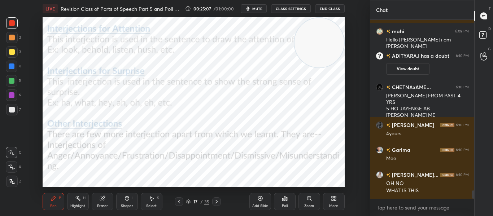
drag, startPoint x: 300, startPoint y: 57, endPoint x: 326, endPoint y: 14, distance: 50.4
click at [326, 14] on div "LIVE Revision Class of Parts of Speech Part 5 and Poll Quiz 00:25:07 / 01:00:00…" at bounding box center [193, 108] width 341 height 216
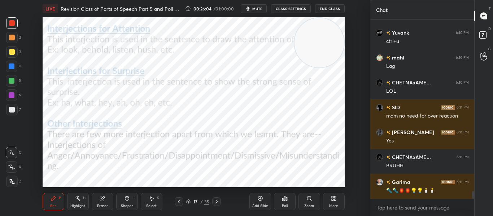
scroll to position [4017, 0]
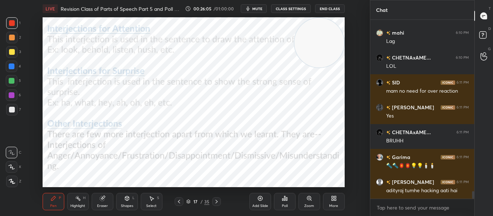
click at [329, 207] on div "More" at bounding box center [334, 201] width 22 height 17
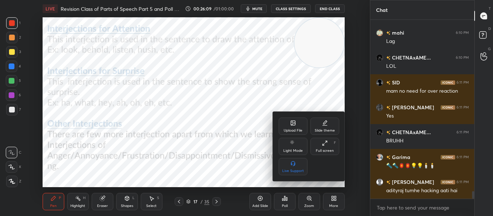
click at [219, 202] on div at bounding box center [246, 108] width 493 height 216
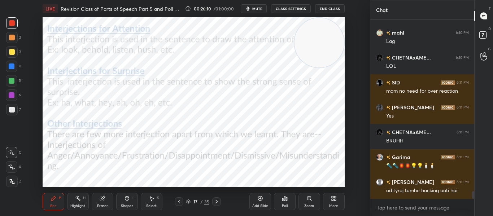
click at [219, 202] on icon at bounding box center [217, 202] width 6 height 6
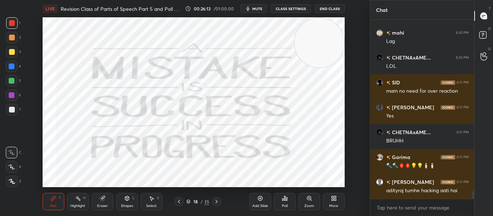
click at [187, 200] on icon at bounding box center [188, 202] width 4 height 4
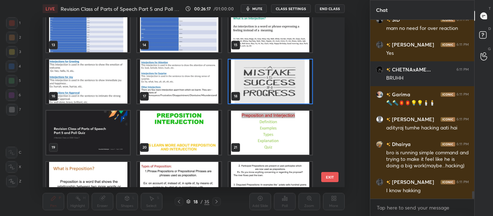
scroll to position [4105, 0]
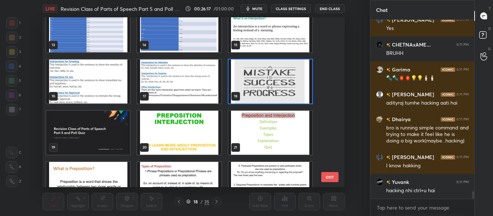
click at [257, 92] on img "grid" at bounding box center [270, 82] width 84 height 44
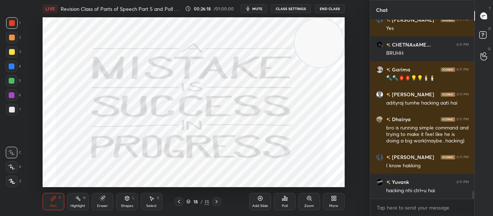
click at [257, 92] on img "grid" at bounding box center [270, 82] width 84 height 44
click at [331, 201] on div "More" at bounding box center [334, 201] width 22 height 17
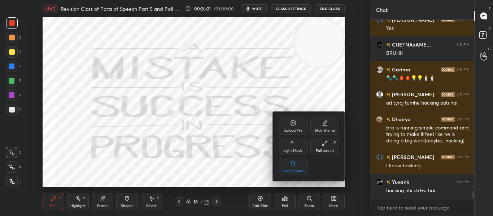
scroll to position [4130, 0]
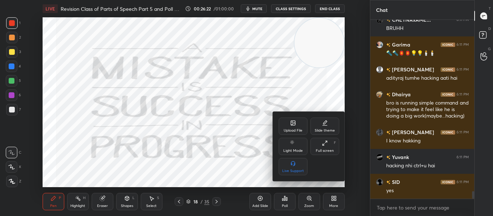
click at [287, 136] on div "Upload File Slide theme Light Mode Full screen F Live Support" at bounding box center [309, 147] width 61 height 58
click at [288, 135] on div "Upload File" at bounding box center [293, 126] width 29 height 17
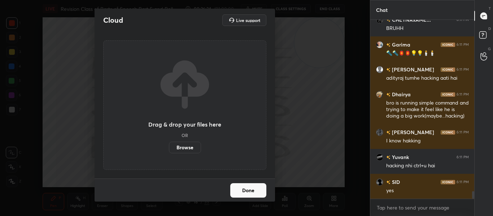
scroll to position [4155, 0]
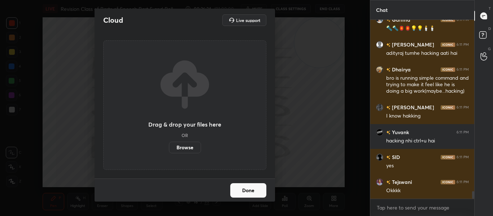
click at [177, 148] on label "Browse" at bounding box center [185, 148] width 32 height 12
click at [169, 148] on input "Browse" at bounding box center [169, 148] width 0 height 12
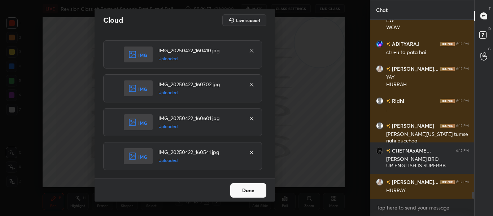
scroll to position [4488, 0]
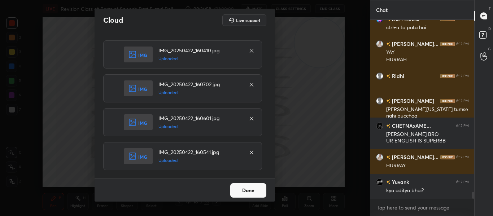
click at [249, 186] on button "Done" at bounding box center [248, 190] width 36 height 14
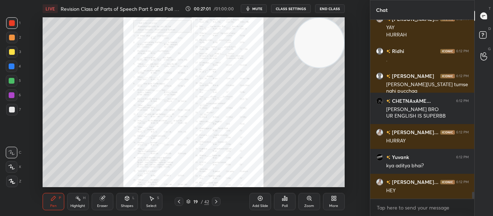
scroll to position [4544, 0]
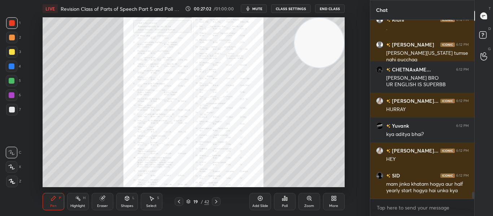
click at [215, 200] on icon at bounding box center [216, 202] width 6 height 6
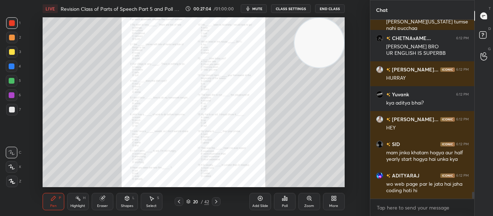
click at [215, 200] on icon at bounding box center [216, 202] width 6 height 6
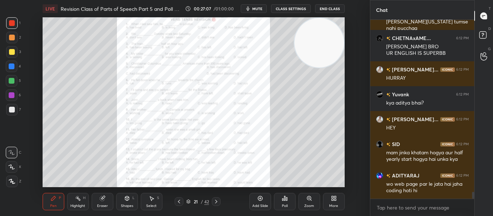
click at [309, 197] on icon at bounding box center [309, 198] width 4 height 4
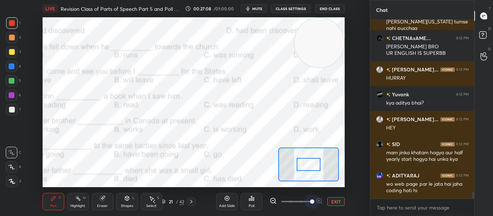
click at [309, 197] on span at bounding box center [296, 201] width 30 height 11
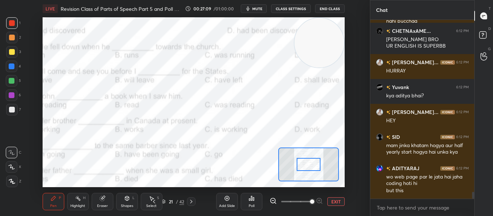
click at [272, 200] on icon at bounding box center [273, 200] width 7 height 7
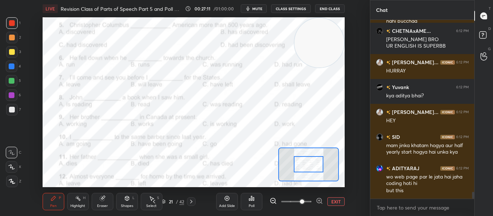
scroll to position [4608, 0]
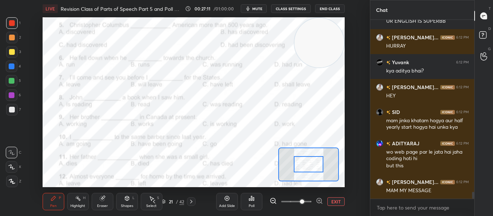
click at [306, 168] on div at bounding box center [309, 164] width 30 height 16
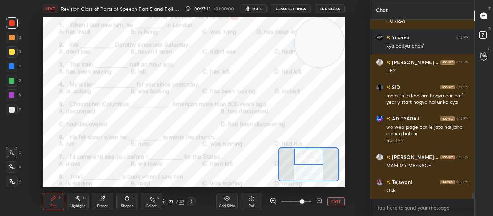
scroll to position [4658, 0]
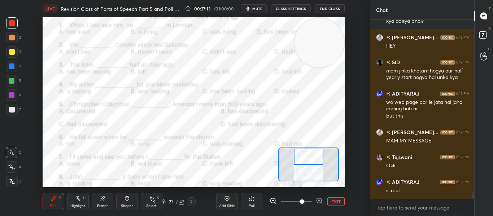
drag, startPoint x: 306, startPoint y: 168, endPoint x: 306, endPoint y: 160, distance: 7.6
click at [306, 160] on div at bounding box center [309, 157] width 30 height 16
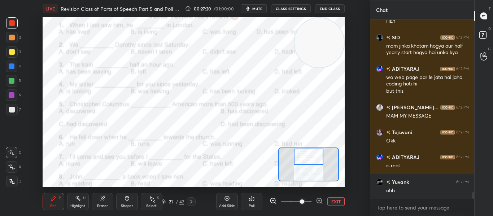
click at [295, 12] on button "CLASS SETTINGS" at bounding box center [291, 8] width 40 height 9
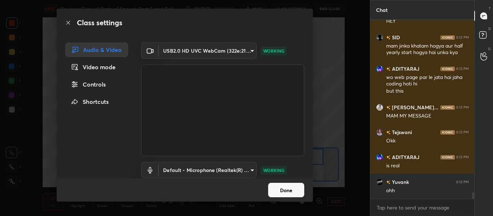
click at [97, 84] on div "Controls" at bounding box center [96, 84] width 63 height 14
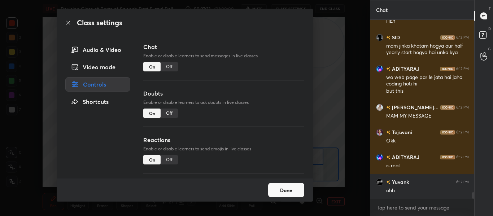
scroll to position [4708, 0]
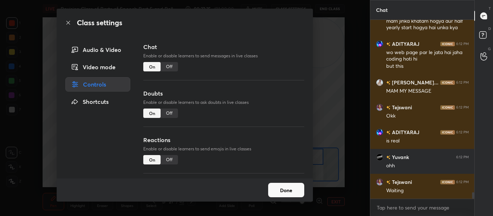
click at [167, 70] on div "Off" at bounding box center [169, 66] width 17 height 9
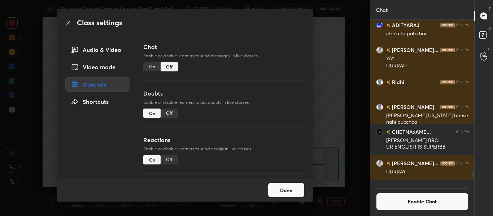
scroll to position [162, 102]
click at [168, 111] on div "Off" at bounding box center [169, 113] width 17 height 9
click at [288, 194] on button "Done" at bounding box center [286, 190] width 36 height 14
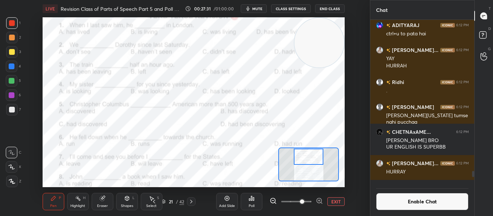
click at [288, 13] on button "CLASS SETTINGS" at bounding box center [291, 8] width 40 height 9
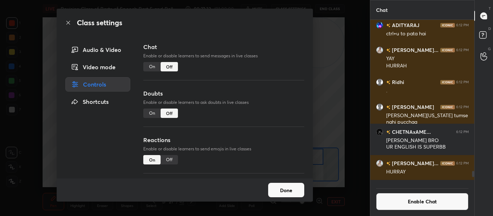
click at [96, 67] on div "Video mode" at bounding box center [97, 67] width 65 height 14
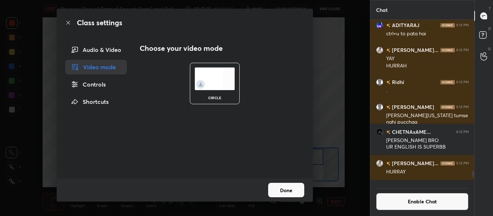
click at [95, 49] on div "Audio & Video" at bounding box center [95, 50] width 61 height 14
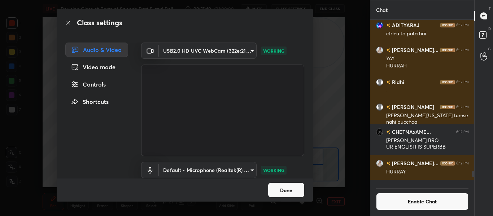
click at [294, 193] on button "Done" at bounding box center [286, 190] width 36 height 14
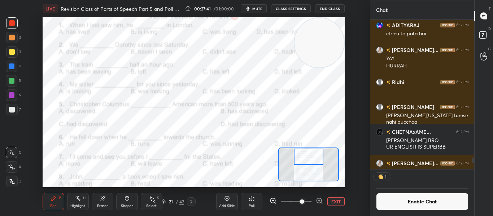
scroll to position [147, 102]
click at [255, 199] on div "Poll" at bounding box center [252, 201] width 22 height 17
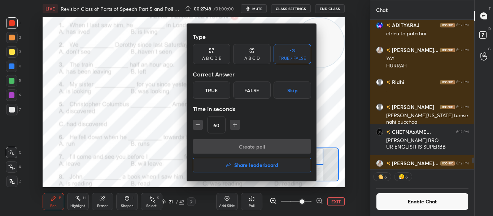
click at [252, 54] on div "A B C D" at bounding box center [252, 54] width 38 height 20
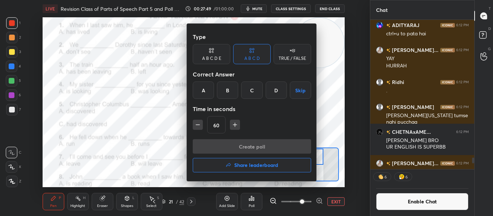
click at [253, 84] on div "C" at bounding box center [251, 90] width 21 height 17
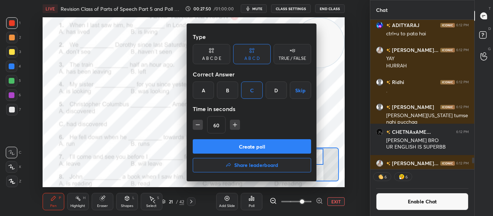
click at [198, 128] on icon "button" at bounding box center [197, 124] width 7 height 7
click at [236, 123] on icon "button" at bounding box center [234, 124] width 7 height 7
type input "30"
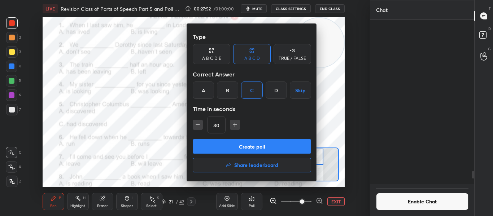
scroll to position [3612, 0]
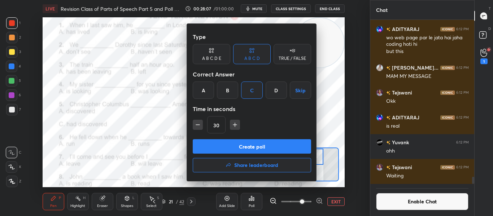
click at [249, 145] on button "Create poll" at bounding box center [252, 146] width 118 height 14
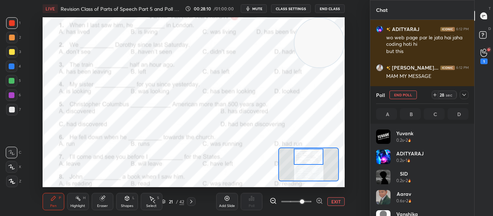
scroll to position [84, 90]
click at [463, 97] on icon at bounding box center [464, 95] width 6 height 6
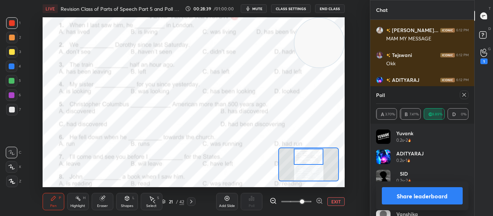
click at [463, 97] on icon at bounding box center [464, 95] width 6 height 6
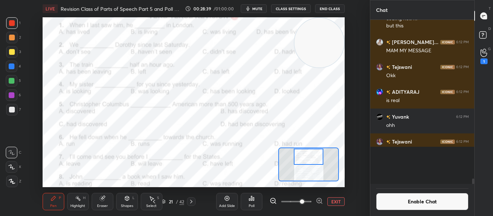
scroll to position [158, 102]
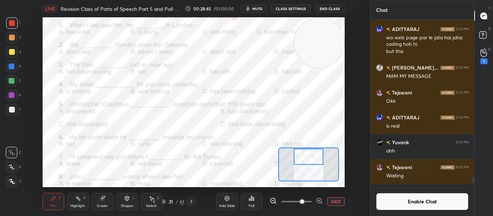
click at [248, 199] on div "Poll" at bounding box center [252, 201] width 22 height 17
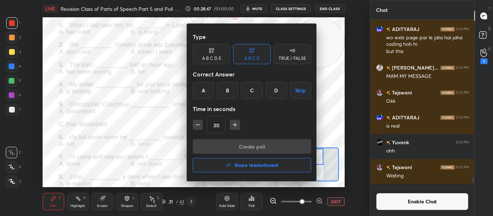
click at [227, 94] on div "B" at bounding box center [227, 90] width 21 height 17
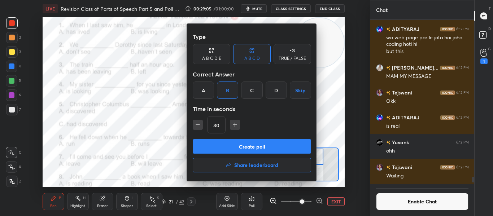
click at [251, 147] on button "Create poll" at bounding box center [252, 146] width 118 height 14
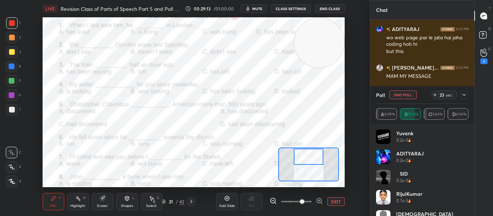
click at [462, 96] on icon at bounding box center [464, 95] width 6 height 6
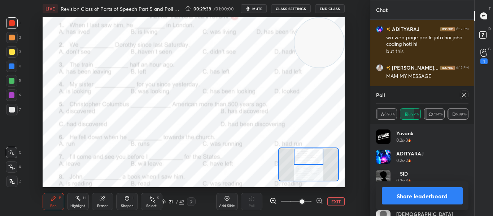
click at [462, 96] on icon at bounding box center [464, 95] width 6 height 6
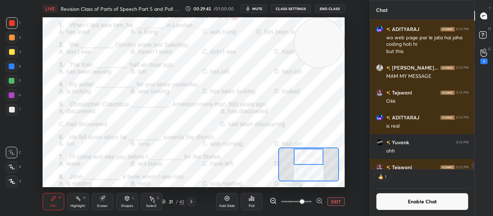
scroll to position [147, 102]
click at [248, 200] on div "Poll" at bounding box center [252, 201] width 22 height 17
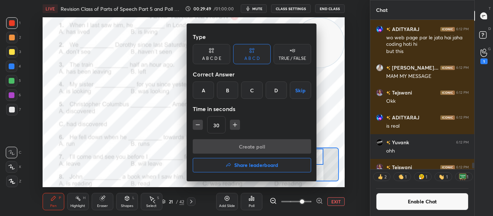
click at [161, 104] on div at bounding box center [246, 108] width 493 height 216
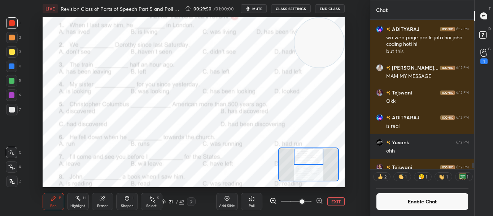
click at [245, 201] on div "Poll" at bounding box center [252, 201] width 22 height 17
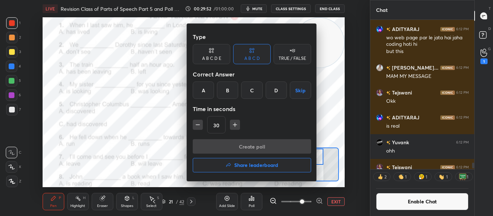
click at [250, 86] on div "C" at bounding box center [251, 90] width 21 height 17
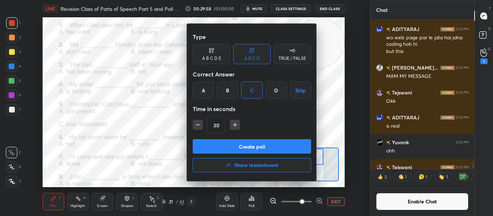
scroll to position [3, 3]
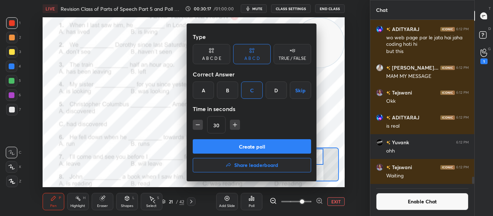
click at [229, 147] on button "Create poll" at bounding box center [252, 146] width 118 height 14
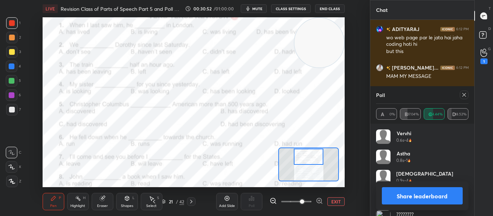
click at [468, 95] on div at bounding box center [464, 95] width 9 height 9
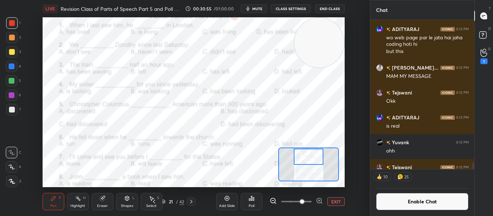
scroll to position [162, 102]
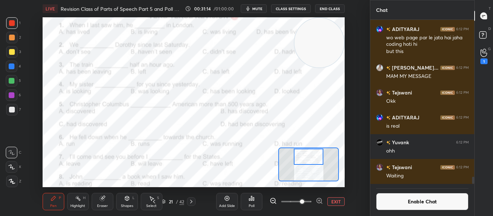
click at [252, 201] on div "Poll" at bounding box center [252, 201] width 22 height 17
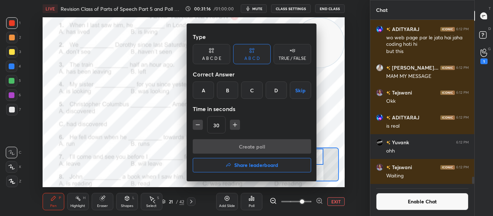
click at [250, 94] on div "C" at bounding box center [251, 90] width 21 height 17
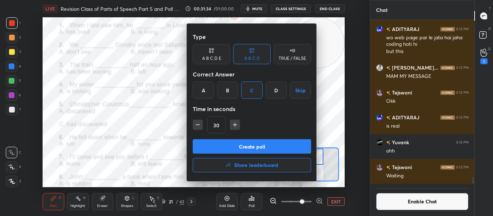
click at [244, 145] on button "Create poll" at bounding box center [252, 146] width 118 height 14
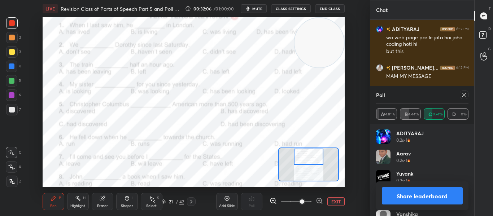
scroll to position [3650, 0]
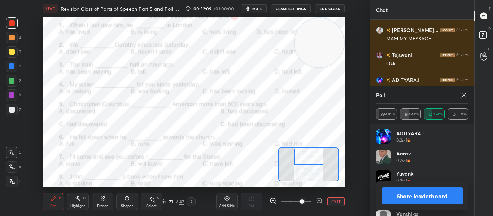
click at [464, 93] on icon at bounding box center [464, 95] width 6 height 6
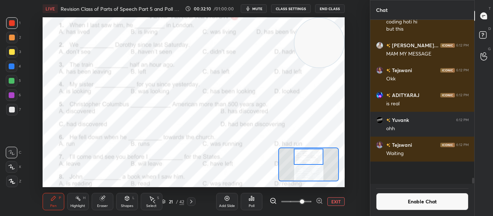
scroll to position [3614, 0]
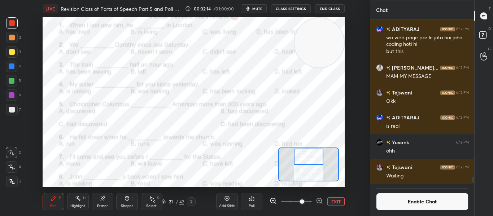
click at [302, 160] on div at bounding box center [309, 157] width 30 height 16
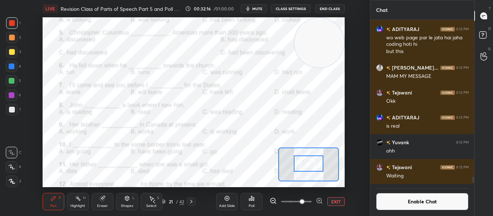
drag, startPoint x: 302, startPoint y: 160, endPoint x: 302, endPoint y: 167, distance: 6.9
click at [302, 167] on div at bounding box center [309, 164] width 30 height 16
click at [256, 199] on div "Poll" at bounding box center [252, 201] width 22 height 17
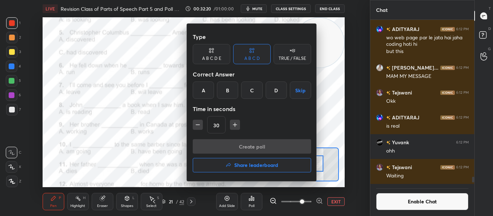
click at [211, 95] on div "A" at bounding box center [203, 90] width 21 height 17
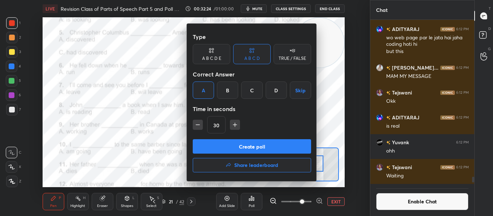
scroll to position [147, 102]
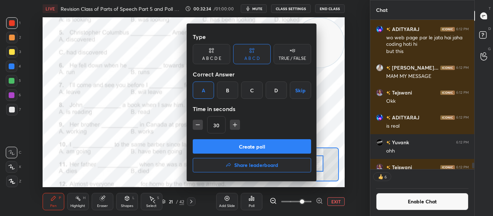
click at [234, 145] on button "Create poll" at bounding box center [252, 146] width 118 height 14
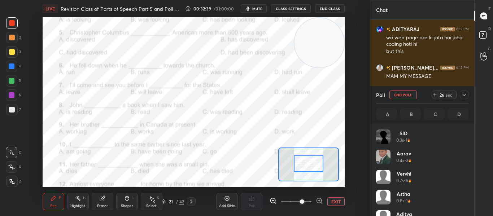
scroll to position [3650, 0]
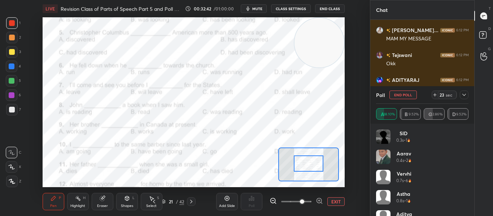
click at [462, 97] on icon at bounding box center [464, 95] width 6 height 6
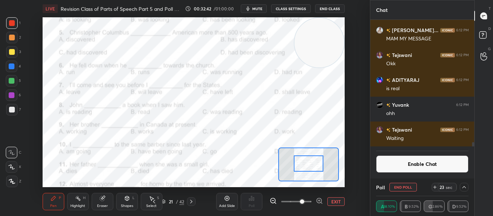
scroll to position [0, 0]
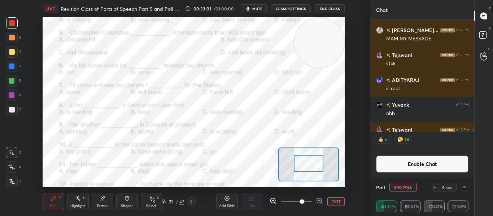
click at [463, 188] on icon at bounding box center [464, 187] width 6 height 6
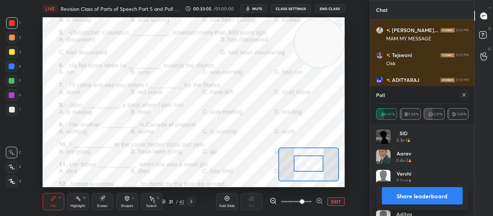
click at [463, 95] on icon at bounding box center [464, 95] width 6 height 6
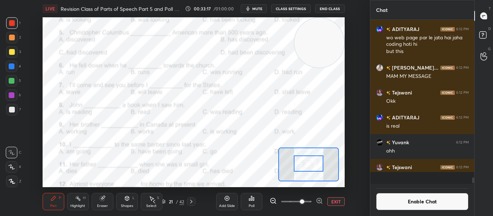
click at [249, 206] on div "Poll" at bounding box center [252, 206] width 6 height 4
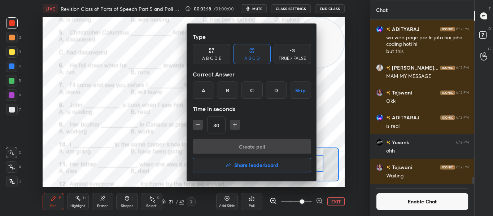
click at [256, 90] on div "C" at bounding box center [251, 90] width 21 height 17
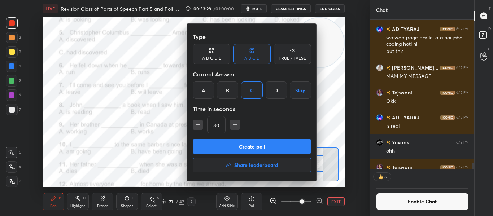
click at [226, 144] on button "Create poll" at bounding box center [252, 146] width 118 height 14
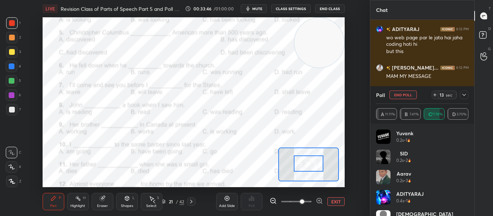
click at [464, 95] on icon at bounding box center [464, 95] width 6 height 6
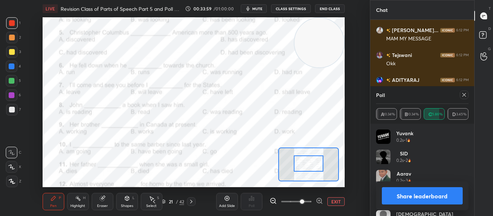
click at [464, 95] on icon at bounding box center [464, 95] width 6 height 6
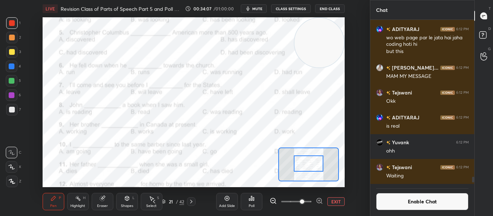
click at [255, 197] on div "Poll" at bounding box center [252, 201] width 22 height 17
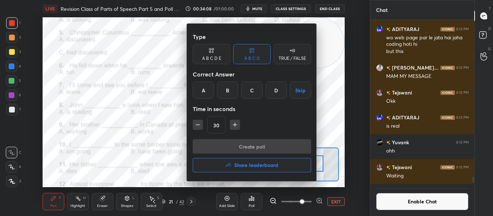
click at [212, 93] on div "A" at bounding box center [203, 90] width 21 height 17
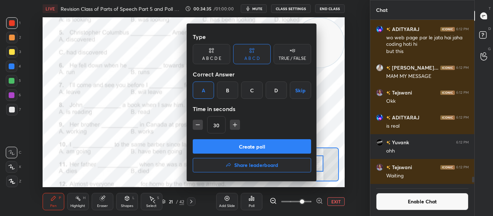
click at [242, 144] on button "Create poll" at bounding box center [252, 146] width 118 height 14
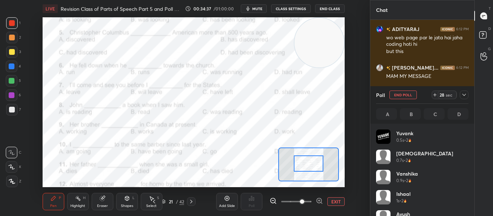
scroll to position [3, 3]
click at [465, 96] on icon at bounding box center [464, 95] width 6 height 6
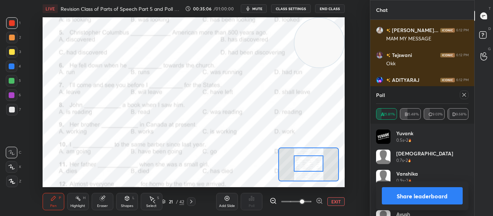
click at [465, 96] on icon at bounding box center [464, 95] width 6 height 6
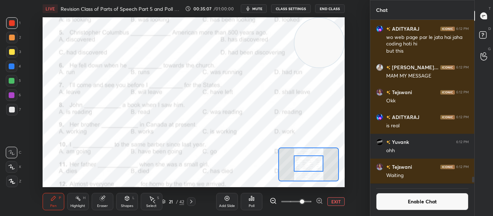
scroll to position [162, 102]
click at [248, 206] on div "Poll" at bounding box center [252, 201] width 22 height 17
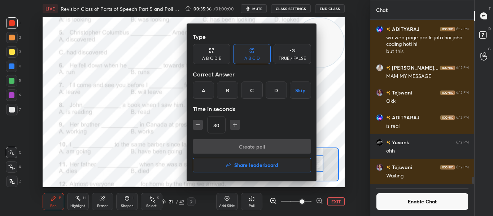
click at [250, 92] on div "C" at bounding box center [251, 90] width 21 height 17
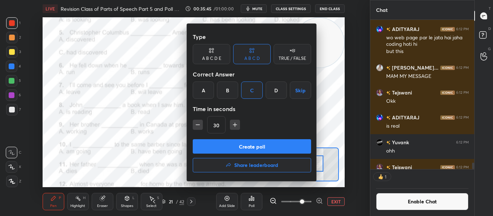
scroll to position [147, 102]
click at [218, 148] on button "Create poll" at bounding box center [252, 146] width 118 height 14
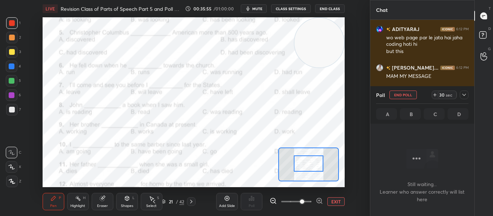
scroll to position [157, 102]
click at [315, 161] on div at bounding box center [309, 164] width 30 height 16
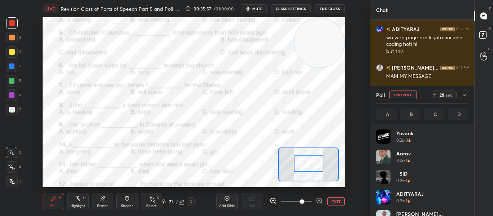
scroll to position [84, 90]
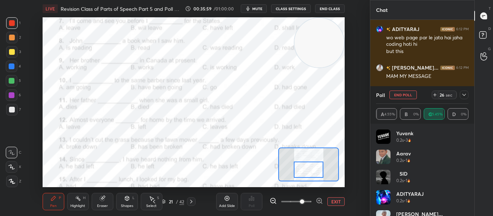
drag, startPoint x: 315, startPoint y: 161, endPoint x: 315, endPoint y: 167, distance: 6.1
click at [315, 167] on div at bounding box center [309, 170] width 30 height 16
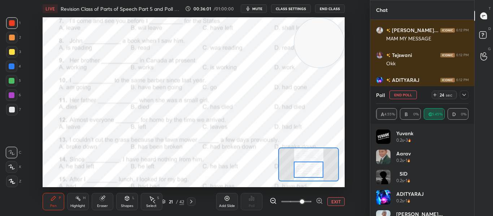
click at [463, 95] on icon at bounding box center [464, 95] width 4 height 2
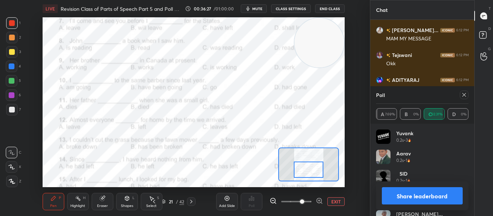
click at [463, 95] on icon at bounding box center [464, 95] width 6 height 6
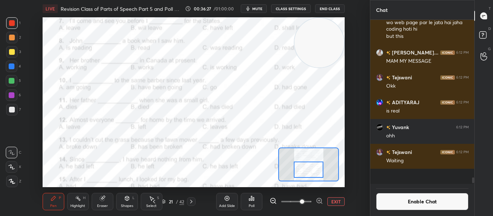
scroll to position [3612, 0]
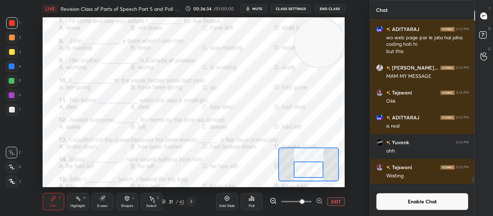
click at [249, 199] on icon at bounding box center [252, 199] width 6 height 6
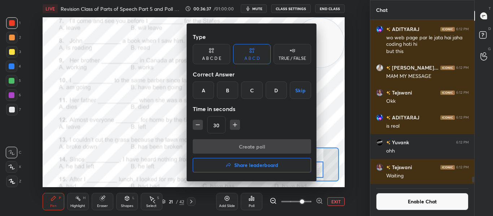
click at [234, 91] on div "B" at bounding box center [227, 90] width 21 height 17
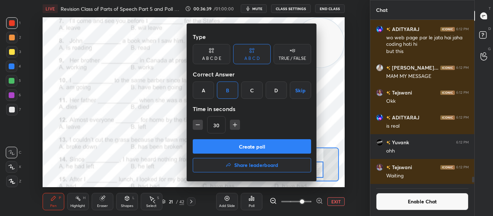
click at [253, 93] on div "C" at bounding box center [251, 90] width 21 height 17
click at [222, 96] on div "B" at bounding box center [227, 90] width 21 height 17
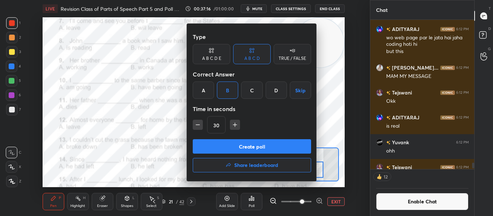
scroll to position [162, 102]
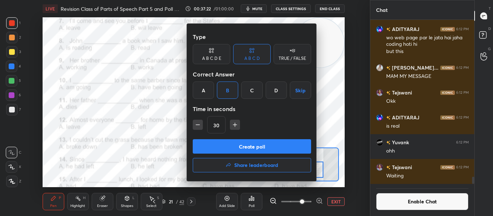
click at [237, 151] on button "Create poll" at bounding box center [252, 146] width 118 height 14
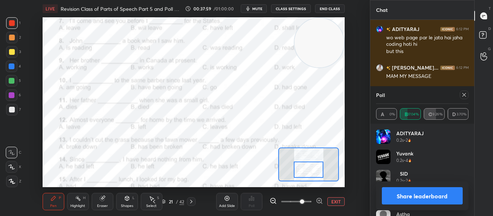
scroll to position [3650, 0]
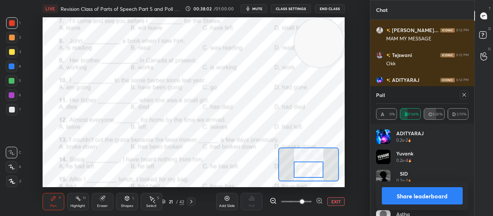
click at [466, 96] on icon at bounding box center [464, 95] width 6 height 6
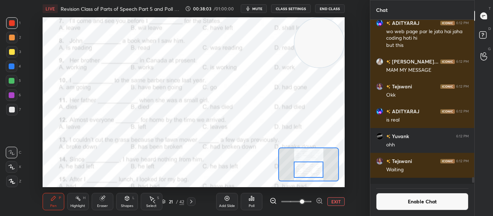
scroll to position [3612, 0]
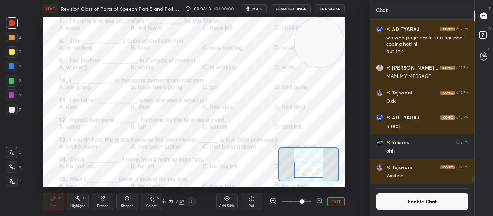
click at [248, 204] on div "Poll" at bounding box center [252, 201] width 22 height 17
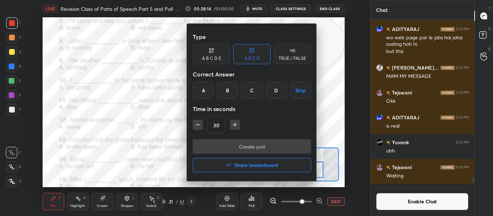
click at [225, 85] on div "B" at bounding box center [227, 90] width 21 height 17
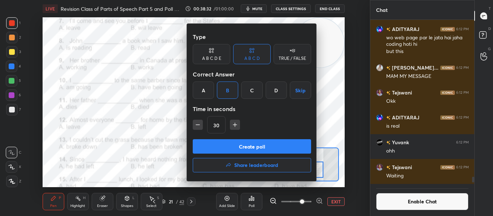
click at [239, 144] on button "Create poll" at bounding box center [252, 146] width 118 height 14
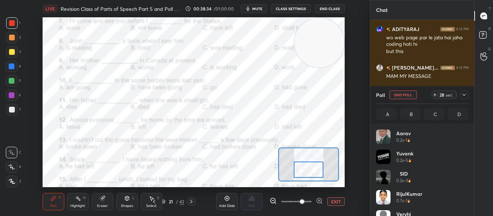
scroll to position [84, 90]
click at [458, 96] on div "26 sec" at bounding box center [450, 95] width 37 height 9
click at [464, 96] on icon at bounding box center [464, 95] width 4 height 2
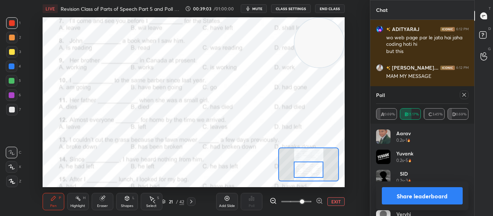
click at [464, 96] on icon at bounding box center [464, 95] width 6 height 6
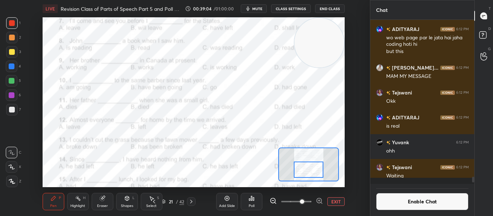
scroll to position [192, 102]
click at [252, 203] on div "Poll" at bounding box center [252, 201] width 22 height 17
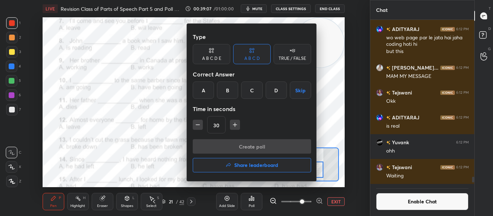
click at [229, 162] on button "Share leaderboard" at bounding box center [252, 165] width 118 height 14
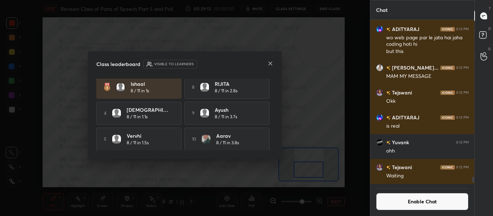
scroll to position [0, 0]
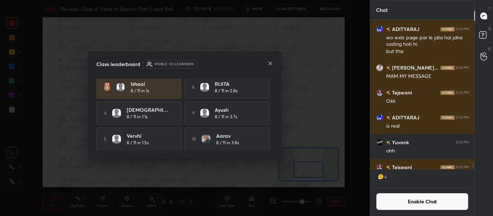
click at [269, 63] on icon at bounding box center [270, 64] width 6 height 6
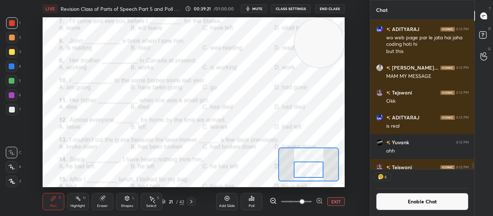
click at [301, 167] on div at bounding box center [309, 170] width 30 height 16
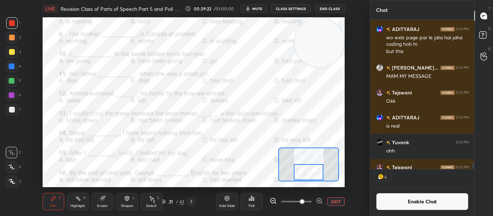
drag, startPoint x: 301, startPoint y: 167, endPoint x: 301, endPoint y: 173, distance: 5.1
click at [301, 173] on div at bounding box center [309, 172] width 30 height 16
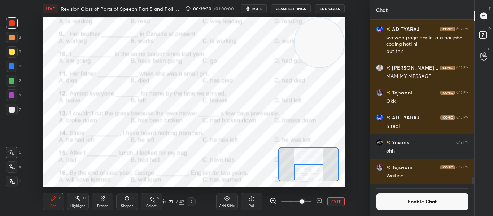
click at [246, 201] on div "Poll" at bounding box center [252, 201] width 22 height 17
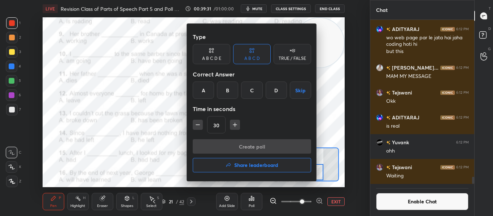
click at [223, 88] on div "B" at bounding box center [227, 90] width 21 height 17
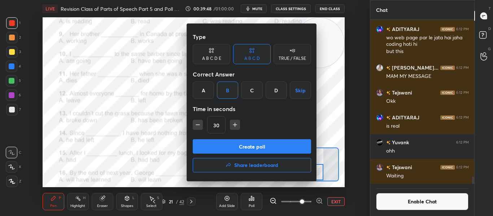
click at [245, 147] on button "Create poll" at bounding box center [252, 146] width 118 height 14
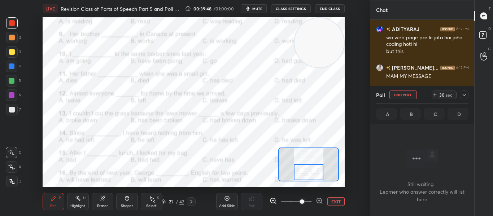
scroll to position [157, 102]
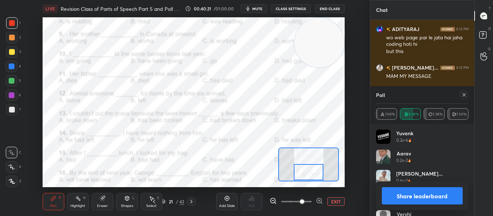
click at [464, 95] on icon at bounding box center [464, 95] width 6 height 6
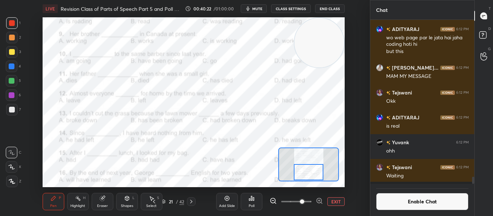
scroll to position [194, 102]
click at [256, 195] on div "Poll" at bounding box center [252, 201] width 22 height 17
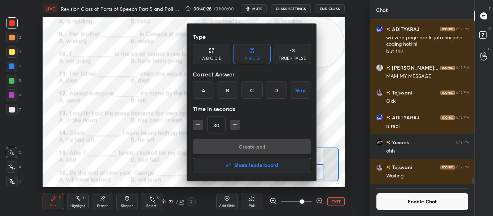
click at [225, 93] on div "B" at bounding box center [227, 90] width 21 height 17
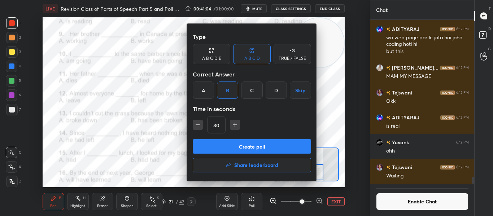
click at [225, 148] on button "Create poll" at bounding box center [252, 146] width 118 height 14
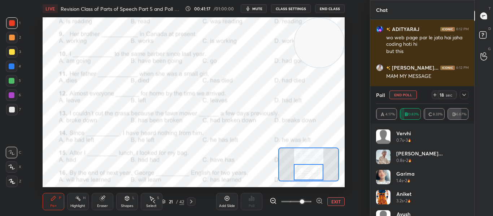
scroll to position [110, 102]
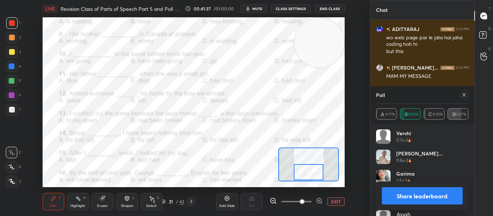
click at [463, 95] on icon at bounding box center [464, 95] width 6 height 6
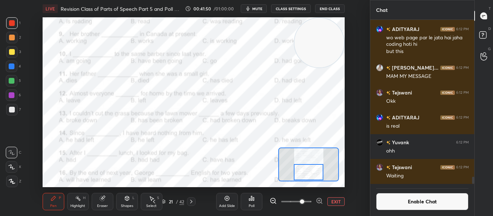
scroll to position [3612, 0]
click at [251, 197] on icon at bounding box center [251, 198] width 1 height 4
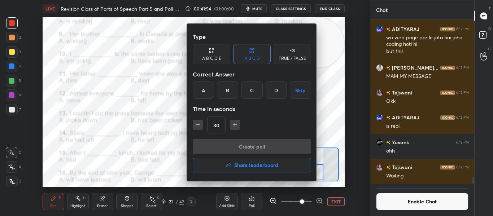
click at [132, 143] on div at bounding box center [246, 108] width 493 height 216
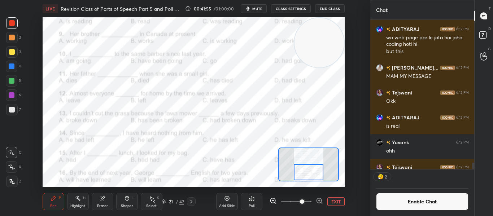
scroll to position [147, 102]
click at [251, 201] on icon at bounding box center [252, 199] width 6 height 6
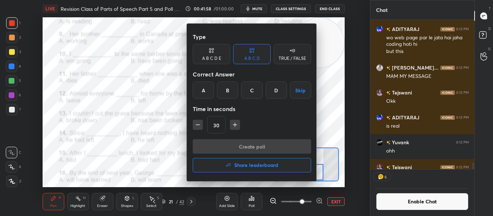
click at [251, 95] on div "C" at bounding box center [251, 90] width 21 height 17
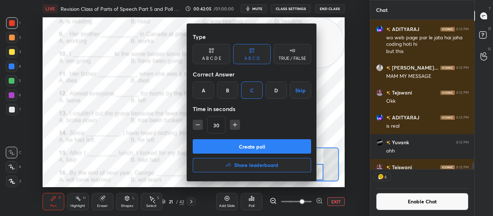
scroll to position [162, 102]
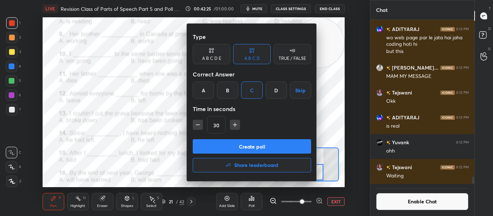
click at [243, 147] on button "Create poll" at bounding box center [252, 146] width 118 height 14
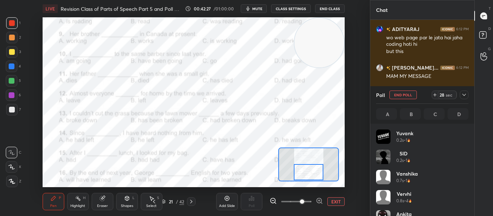
scroll to position [3, 3]
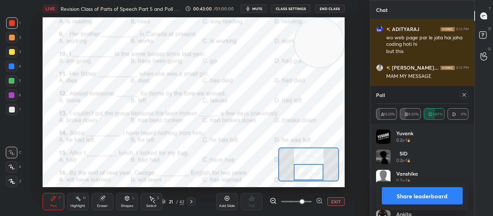
click at [464, 95] on icon at bounding box center [464, 95] width 4 height 4
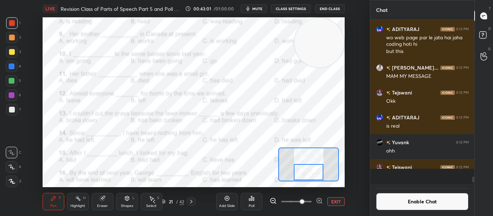
scroll to position [194, 102]
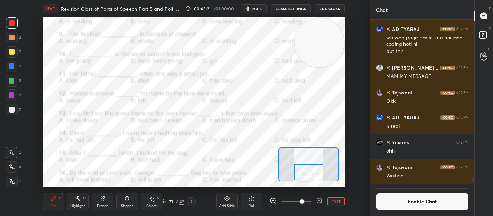
click at [249, 199] on icon at bounding box center [252, 199] width 6 height 6
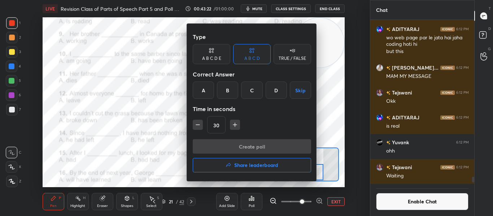
drag, startPoint x: 236, startPoint y: 101, endPoint x: 234, endPoint y: 97, distance: 4.7
click at [234, 97] on div "Type A B C D E A B C D TRUE / FALSE Correct Answer A B C D Skip Time in seconds…" at bounding box center [252, 85] width 118 height 110
click at [234, 97] on div "B" at bounding box center [227, 90] width 21 height 17
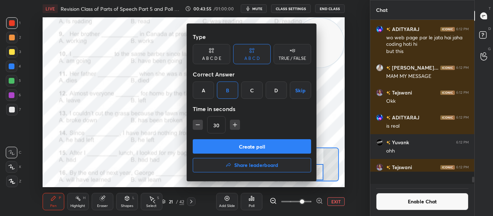
scroll to position [162, 102]
click at [270, 145] on button "Create poll" at bounding box center [252, 146] width 118 height 14
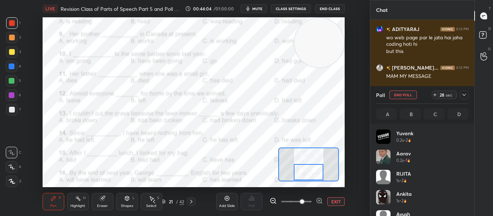
scroll to position [84, 90]
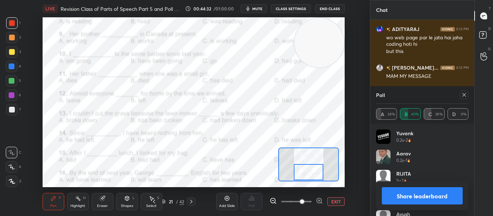
click at [465, 94] on icon at bounding box center [464, 95] width 6 height 6
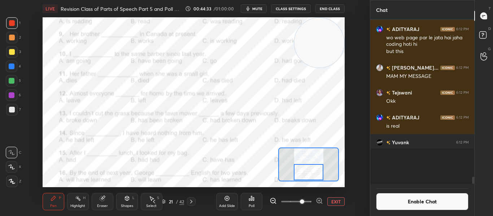
scroll to position [190, 102]
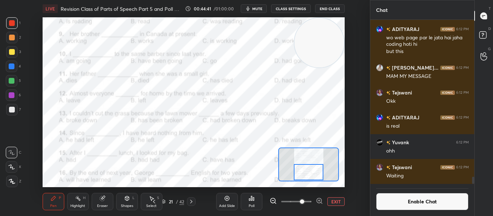
click at [253, 197] on icon at bounding box center [252, 199] width 6 height 6
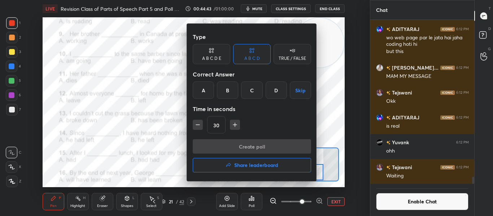
click at [200, 95] on div "A" at bounding box center [203, 90] width 21 height 17
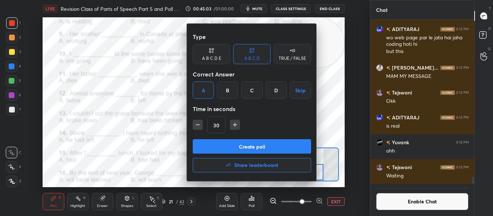
click at [231, 147] on button "Create poll" at bounding box center [252, 146] width 118 height 14
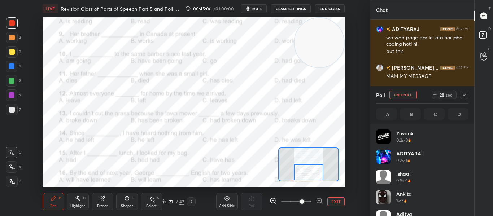
scroll to position [84, 90]
click at [464, 96] on icon at bounding box center [464, 95] width 4 height 2
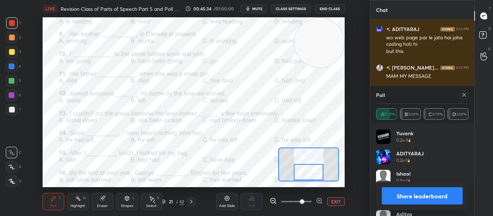
scroll to position [3, 3]
click at [464, 96] on icon at bounding box center [464, 95] width 6 height 6
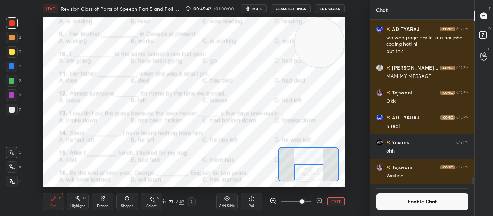
click at [250, 205] on div "Poll" at bounding box center [252, 206] width 6 height 4
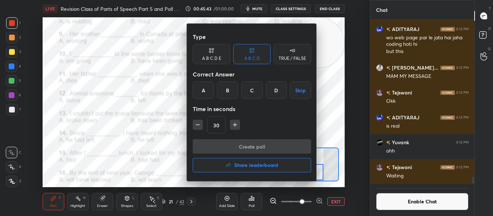
click at [206, 90] on div "A" at bounding box center [203, 90] width 21 height 17
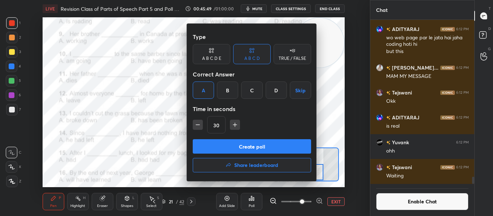
click at [237, 145] on button "Create poll" at bounding box center [252, 146] width 118 height 14
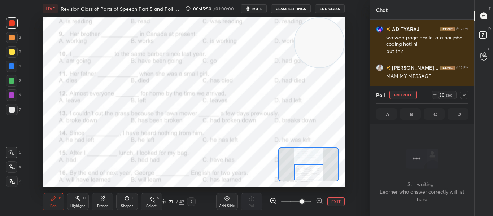
scroll to position [158, 102]
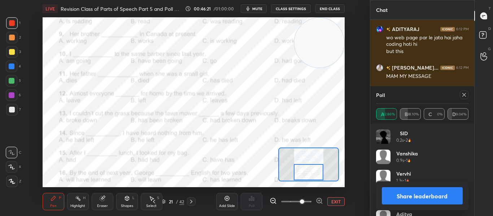
click at [463, 96] on icon at bounding box center [464, 95] width 6 height 6
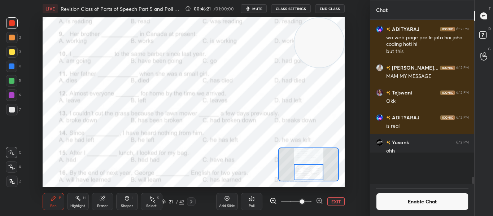
scroll to position [172, 102]
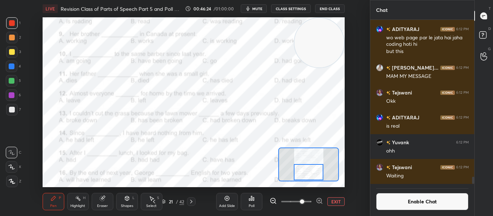
click at [331, 201] on button "EXIT" at bounding box center [335, 201] width 17 height 9
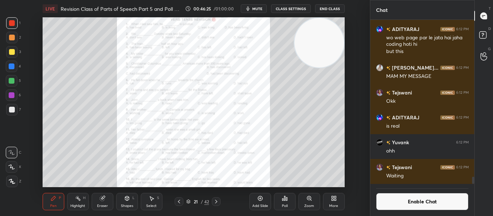
click at [214, 200] on icon at bounding box center [216, 202] width 6 height 6
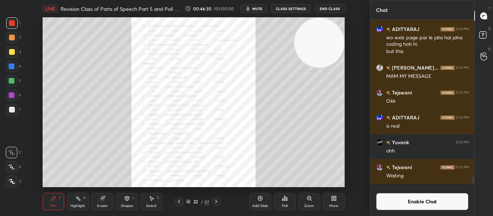
click at [216, 202] on icon at bounding box center [216, 202] width 6 height 6
click at [213, 200] on div at bounding box center [216, 201] width 9 height 9
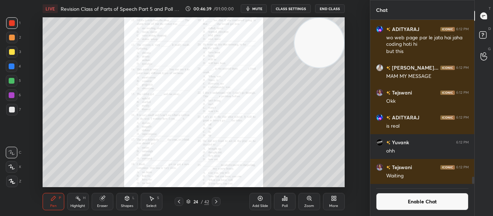
click at [217, 202] on icon at bounding box center [216, 202] width 2 height 4
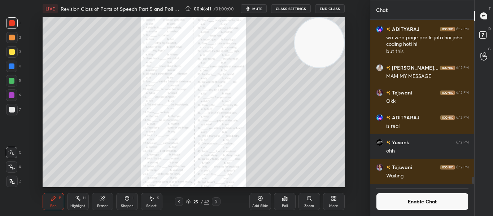
click at [217, 202] on icon at bounding box center [216, 202] width 2 height 4
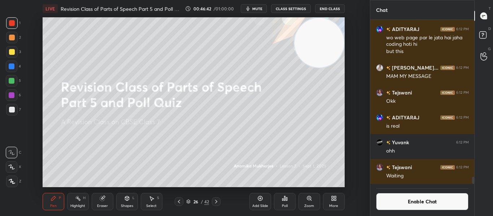
click at [180, 200] on icon at bounding box center [179, 202] width 6 height 6
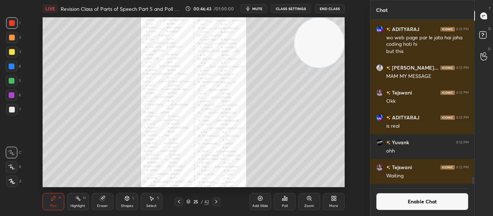
click at [180, 200] on icon at bounding box center [179, 202] width 6 height 6
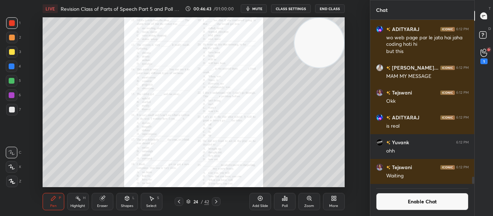
click at [180, 200] on icon at bounding box center [179, 202] width 6 height 6
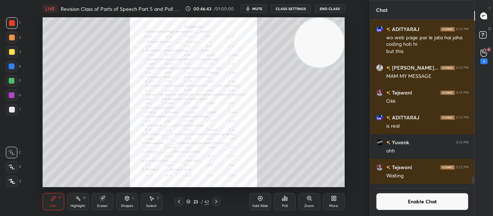
click at [180, 200] on icon at bounding box center [179, 202] width 6 height 6
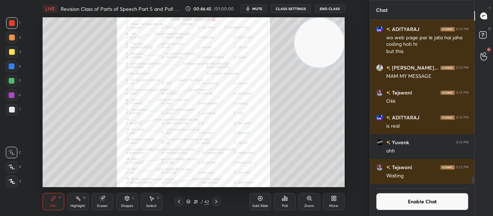
click at [180, 200] on icon at bounding box center [179, 202] width 6 height 6
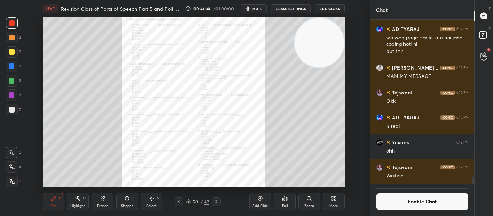
click at [180, 200] on icon at bounding box center [179, 202] width 6 height 6
click at [218, 199] on icon at bounding box center [216, 202] width 6 height 6
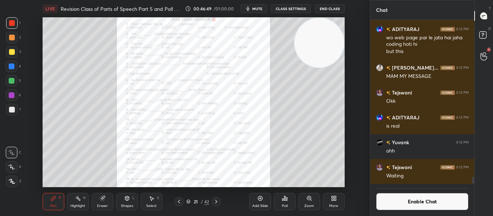
click at [218, 199] on icon at bounding box center [216, 202] width 6 height 6
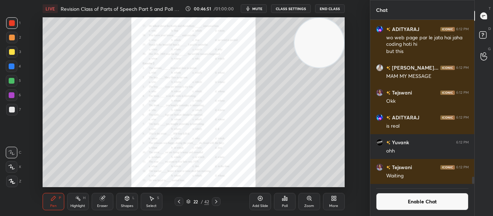
click at [313, 201] on div "Zoom" at bounding box center [309, 201] width 22 height 17
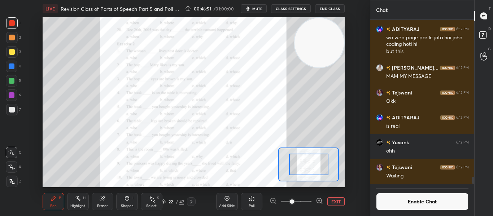
click at [313, 201] on div at bounding box center [296, 201] width 53 height 9
click at [321, 201] on icon at bounding box center [319, 201] width 5 height 5
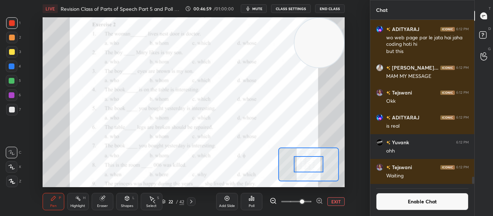
click at [256, 203] on div "Poll" at bounding box center [252, 201] width 22 height 17
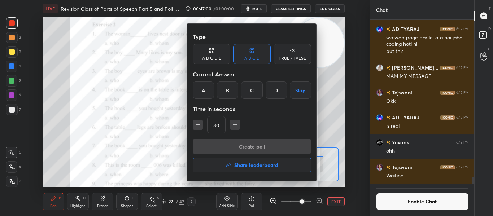
click at [200, 94] on div "A" at bounding box center [203, 90] width 21 height 17
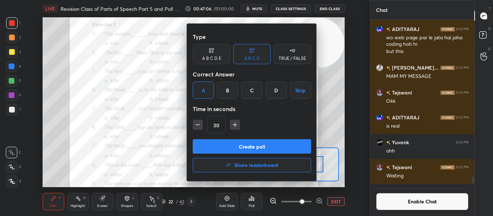
click at [230, 143] on button "Create poll" at bounding box center [252, 146] width 118 height 14
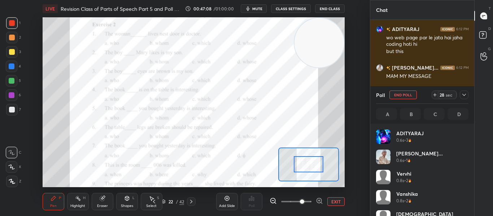
scroll to position [84, 90]
click at [462, 95] on icon at bounding box center [464, 95] width 6 height 6
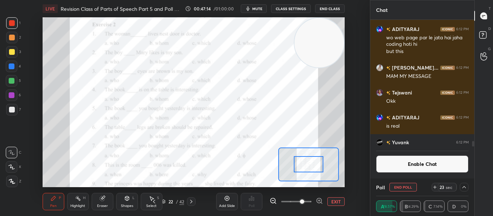
scroll to position [0, 3]
click at [270, 8] on div "00:47:23 / 01:00:00 mute CLASS SETTINGS End Class" at bounding box center [265, 8] width 160 height 9
click at [266, 7] on button "mute" at bounding box center [254, 8] width 26 height 9
click at [258, 7] on span "unmute" at bounding box center [257, 8] width 16 height 5
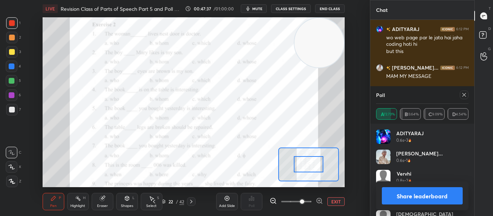
scroll to position [84, 90]
click at [463, 94] on icon at bounding box center [464, 95] width 4 height 4
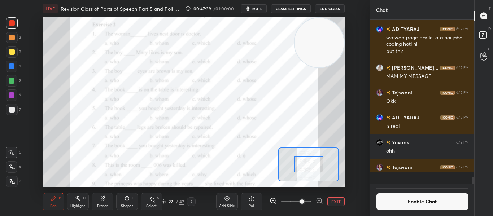
scroll to position [194, 102]
click at [247, 199] on div "Poll" at bounding box center [252, 201] width 22 height 17
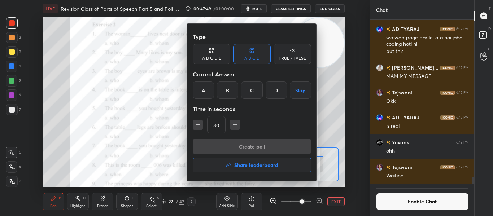
click at [227, 91] on div "B" at bounding box center [227, 90] width 21 height 17
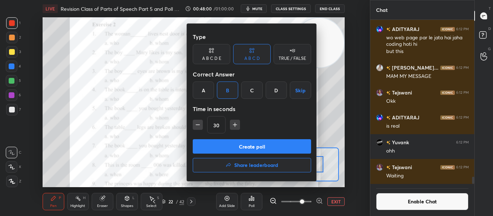
click at [240, 145] on button "Create poll" at bounding box center [252, 146] width 118 height 14
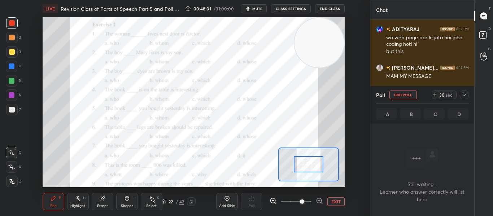
scroll to position [163, 102]
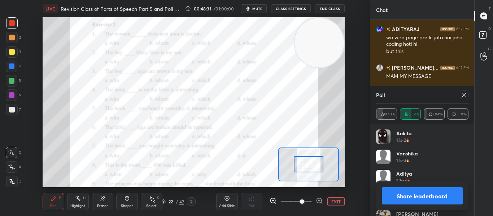
click at [461, 96] on div at bounding box center [464, 95] width 9 height 9
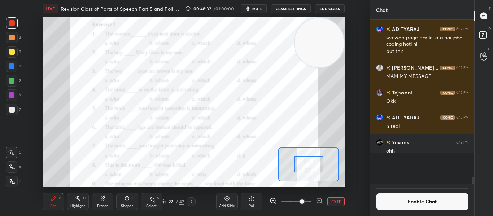
scroll to position [172, 102]
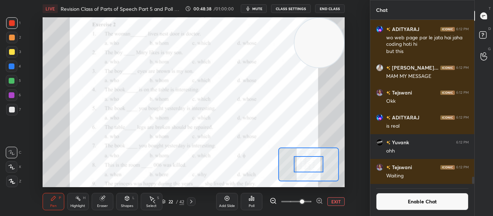
click at [254, 200] on div "Poll" at bounding box center [252, 201] width 22 height 17
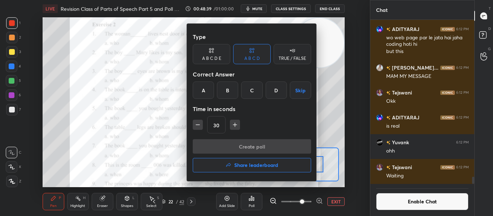
click at [280, 93] on div "D" at bounding box center [276, 90] width 21 height 17
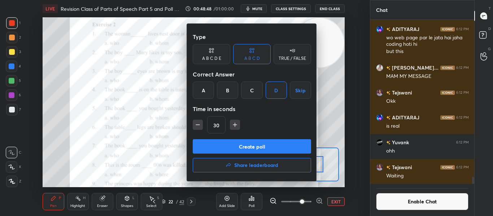
click at [248, 146] on button "Create poll" at bounding box center [252, 146] width 118 height 14
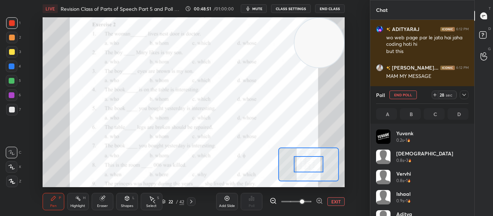
scroll to position [84, 90]
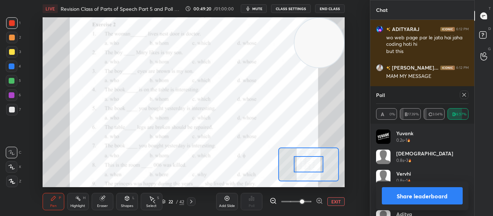
click at [464, 95] on icon at bounding box center [464, 95] width 6 height 6
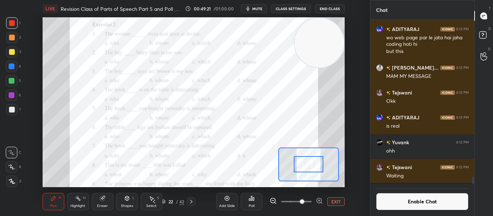
scroll to position [162, 102]
click at [253, 198] on icon at bounding box center [253, 198] width 1 height 3
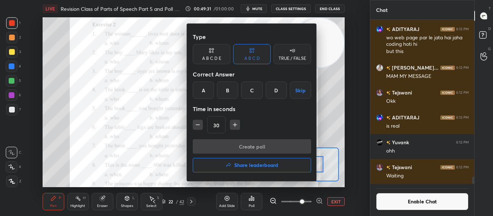
click at [251, 96] on div "C" at bounding box center [251, 90] width 21 height 17
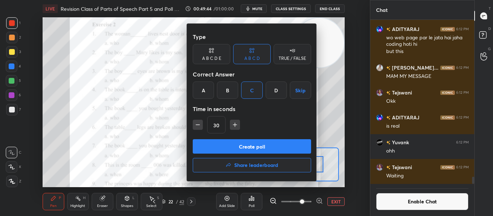
click at [248, 145] on button "Create poll" at bounding box center [252, 146] width 118 height 14
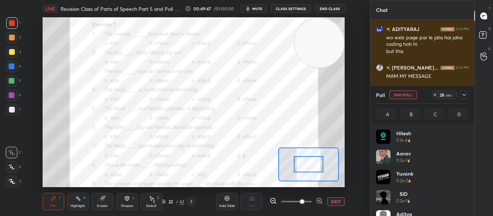
scroll to position [84, 90]
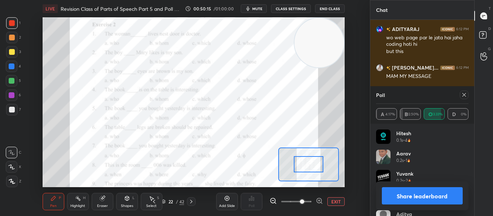
click at [460, 95] on div at bounding box center [464, 95] width 9 height 9
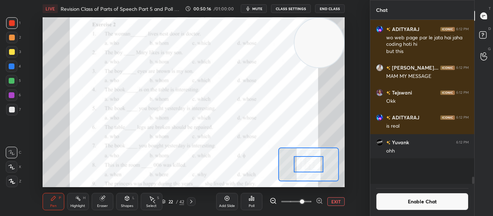
scroll to position [194, 102]
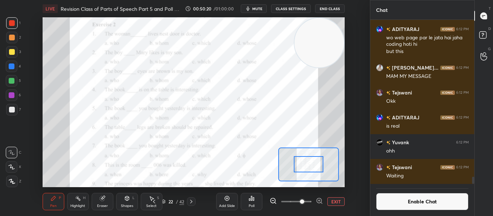
click at [249, 198] on icon at bounding box center [252, 199] width 6 height 6
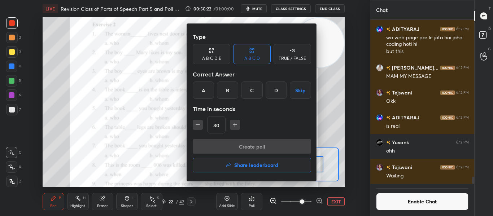
click at [249, 95] on div "C" at bounding box center [251, 90] width 21 height 17
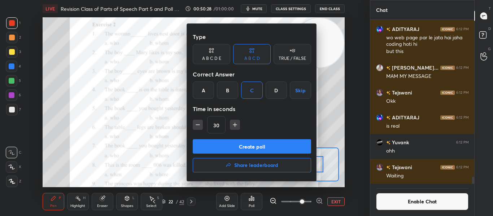
click at [239, 145] on button "Create poll" at bounding box center [252, 146] width 118 height 14
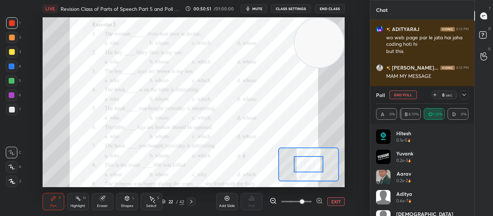
scroll to position [3650, 0]
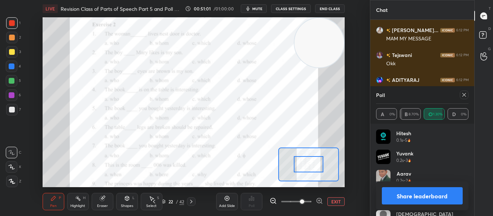
click at [461, 95] on icon at bounding box center [464, 95] width 6 height 6
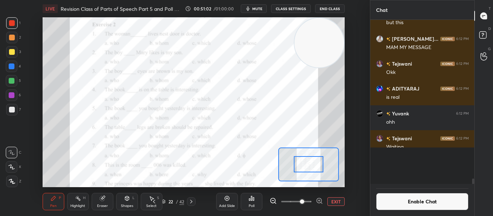
scroll to position [156, 102]
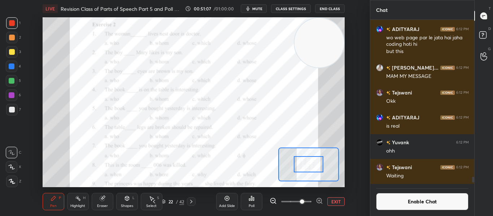
click at [308, 169] on div at bounding box center [309, 164] width 30 height 16
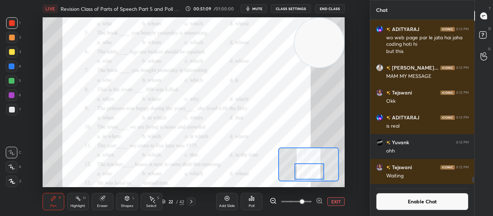
drag, startPoint x: 308, startPoint y: 169, endPoint x: 309, endPoint y: 176, distance: 7.3
click at [309, 176] on div at bounding box center [310, 172] width 30 height 16
click at [250, 197] on icon at bounding box center [252, 199] width 6 height 6
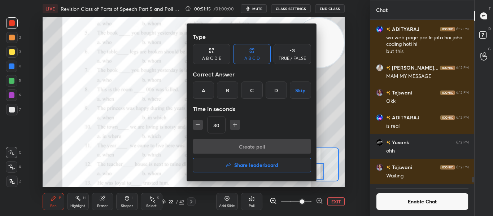
click at [267, 91] on div "D" at bounding box center [276, 90] width 21 height 17
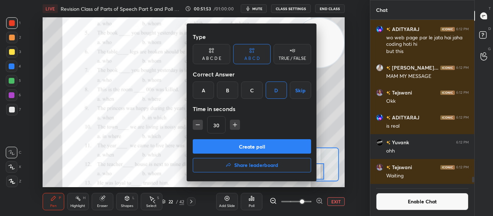
click at [254, 144] on button "Create poll" at bounding box center [252, 146] width 118 height 14
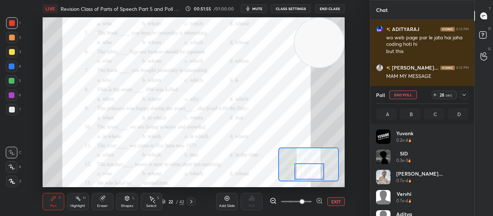
scroll to position [84, 90]
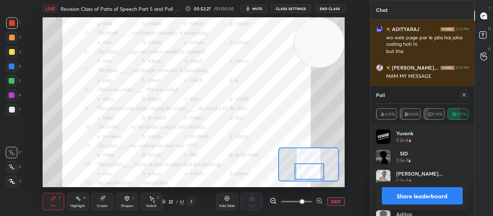
click at [467, 98] on div at bounding box center [464, 95] width 9 height 9
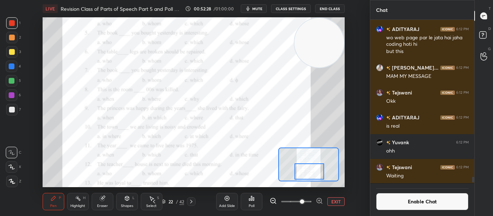
scroll to position [3, 3]
click at [249, 197] on icon at bounding box center [252, 199] width 6 height 6
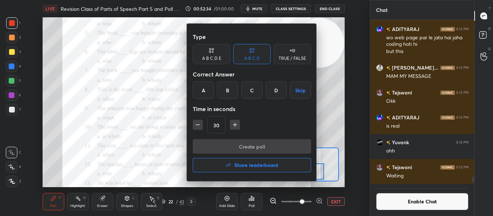
click at [248, 92] on div "C" at bounding box center [251, 90] width 21 height 17
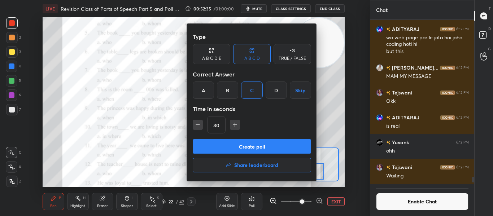
click at [232, 141] on button "Create poll" at bounding box center [252, 146] width 118 height 14
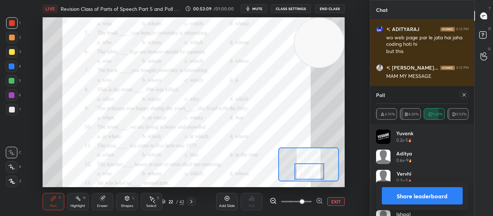
click at [463, 95] on icon at bounding box center [464, 95] width 6 height 6
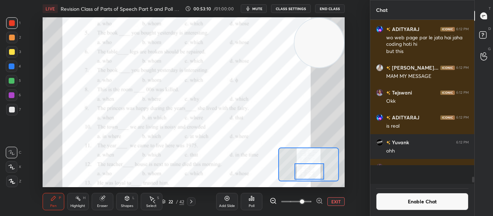
scroll to position [194, 102]
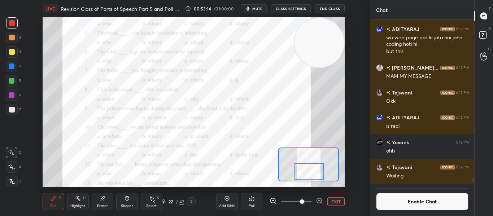
click at [250, 197] on icon at bounding box center [252, 199] width 6 height 6
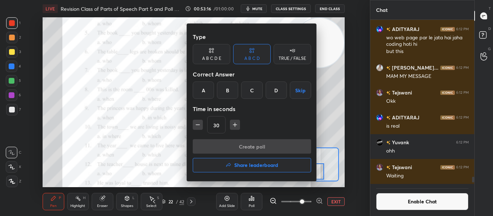
click at [221, 89] on div "B" at bounding box center [227, 90] width 21 height 17
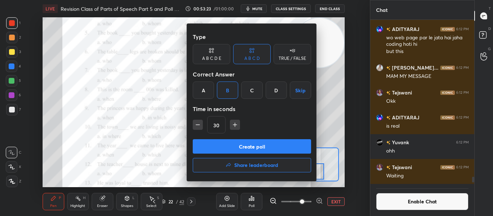
click at [218, 143] on button "Create poll" at bounding box center [252, 146] width 118 height 14
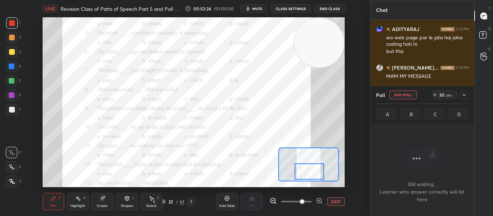
scroll to position [159, 102]
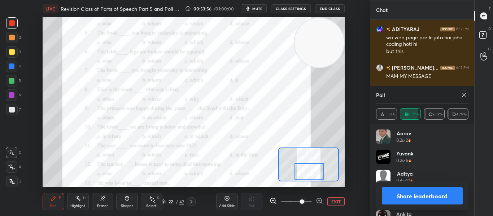
click at [466, 95] on icon at bounding box center [464, 95] width 6 height 6
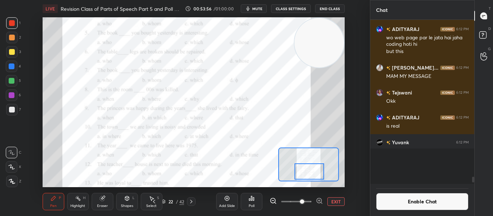
scroll to position [190, 102]
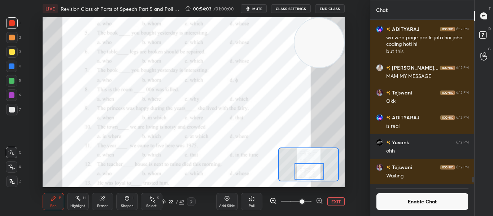
click at [245, 199] on div "Poll" at bounding box center [252, 201] width 22 height 17
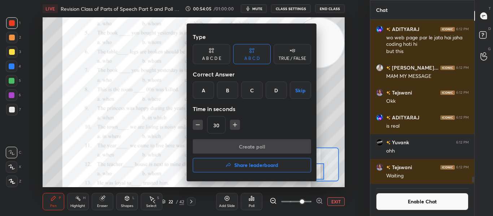
click at [204, 92] on div "A" at bounding box center [203, 90] width 21 height 17
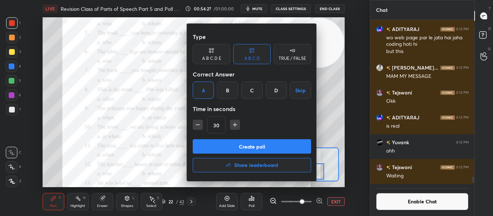
click at [236, 146] on button "Create poll" at bounding box center [252, 146] width 118 height 14
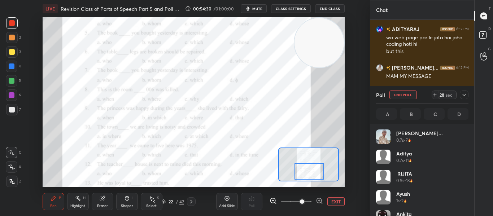
scroll to position [84, 90]
click at [461, 95] on div at bounding box center [464, 95] width 9 height 9
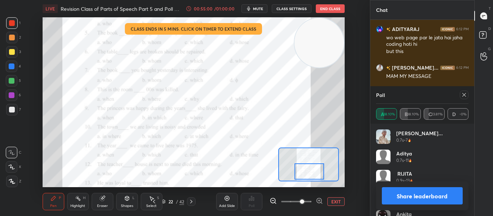
click at [463, 97] on icon at bounding box center [464, 95] width 6 height 6
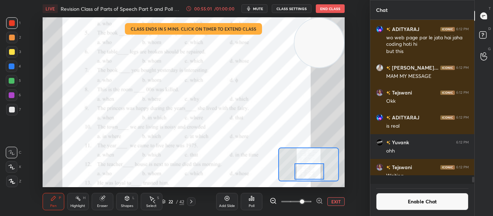
scroll to position [194, 102]
click at [313, 173] on div at bounding box center [310, 172] width 30 height 16
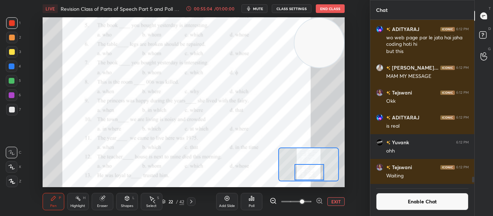
drag, startPoint x: 313, startPoint y: 173, endPoint x: 313, endPoint y: 184, distance: 10.8
click at [313, 184] on div "LIVE Revision Class of Parts of Speech Part 5 and Poll Quiz 00:55:04 / 01:00:00…" at bounding box center [193, 108] width 341 height 216
click at [255, 198] on div "Poll" at bounding box center [252, 201] width 22 height 17
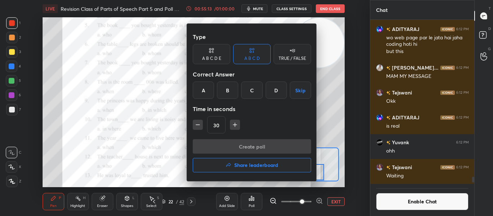
click at [281, 83] on div "D" at bounding box center [276, 90] width 21 height 17
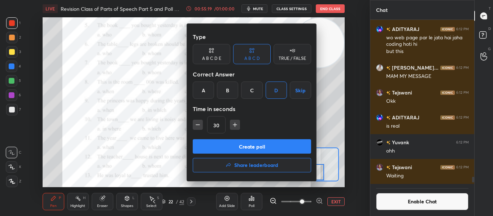
click at [246, 146] on button "Create poll" at bounding box center [252, 146] width 118 height 14
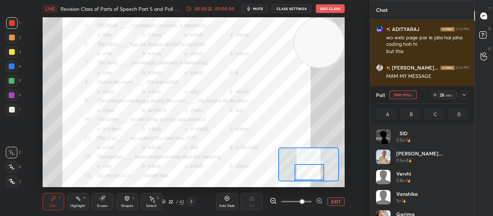
scroll to position [84, 90]
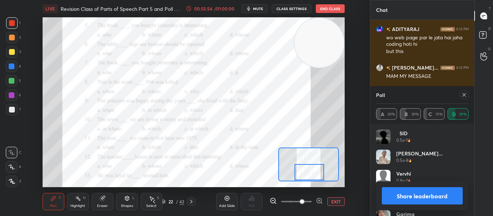
click at [467, 96] on div at bounding box center [464, 95] width 9 height 9
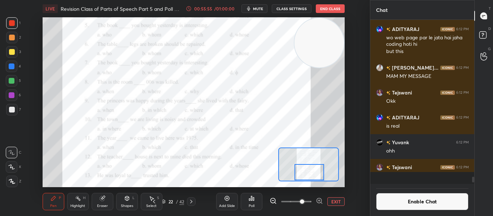
scroll to position [194, 102]
click at [249, 200] on icon at bounding box center [252, 199] width 6 height 6
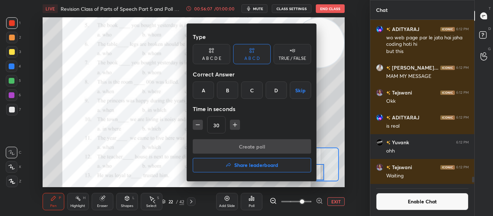
click at [195, 90] on div "A" at bounding box center [203, 90] width 21 height 17
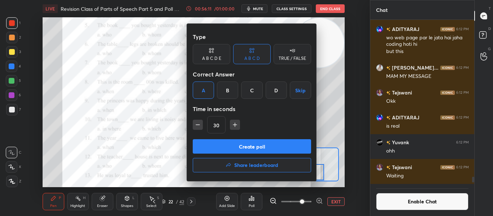
click at [221, 143] on button "Create poll" at bounding box center [252, 146] width 118 height 14
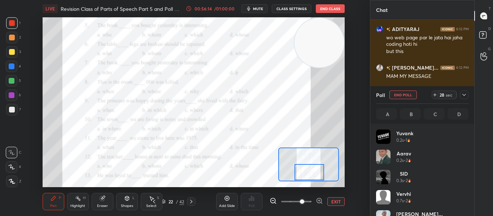
scroll to position [3, 3]
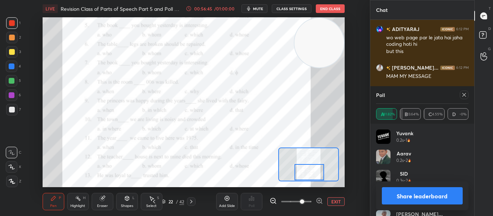
click at [462, 95] on icon at bounding box center [464, 95] width 6 height 6
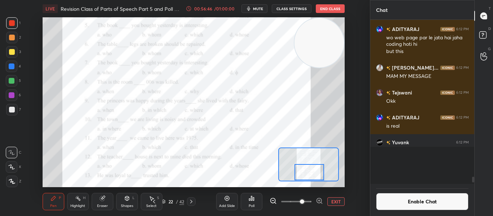
scroll to position [192, 102]
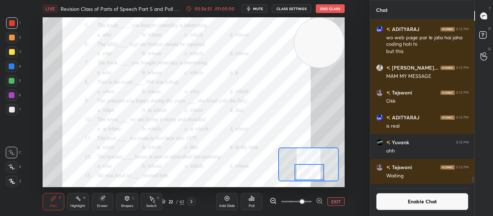
click at [253, 200] on icon at bounding box center [253, 198] width 1 height 3
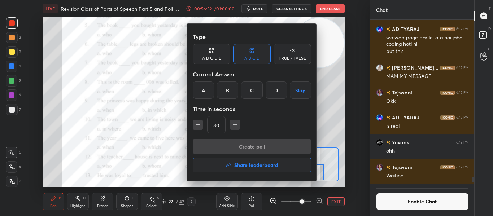
click at [273, 96] on div "D" at bounding box center [276, 90] width 21 height 17
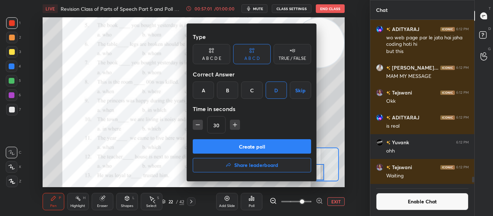
click at [249, 146] on button "Create poll" at bounding box center [252, 146] width 118 height 14
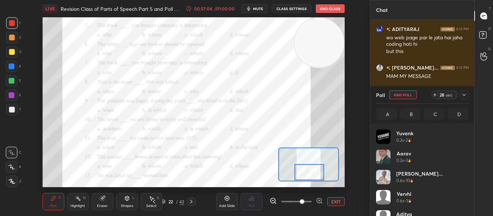
scroll to position [84, 90]
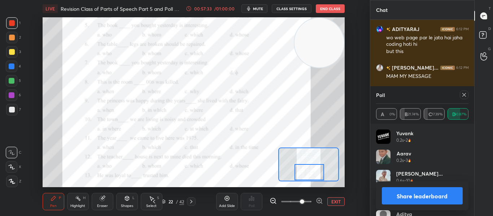
click at [460, 93] on div at bounding box center [464, 95] width 9 height 9
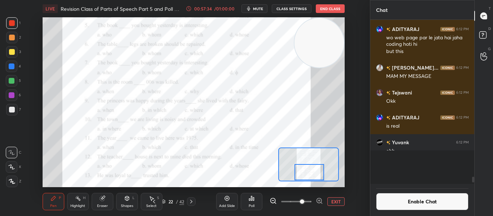
scroll to position [190, 102]
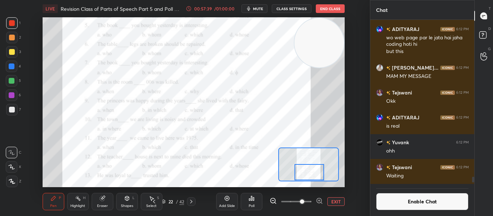
click at [409, 201] on button "Enable Chat" at bounding box center [422, 201] width 93 height 17
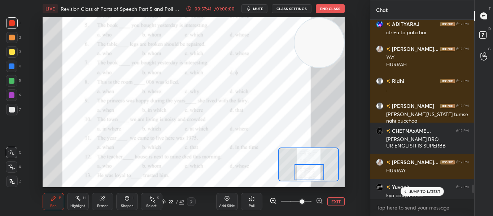
click at [413, 191] on p "JUMP TO LATEST" at bounding box center [424, 191] width 31 height 4
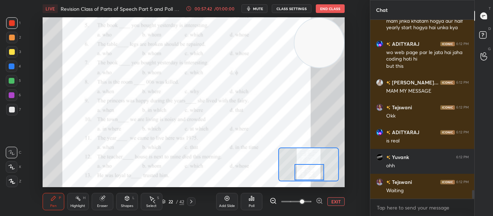
click at [342, 201] on button "EXIT" at bounding box center [335, 201] width 17 height 9
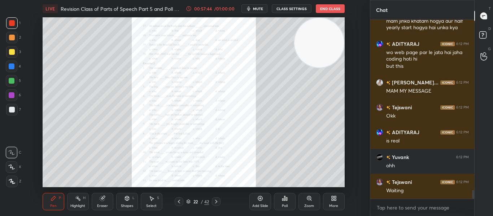
click at [293, 202] on div "Poll" at bounding box center [285, 201] width 22 height 17
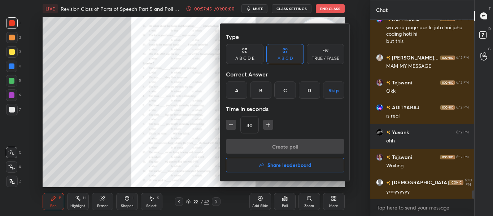
click at [285, 165] on h4 "Share leaderboard" at bounding box center [289, 165] width 44 height 5
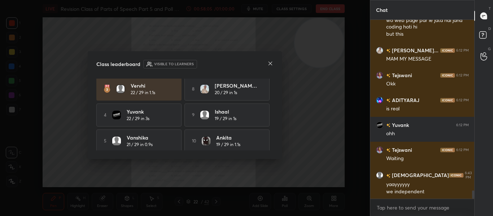
scroll to position [57, 0]
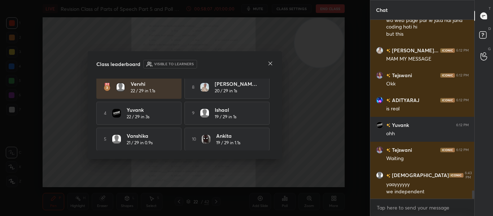
click at [271, 61] on icon at bounding box center [270, 64] width 6 height 6
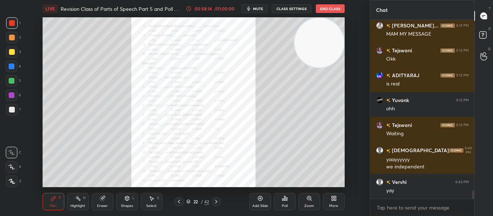
scroll to position [3679, 0]
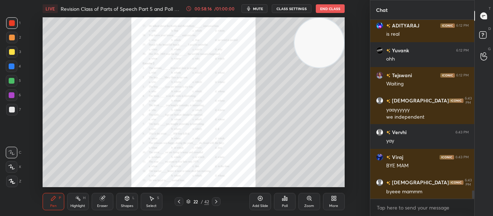
click at [326, 12] on button "End Class" at bounding box center [330, 8] width 29 height 9
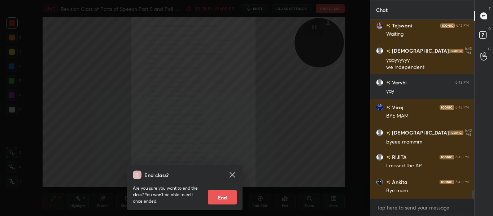
click at [209, 199] on button "End" at bounding box center [222, 197] width 29 height 14
type textarea "x"
